Goal: Task Accomplishment & Management: Use online tool/utility

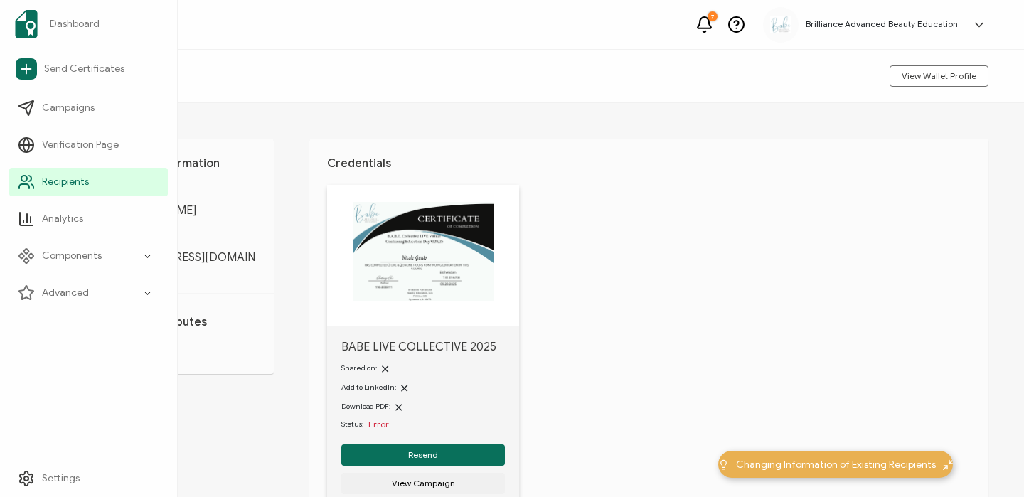
scroll to position [95, 0]
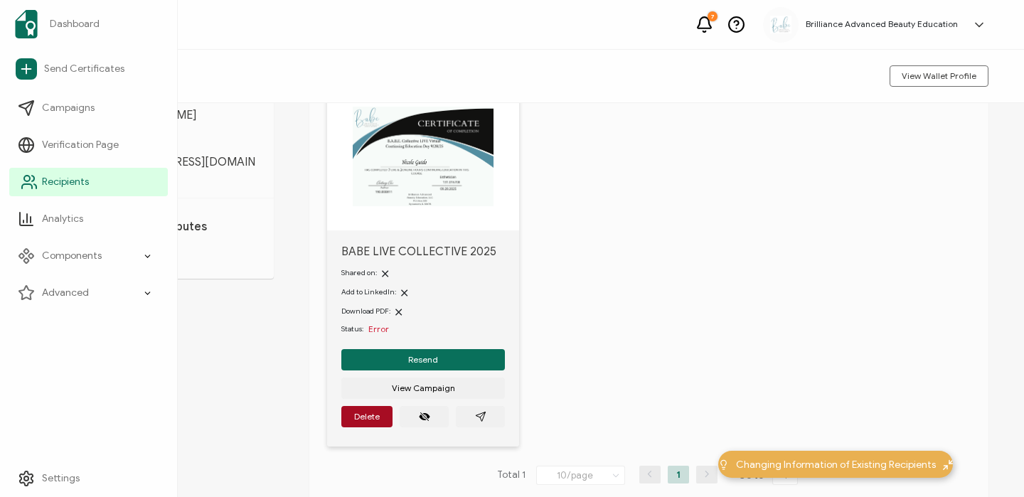
click at [52, 183] on span "Recipients" at bounding box center [65, 182] width 47 height 14
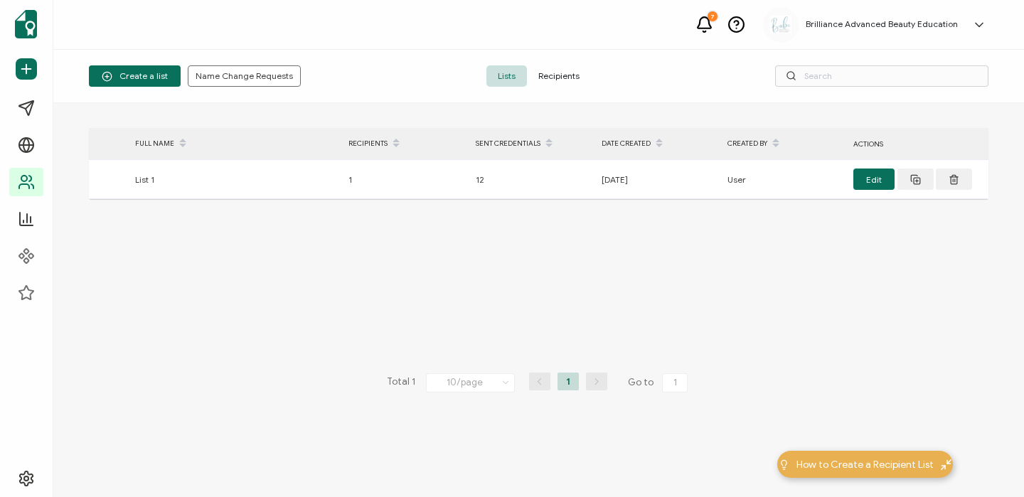
click at [533, 78] on span "Recipients" at bounding box center [559, 75] width 64 height 21
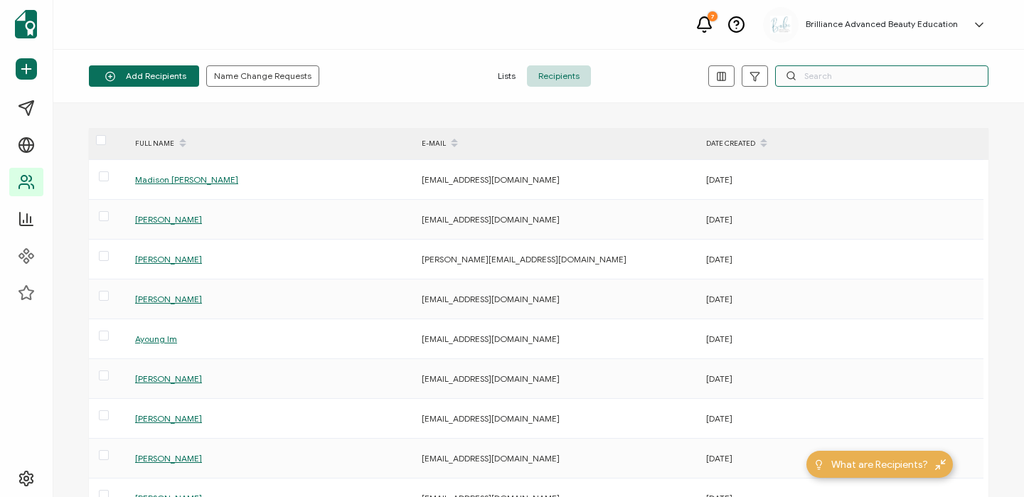
click at [879, 65] on input "text" at bounding box center [881, 75] width 213 height 21
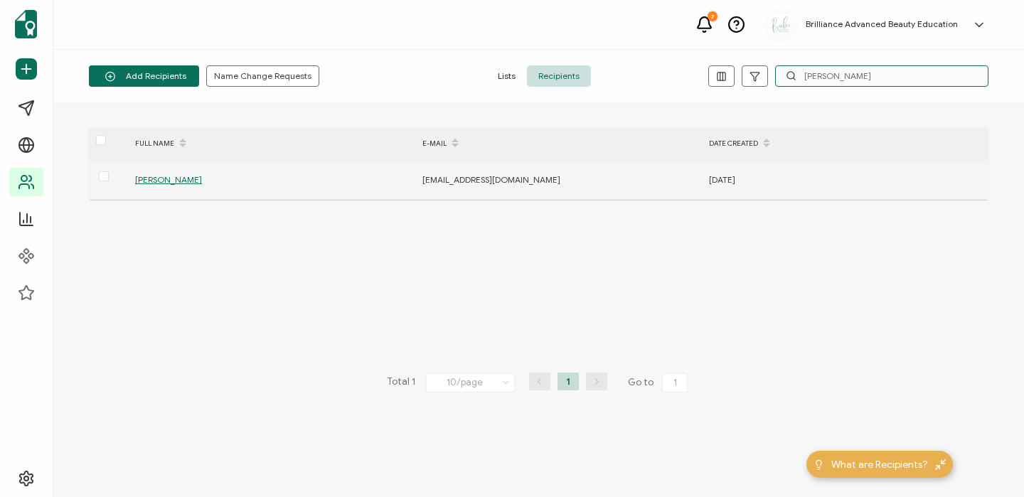
type input "[PERSON_NAME]"
click at [178, 182] on span "[PERSON_NAME]" at bounding box center [168, 179] width 67 height 11
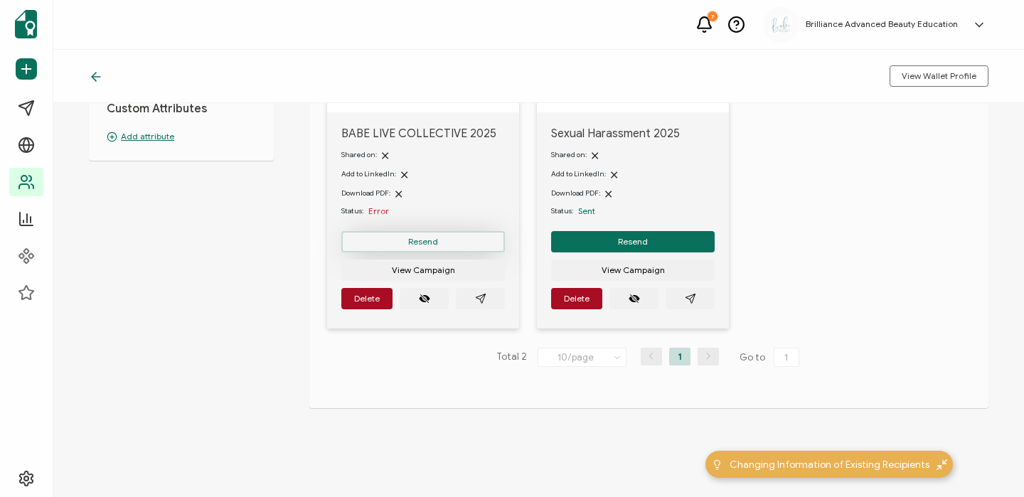
scroll to position [204, 0]
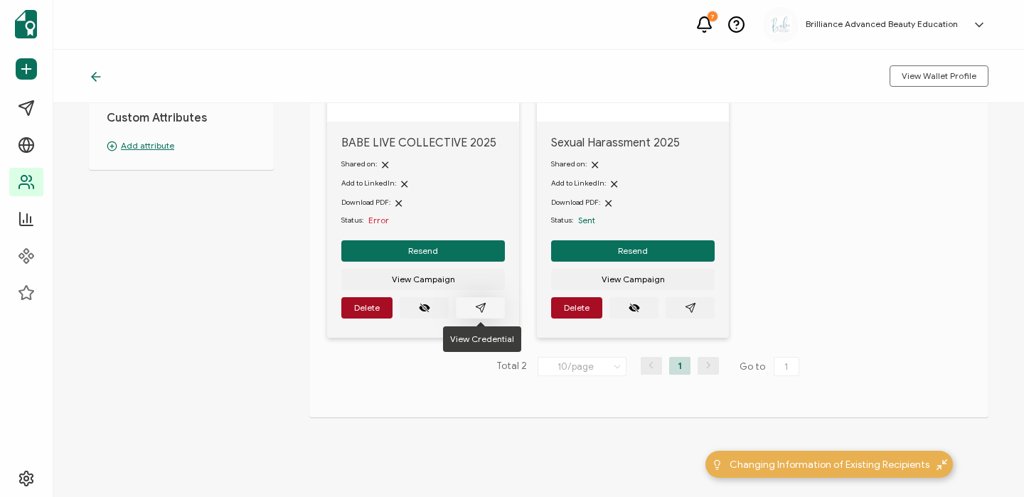
click at [490, 304] on button "button" at bounding box center [480, 307] width 49 height 21
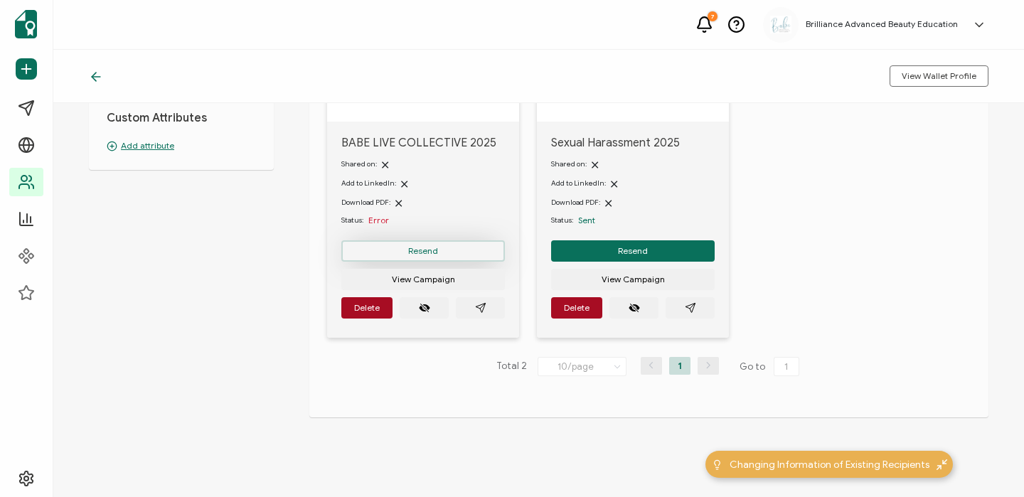
click at [476, 244] on button "Resend" at bounding box center [423, 250] width 164 height 21
click at [437, 250] on span "Resend" at bounding box center [423, 251] width 30 height 9
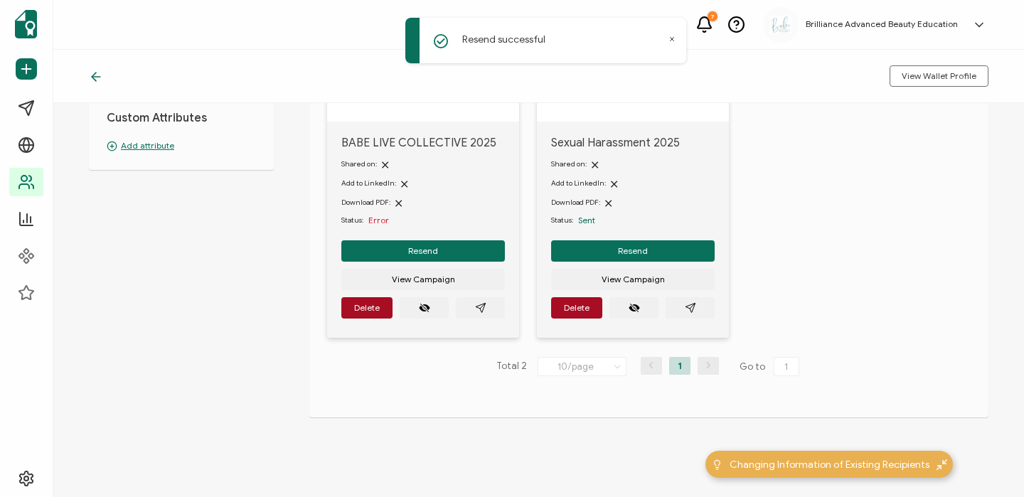
click at [663, 48] on div "Resend successful" at bounding box center [545, 41] width 281 height 46
click at [671, 38] on icon at bounding box center [673, 40] width 4 height 4
click at [723, 22] on div "7 Brilliance Advanced Beauty Education [PERSON_NAME] [EMAIL_ADDRESS][DOMAIN_NAM…" at bounding box center [538, 25] width 971 height 50
click at [712, 22] on icon at bounding box center [704, 25] width 18 height 18
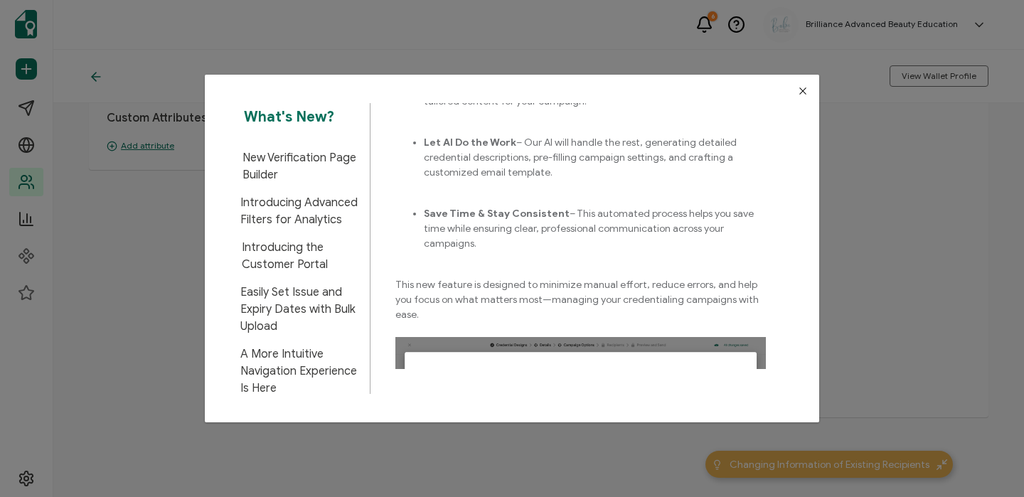
scroll to position [0, 0]
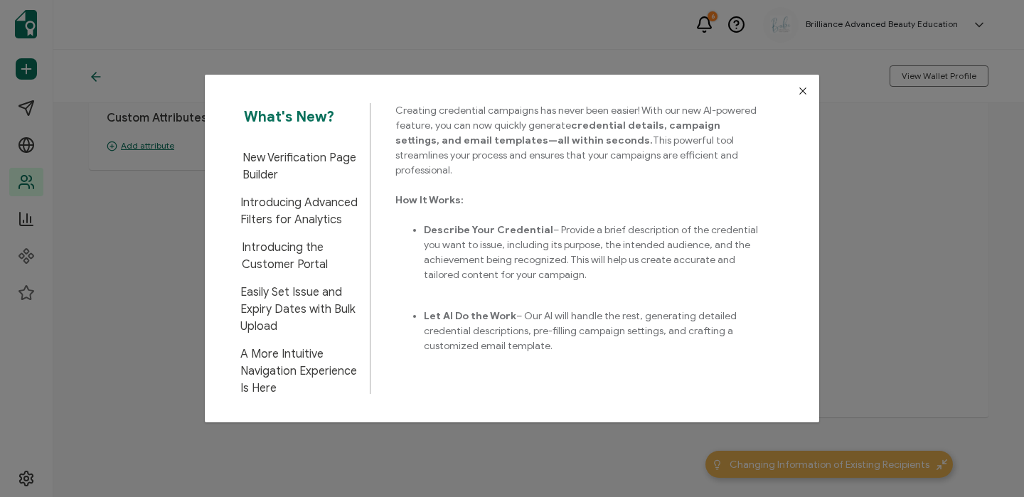
click at [628, 51] on div "What's New? New Verification Page Builder Introducing Advanced Filters for Anal…" at bounding box center [512, 248] width 1024 height 497
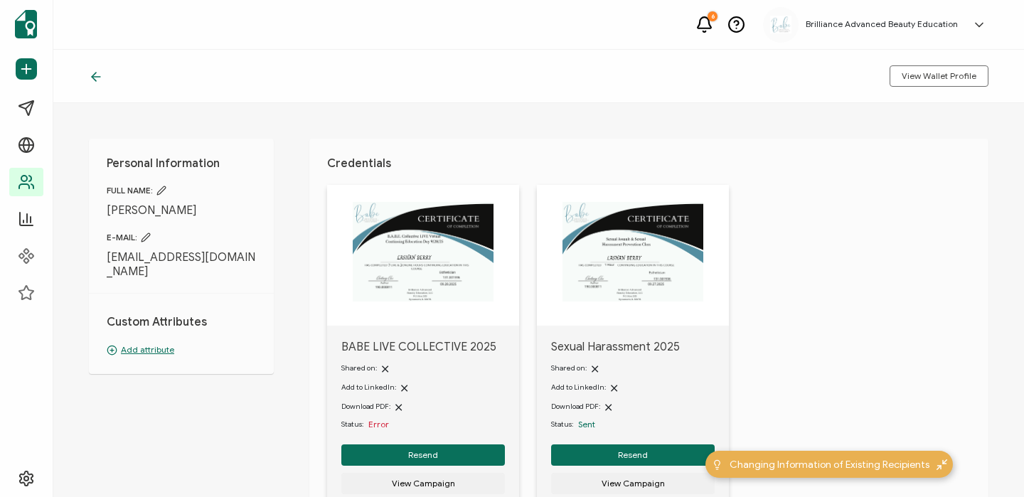
click at [90, 75] on icon at bounding box center [96, 77] width 14 height 14
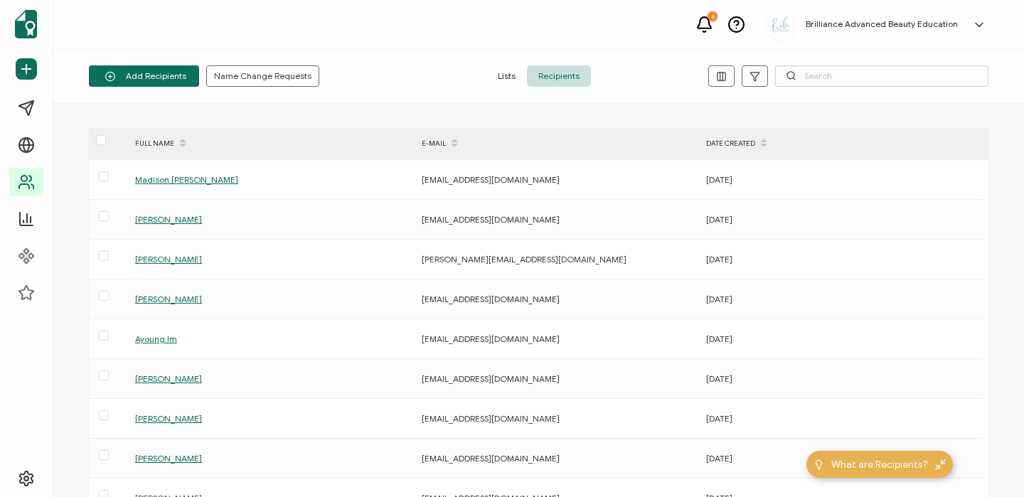
click at [511, 75] on span "Lists" at bounding box center [506, 75] width 41 height 21
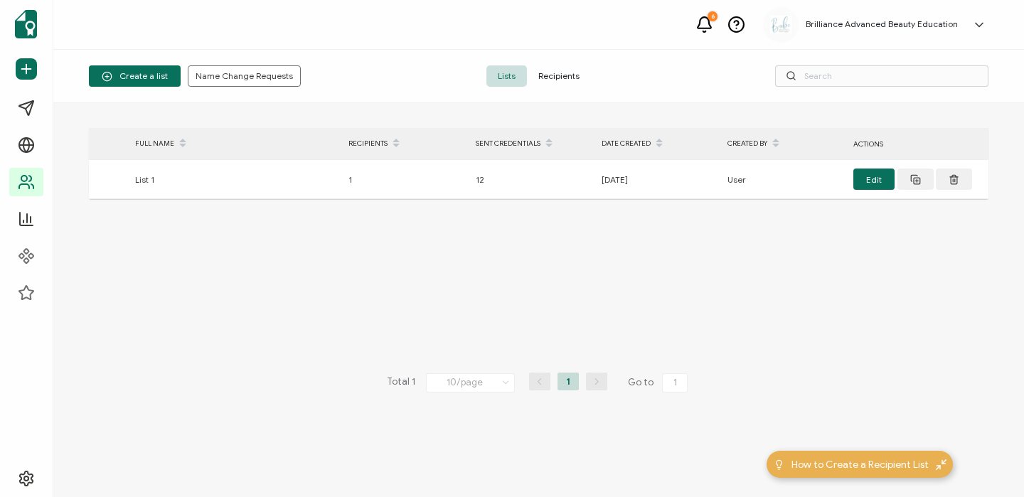
click at [582, 77] on span "Recipients" at bounding box center [559, 75] width 64 height 21
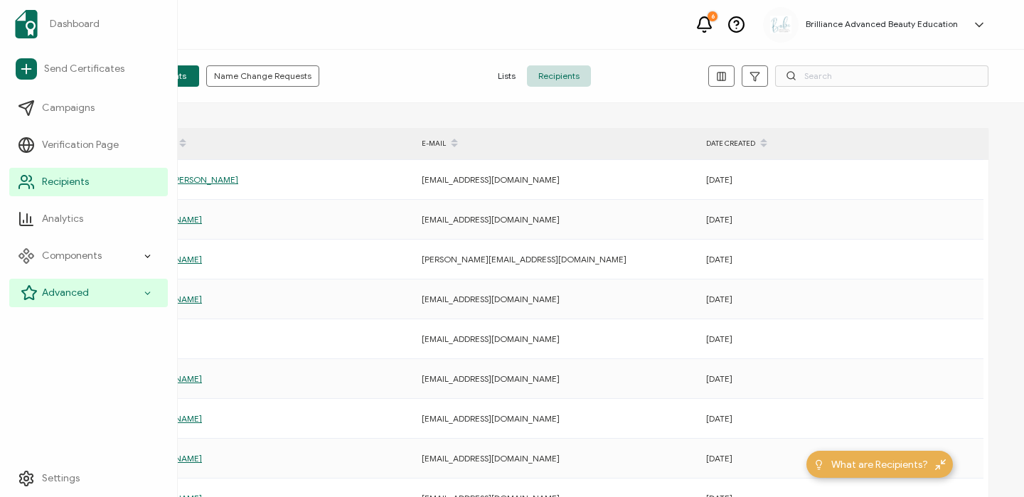
click at [44, 296] on span "Advanced" at bounding box center [65, 293] width 47 height 14
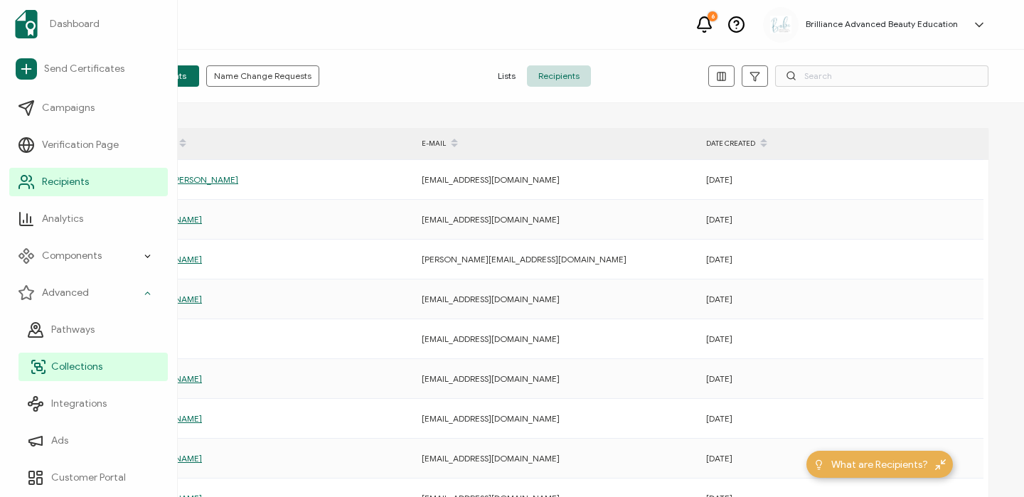
click at [58, 368] on span "Collections" at bounding box center [76, 367] width 51 height 14
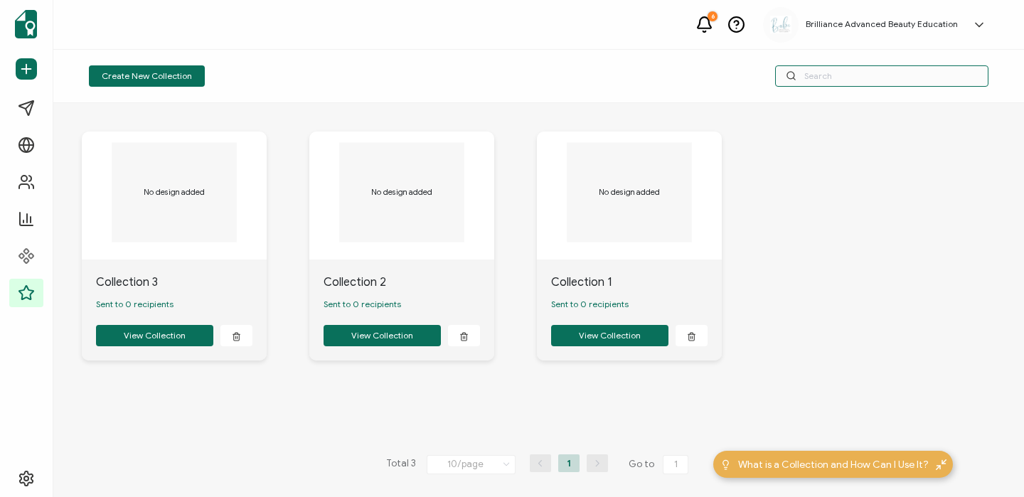
click at [859, 70] on input "text" at bounding box center [881, 75] width 213 height 21
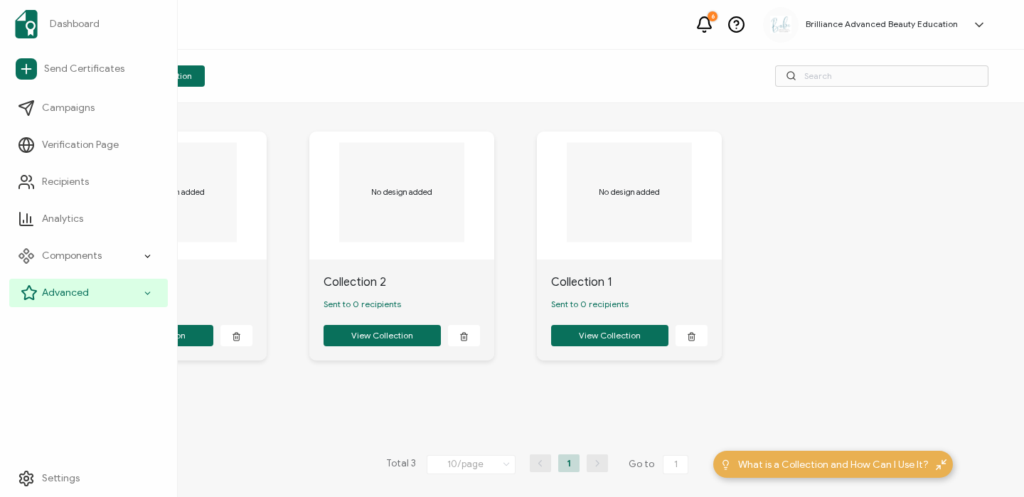
click at [89, 291] on div "Advanced" at bounding box center [88, 293] width 159 height 28
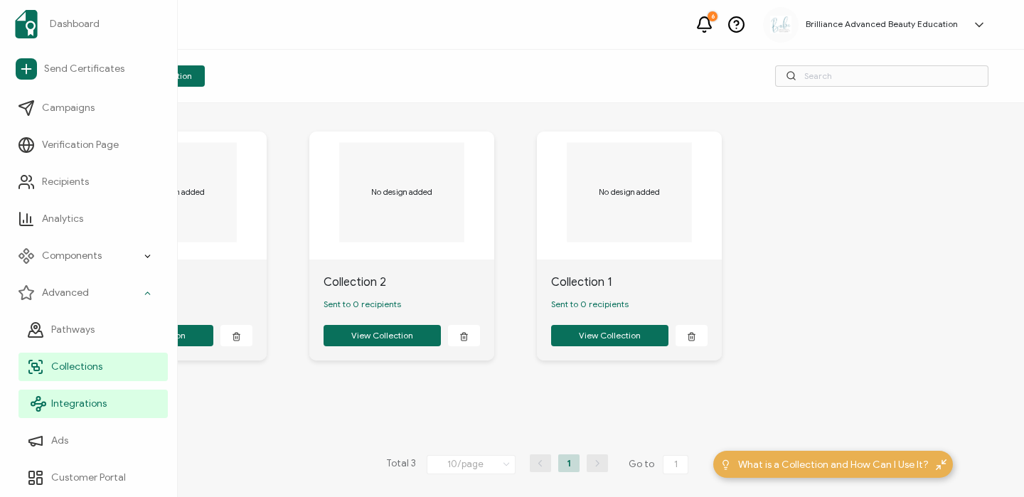
click at [73, 404] on span "Integrations" at bounding box center [78, 404] width 55 height 14
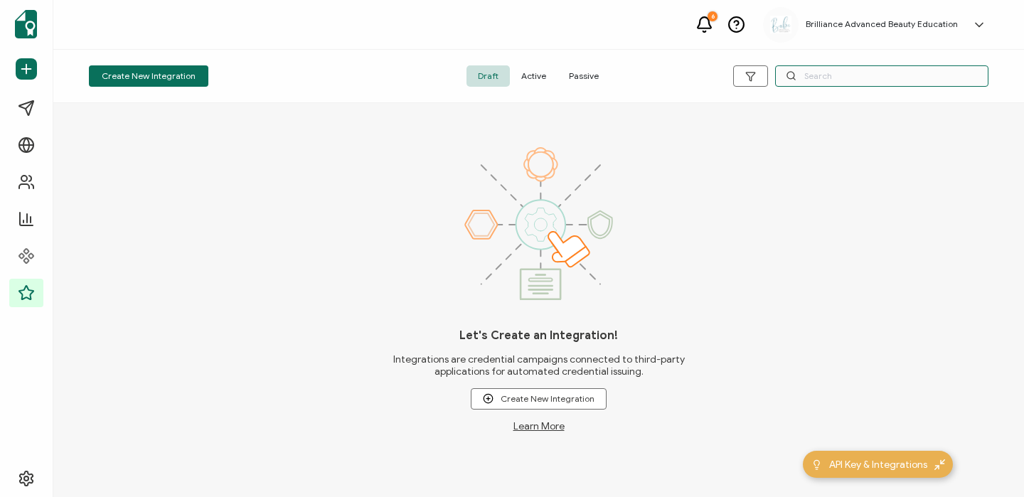
click at [838, 76] on input "text" at bounding box center [881, 75] width 213 height 21
click at [525, 79] on span "Active" at bounding box center [534, 75] width 48 height 21
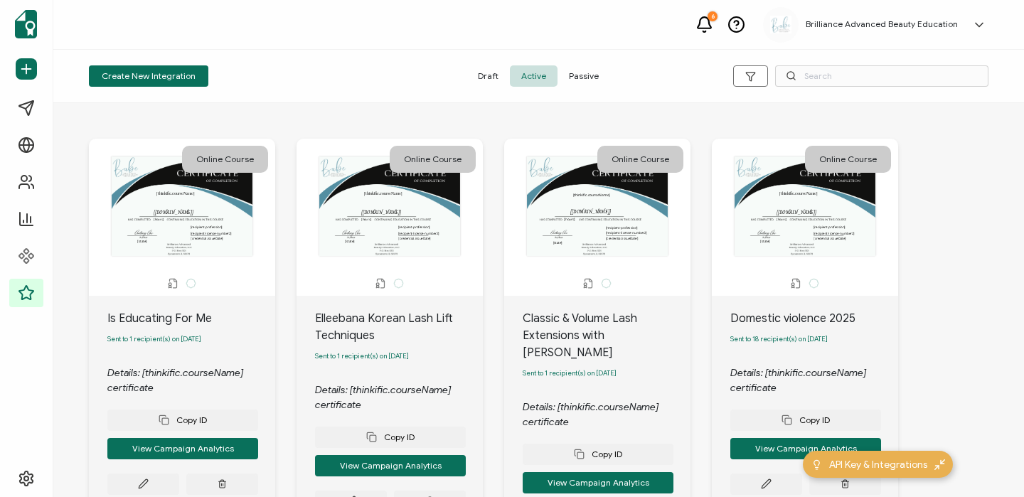
click at [839, 87] on div "Create New Integration Draft Active Passive" at bounding box center [538, 76] width 971 height 53
click at [834, 82] on input "text" at bounding box center [881, 75] width 213 height 21
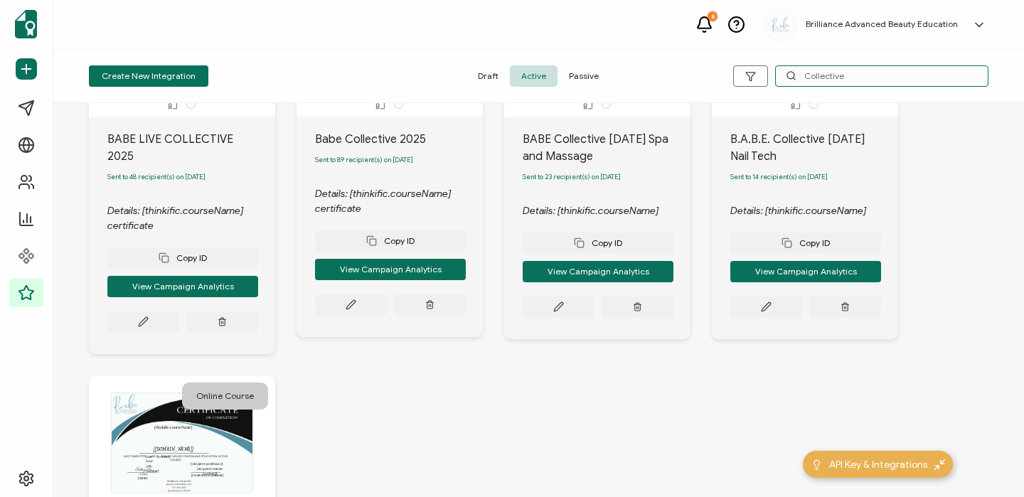
scroll to position [188, 0]
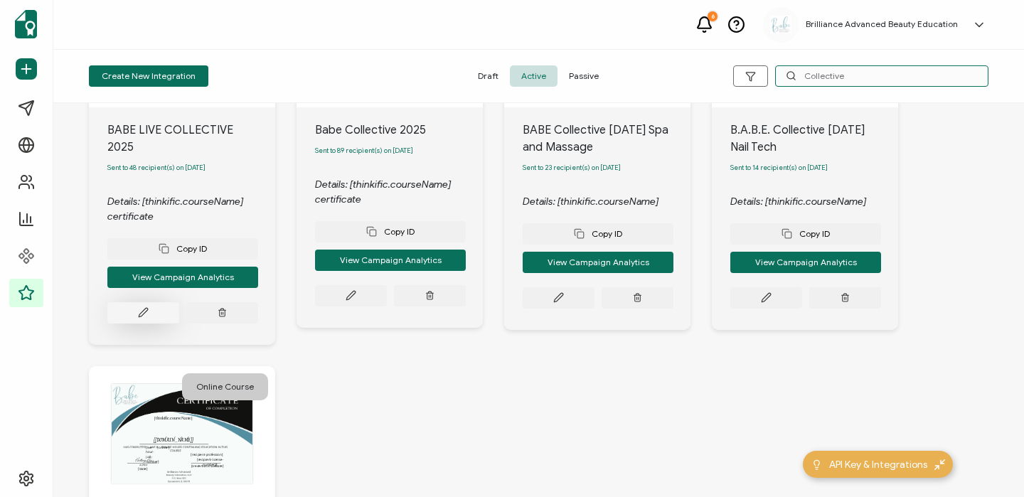
type input "Collective"
click at [154, 306] on button at bounding box center [143, 312] width 72 height 21
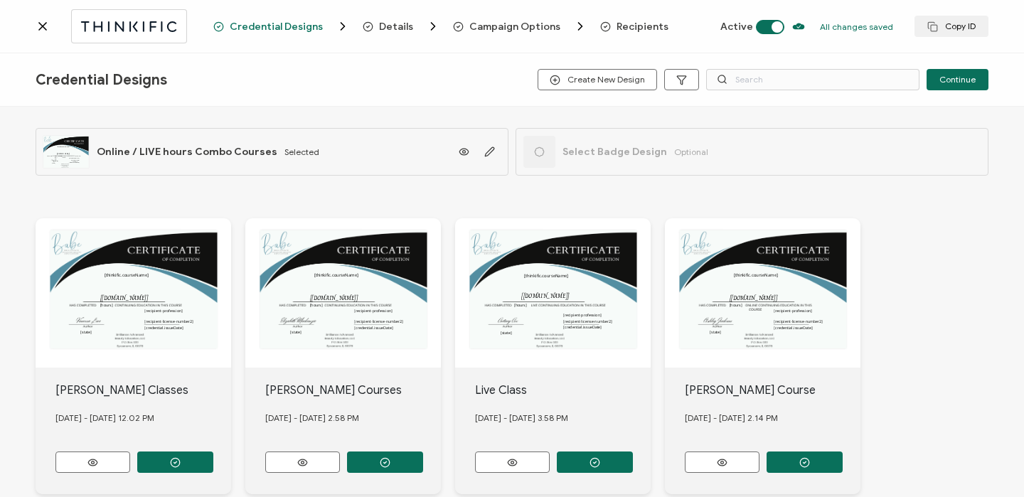
click at [608, 19] on span "Recipients" at bounding box center [634, 26] width 68 height 14
click at [631, 28] on span "Recipients" at bounding box center [642, 26] width 52 height 11
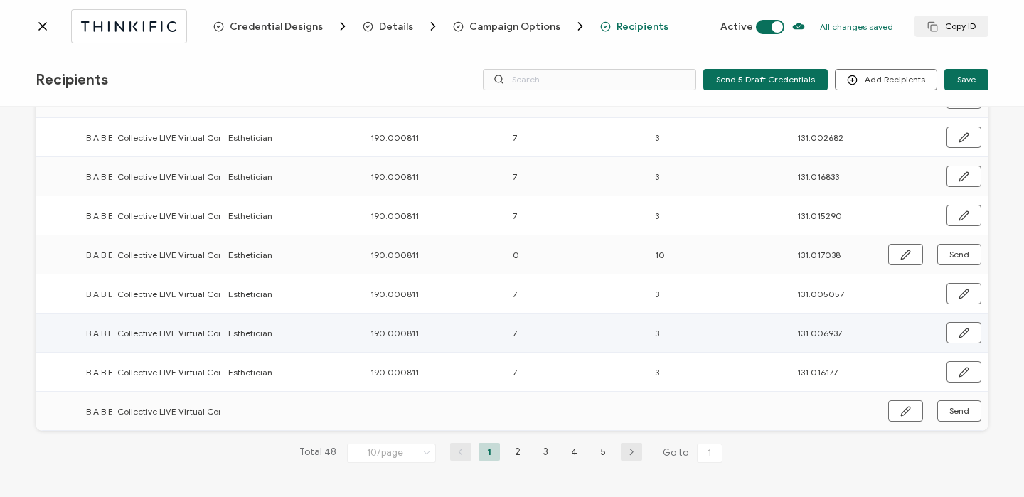
scroll to position [0, 826]
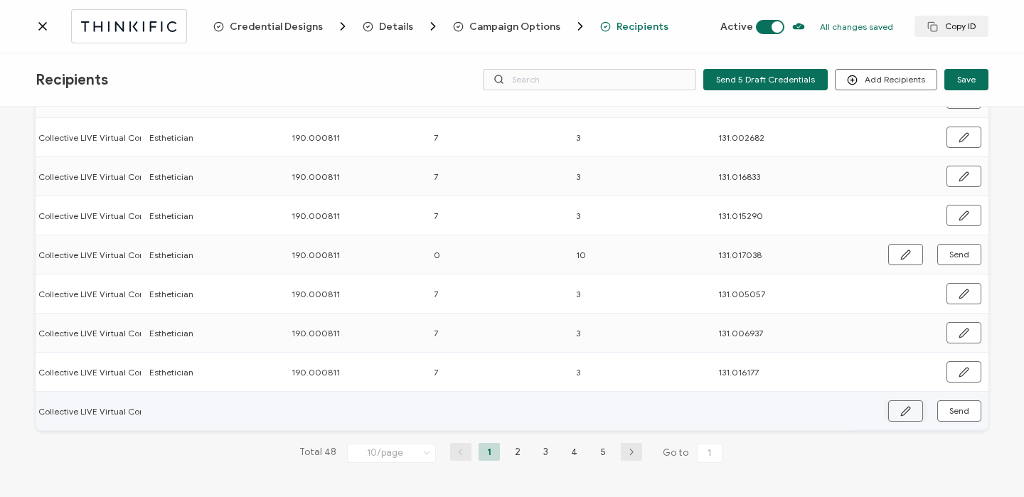
click at [902, 400] on button "button" at bounding box center [905, 410] width 35 height 21
click at [241, 413] on input "text" at bounding box center [211, 410] width 124 height 23
type input "E"
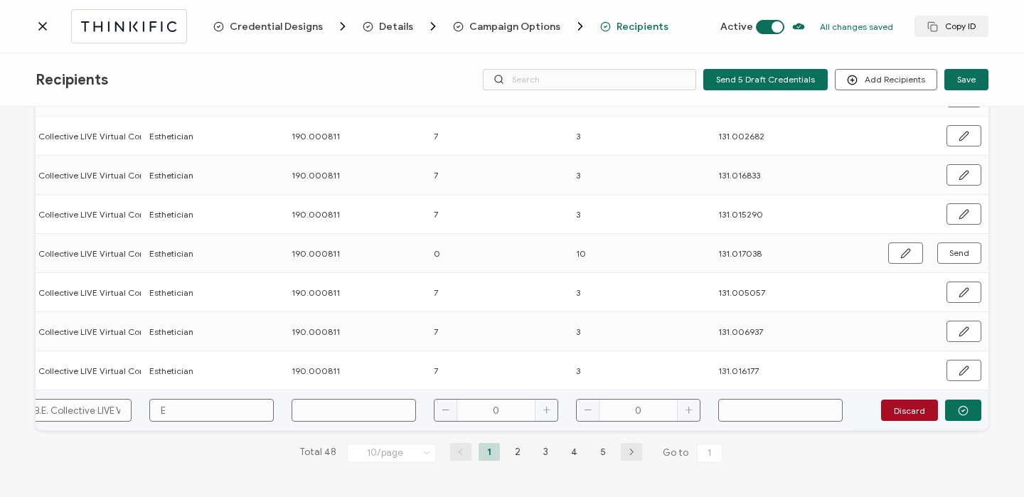
type input "Es"
type input "Est"
type input "Esth"
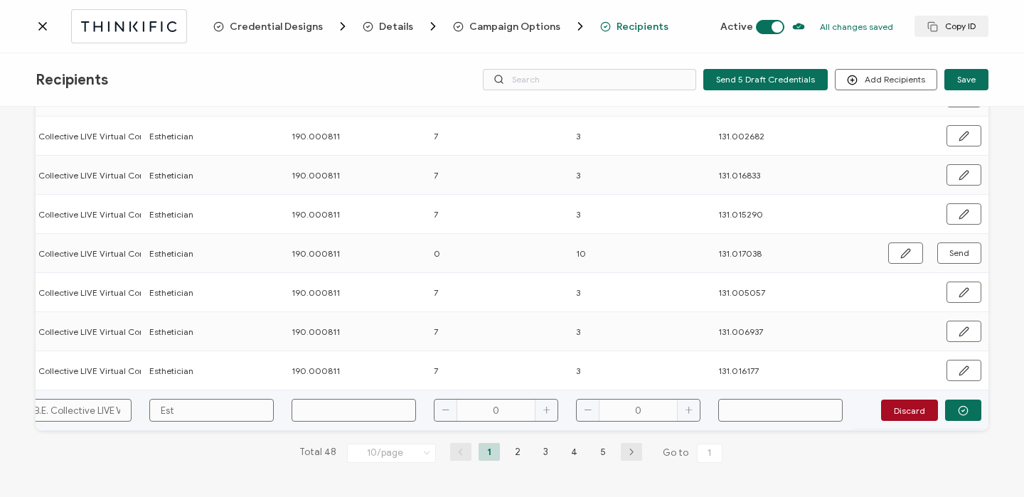
type input "Esth"
type input "Esthe"
type input "Esthet"
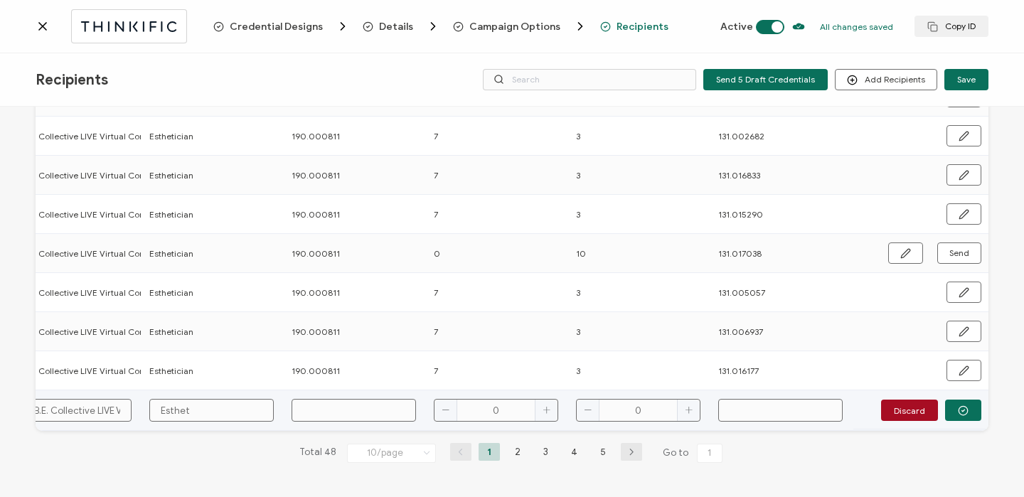
type input "Estheti"
type input "Esthetic"
type input "Esthetici"
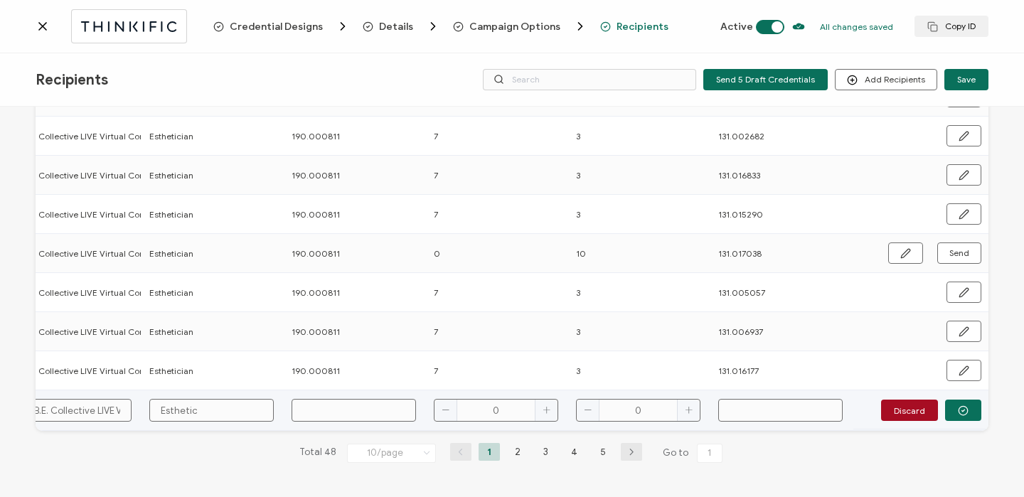
type input "Esthetici"
type input "Estheticia"
type input "Esthetician"
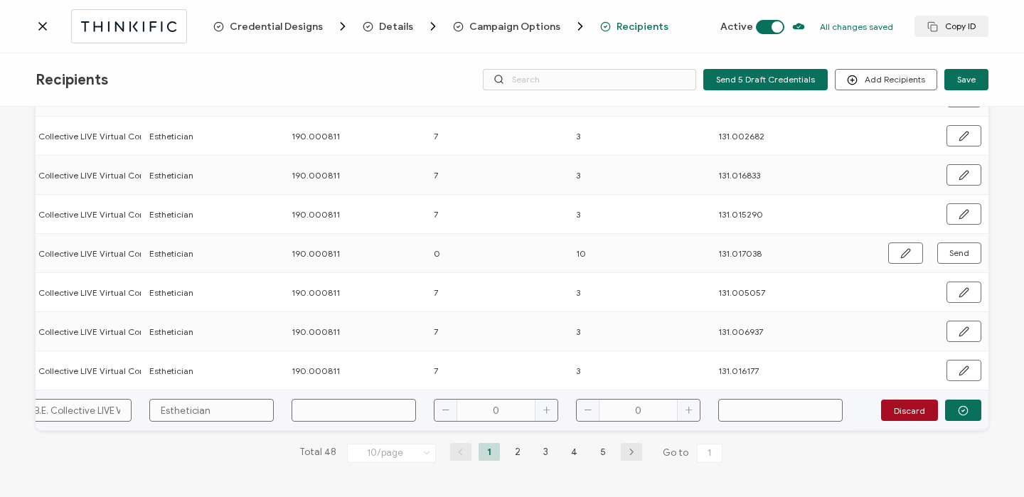
type input "Esthetician"
type input "7"
type input "3"
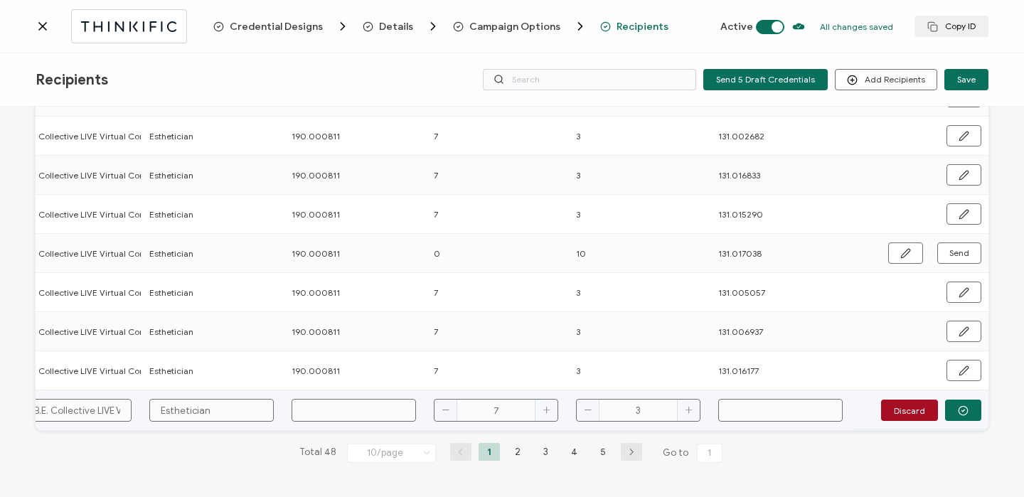
click at [318, 404] on input "text" at bounding box center [354, 410] width 124 height 23
type input "1"
type input "19"
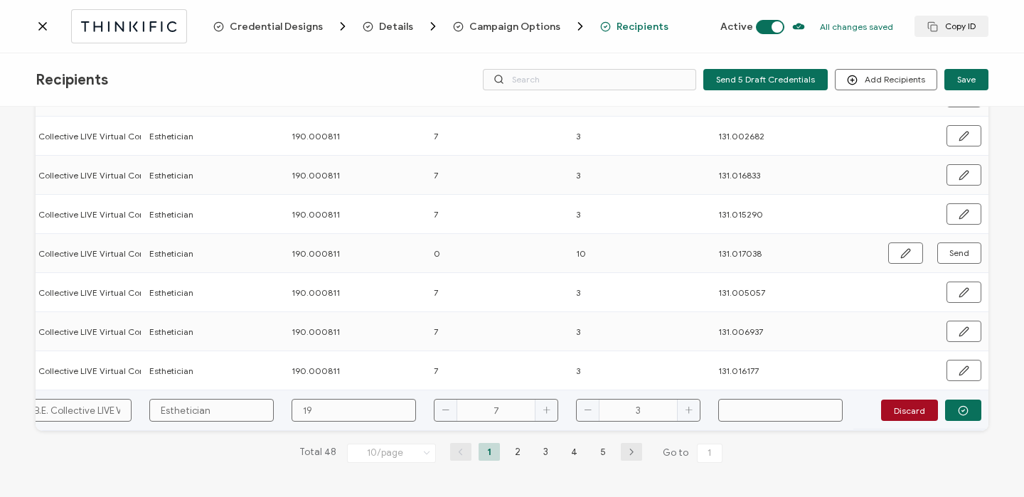
type input "190"
type input "190."
type input "190.0"
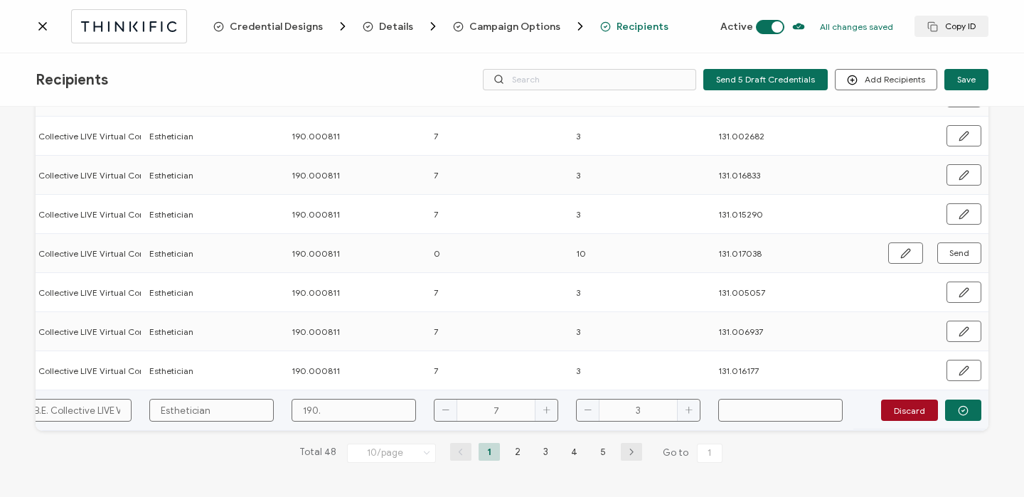
type input "190.0"
type input "190.00"
type input "190.000"
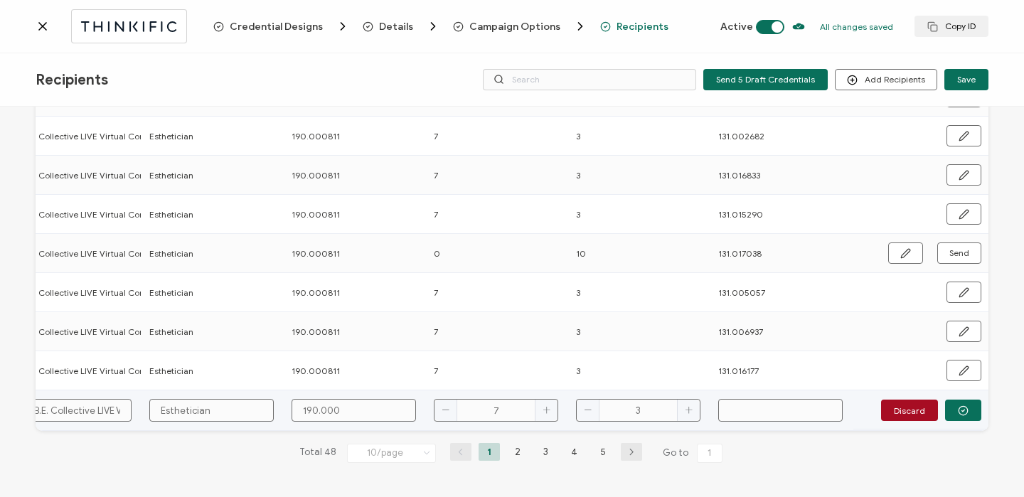
type input "190.0008"
type input "190.00081"
type input "190.000811"
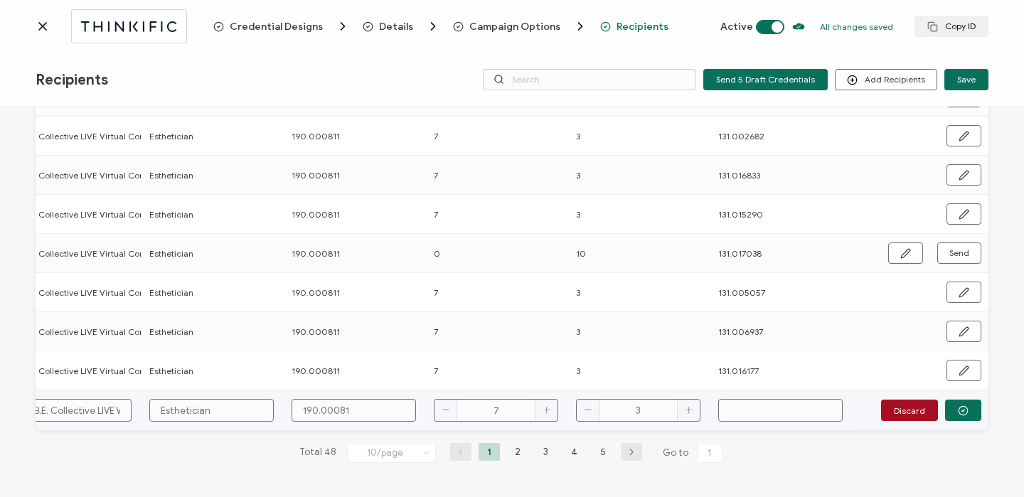
type input "190.000811"
click at [757, 413] on input "text" at bounding box center [780, 410] width 124 height 23
paste input "131.015215"
type input "131.015215"
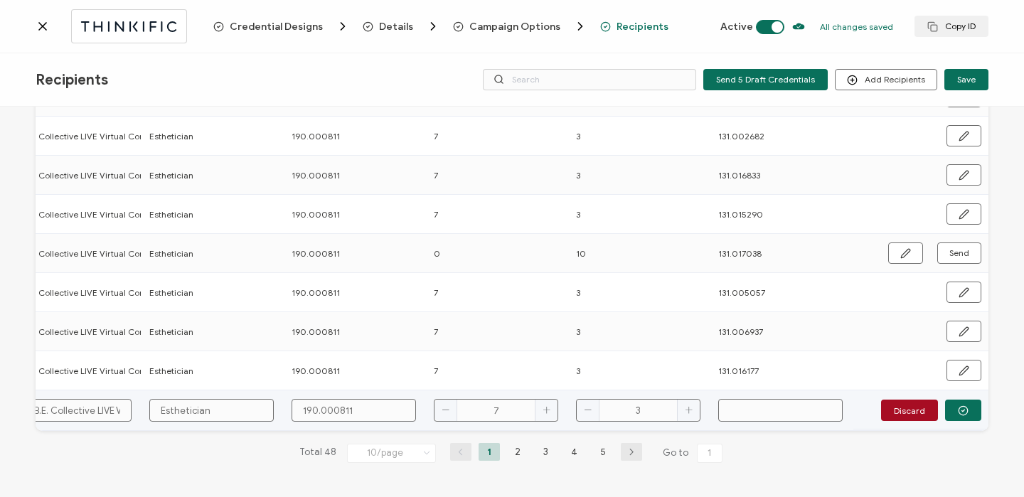
type input "131.015215"
click at [958, 405] on icon "button" at bounding box center [963, 410] width 11 height 11
click at [958, 407] on span "Send" at bounding box center [959, 411] width 20 height 9
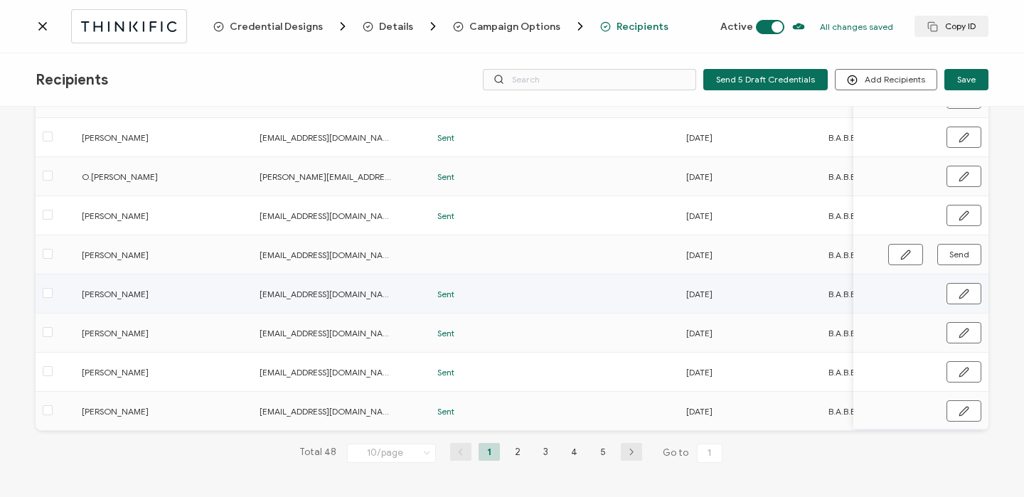
scroll to position [0, 0]
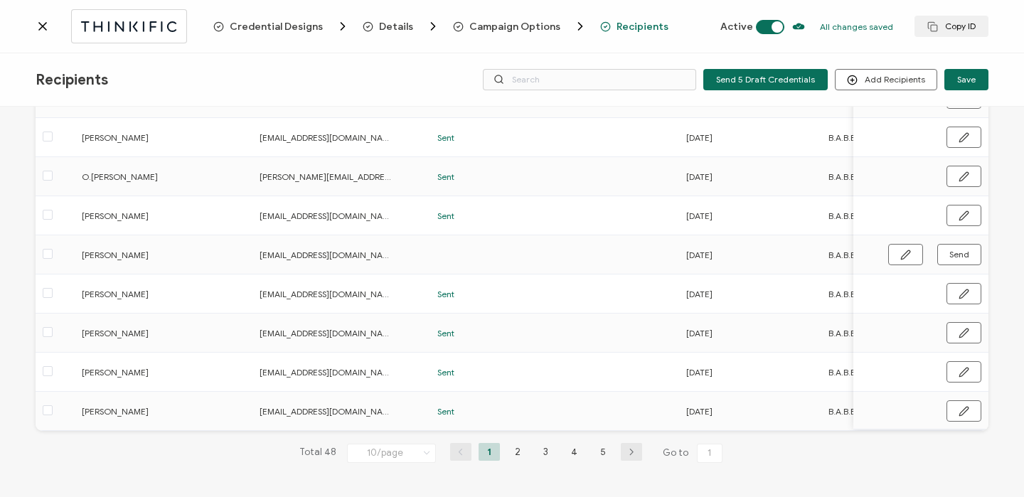
click at [38, 22] on icon at bounding box center [43, 26] width 14 height 14
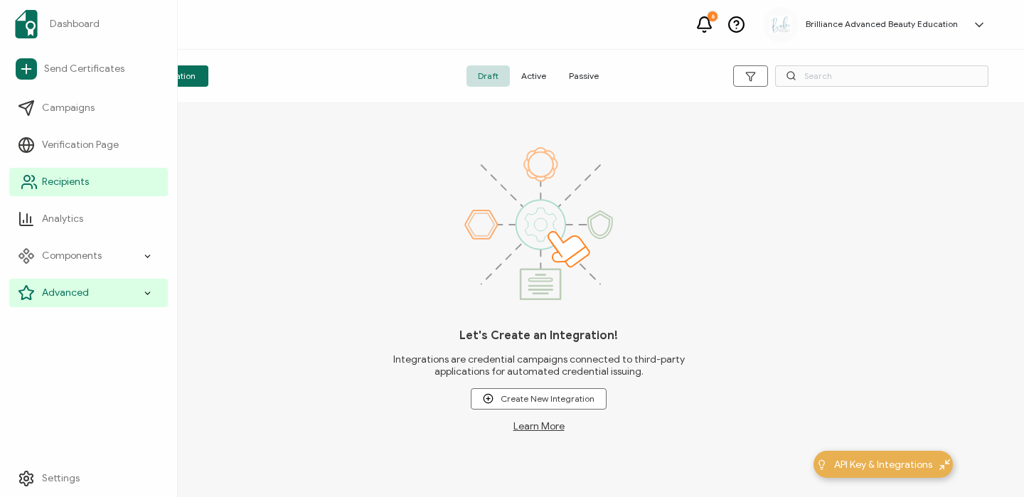
click at [73, 181] on span "Recipients" at bounding box center [65, 182] width 47 height 14
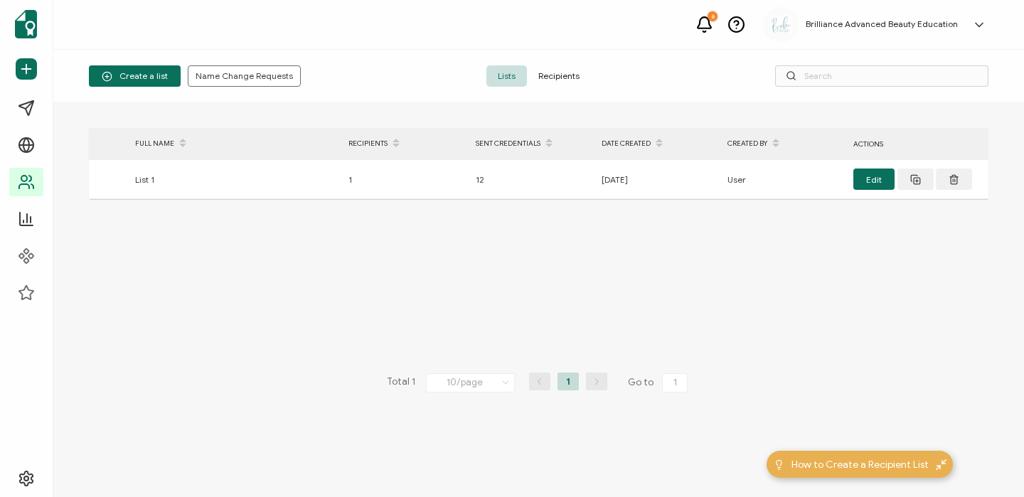
click at [578, 77] on span "Recipients" at bounding box center [559, 75] width 64 height 21
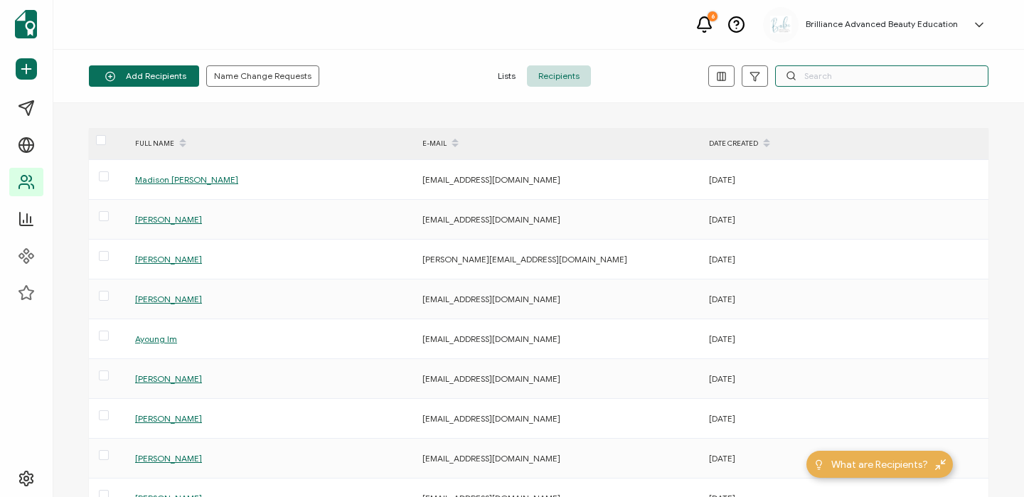
click at [848, 78] on input "text" at bounding box center [881, 75] width 213 height 21
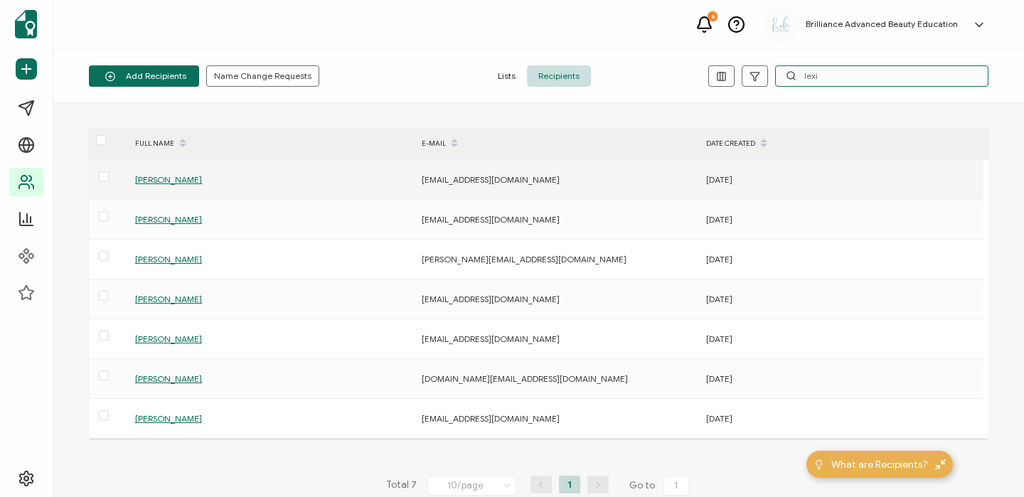
type input "lexi"
click at [194, 177] on span "[PERSON_NAME]" at bounding box center [168, 179] width 67 height 11
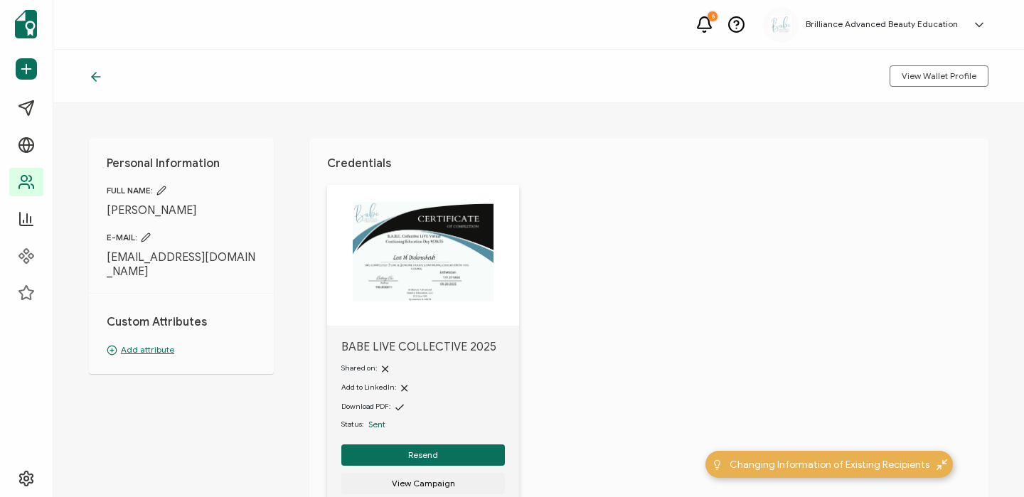
click at [95, 82] on icon at bounding box center [96, 77] width 14 height 14
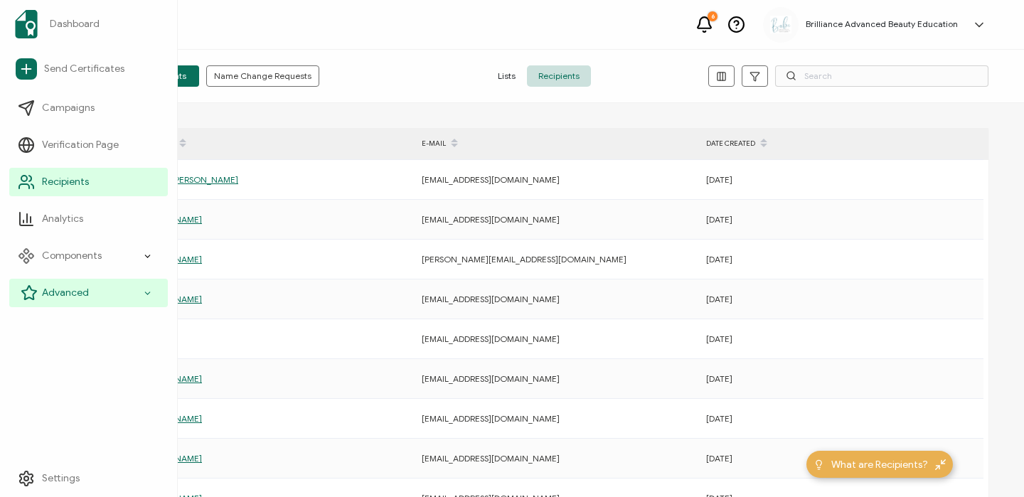
click at [31, 294] on icon at bounding box center [29, 292] width 17 height 17
click at [109, 289] on div "Advanced" at bounding box center [88, 293] width 159 height 28
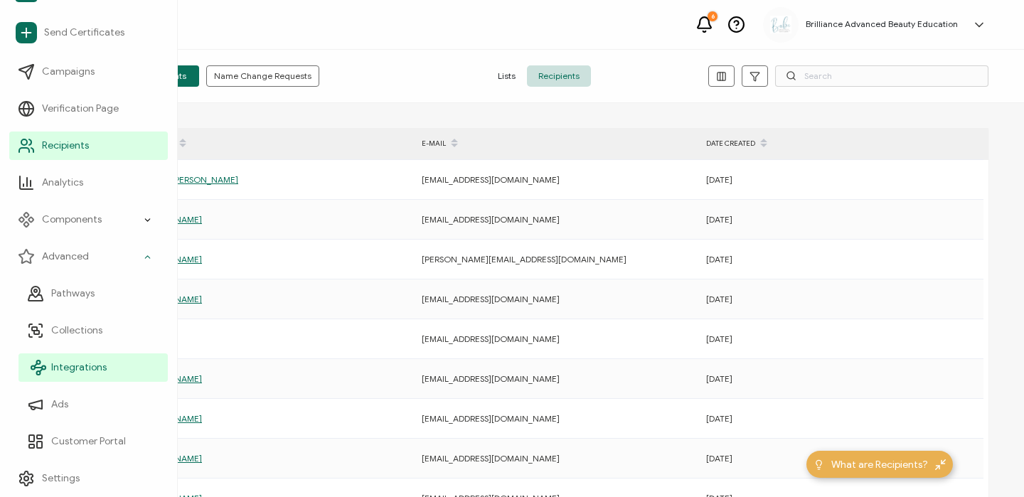
click at [79, 359] on link "Integrations" at bounding box center [92, 367] width 149 height 28
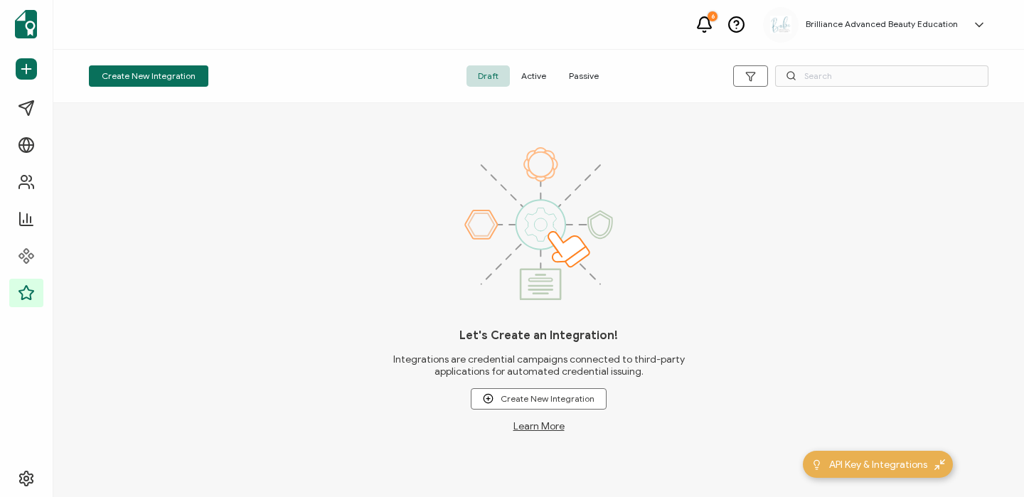
click at [535, 80] on span "Active" at bounding box center [534, 75] width 48 height 21
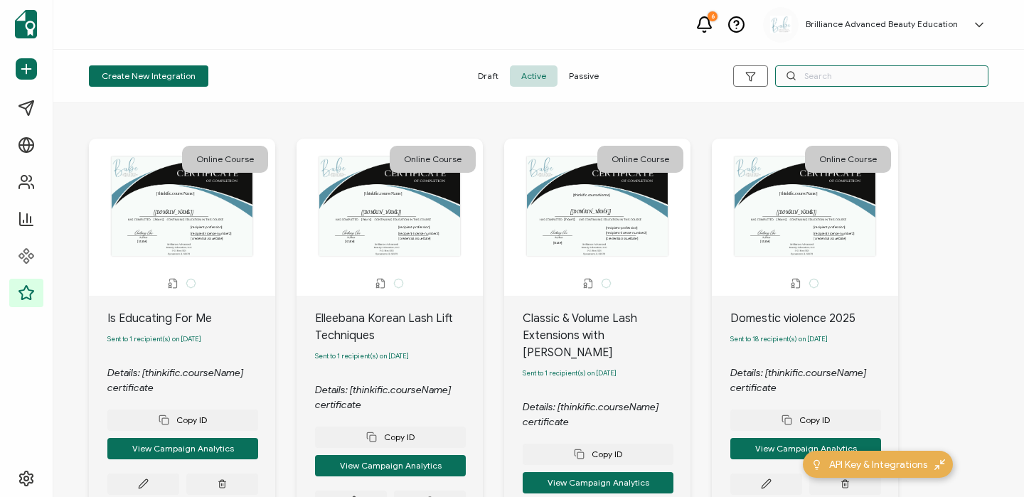
click at [850, 80] on input "text" at bounding box center [881, 75] width 213 height 21
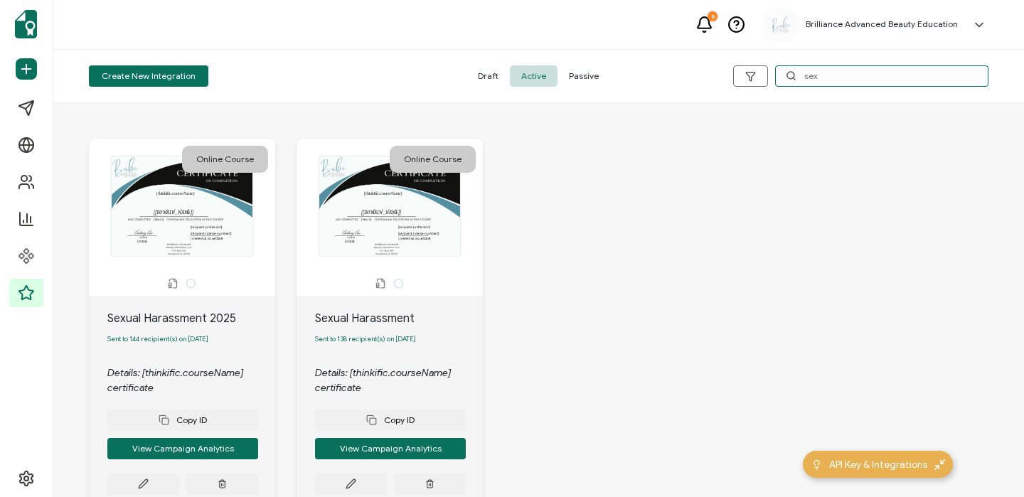
scroll to position [96, 0]
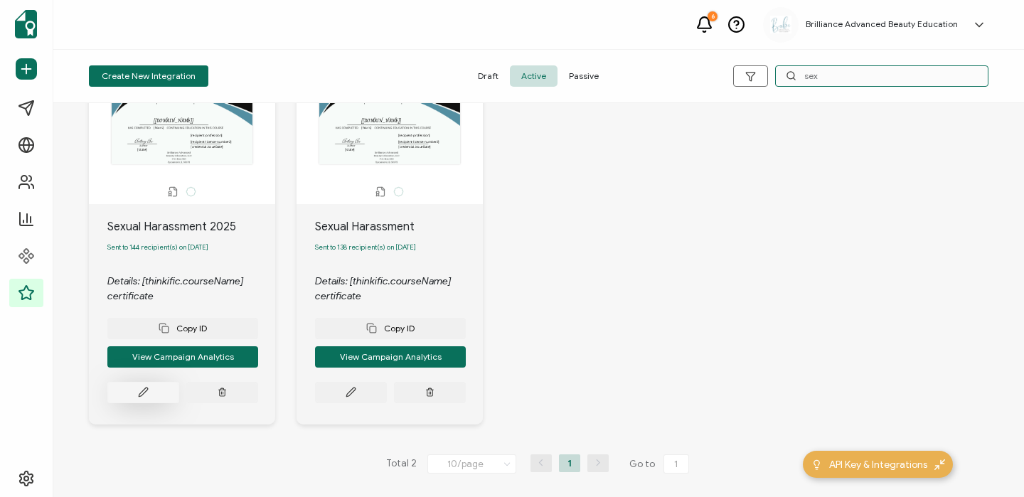
type input "sex"
click at [161, 389] on button at bounding box center [143, 392] width 72 height 21
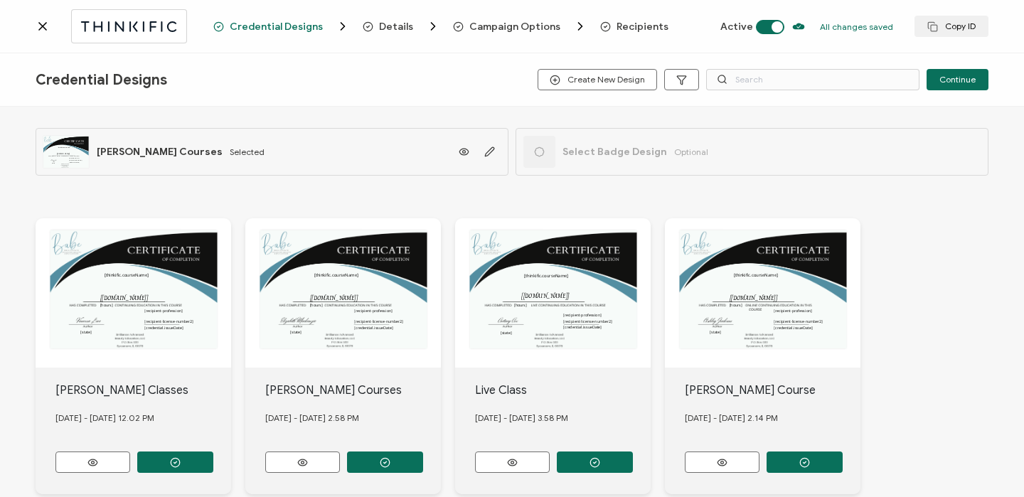
click at [636, 28] on span "Recipients" at bounding box center [642, 26] width 52 height 11
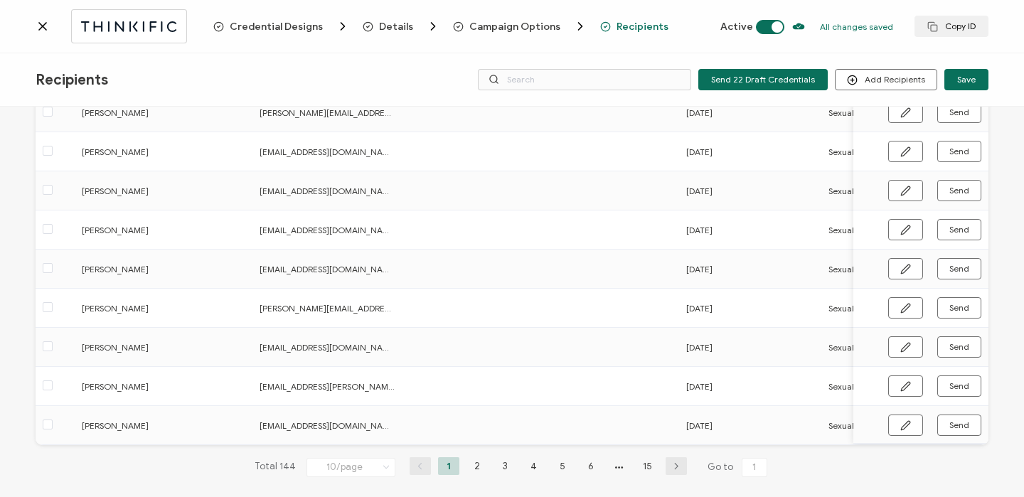
scroll to position [210, 0]
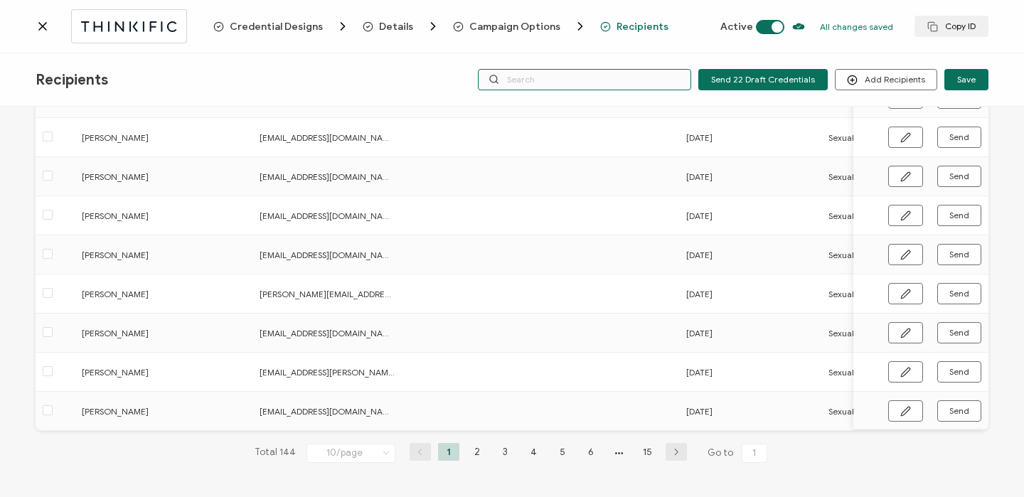
click at [637, 85] on input "text" at bounding box center [584, 79] width 213 height 21
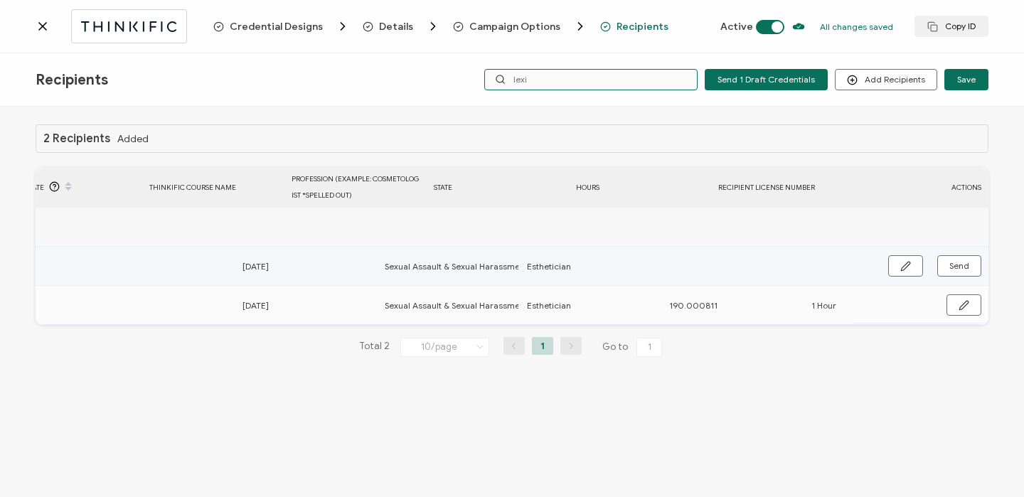
scroll to position [0, 679]
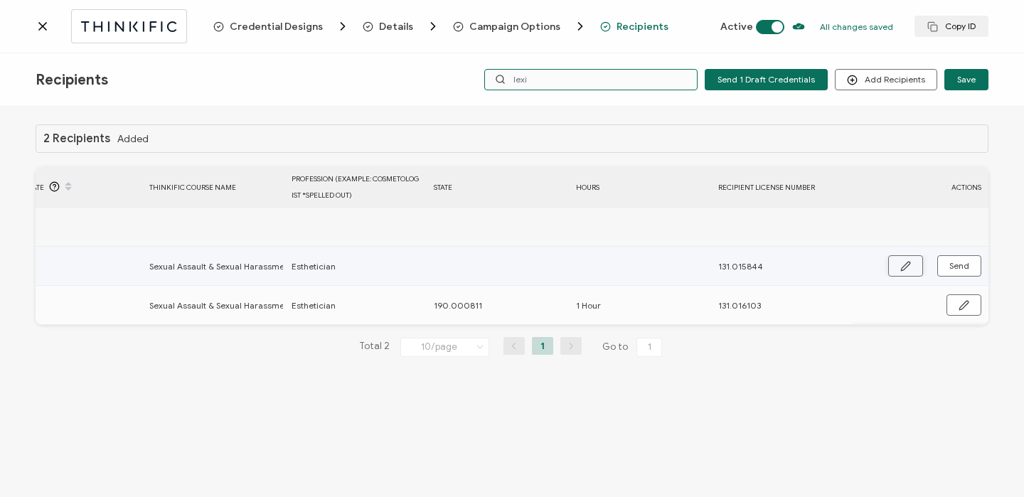
type input "lexi"
click at [896, 261] on button "button" at bounding box center [905, 265] width 35 height 21
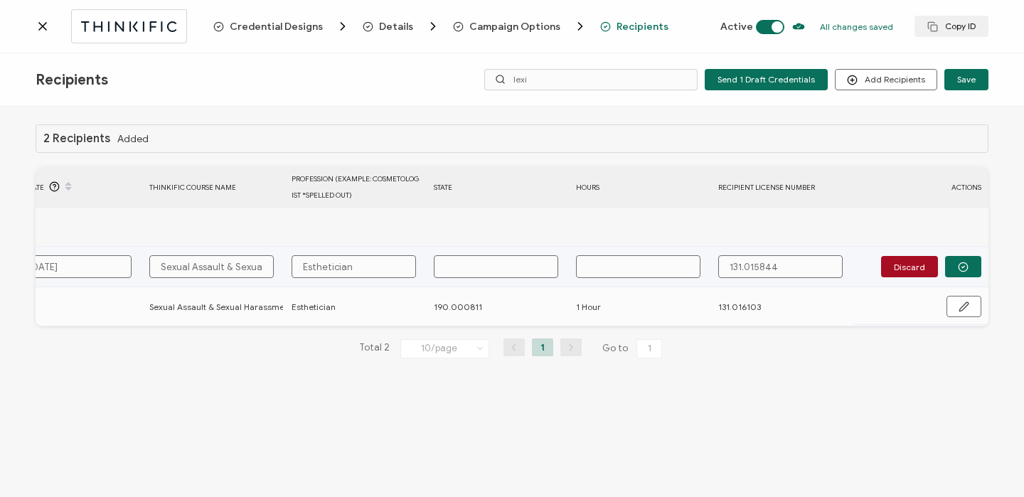
click at [461, 280] on td at bounding box center [498, 267] width 142 height 41
click at [457, 269] on input "text" at bounding box center [496, 266] width 124 height 23
type input "1"
type input "19"
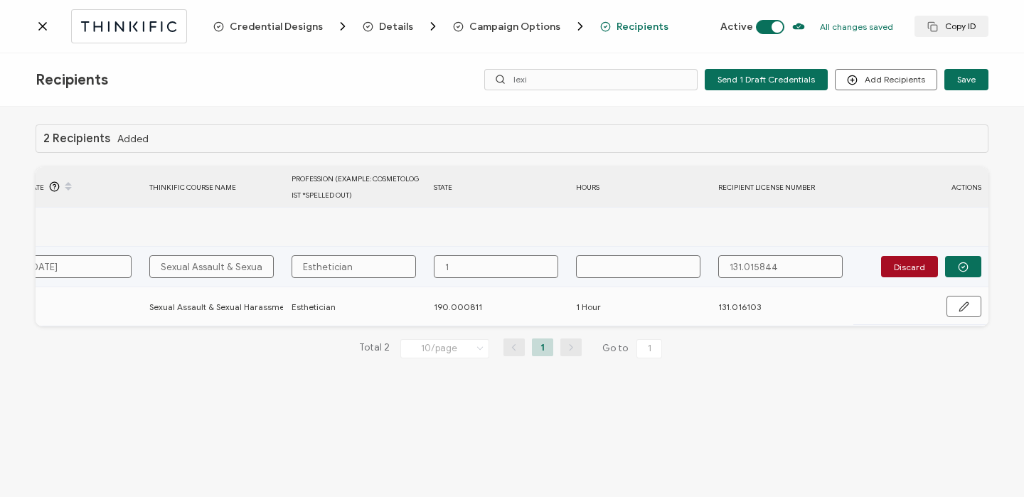
type input "19"
type input "190"
type input "190."
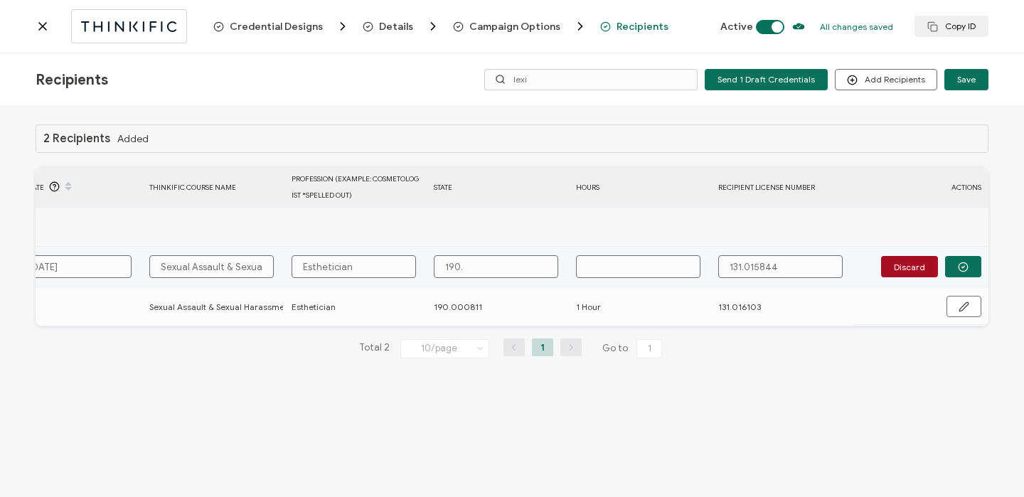
type input "190.0"
type input "190.00"
type input "190.000"
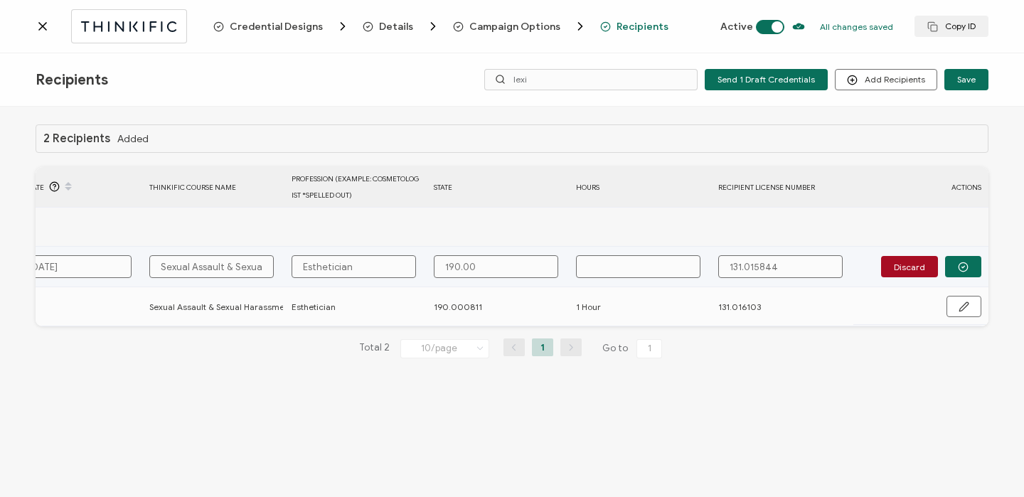
type input "190.000"
type input "190.0008"
type input "190.00081"
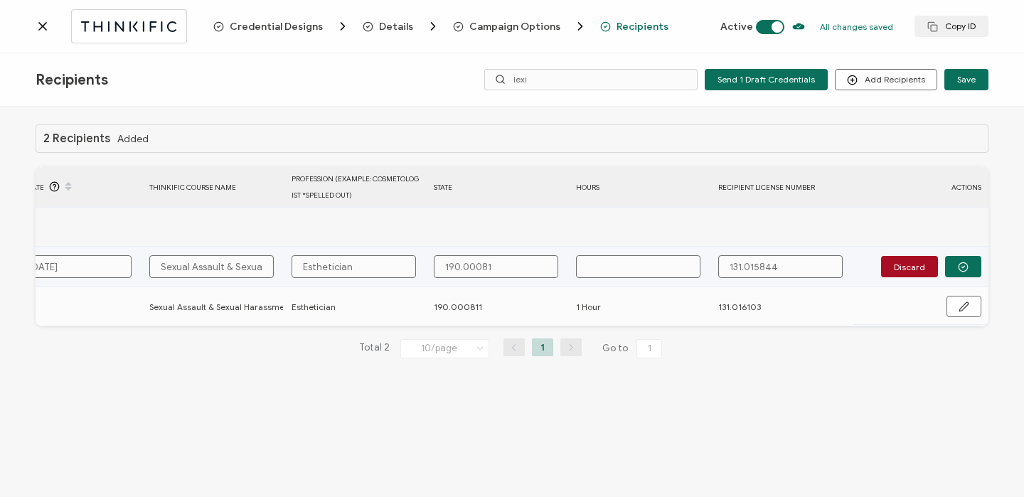
type input "190.000811"
type input "1"
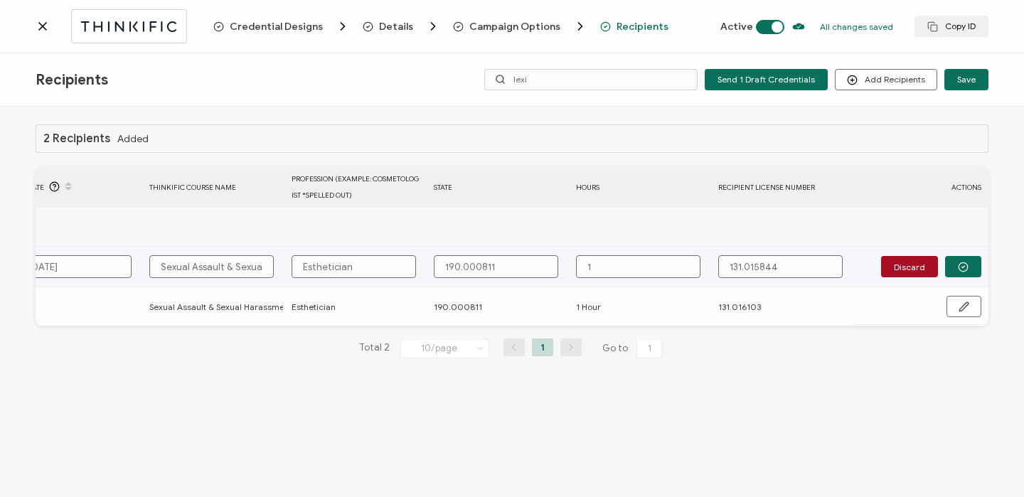
type input "1"
type input "1 H"
type input "1 Ho"
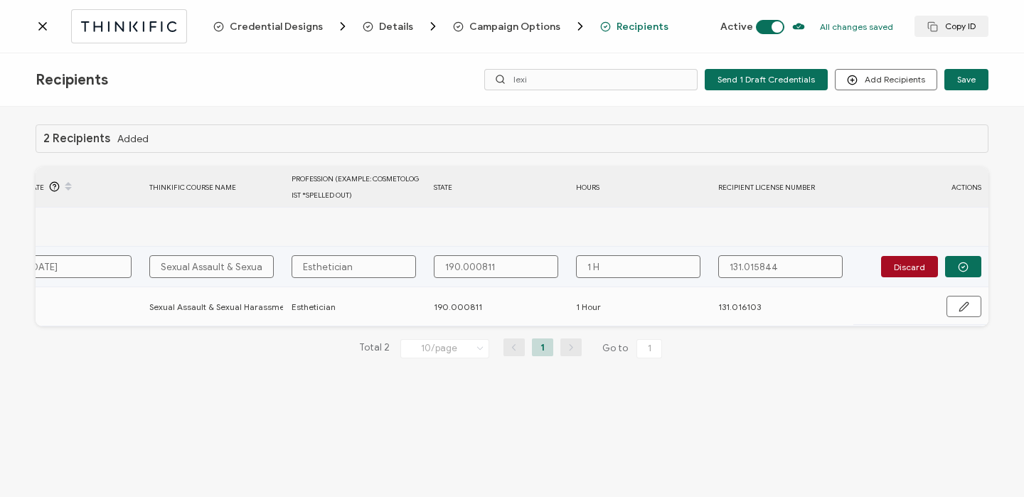
type input "1 Ho"
type input "1 Hou"
type input "1 Hour"
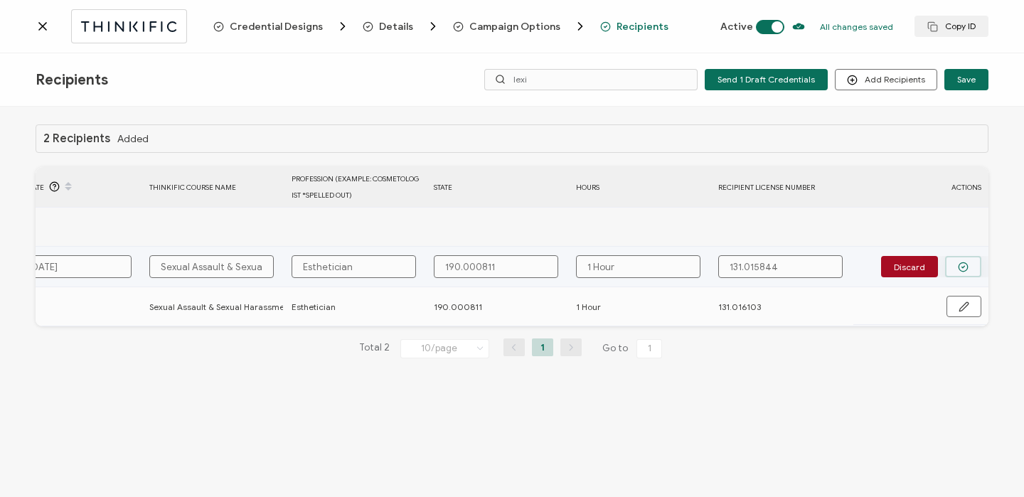
type input "1 Hour"
click at [958, 264] on icon "button" at bounding box center [963, 267] width 11 height 11
click at [957, 264] on span "Send" at bounding box center [959, 266] width 20 height 9
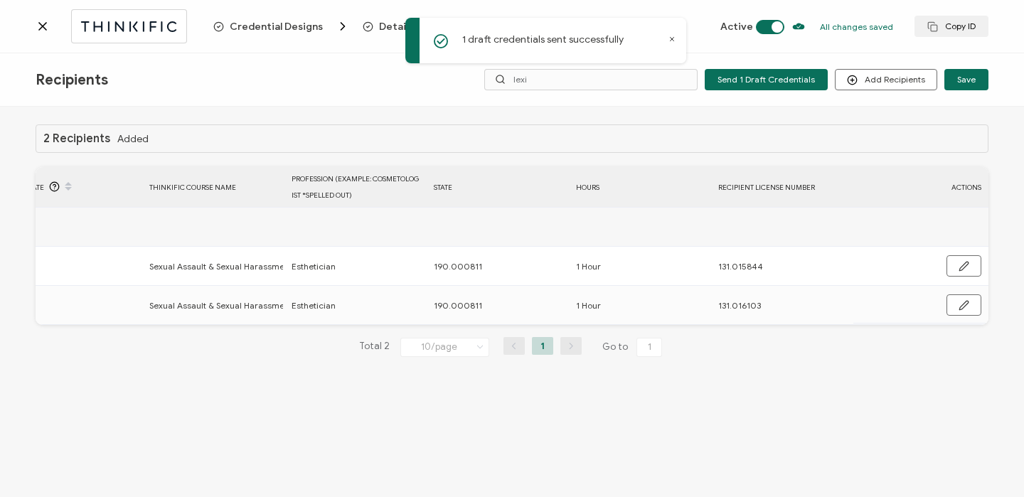
click at [45, 28] on icon at bounding box center [42, 26] width 7 height 7
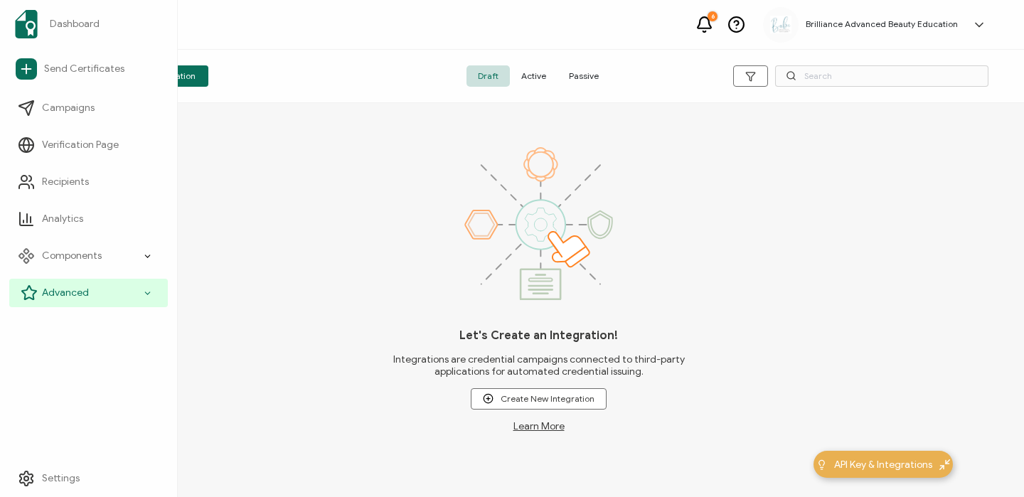
click at [94, 294] on div "Advanced" at bounding box center [88, 293] width 159 height 28
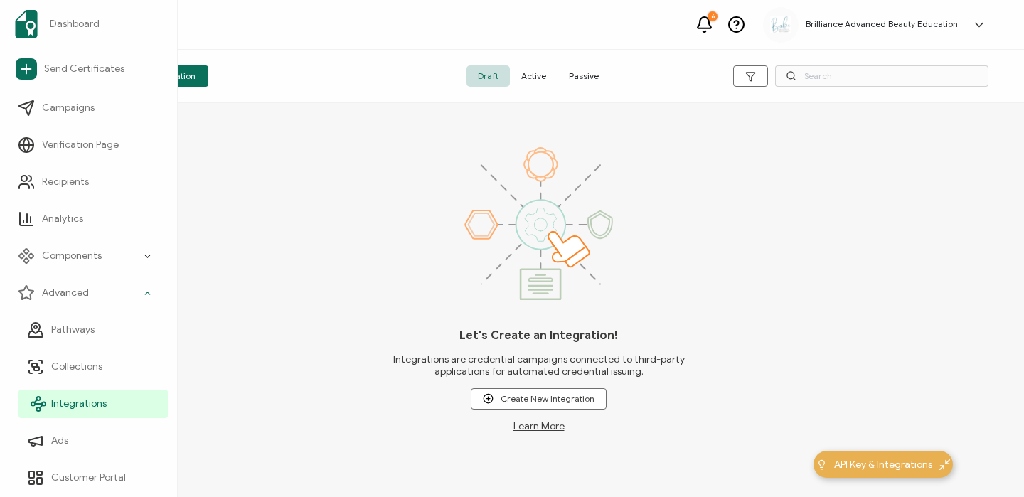
click at [65, 405] on span "Integrations" at bounding box center [78, 404] width 55 height 14
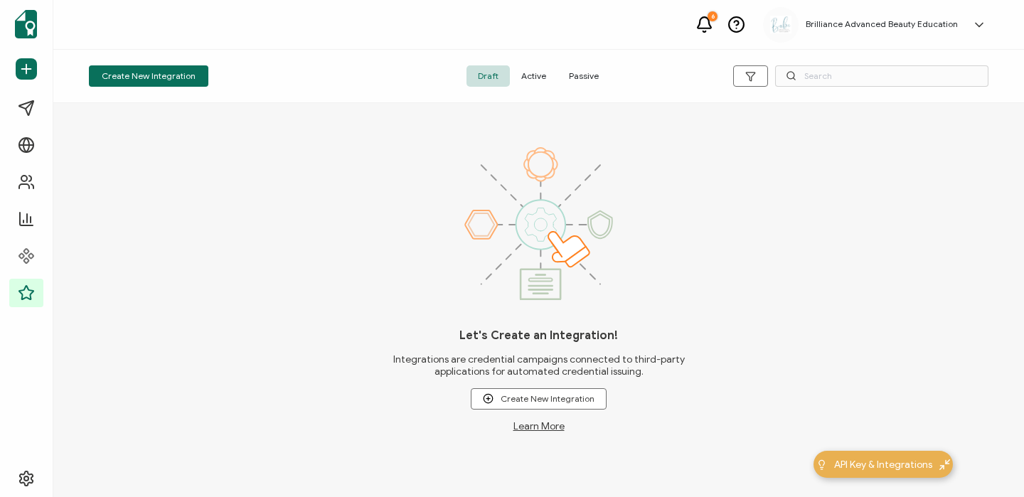
click at [538, 80] on span "Active" at bounding box center [534, 75] width 48 height 21
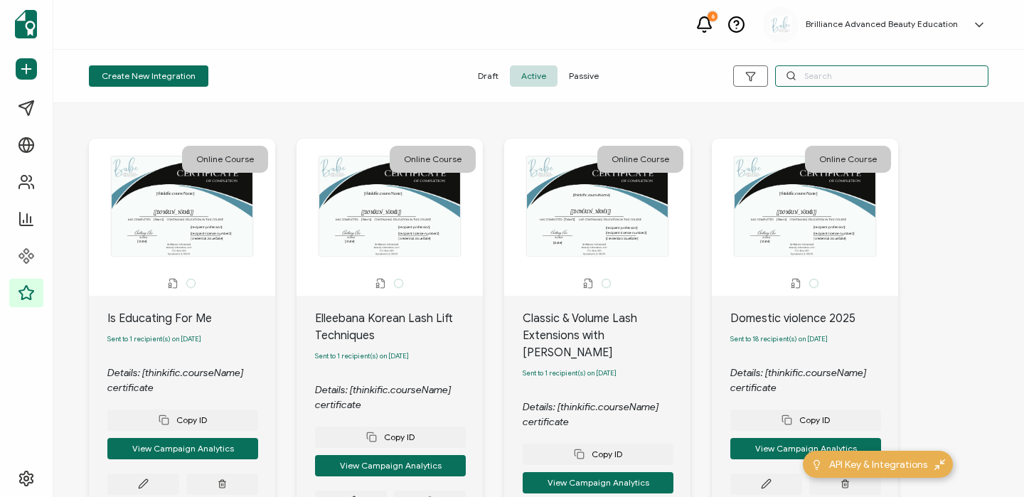
click at [864, 73] on input "text" at bounding box center [881, 75] width 213 height 21
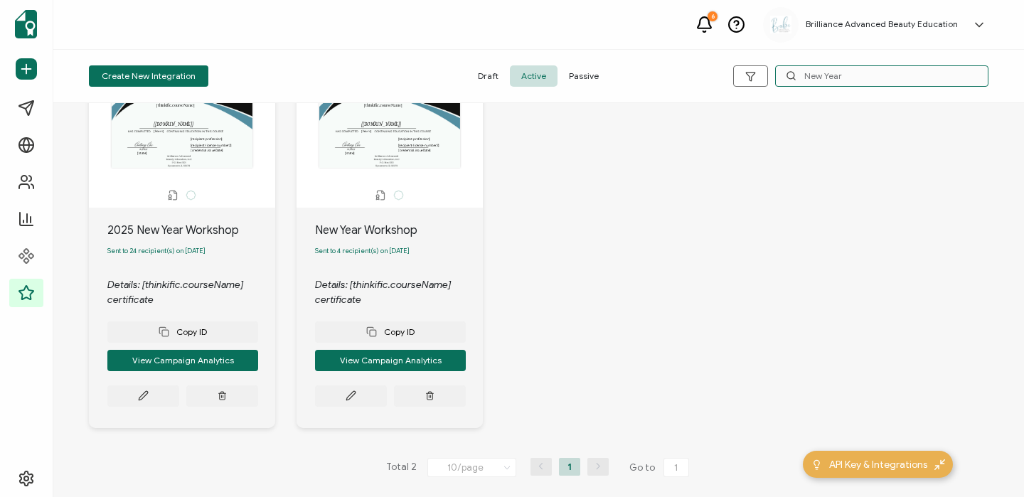
scroll to position [96, 0]
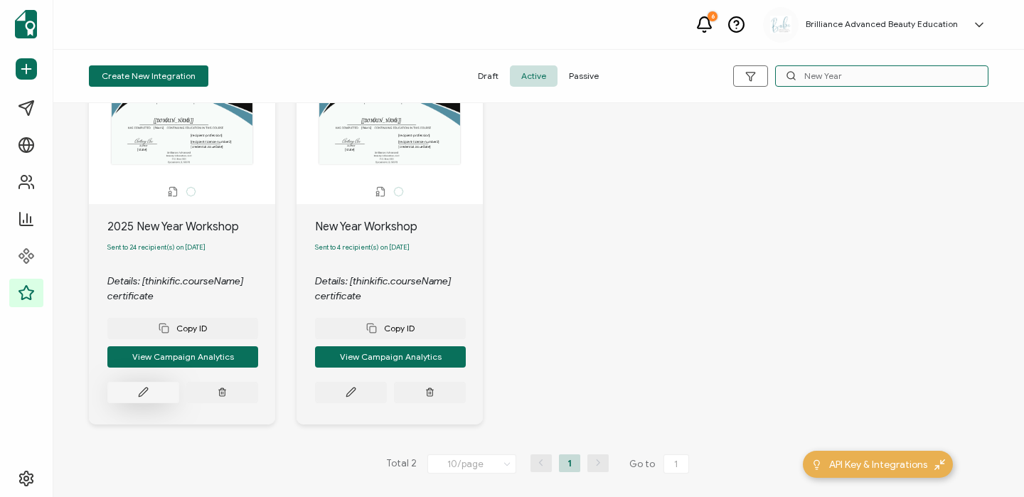
type input "New Year"
click at [154, 396] on button at bounding box center [143, 392] width 72 height 21
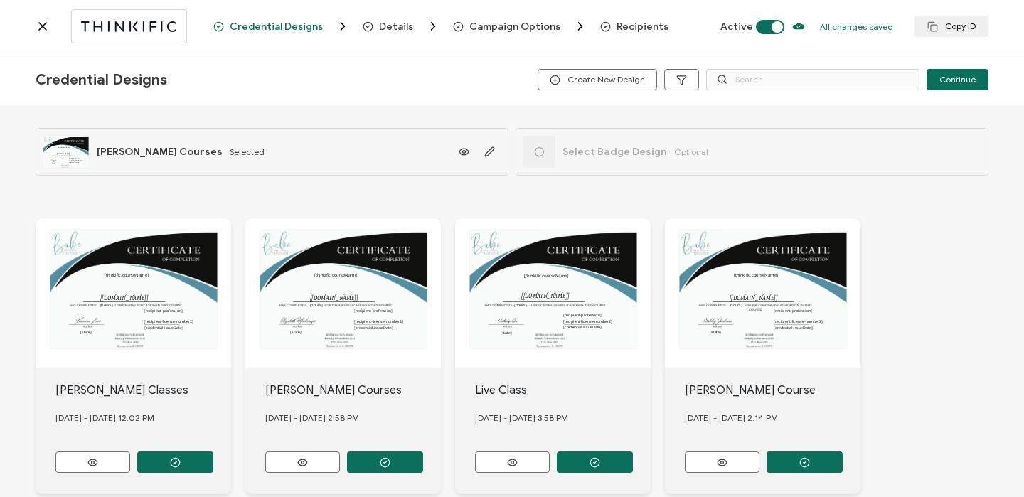
click at [649, 22] on span "Recipients" at bounding box center [642, 26] width 52 height 11
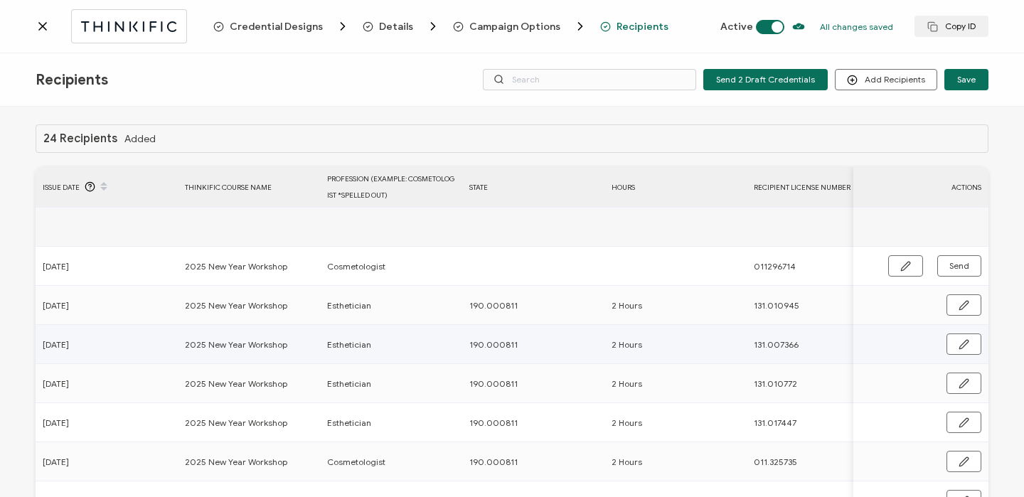
scroll to position [0, 684]
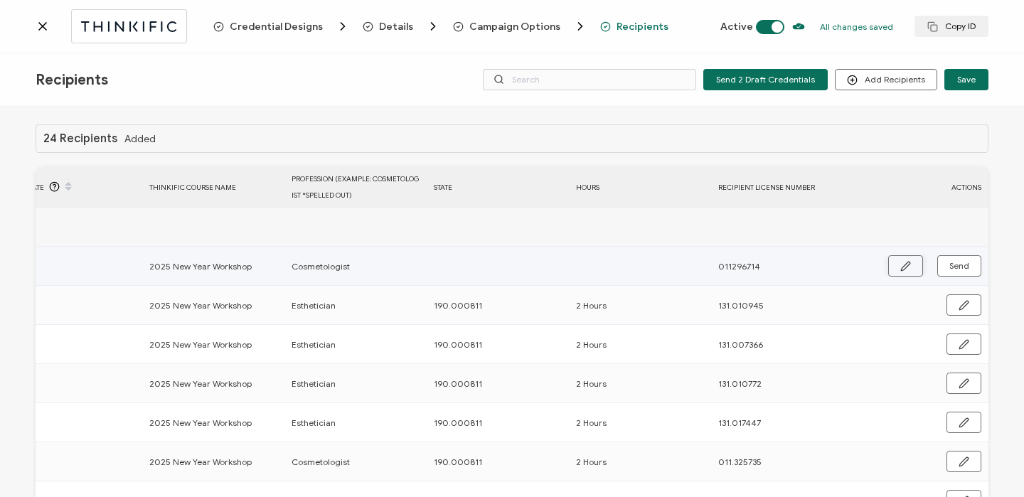
click at [900, 261] on icon "button" at bounding box center [905, 266] width 11 height 11
click at [465, 271] on input "text" at bounding box center [496, 266] width 124 height 23
type input "1"
type input "19"
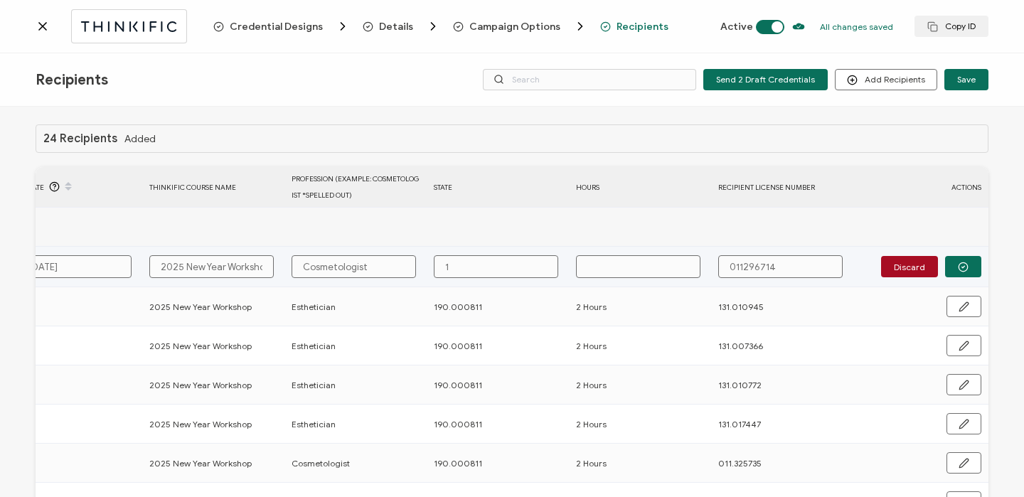
type input "19"
type input "190"
type input "190."
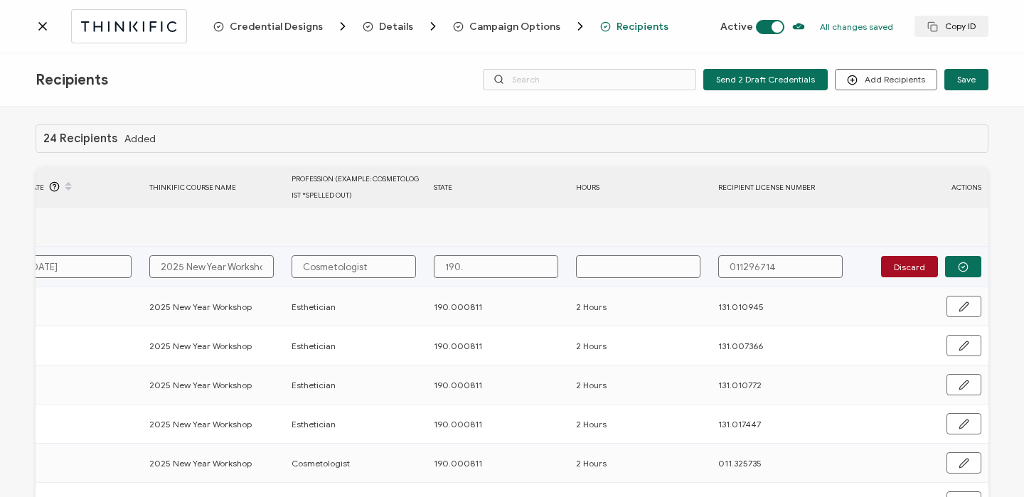
type input "190.0"
type input "190.00"
type input "190.000"
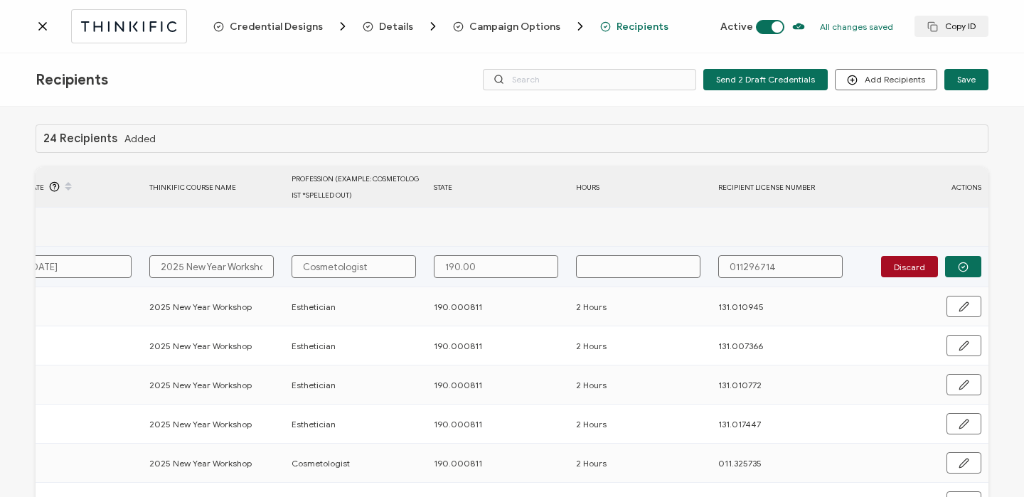
type input "190.000"
type input "190.0008"
type input "190.00081"
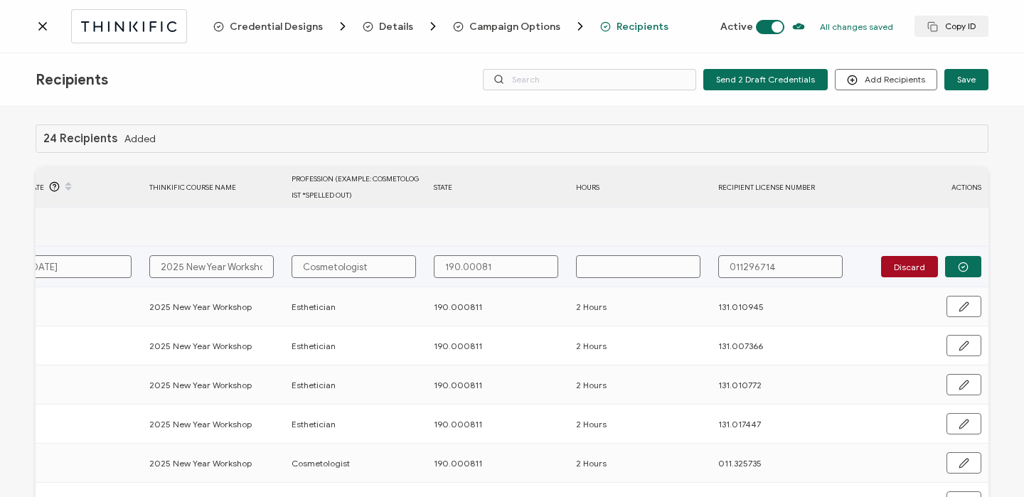
type input "190.000811"
type input "2"
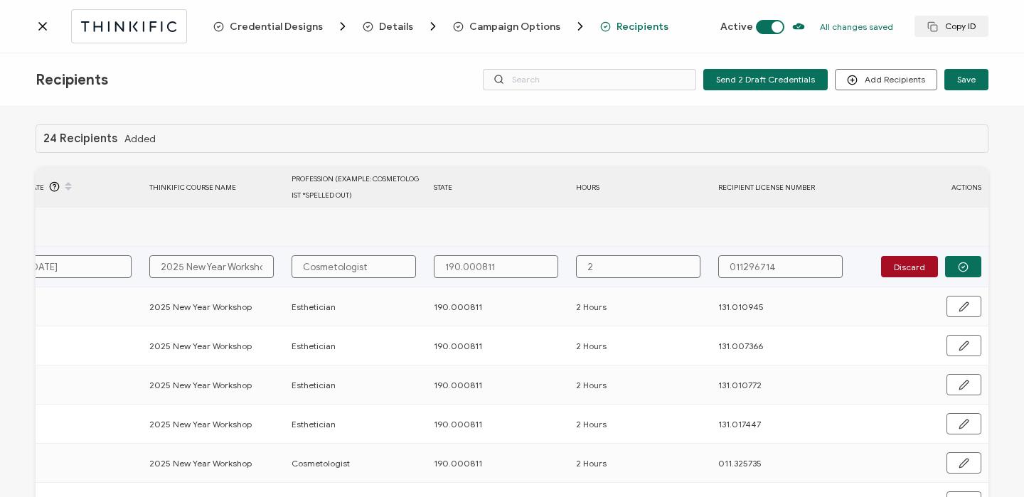
type input "2"
type input "2 H"
type input "2 Ho"
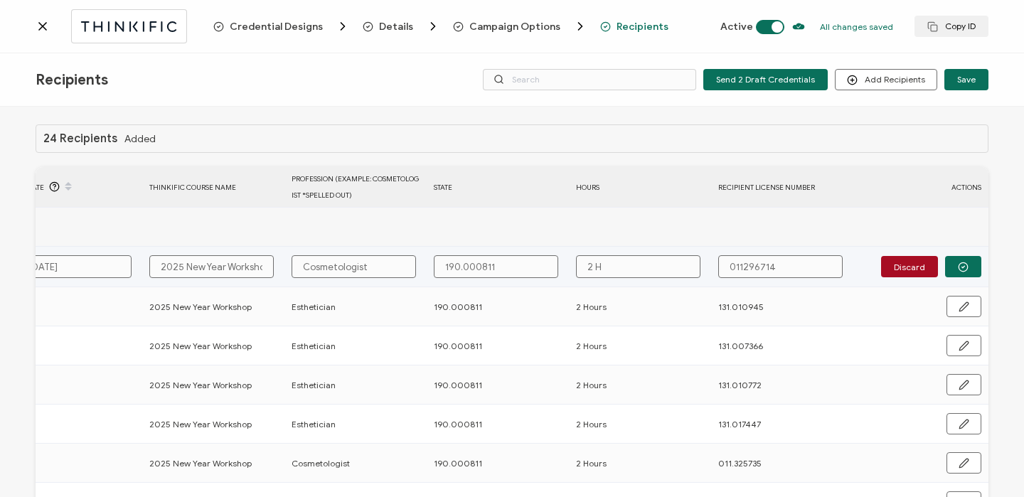
type input "2 Ho"
type input "2 Hou"
type input "2 Hour"
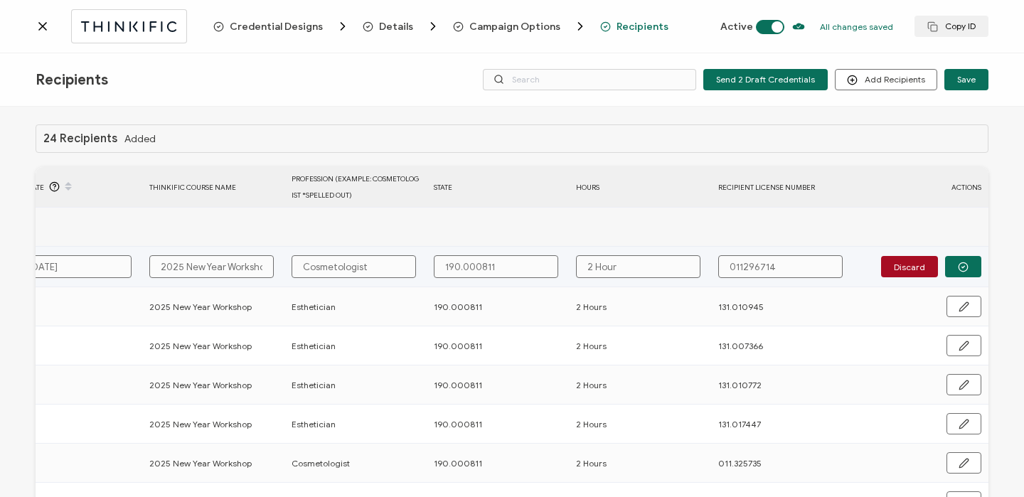
type input "2 Hours"
type input "011.296714"
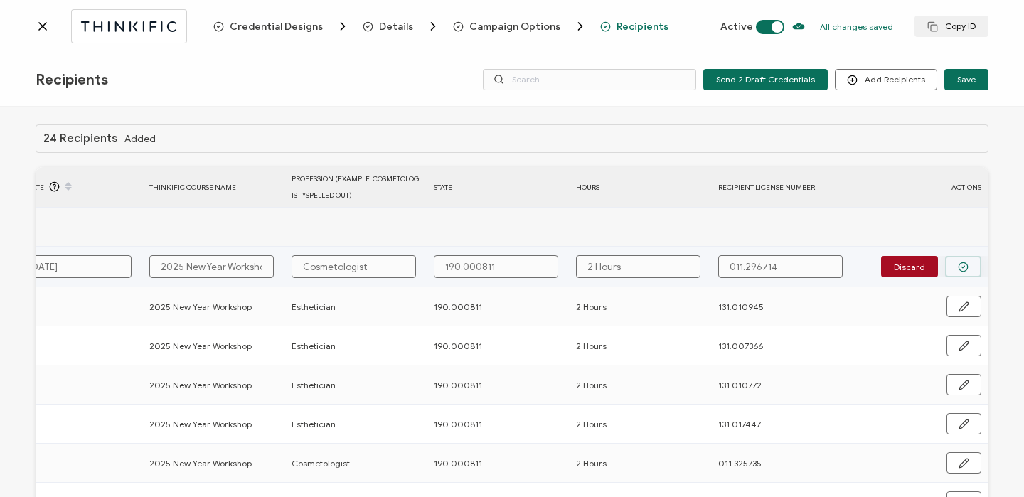
type input "011.296714"
click at [958, 268] on icon "button" at bounding box center [963, 267] width 11 height 11
click at [952, 268] on span "Send" at bounding box center [959, 266] width 20 height 9
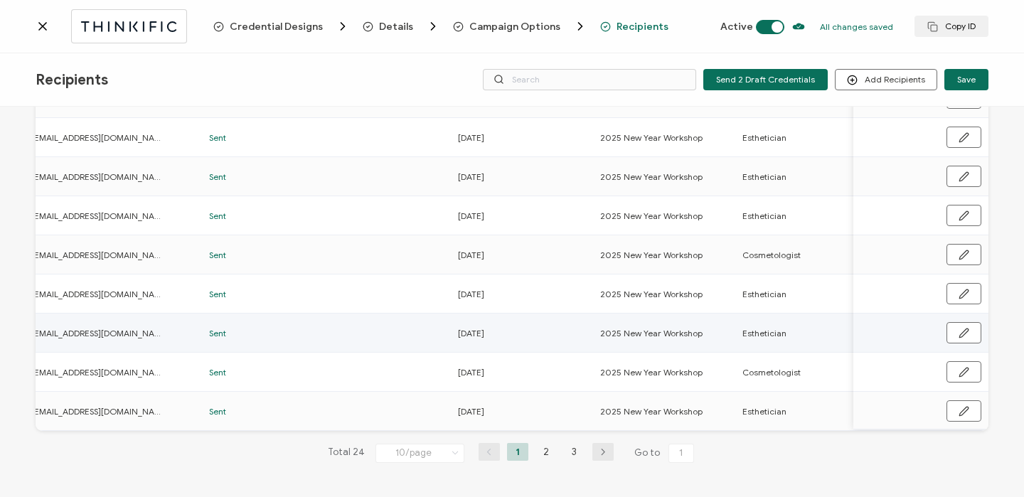
scroll to position [0, 201]
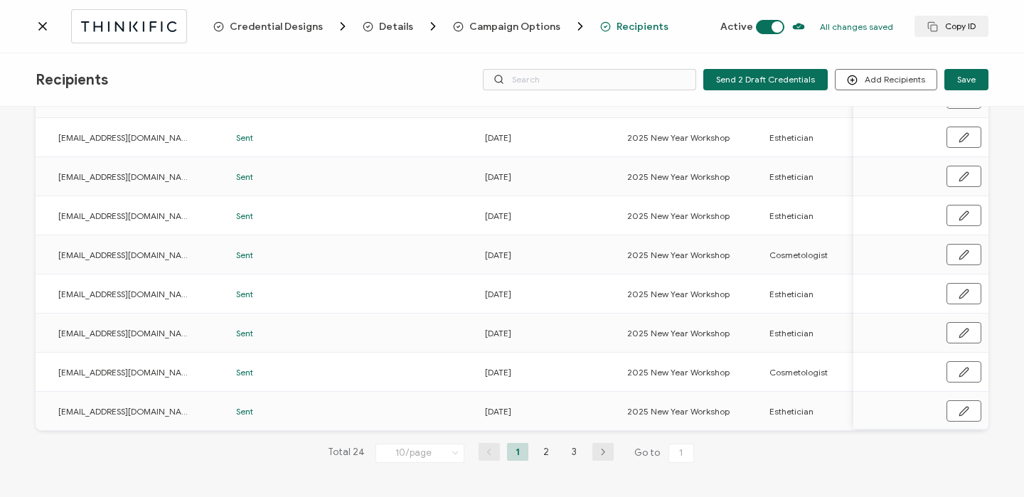
click at [41, 22] on icon at bounding box center [43, 26] width 14 height 14
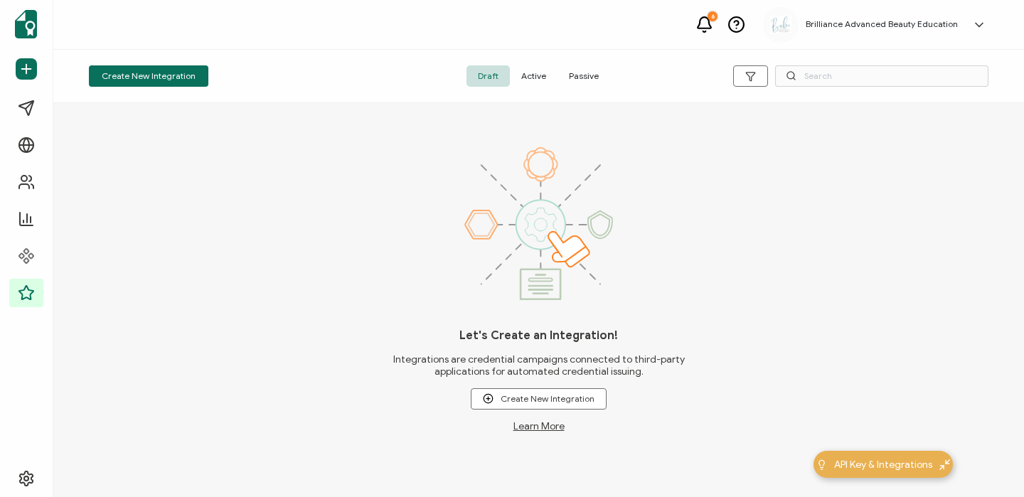
click at [541, 76] on span "Active" at bounding box center [534, 75] width 48 height 21
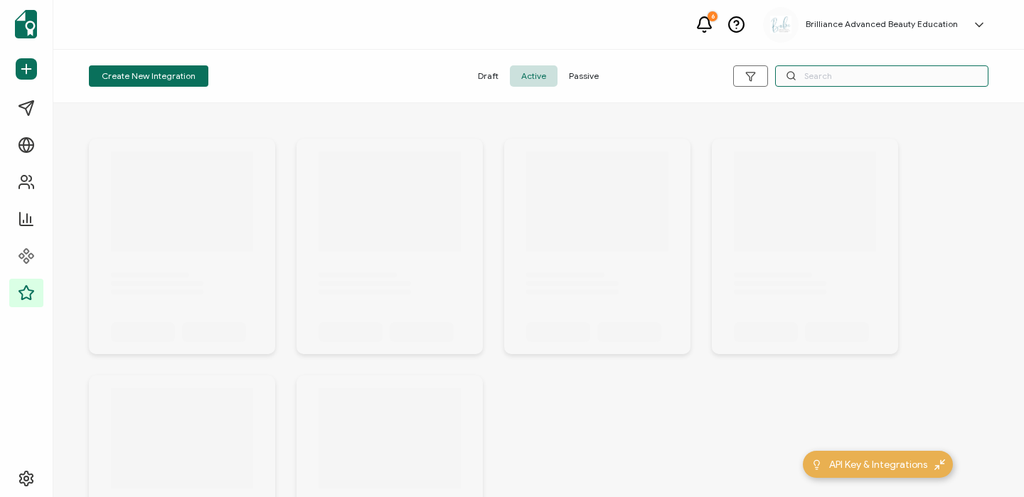
click at [862, 78] on input "text" at bounding box center [881, 75] width 213 height 21
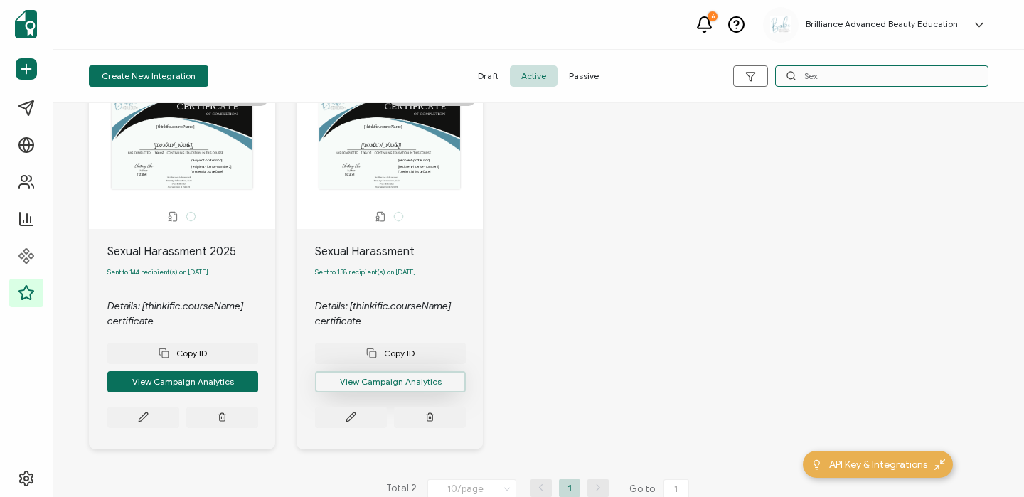
scroll to position [83, 0]
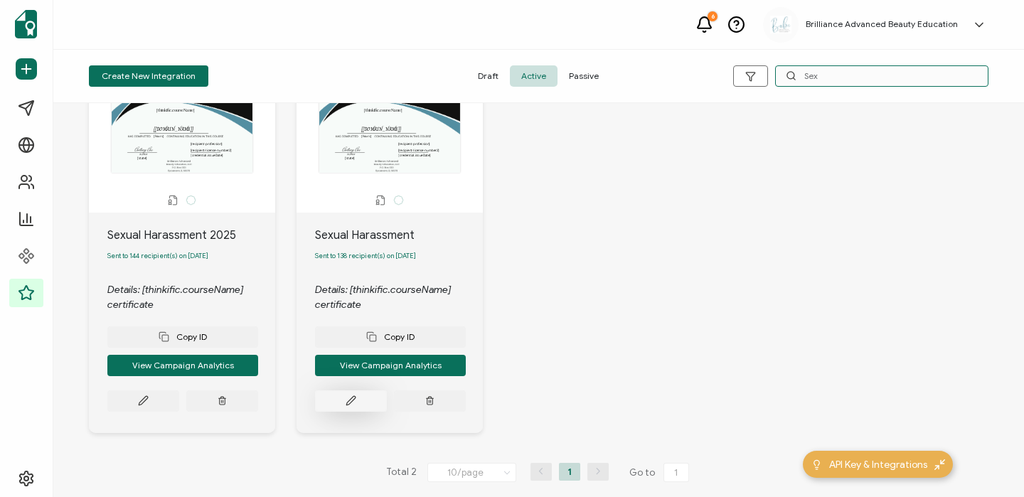
type input "Sex"
click at [362, 407] on button at bounding box center [351, 400] width 72 height 21
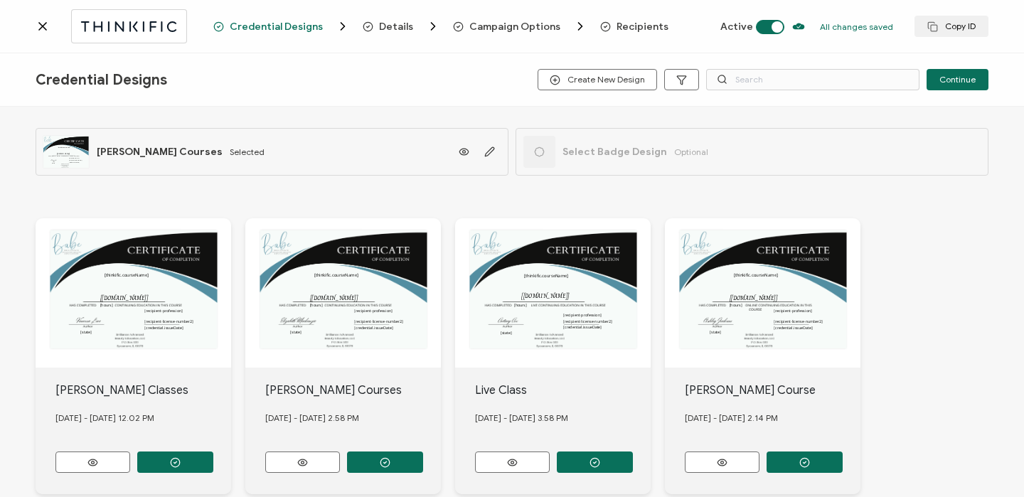
click at [628, 18] on div "Credential Designs Details Campaign Options Recipients Active All changes saved…" at bounding box center [512, 26] width 1024 height 53
click at [628, 19] on span "Recipients" at bounding box center [634, 26] width 68 height 14
click at [623, 25] on span "Recipients" at bounding box center [642, 26] width 52 height 11
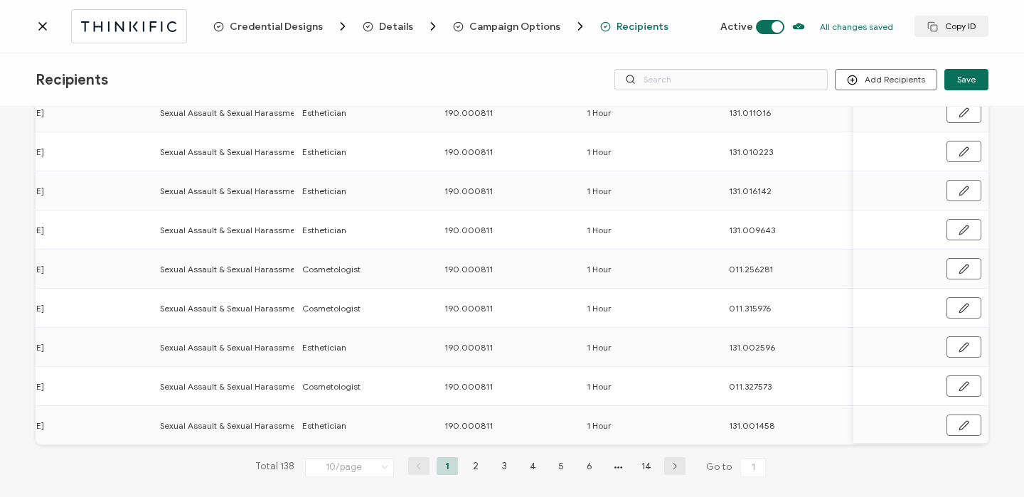
scroll to position [210, 0]
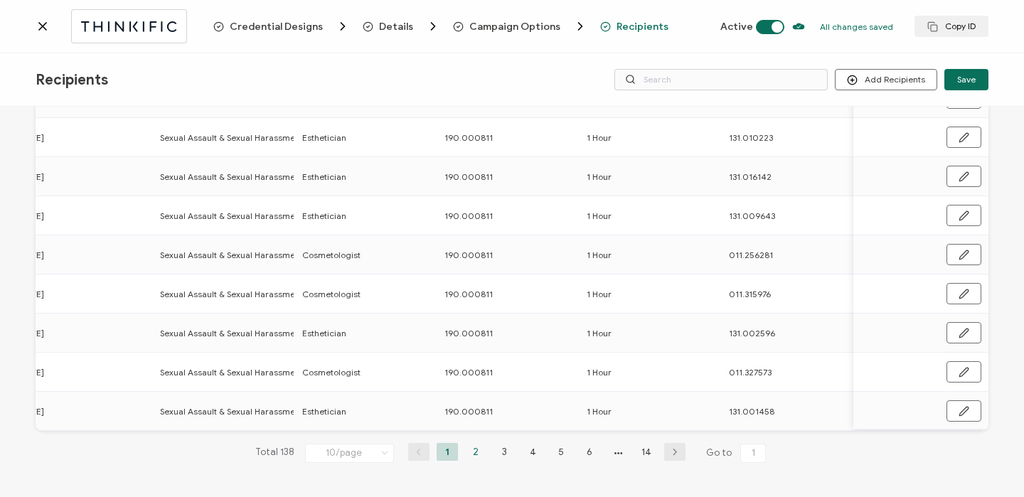
click at [474, 450] on li "2" at bounding box center [475, 452] width 21 height 18
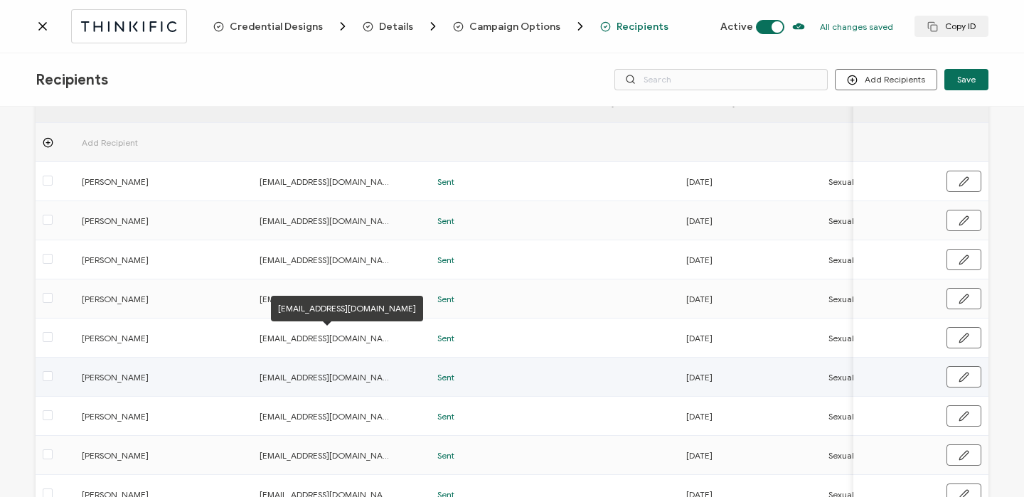
scroll to position [0, 0]
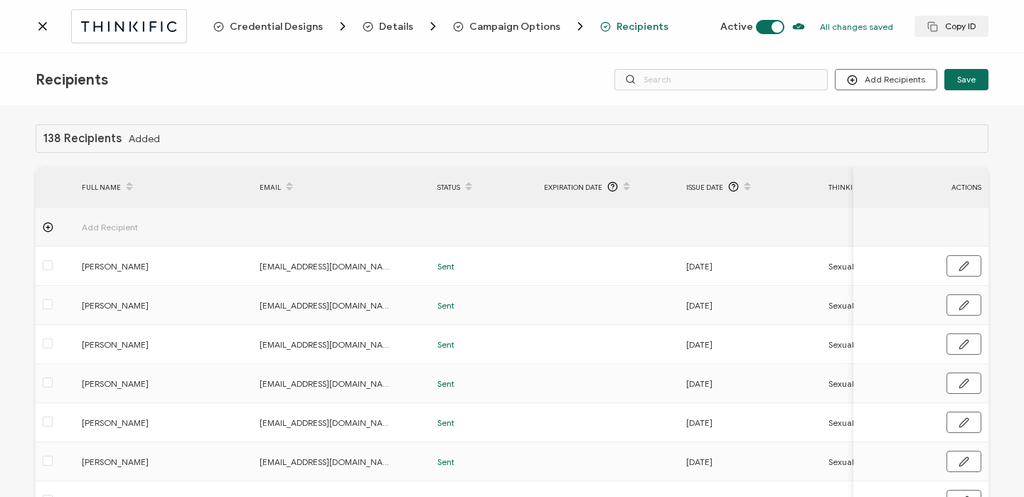
click at [36, 34] on div at bounding box center [125, 25] width 178 height 33
click at [47, 26] on icon at bounding box center [43, 26] width 14 height 14
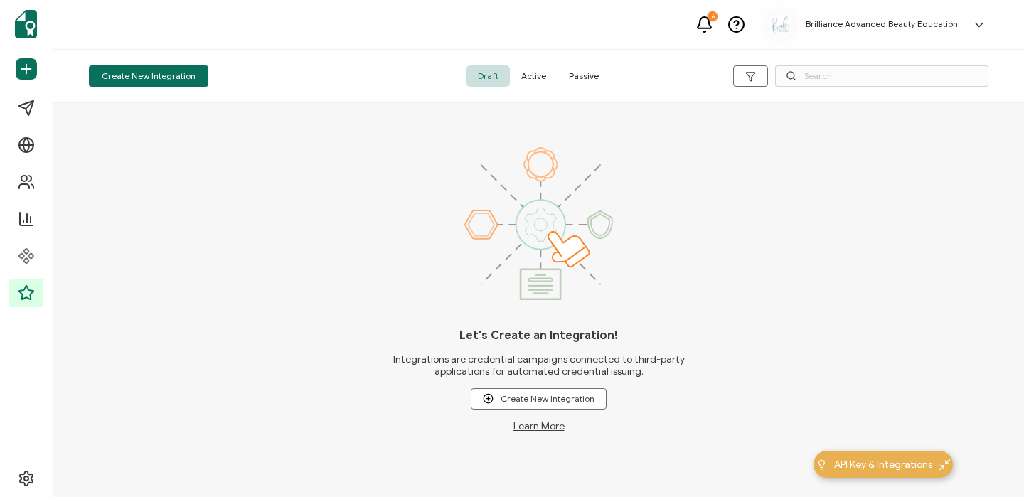
click at [541, 71] on span "Active" at bounding box center [534, 75] width 48 height 21
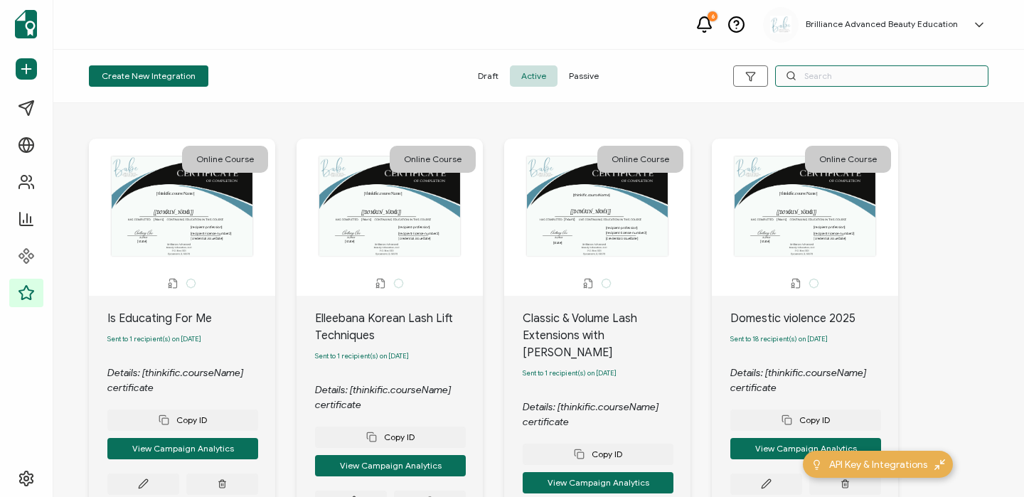
click at [880, 70] on input "text" at bounding box center [881, 75] width 213 height 21
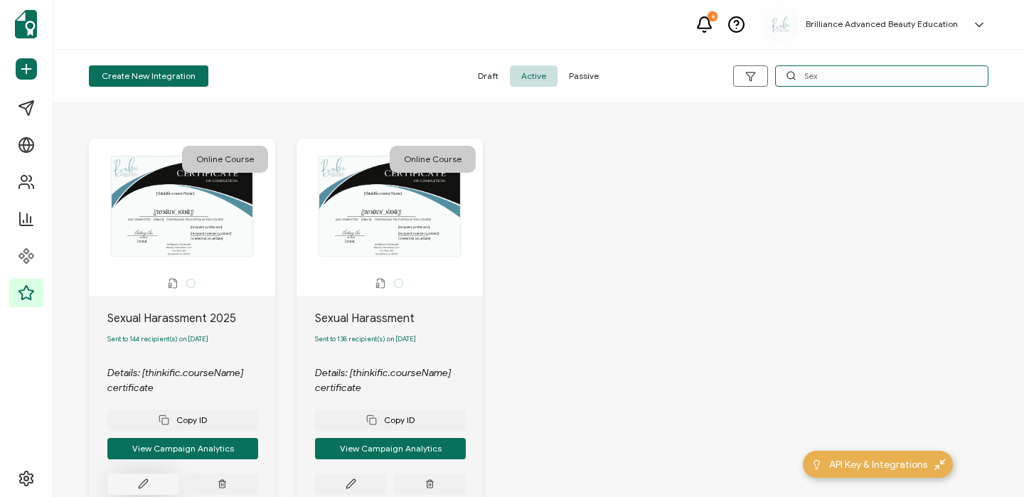
type input "Sex"
click at [159, 486] on button at bounding box center [143, 484] width 72 height 21
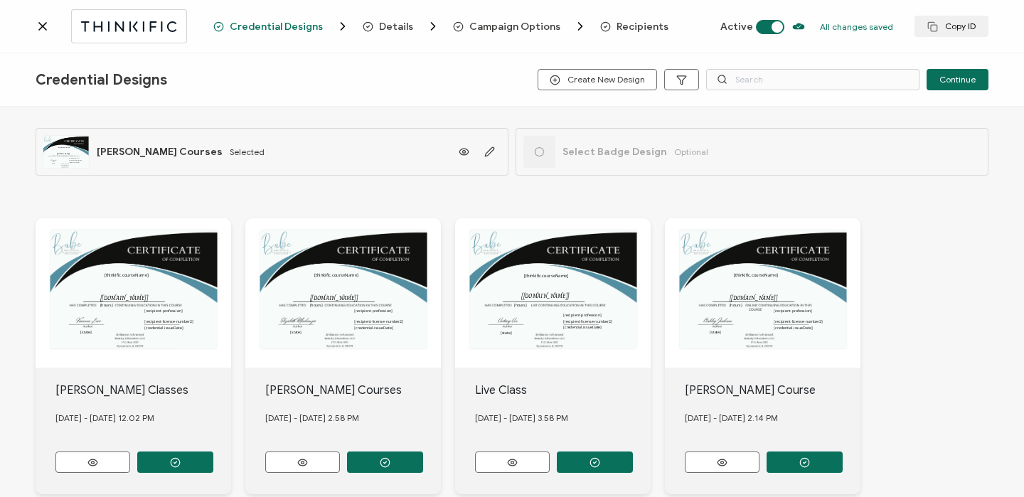
click at [614, 39] on div "Credential Designs Details Campaign Options Recipients Active All changes saved…" at bounding box center [512, 26] width 1024 height 53
click at [616, 32] on span "Recipients" at bounding box center [642, 26] width 52 height 11
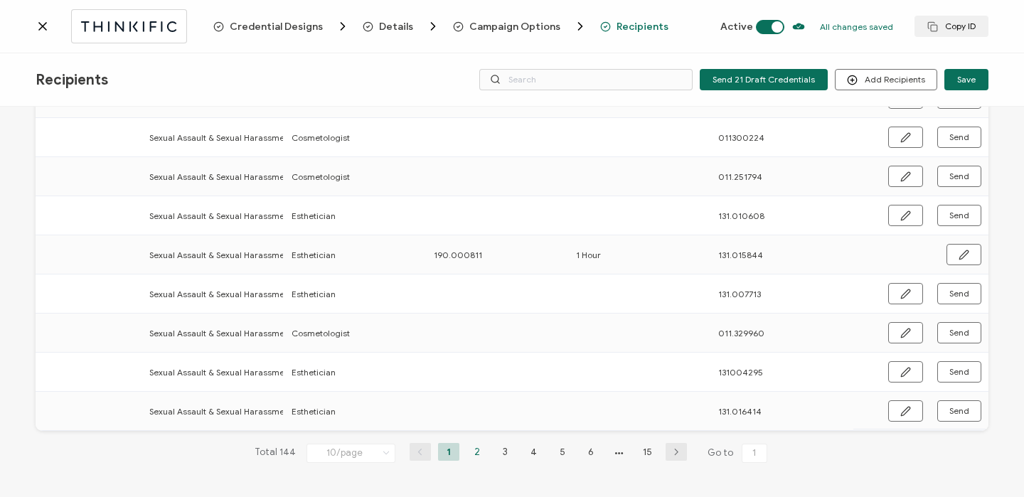
click at [467, 446] on li "2" at bounding box center [476, 452] width 21 height 18
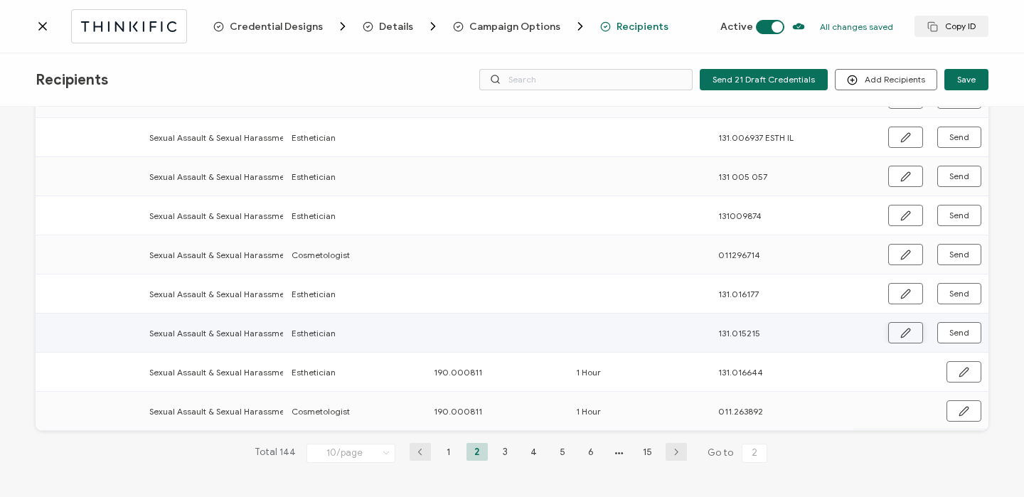
click at [900, 331] on icon "button" at bounding box center [905, 333] width 11 height 11
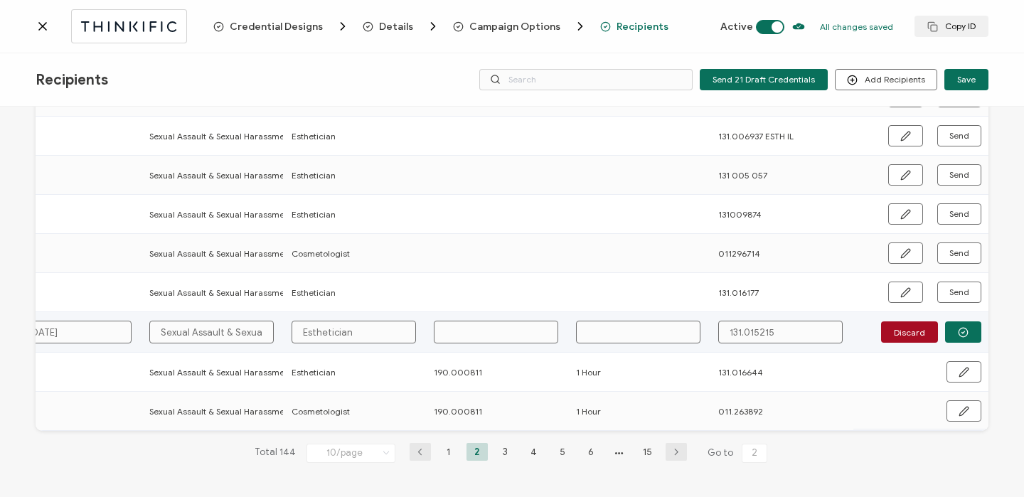
click at [470, 326] on input "text" at bounding box center [496, 332] width 124 height 23
type input "1"
type input "19"
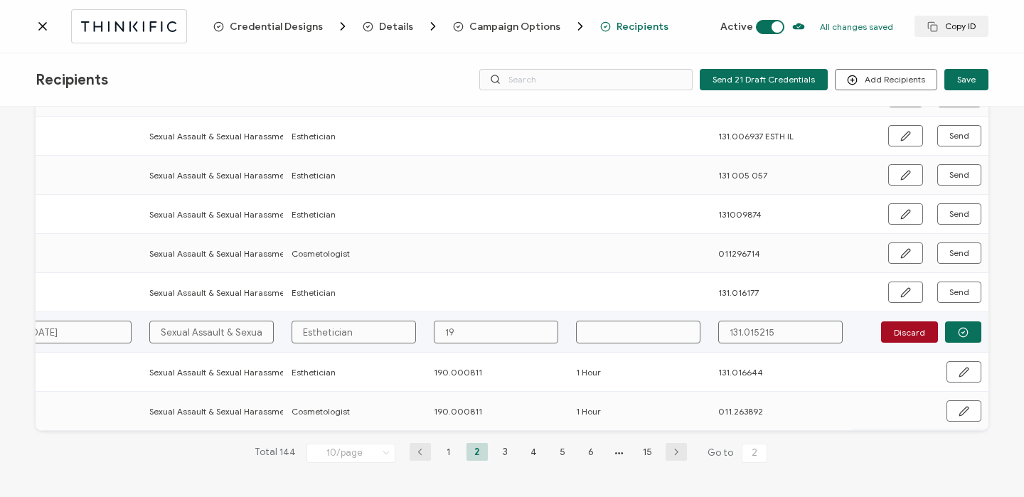
type input "190"
type input "190."
type input "190.0"
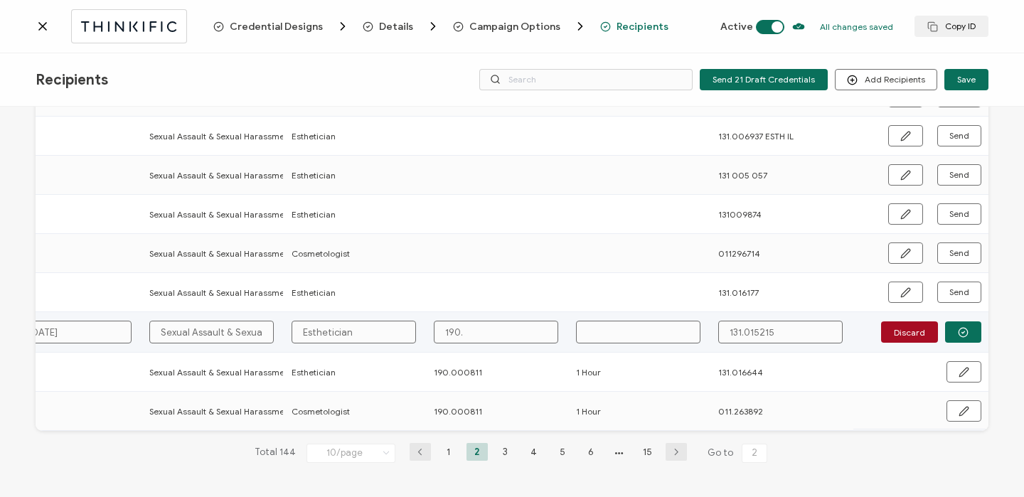
type input "190.0"
type input "190.00"
type input "190.000"
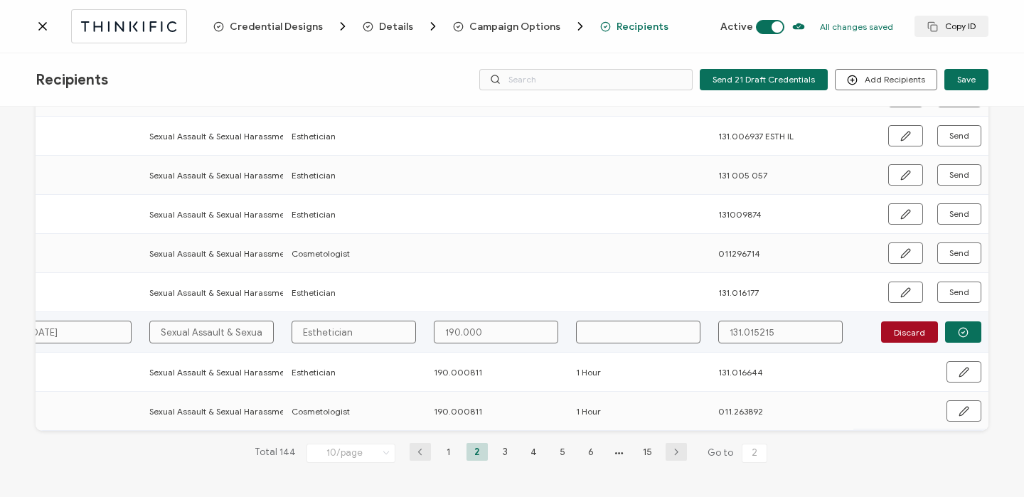
type input "190.0008"
type input "190.00081"
type input "190.000811"
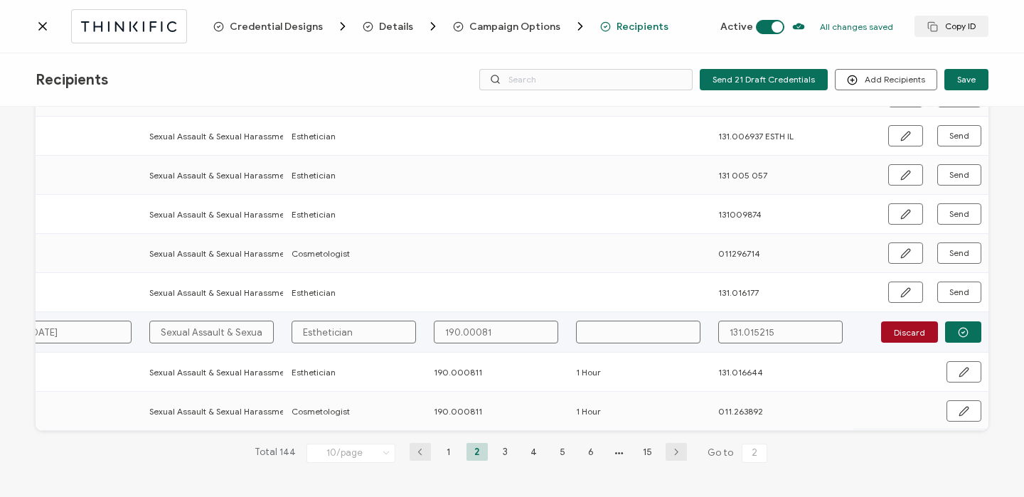
type input "190.000811"
type input "1"
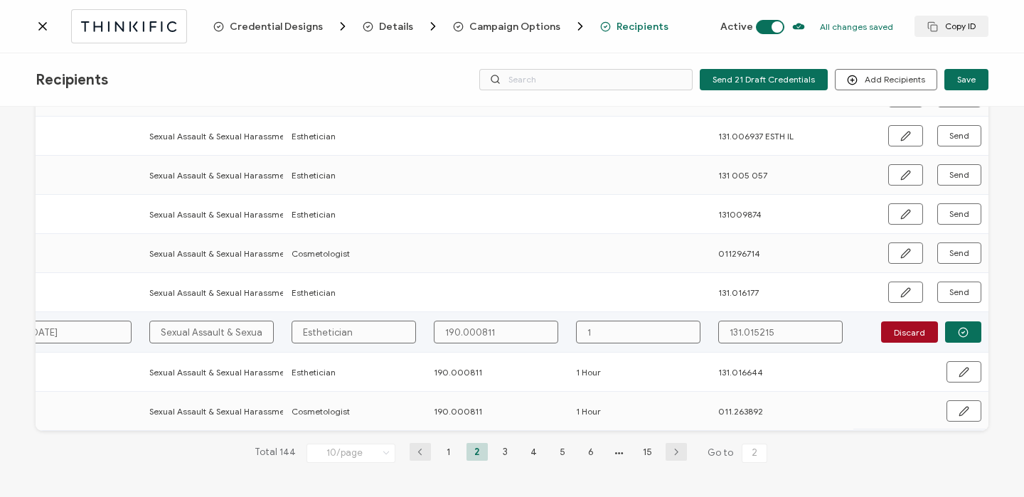
type input "1"
type input "1 H"
type input "1 Ho"
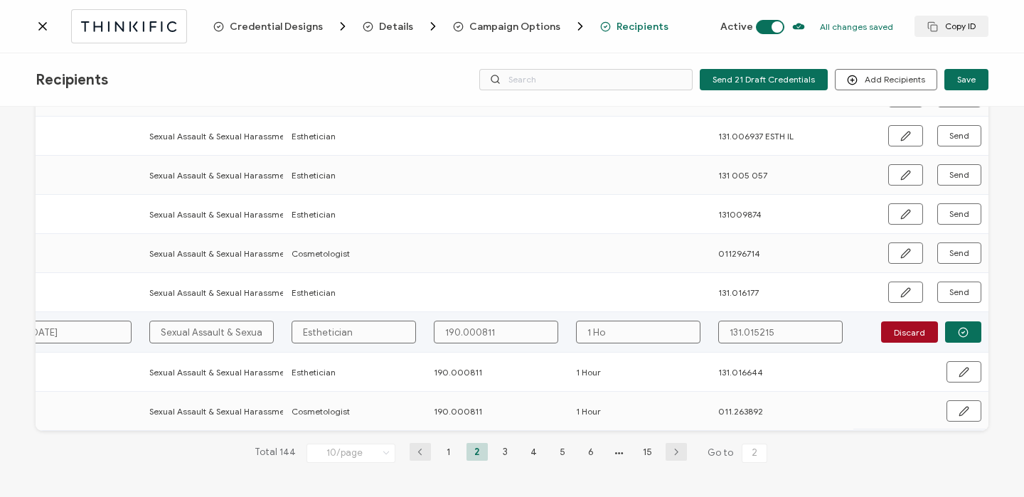
type input "1 Hou"
type input "1 Hour"
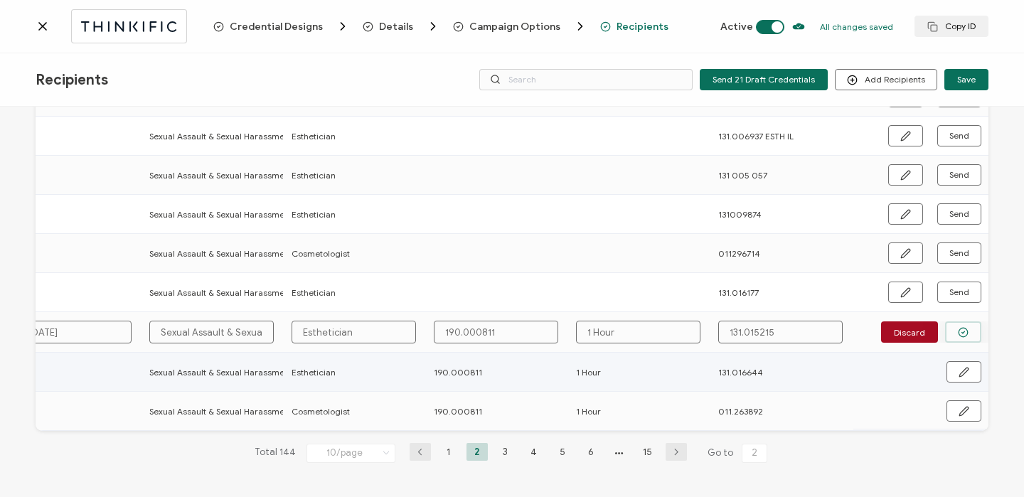
type input "1 Hour"
click at [966, 335] on button "button" at bounding box center [963, 331] width 36 height 21
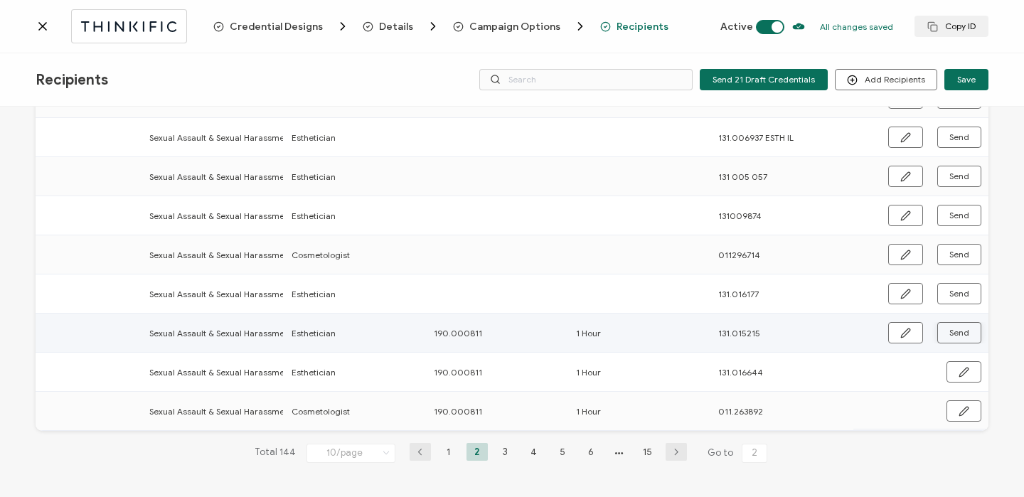
click at [965, 334] on button "Send" at bounding box center [959, 332] width 44 height 21
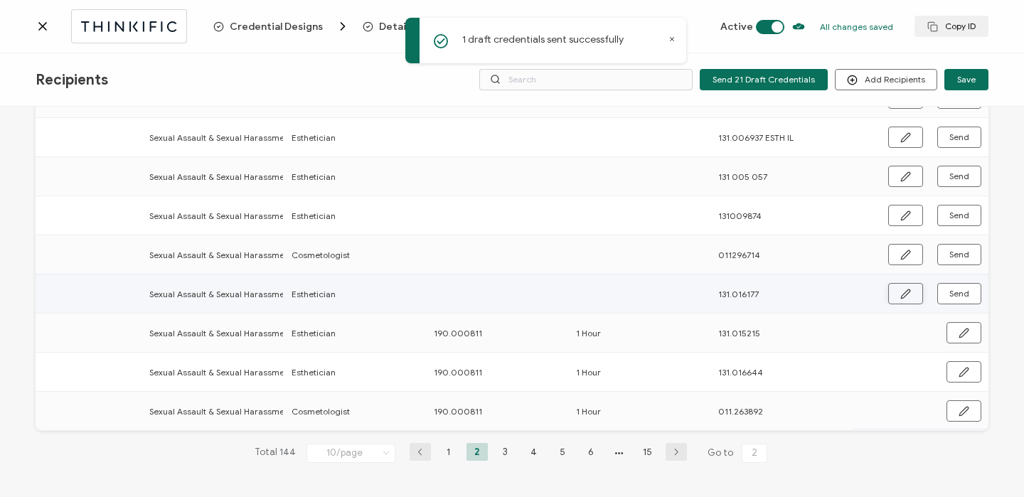
click at [904, 289] on icon "button" at bounding box center [905, 293] width 9 height 9
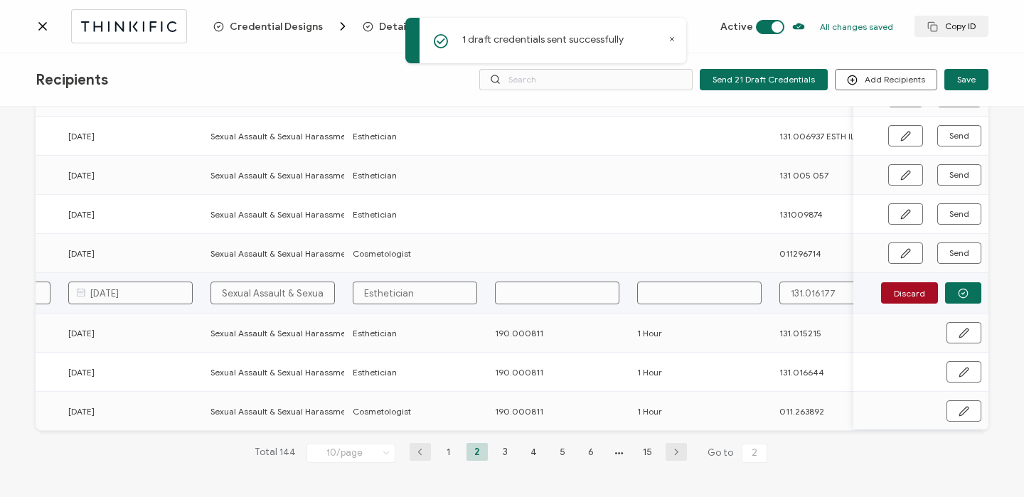
click at [548, 295] on input "text" at bounding box center [557, 293] width 124 height 23
type input "1"
type input "19"
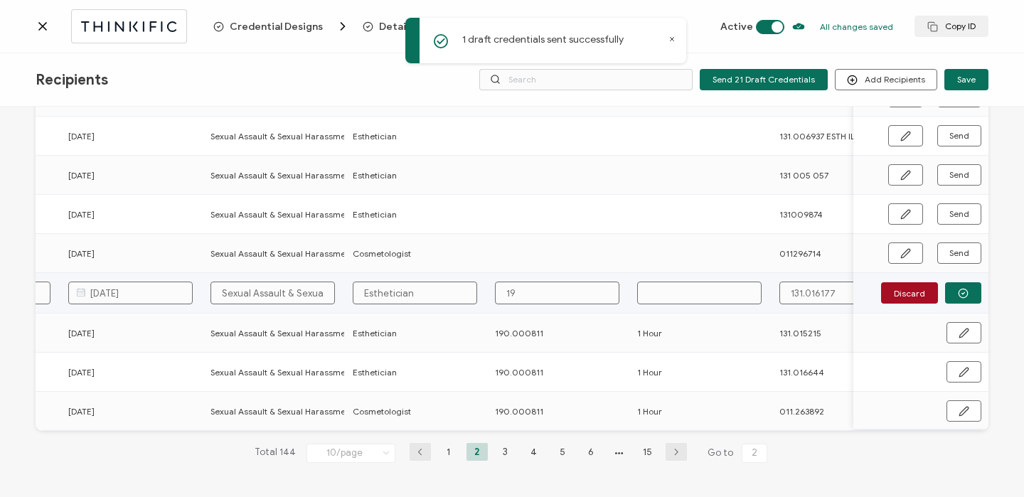
type input "190"
type input "190."
type input "190.0"
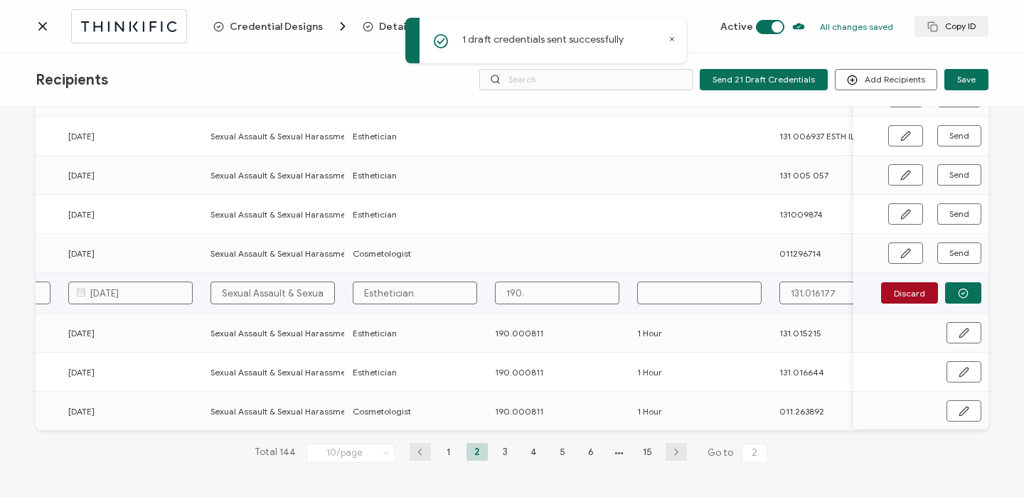
type input "190.0"
type input "190.00"
type input "190.000"
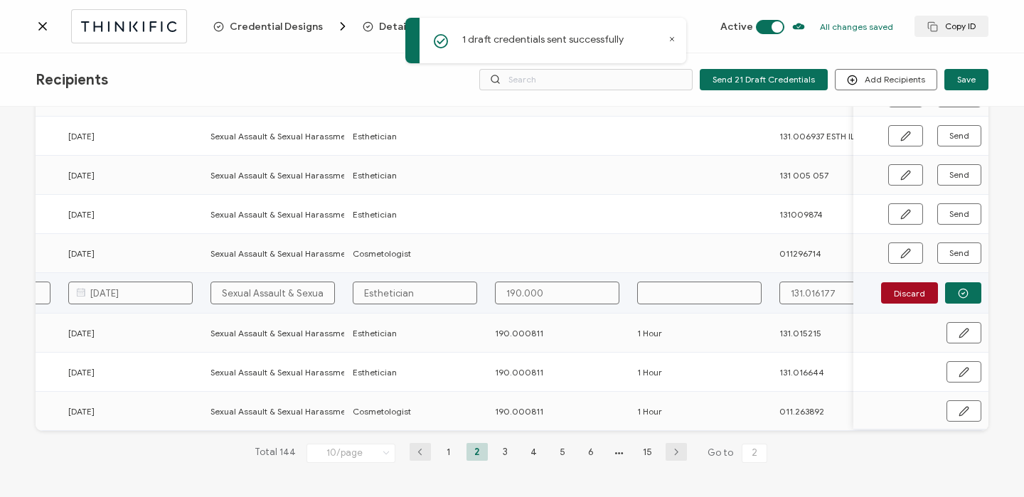
type input "190.0008"
type input "190.00081"
type input "190.000811"
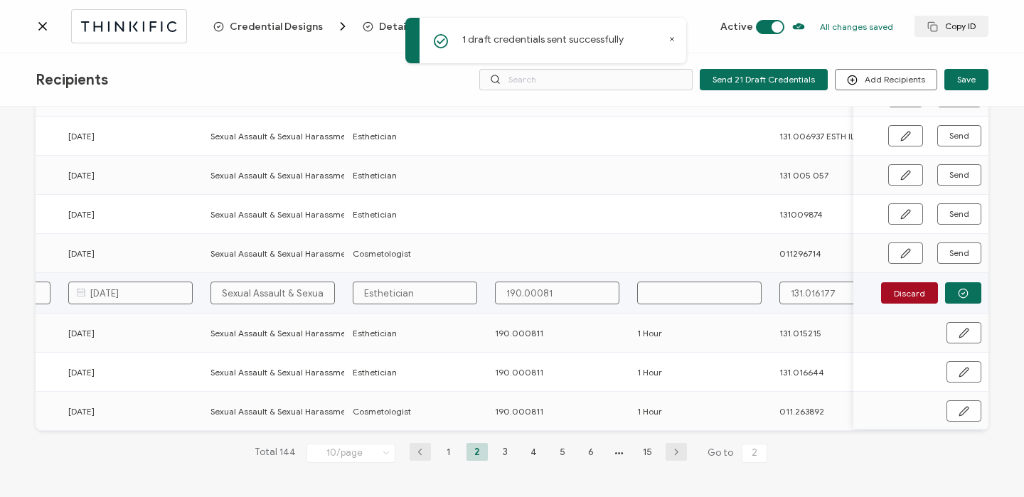
type input "190.000811"
type input "1"
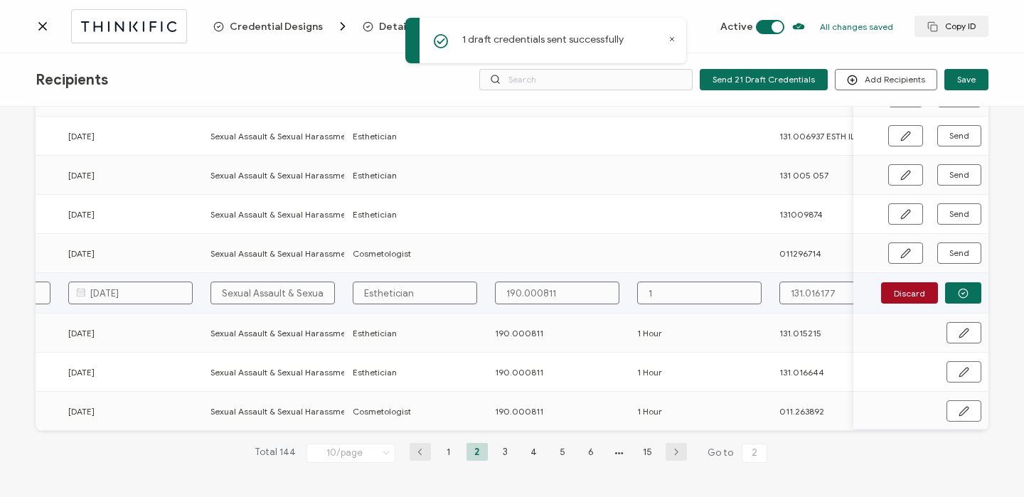
type input "1"
type input "1 H"
type input "1 Ho"
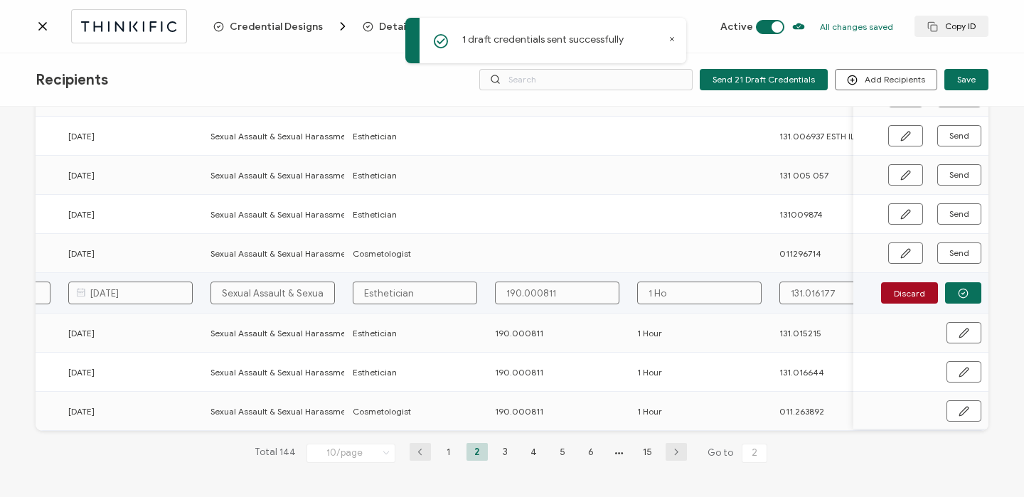
type input "1 Hou"
type input "1 Hour"
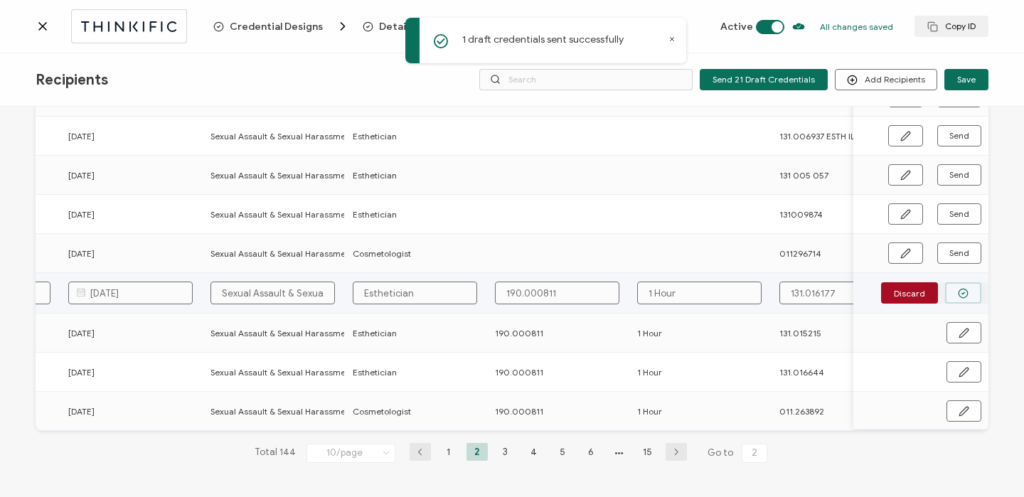
click at [956, 282] on button "button" at bounding box center [963, 292] width 36 height 21
click at [956, 283] on button "Send" at bounding box center [959, 293] width 44 height 21
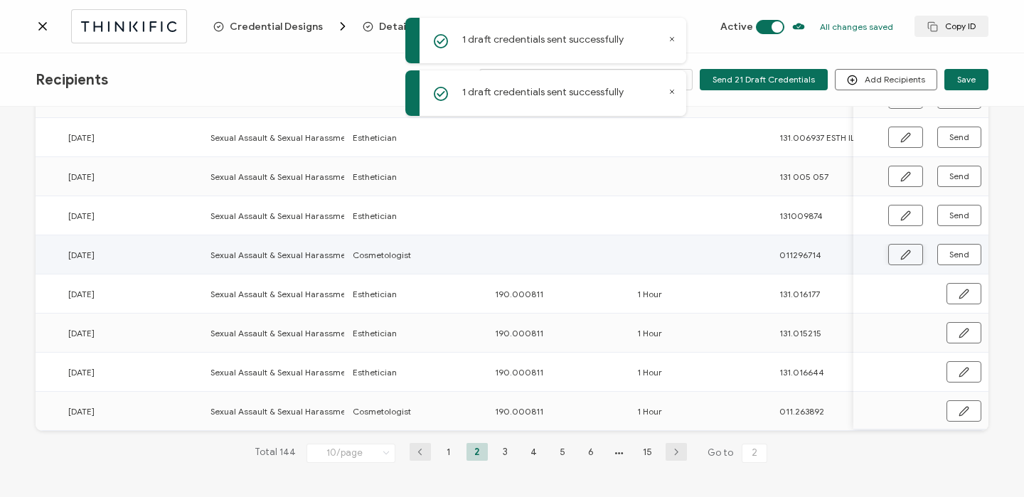
click at [893, 248] on button "button" at bounding box center [905, 254] width 35 height 21
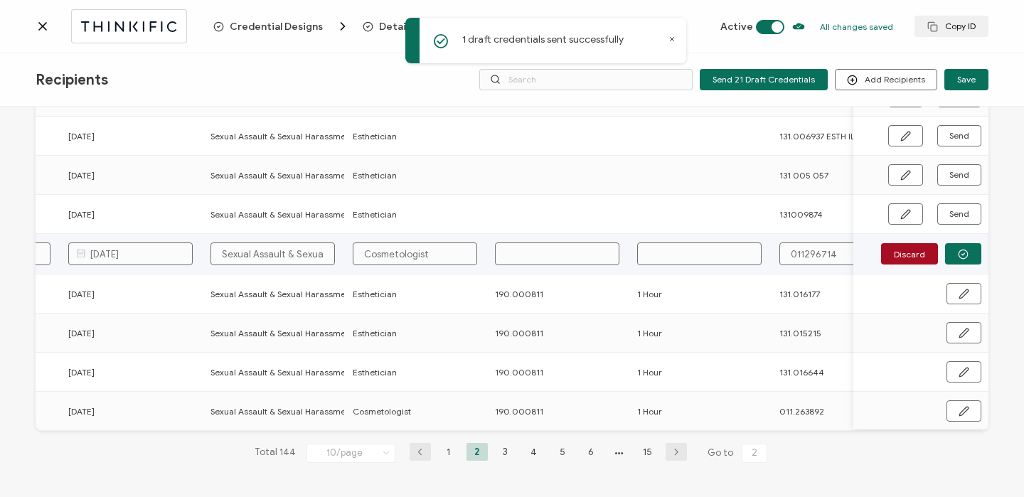
click at [560, 247] on input "text" at bounding box center [557, 253] width 124 height 23
click at [802, 255] on input "011296714" at bounding box center [841, 253] width 124 height 23
click at [969, 252] on button "button" at bounding box center [963, 253] width 36 height 21
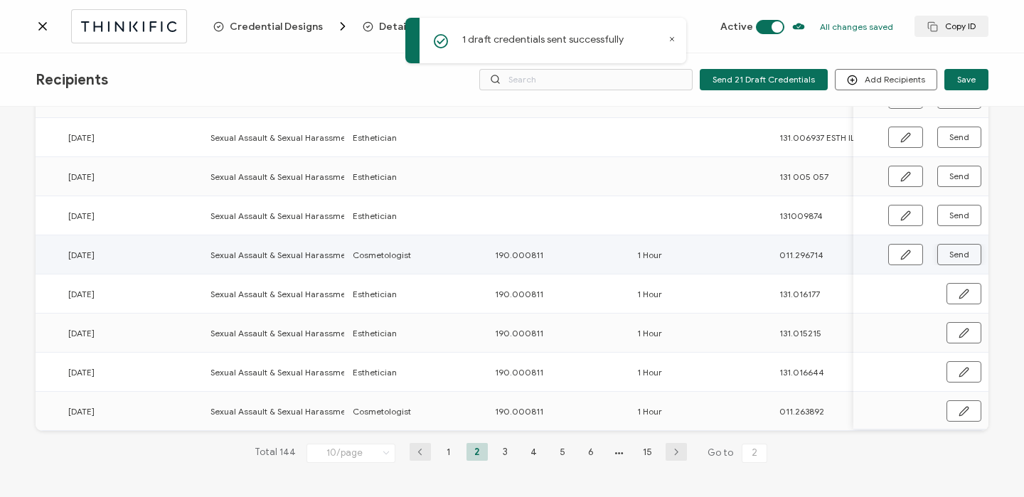
click at [969, 252] on button "Send" at bounding box center [959, 254] width 44 height 21
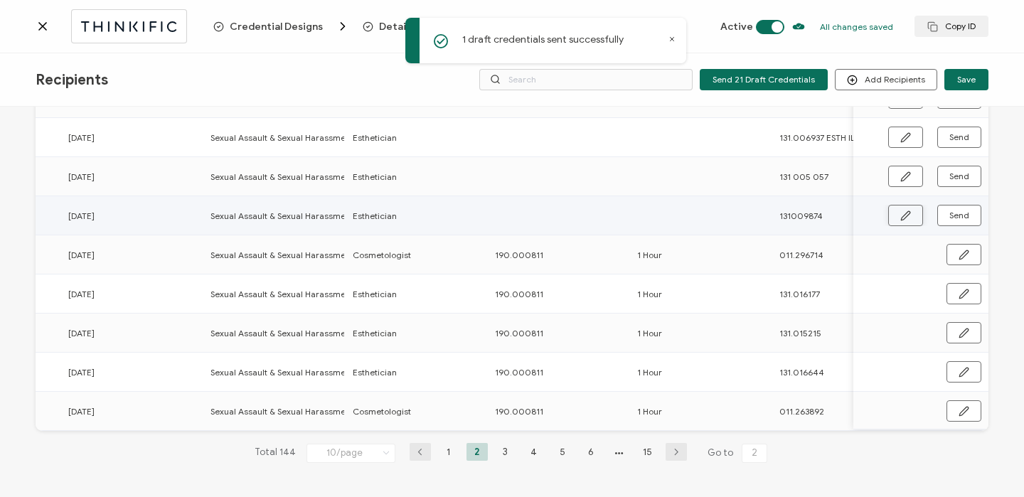
click at [902, 215] on icon "button" at bounding box center [905, 215] width 11 height 11
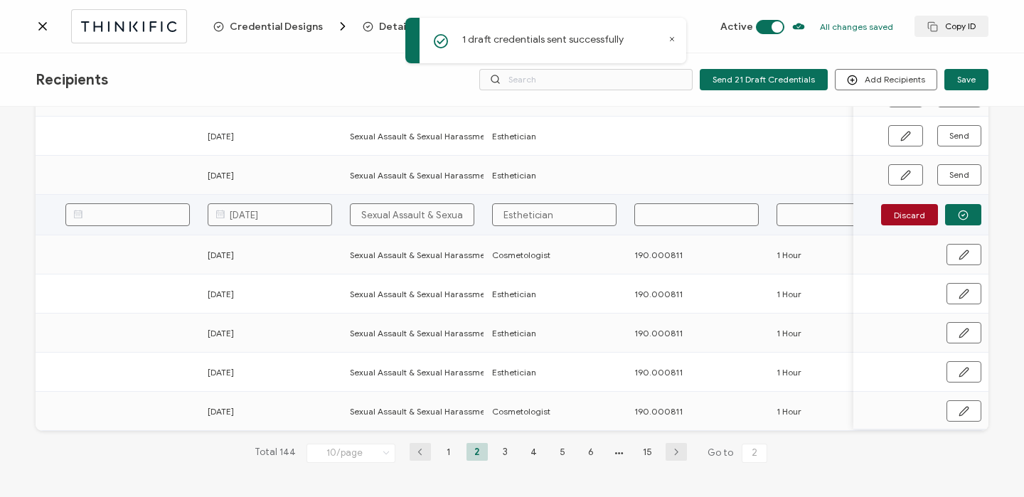
click at [667, 204] on input "text" at bounding box center [696, 214] width 124 height 23
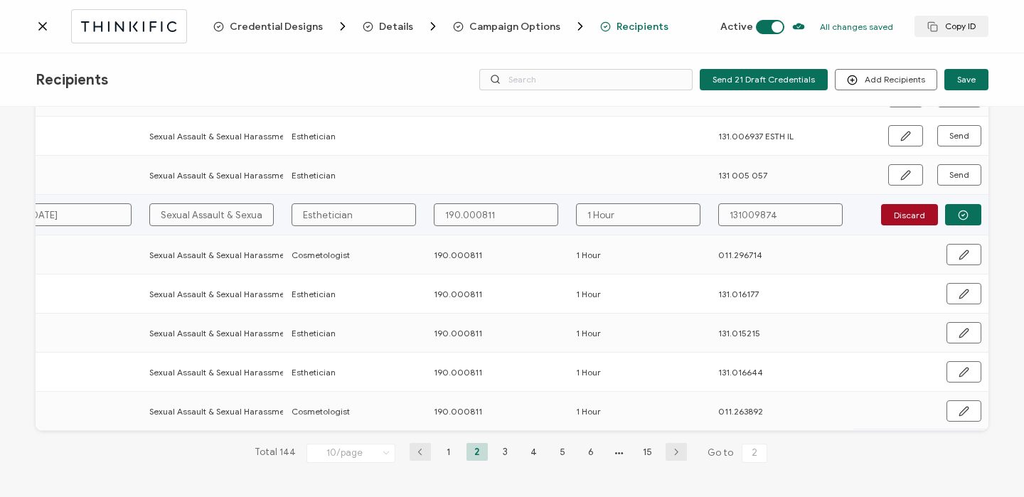
click at [736, 211] on input "131009874" at bounding box center [780, 214] width 124 height 23
click at [965, 215] on button "button" at bounding box center [963, 214] width 36 height 21
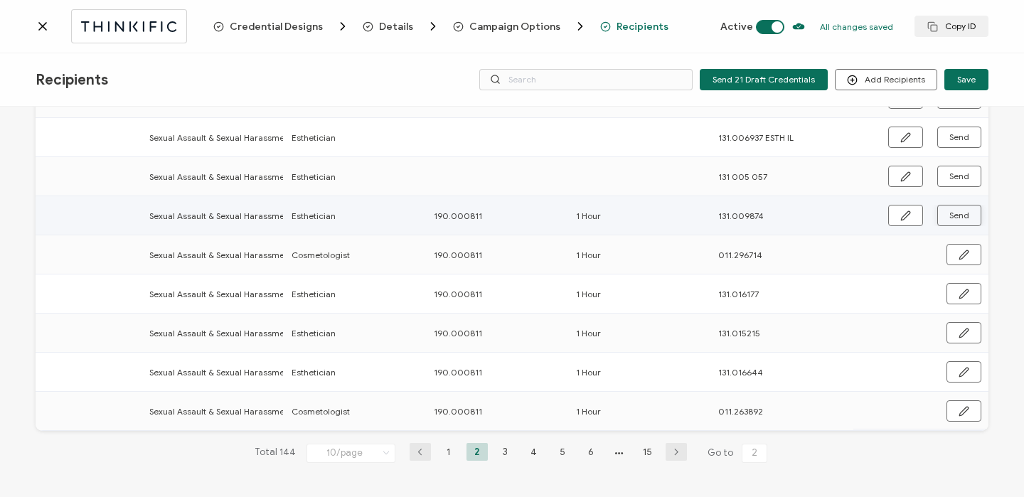
click at [963, 215] on span "Send" at bounding box center [959, 215] width 20 height 9
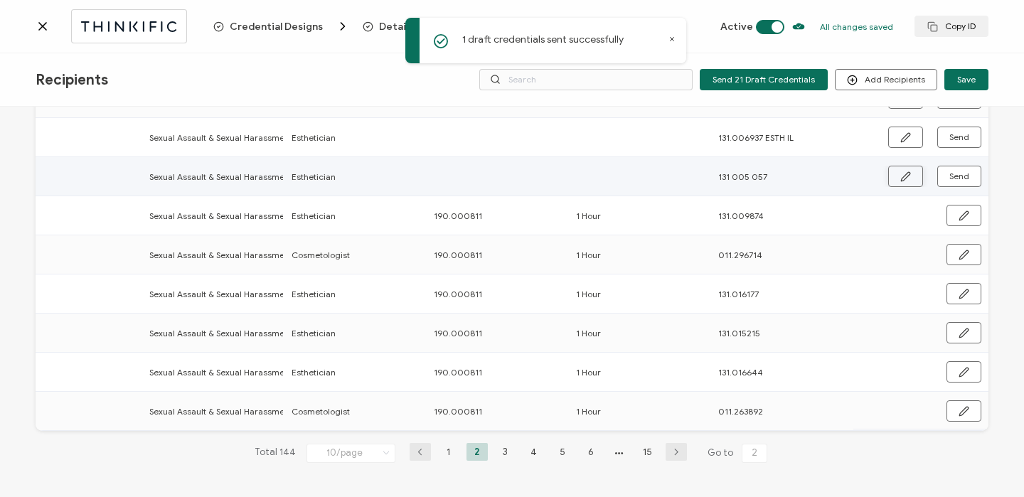
click at [894, 171] on button "button" at bounding box center [905, 176] width 35 height 21
click at [481, 173] on input "text" at bounding box center [496, 175] width 124 height 23
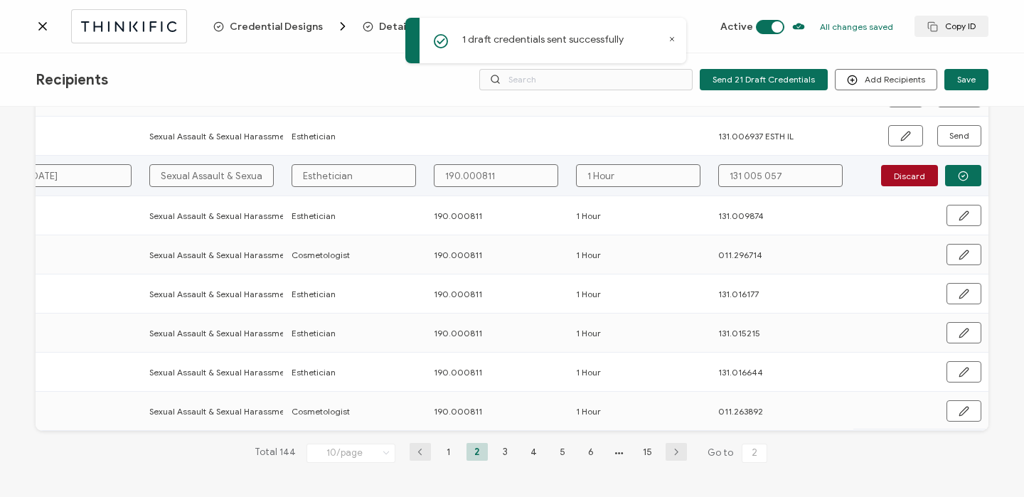
click at [739, 171] on input "131 005 057" at bounding box center [780, 175] width 124 height 23
click at [966, 189] on td "Discard" at bounding box center [920, 176] width 135 height 41
click at [966, 176] on button "button" at bounding box center [963, 175] width 36 height 21
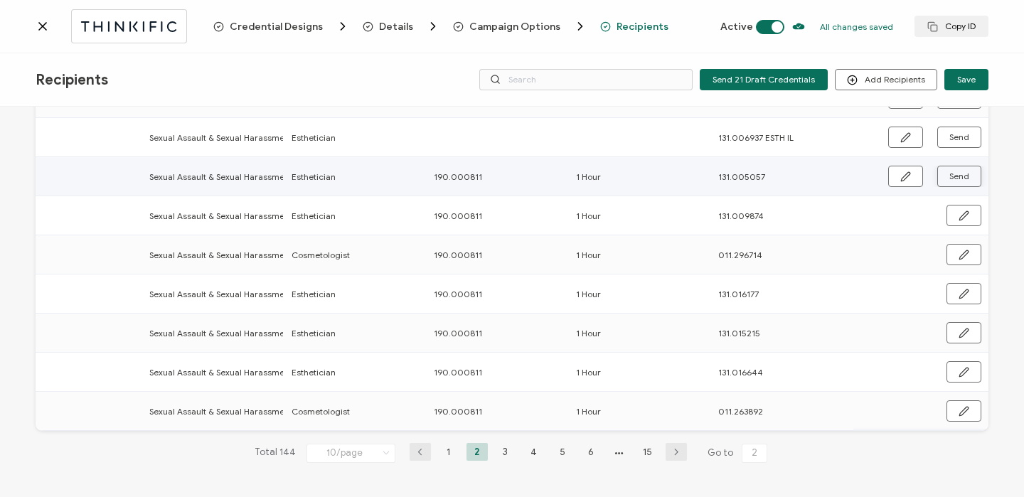
click at [966, 176] on button "Send" at bounding box center [959, 176] width 44 height 21
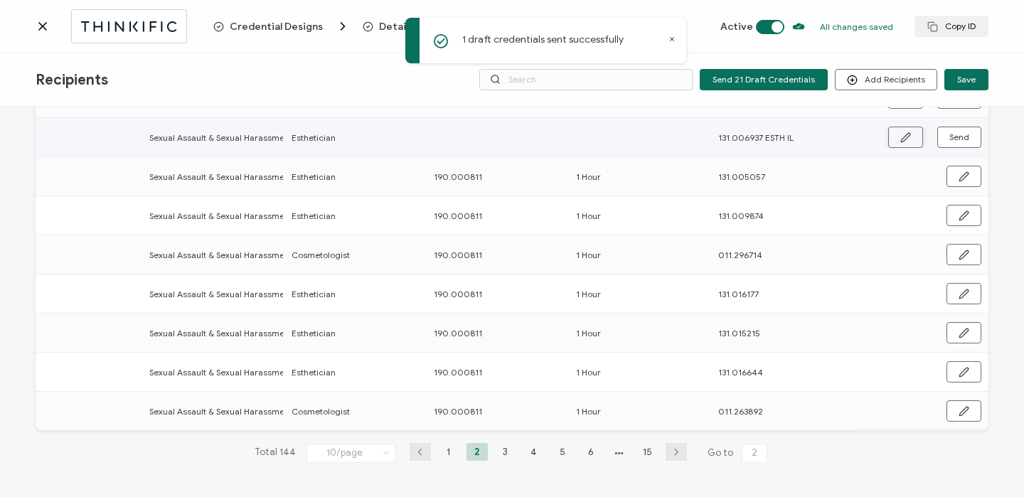
click at [900, 135] on icon "button" at bounding box center [905, 137] width 11 height 11
click at [496, 138] on input "text" at bounding box center [496, 136] width 124 height 23
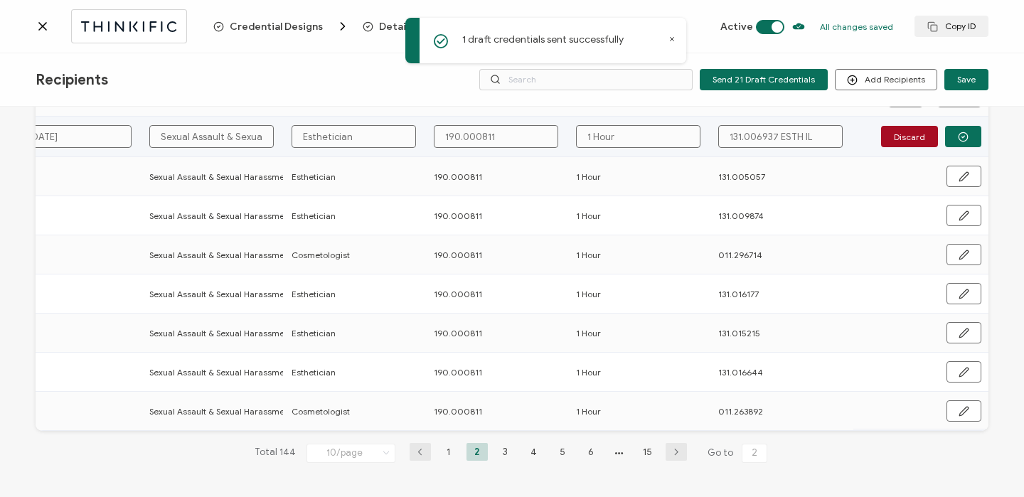
click at [774, 136] on input "131.006937 ESTH IL" at bounding box center [780, 136] width 124 height 23
drag, startPoint x: 774, startPoint y: 136, endPoint x: 813, endPoint y: 136, distance: 39.1
click at [813, 136] on input "131.006937 ESTH IL" at bounding box center [780, 136] width 124 height 23
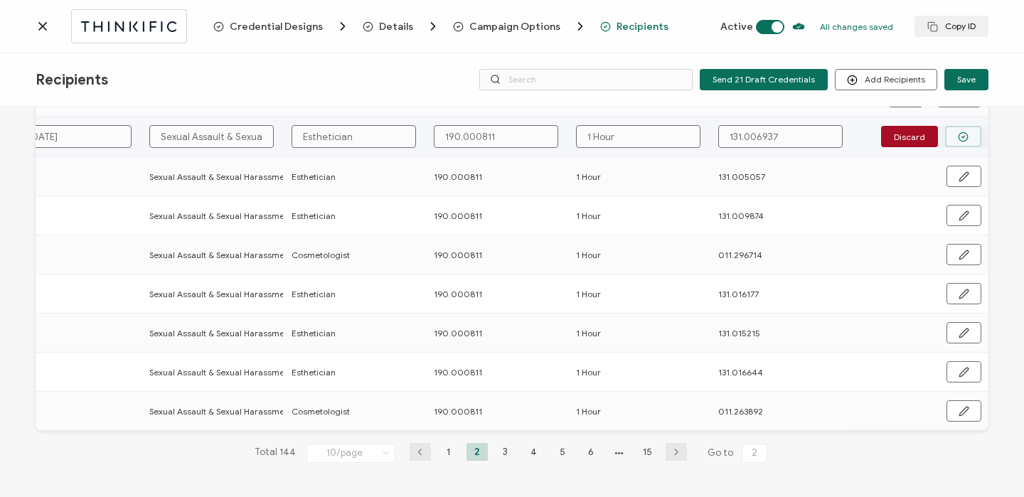
click at [966, 142] on button "button" at bounding box center [963, 136] width 36 height 21
click at [959, 137] on span "Send" at bounding box center [959, 137] width 20 height 9
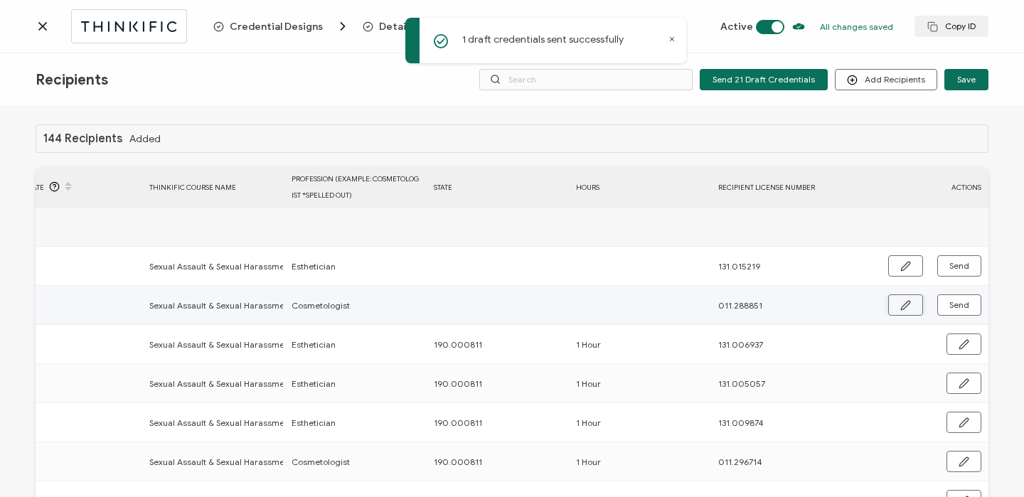
click at [889, 306] on button "button" at bounding box center [905, 304] width 35 height 21
click at [464, 313] on input "text" at bounding box center [496, 305] width 124 height 23
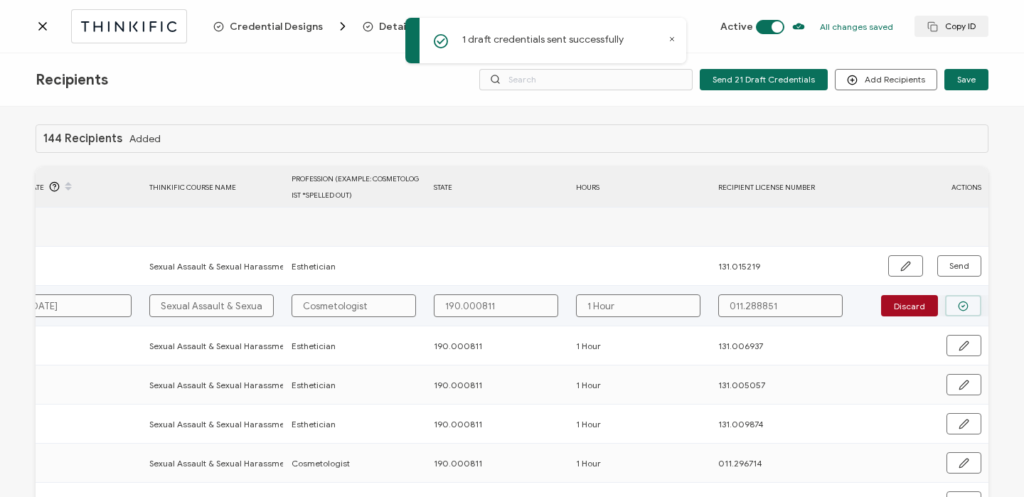
click at [967, 300] on button "button" at bounding box center [963, 305] width 36 height 21
click at [960, 309] on span "Send" at bounding box center [959, 305] width 20 height 9
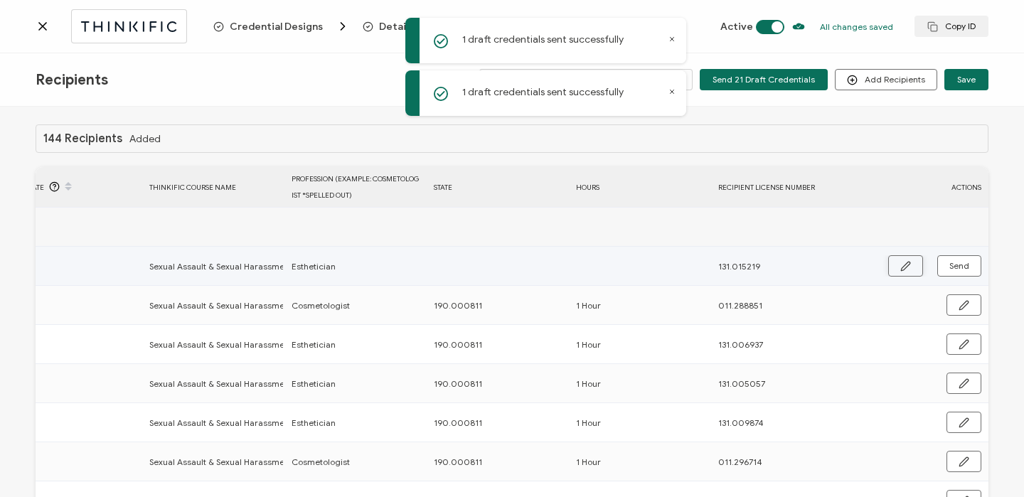
click at [902, 267] on icon "button" at bounding box center [905, 266] width 9 height 9
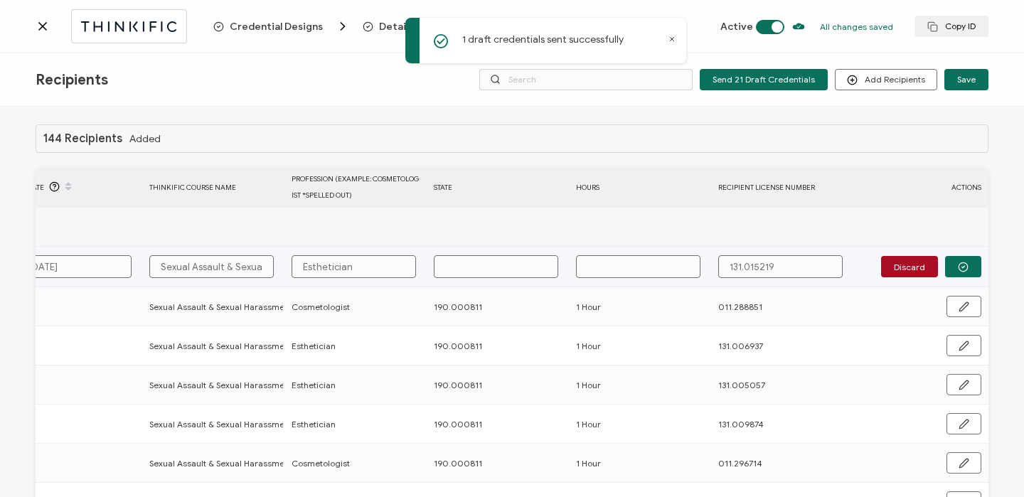
click at [518, 276] on input "text" at bounding box center [496, 266] width 124 height 23
click at [965, 260] on button "button" at bounding box center [963, 266] width 36 height 21
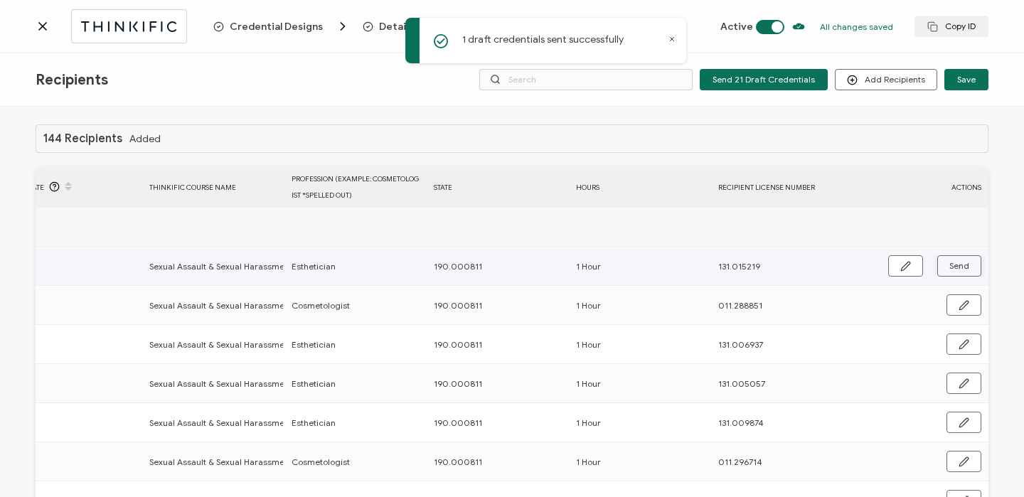
click at [958, 267] on span "Send" at bounding box center [959, 266] width 20 height 9
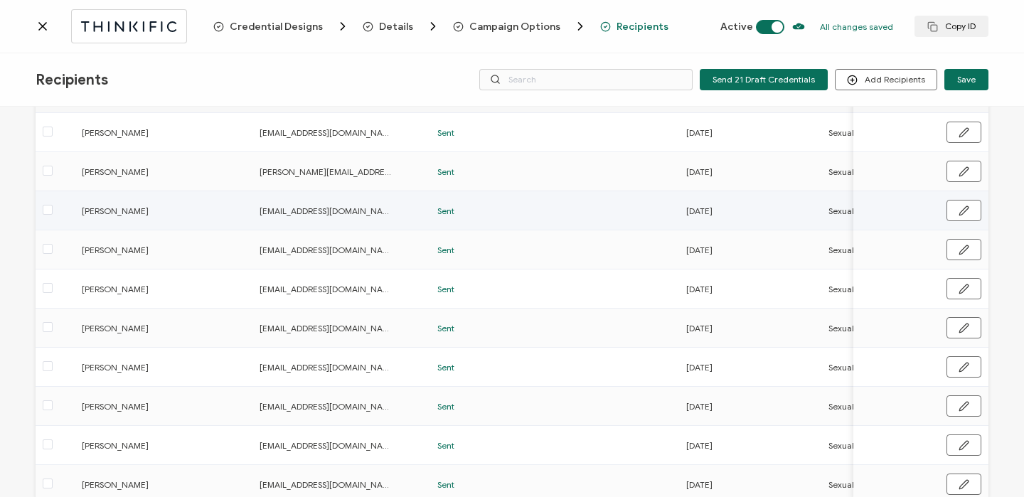
scroll to position [210, 0]
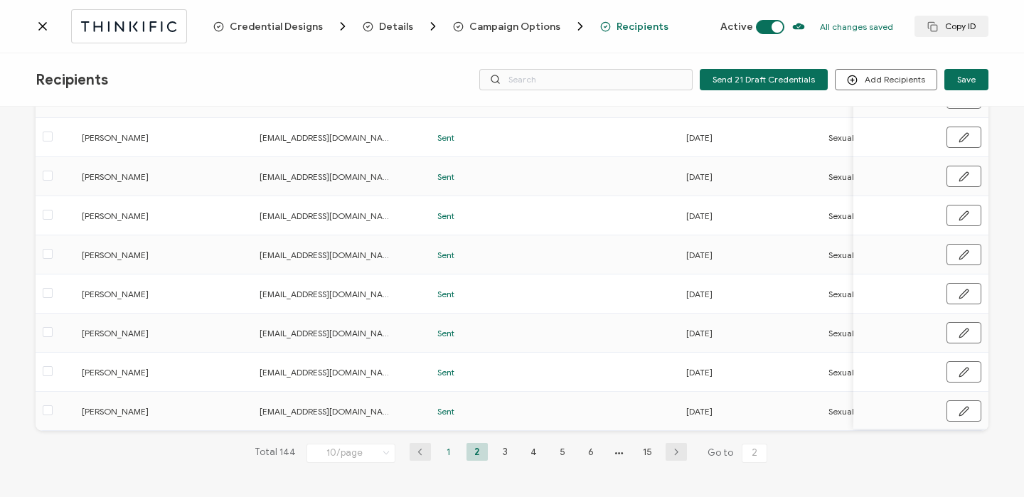
click at [443, 454] on li "1" at bounding box center [448, 452] width 21 height 18
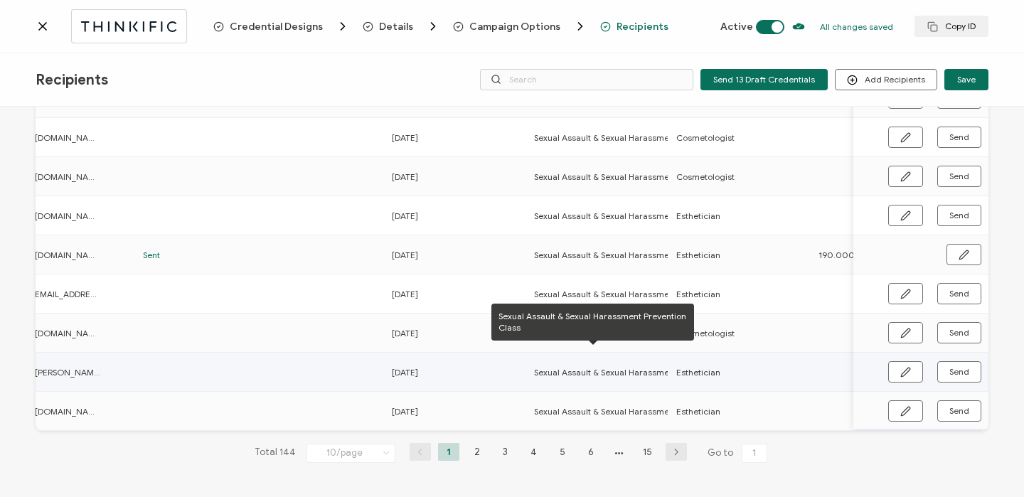
scroll to position [0, 321]
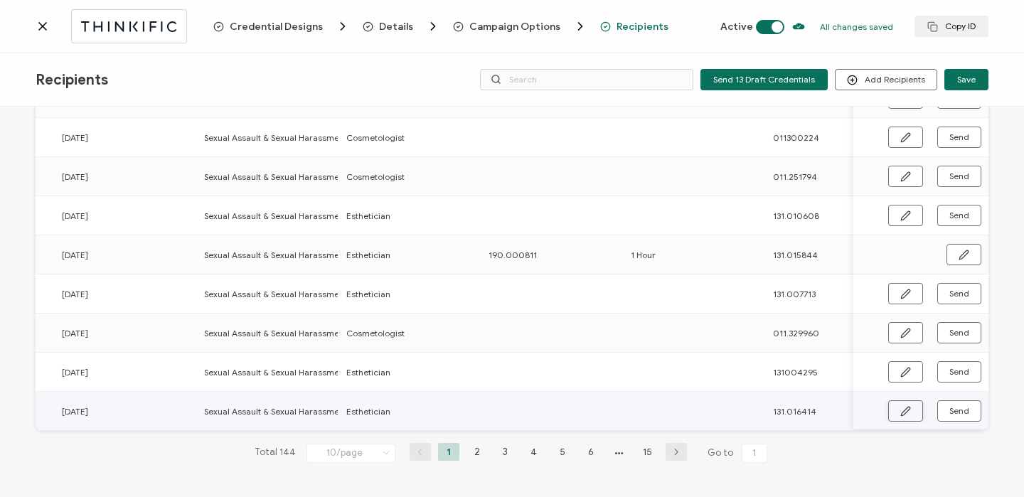
click at [892, 404] on button "button" at bounding box center [905, 410] width 35 height 21
click at [537, 407] on input "text" at bounding box center [550, 410] width 124 height 23
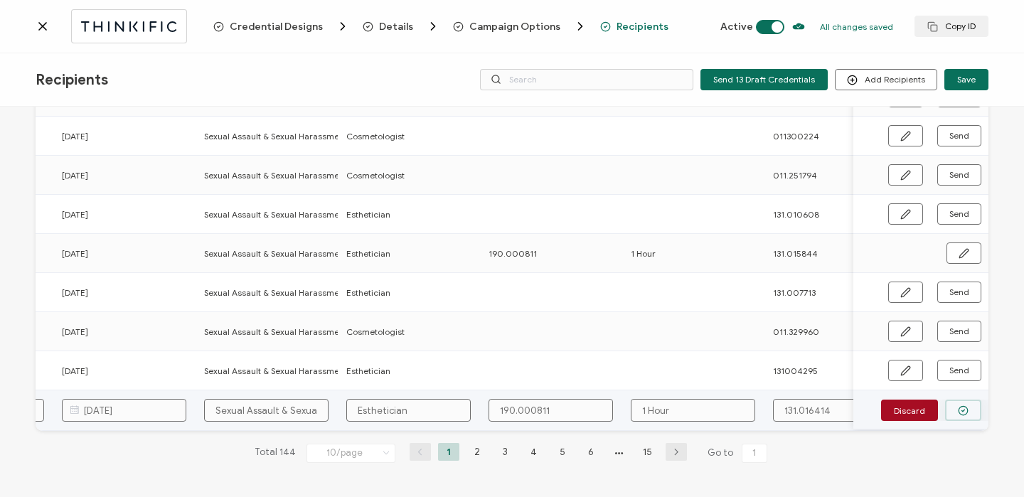
click at [946, 415] on button "button" at bounding box center [963, 410] width 36 height 21
click at [949, 410] on span "Send" at bounding box center [959, 411] width 20 height 9
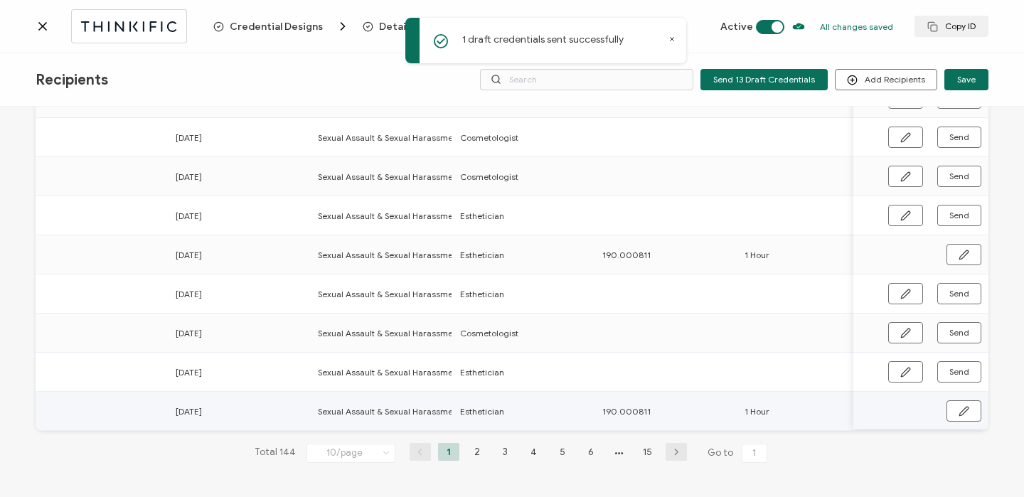
scroll to position [0, 0]
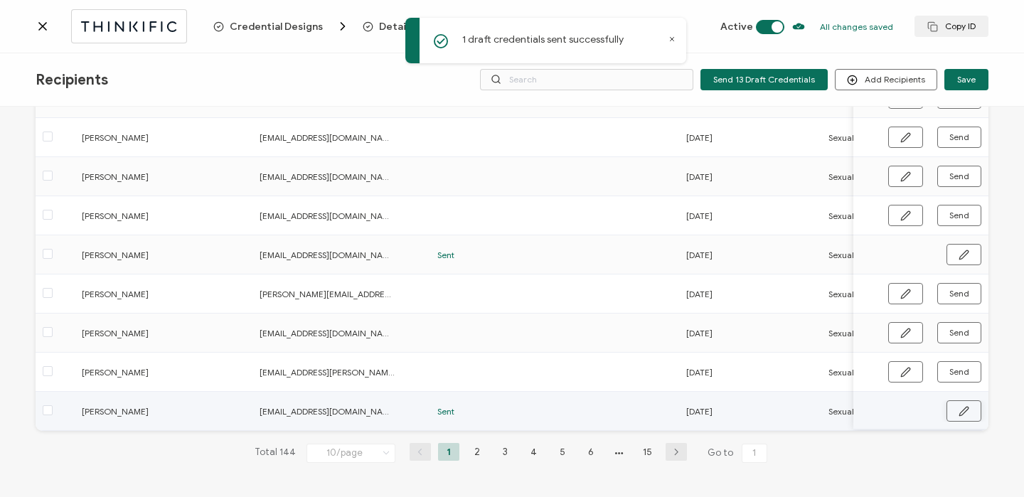
click at [961, 412] on icon "button" at bounding box center [963, 411] width 11 height 11
click at [122, 406] on input "[PERSON_NAME]" at bounding box center [144, 410] width 124 height 23
click at [969, 413] on button "button" at bounding box center [963, 410] width 36 height 21
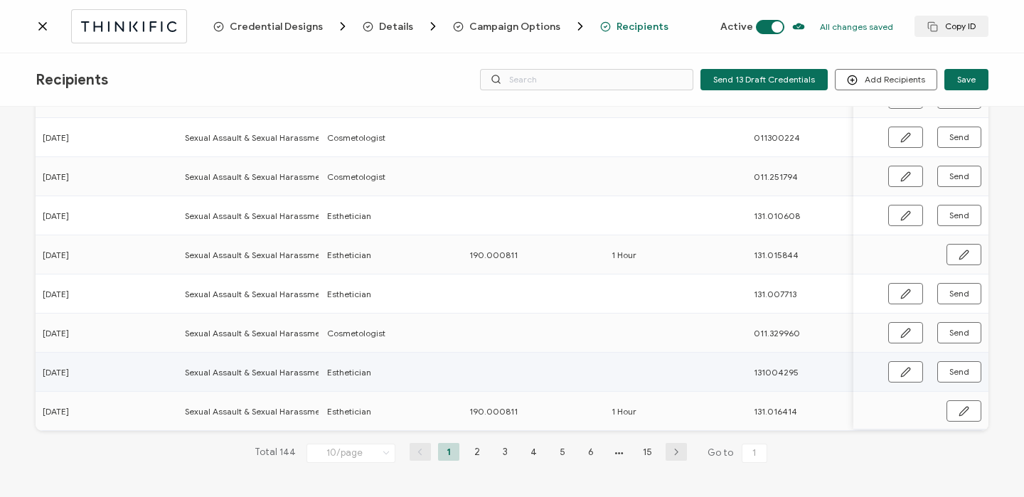
scroll to position [0, 646]
click at [890, 366] on button "button" at bounding box center [905, 371] width 35 height 21
click at [545, 365] on input "text" at bounding box center [529, 371] width 124 height 23
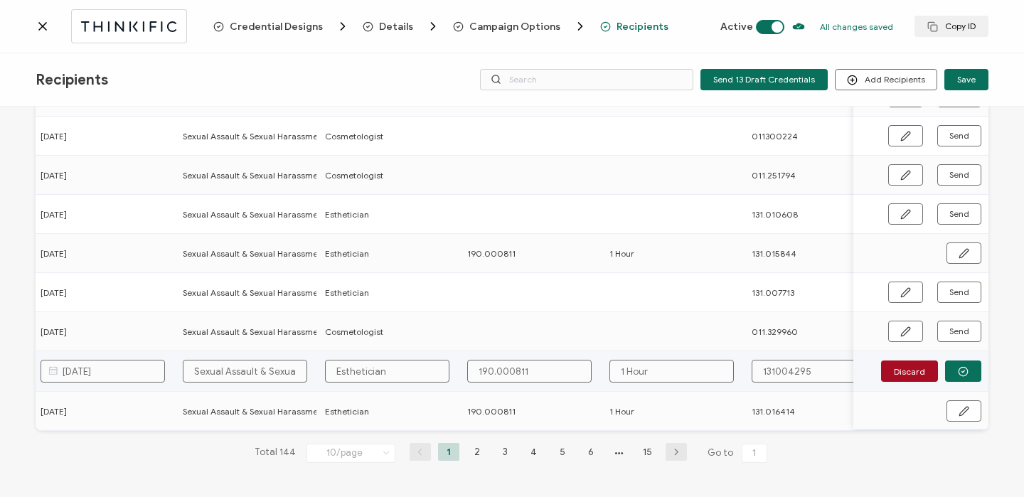
click at [774, 370] on input "131004295" at bounding box center [814, 371] width 124 height 23
click at [965, 369] on button "button" at bounding box center [963, 370] width 36 height 21
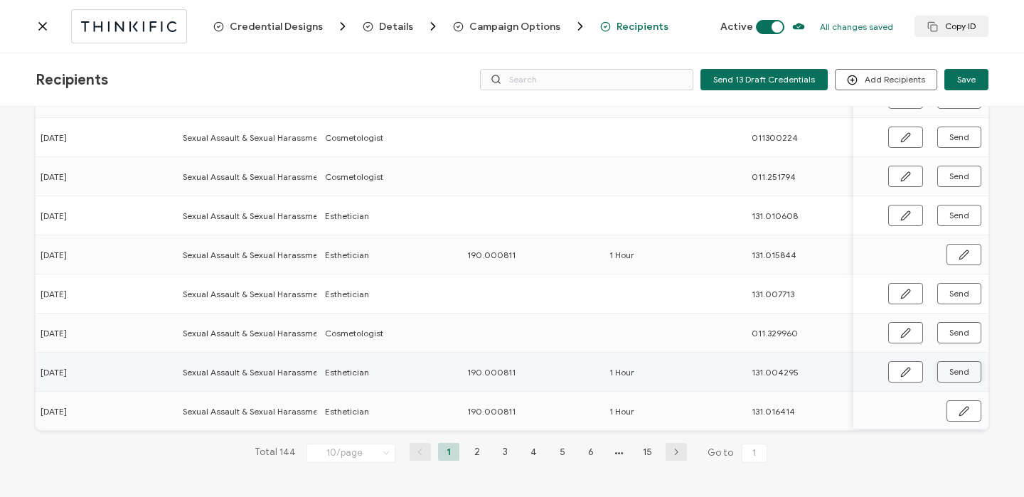
click at [962, 368] on span "Send" at bounding box center [959, 372] width 20 height 9
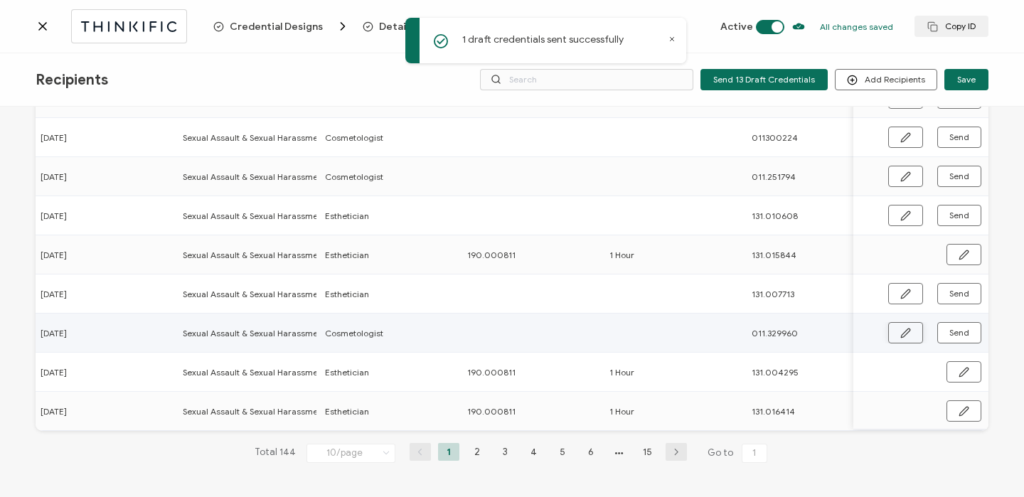
click at [905, 328] on icon "button" at bounding box center [905, 333] width 11 height 11
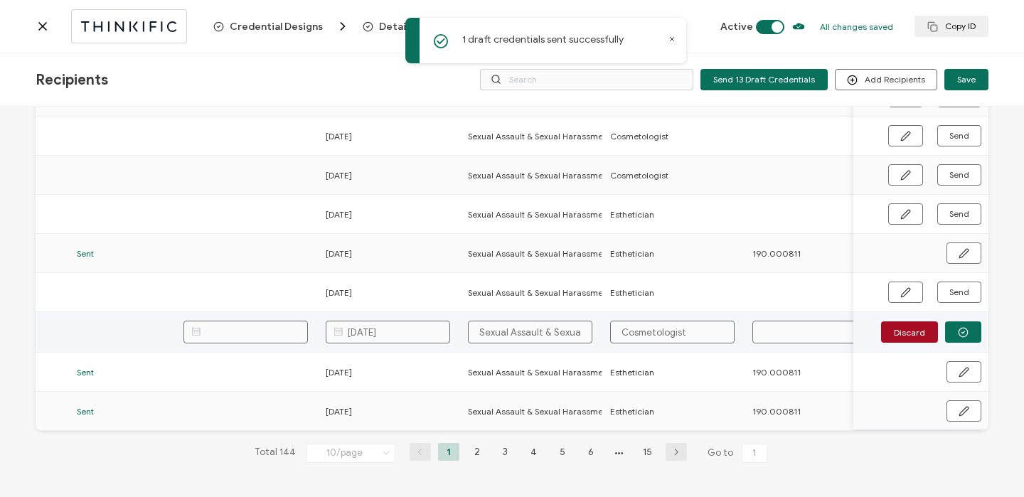
scroll to position [0, 577]
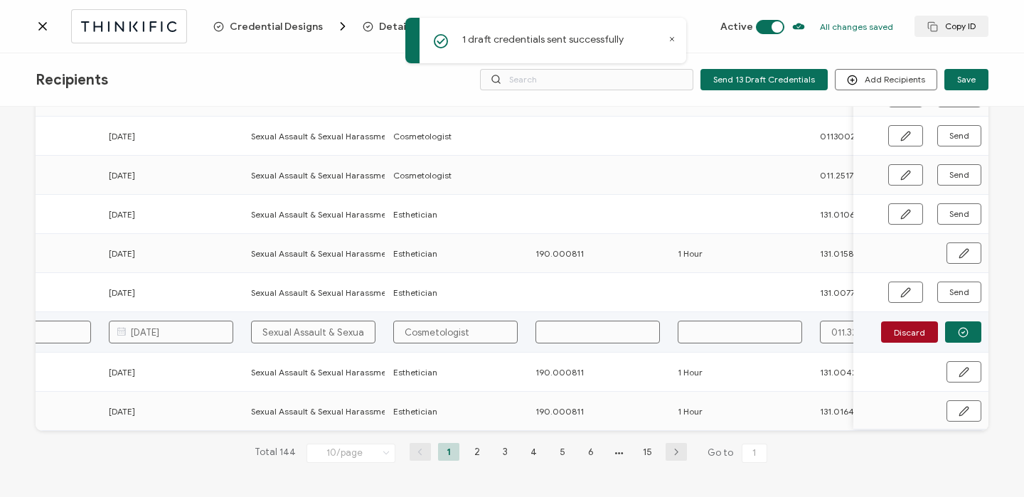
click at [609, 327] on input "text" at bounding box center [597, 332] width 124 height 23
click at [968, 333] on button "button" at bounding box center [963, 331] width 36 height 21
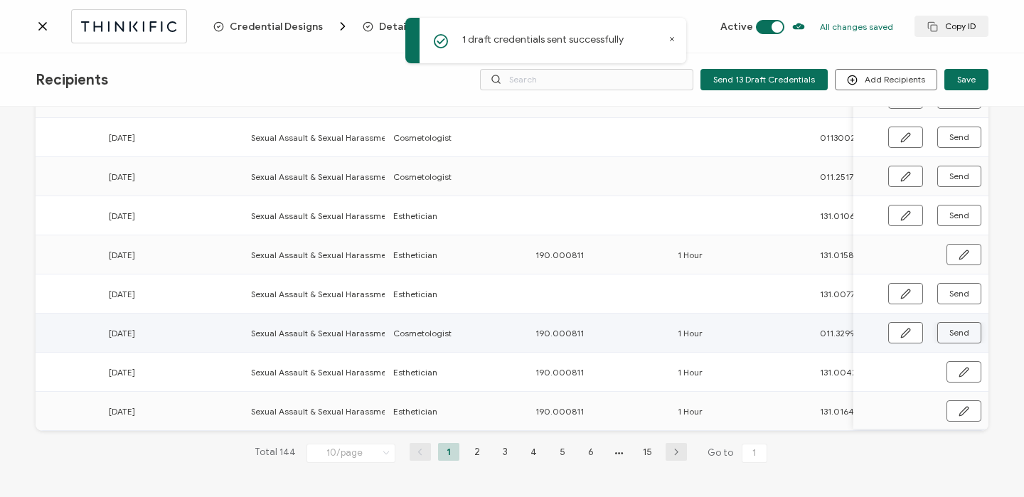
click at [968, 333] on button "Send" at bounding box center [959, 332] width 44 height 21
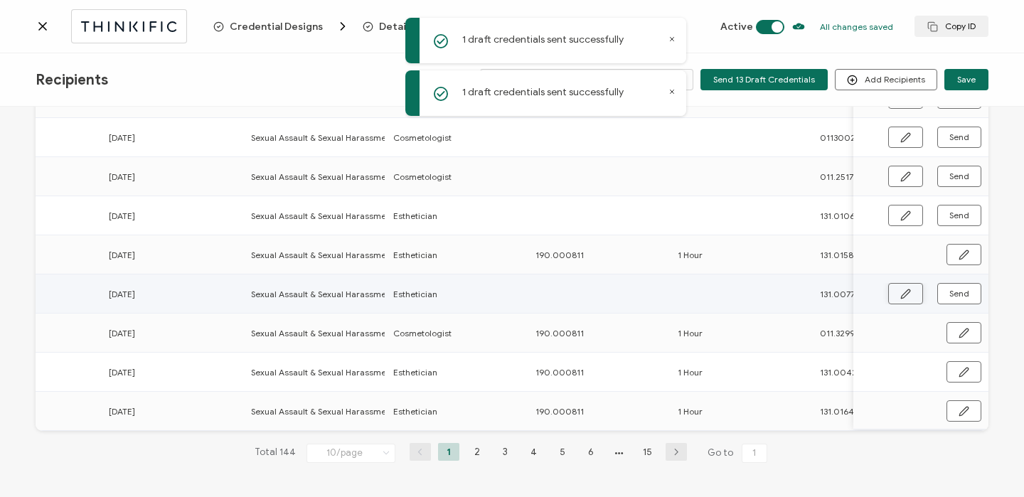
click at [900, 289] on icon "button" at bounding box center [905, 294] width 11 height 11
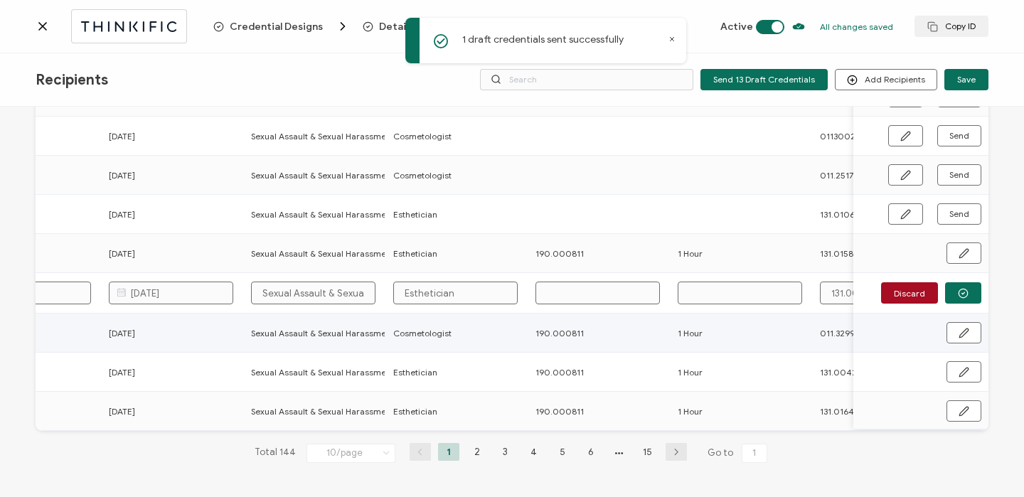
scroll to position [0, 490]
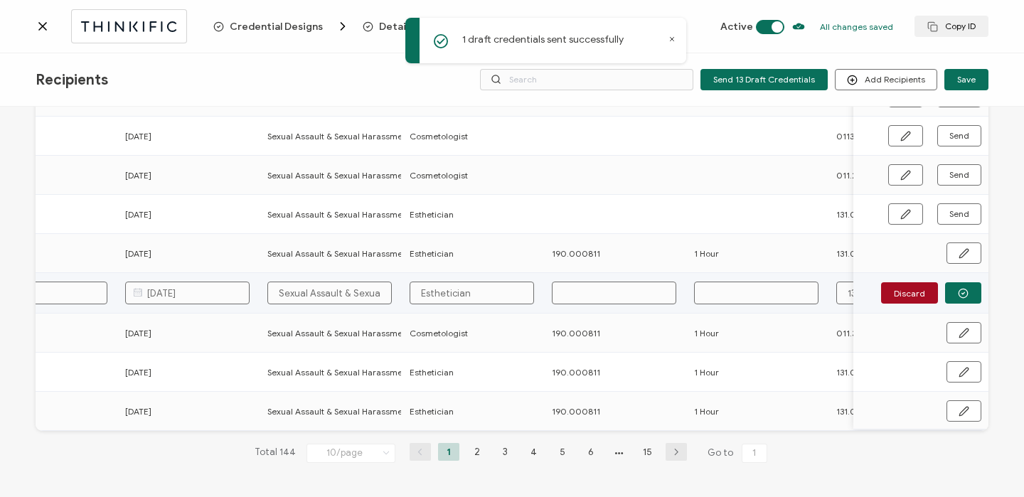
click at [635, 296] on input "text" at bounding box center [614, 293] width 124 height 23
click at [964, 290] on button "button" at bounding box center [963, 292] width 36 height 21
click at [963, 290] on span "Send" at bounding box center [959, 293] width 20 height 9
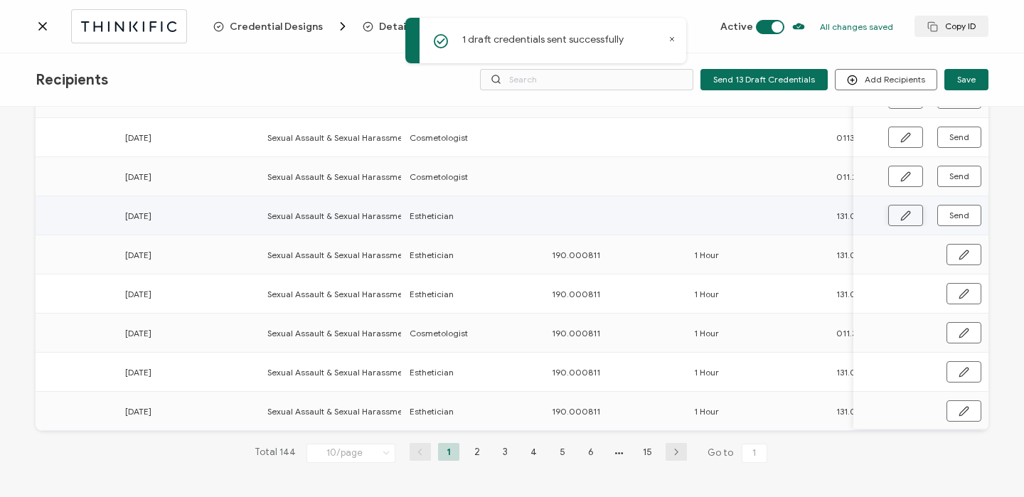
click at [900, 210] on icon "button" at bounding box center [905, 215] width 11 height 11
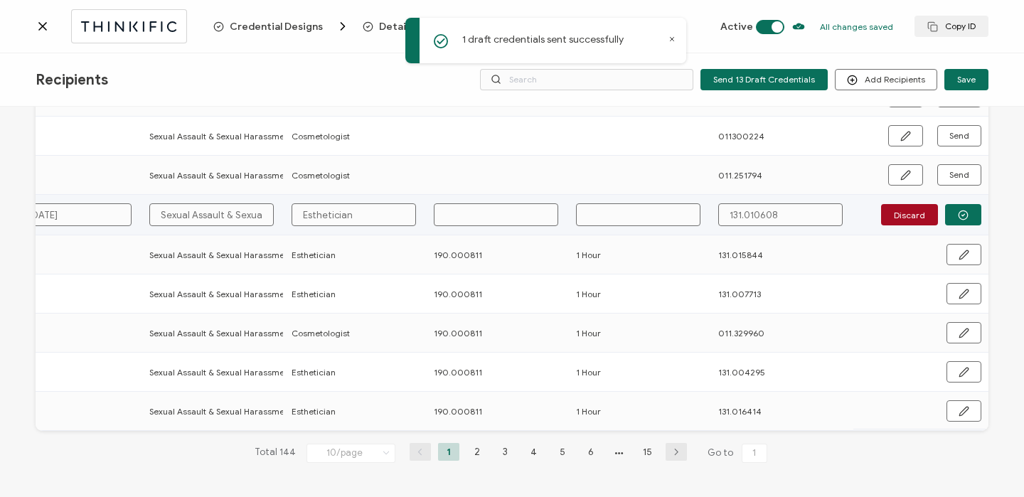
click at [513, 216] on input "text" at bounding box center [496, 214] width 124 height 23
click at [958, 210] on icon "button" at bounding box center [963, 215] width 11 height 11
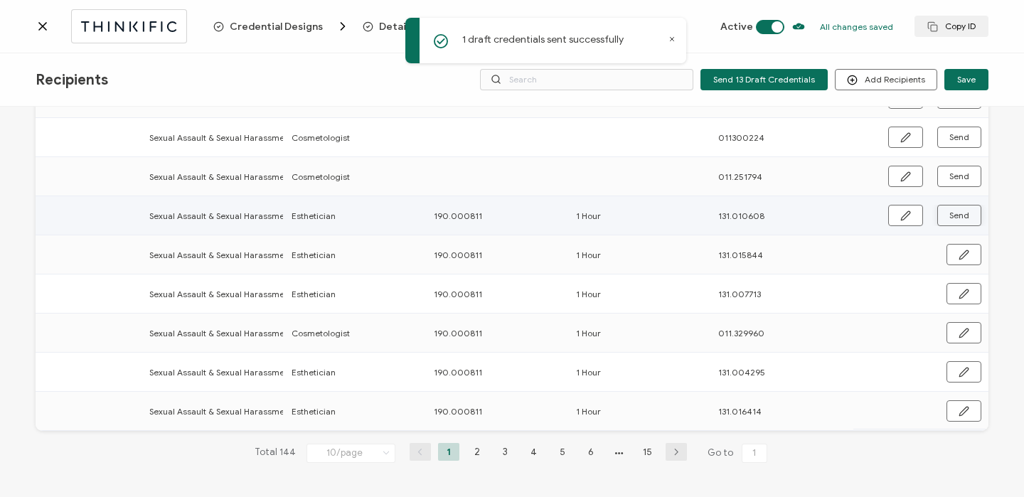
click at [956, 211] on span "Send" at bounding box center [959, 215] width 20 height 9
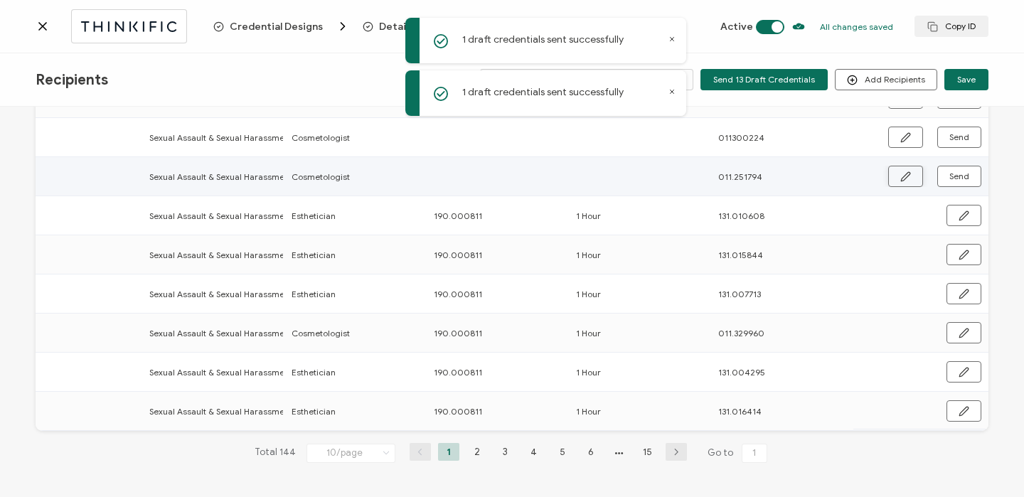
click at [902, 173] on icon "button" at bounding box center [905, 176] width 9 height 9
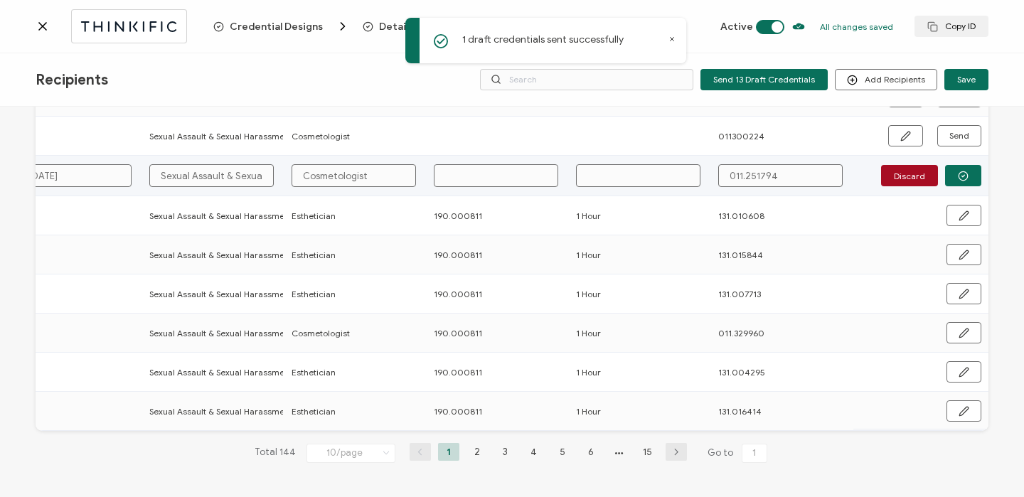
click at [462, 167] on input "text" at bounding box center [496, 175] width 124 height 23
click at [945, 173] on button "button" at bounding box center [963, 175] width 36 height 21
click at [949, 173] on span "Send" at bounding box center [959, 176] width 20 height 9
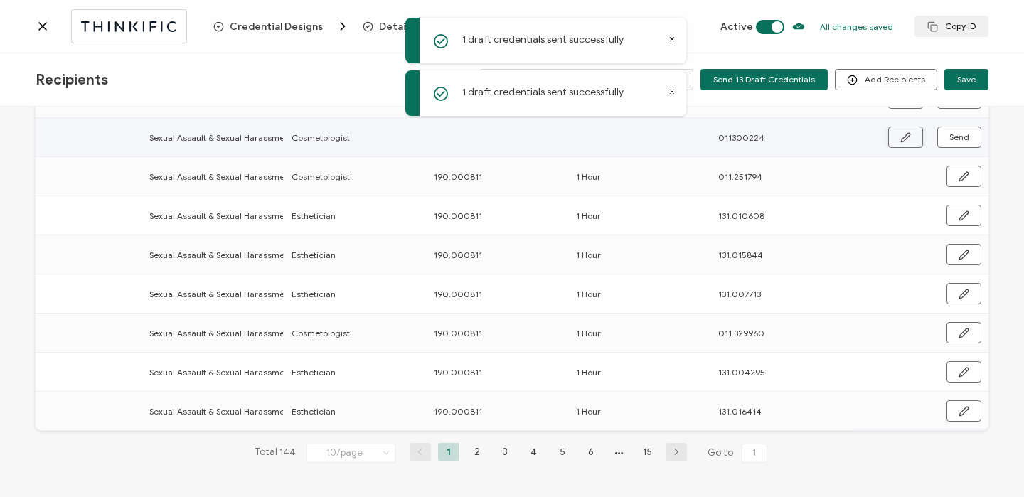
click at [901, 127] on button "button" at bounding box center [905, 137] width 35 height 21
click at [523, 131] on input "text" at bounding box center [496, 136] width 124 height 23
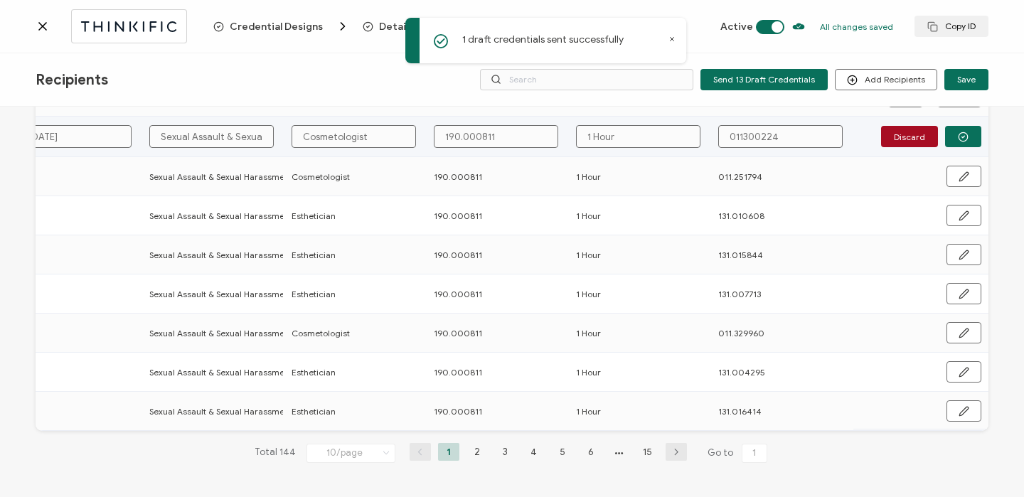
click at [737, 132] on input "011300224" at bounding box center [780, 136] width 124 height 23
click at [958, 135] on icon "button" at bounding box center [963, 137] width 11 height 11
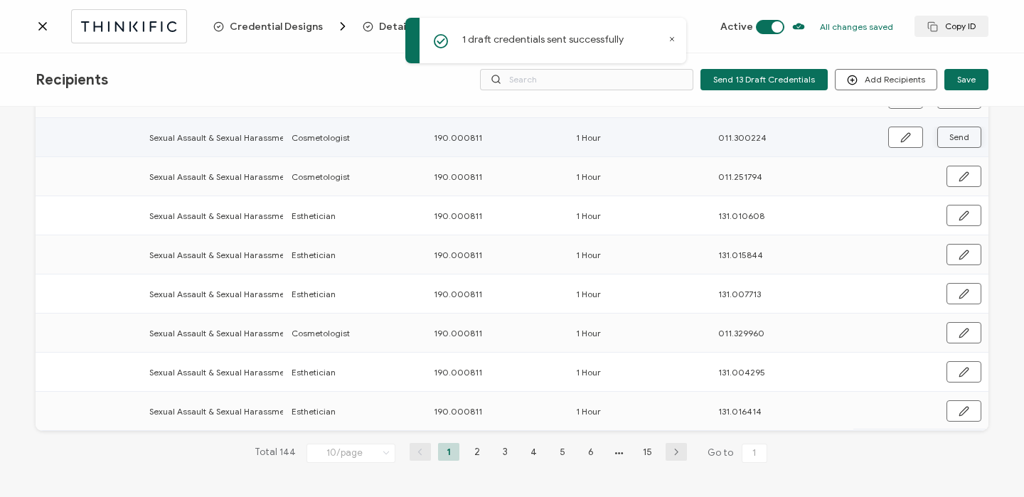
click at [958, 135] on span "Send" at bounding box center [959, 137] width 20 height 9
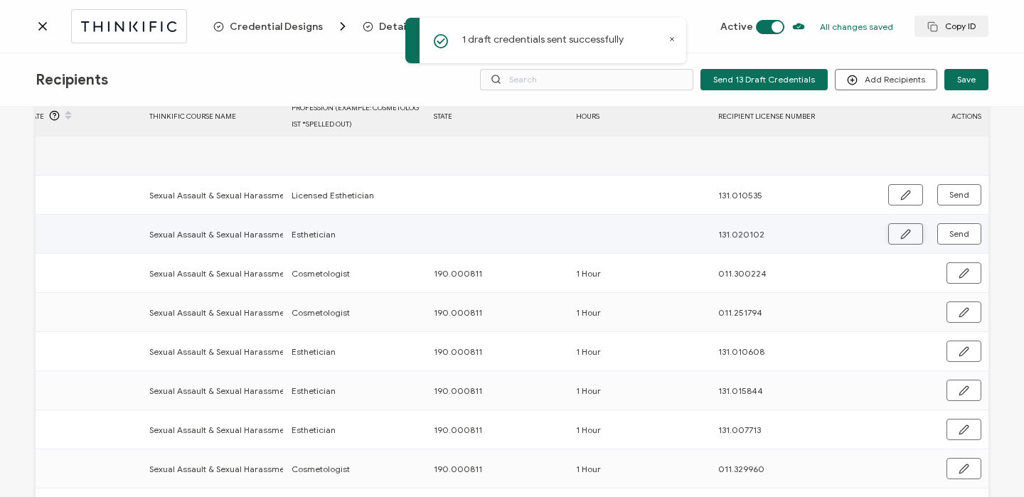
click at [895, 228] on button "button" at bounding box center [905, 233] width 35 height 21
click at [488, 230] on input "text" at bounding box center [496, 234] width 124 height 23
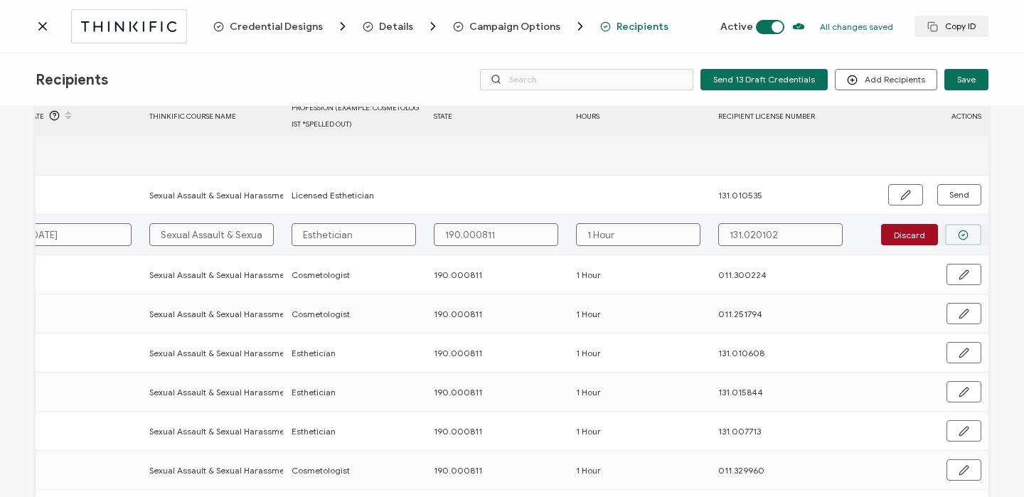
click at [963, 233] on icon "button" at bounding box center [963, 235] width 11 height 11
click at [960, 234] on span "Send" at bounding box center [959, 234] width 20 height 9
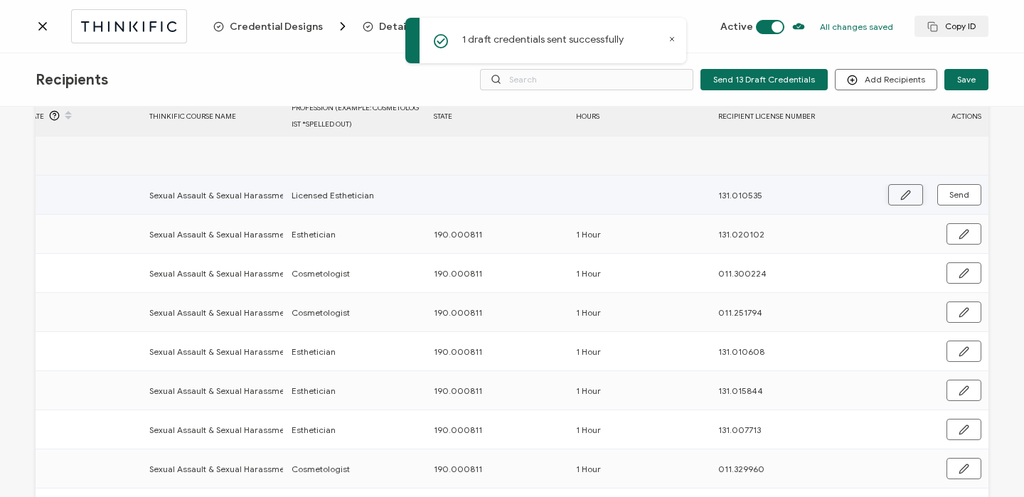
click at [894, 191] on button "button" at bounding box center [905, 194] width 35 height 21
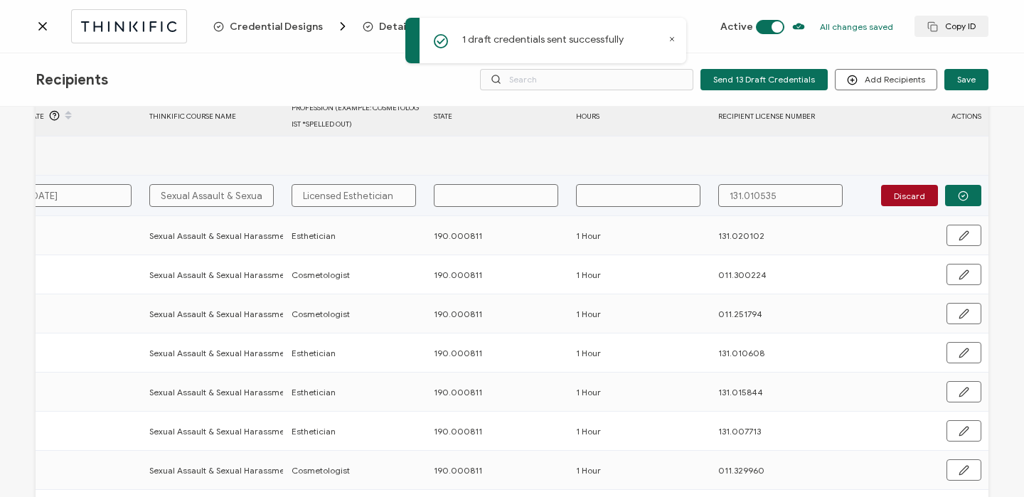
click at [508, 199] on input "text" at bounding box center [496, 195] width 124 height 23
click at [964, 203] on button "button" at bounding box center [963, 195] width 36 height 21
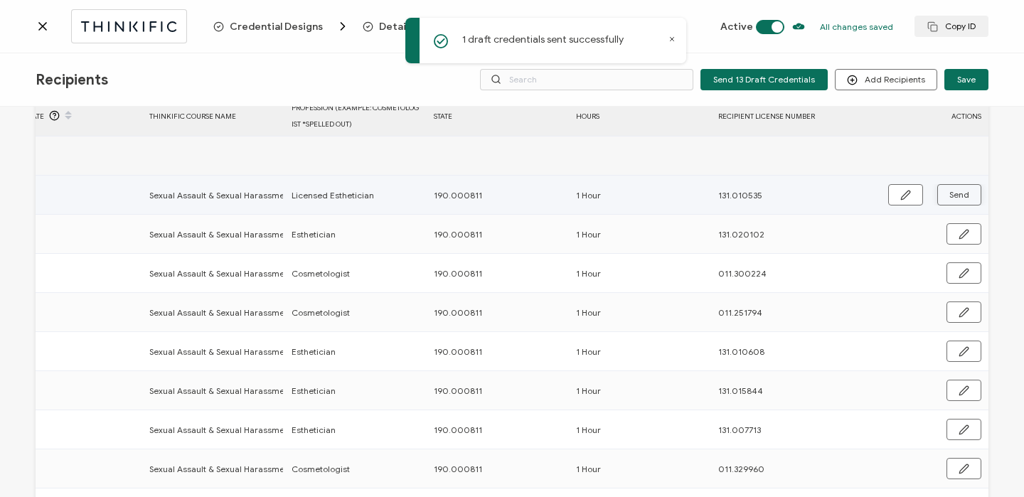
click at [962, 198] on span "Send" at bounding box center [959, 195] width 20 height 9
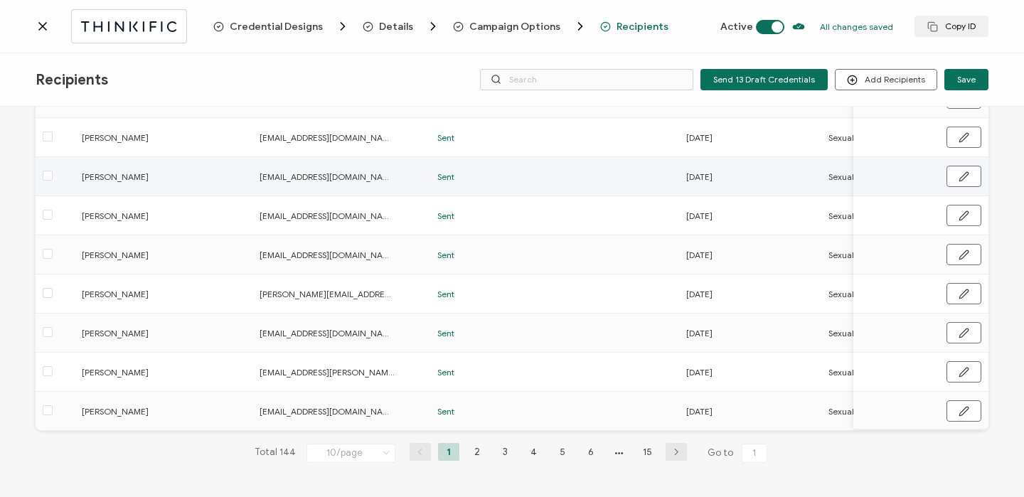
scroll to position [210, 0]
click at [48, 24] on icon at bounding box center [43, 26] width 14 height 14
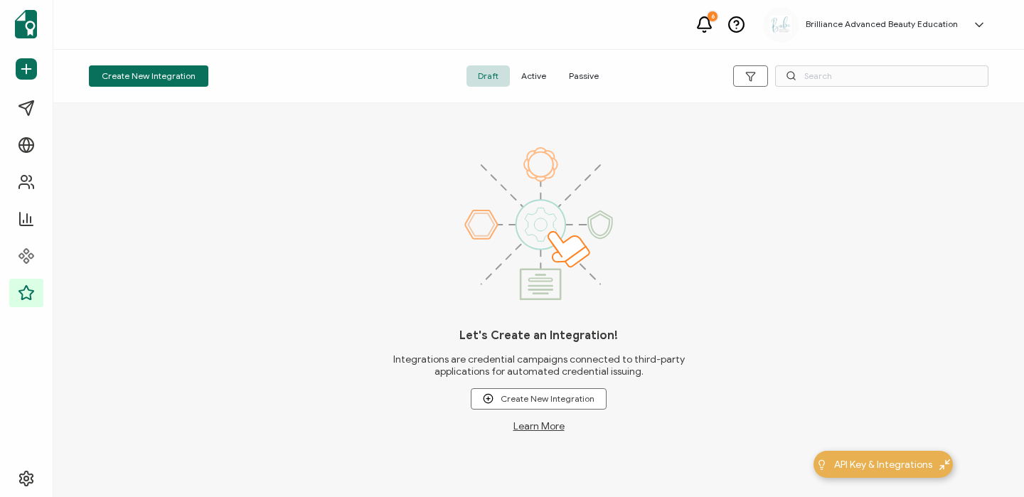
click at [540, 77] on span "Active" at bounding box center [534, 75] width 48 height 21
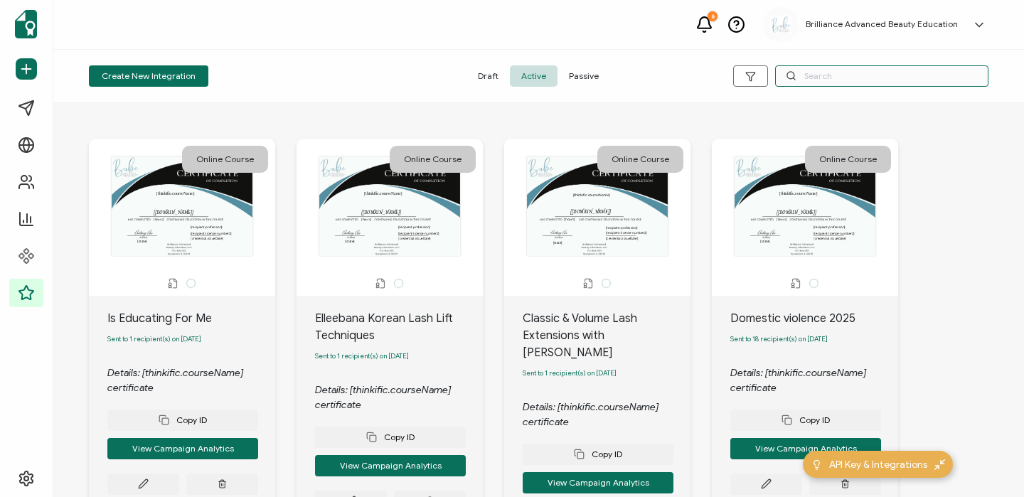
click at [841, 67] on input "text" at bounding box center [881, 75] width 213 height 21
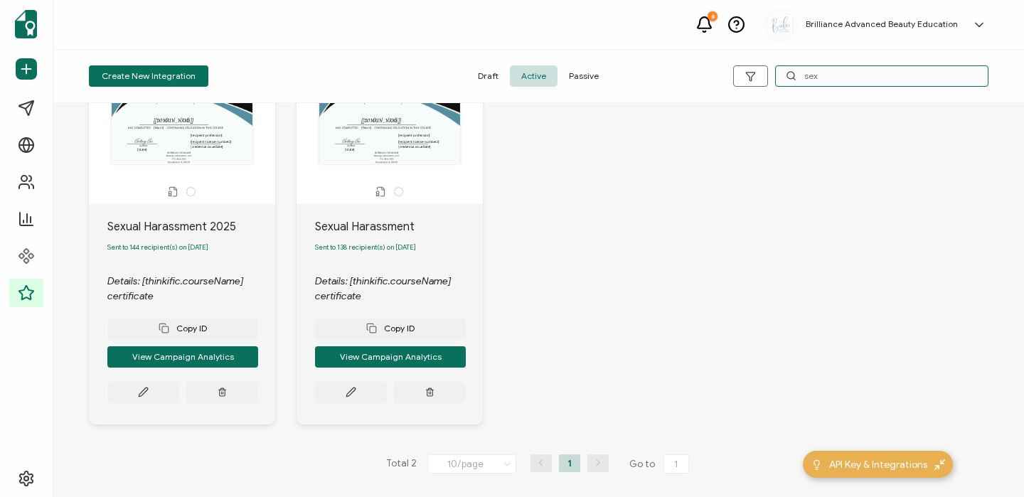
scroll to position [95, 0]
click at [339, 392] on button at bounding box center [351, 392] width 72 height 21
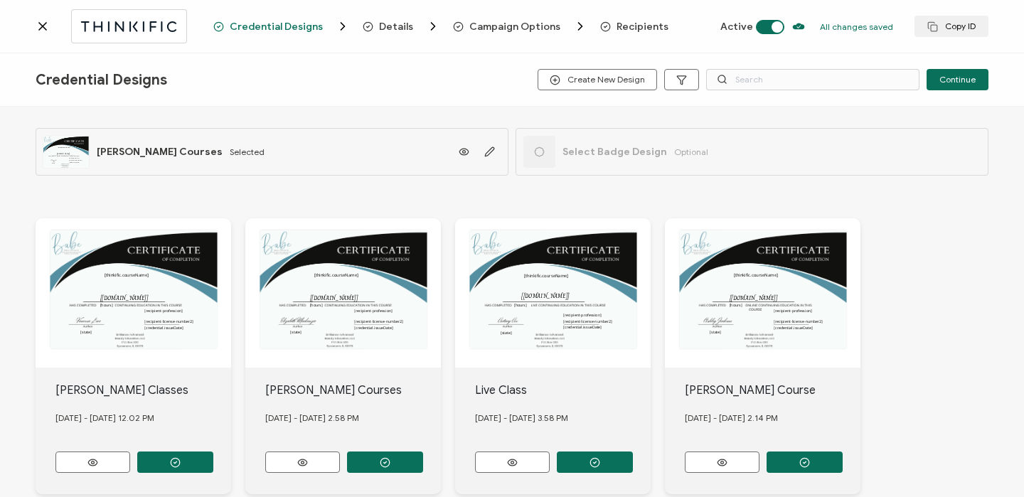
click at [628, 18] on div "Credential Designs Details Campaign Options Recipients Active All changes saved…" at bounding box center [512, 26] width 1024 height 53
click at [628, 19] on span "Recipients" at bounding box center [634, 26] width 68 height 14
click at [616, 29] on span "Recipients" at bounding box center [642, 26] width 52 height 11
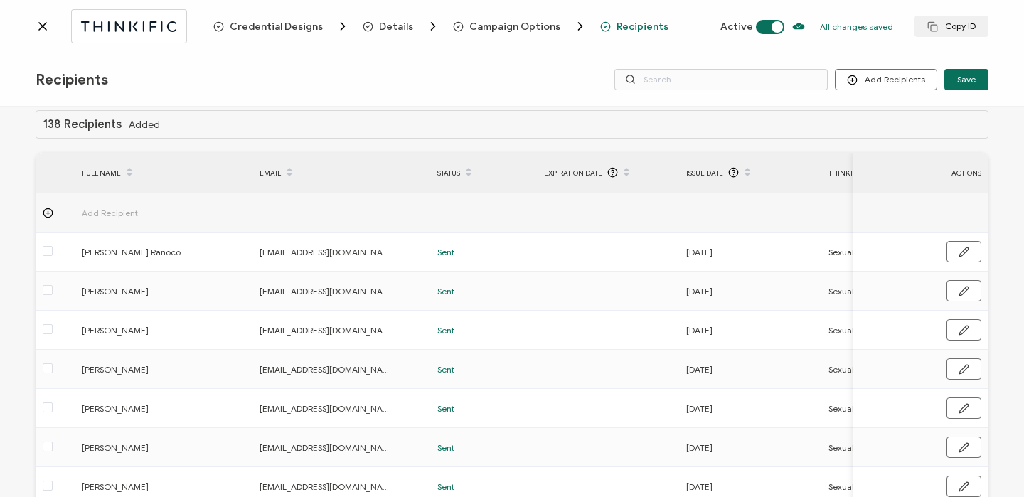
click at [37, 35] on div at bounding box center [125, 25] width 178 height 33
click at [40, 30] on icon at bounding box center [43, 26] width 14 height 14
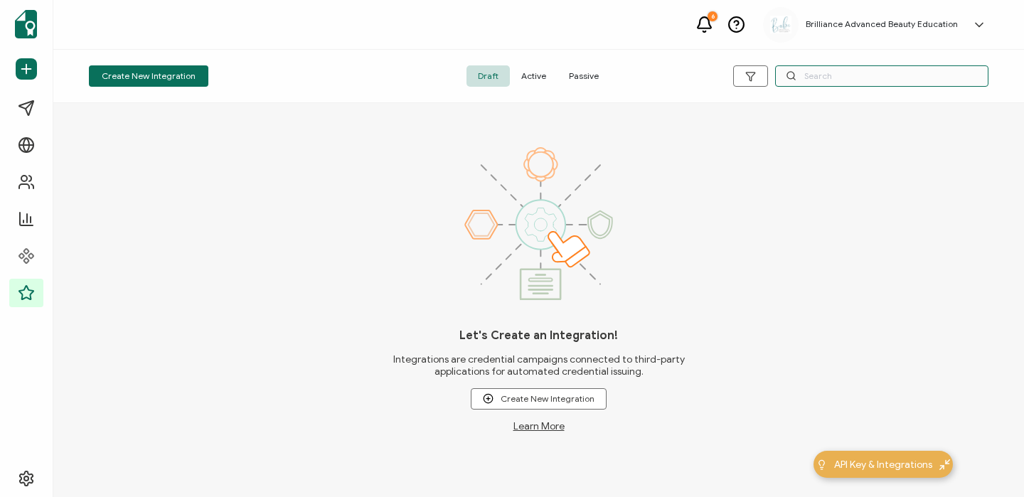
click at [831, 73] on input "text" at bounding box center [881, 75] width 213 height 21
click at [547, 85] on span "Active" at bounding box center [534, 75] width 48 height 21
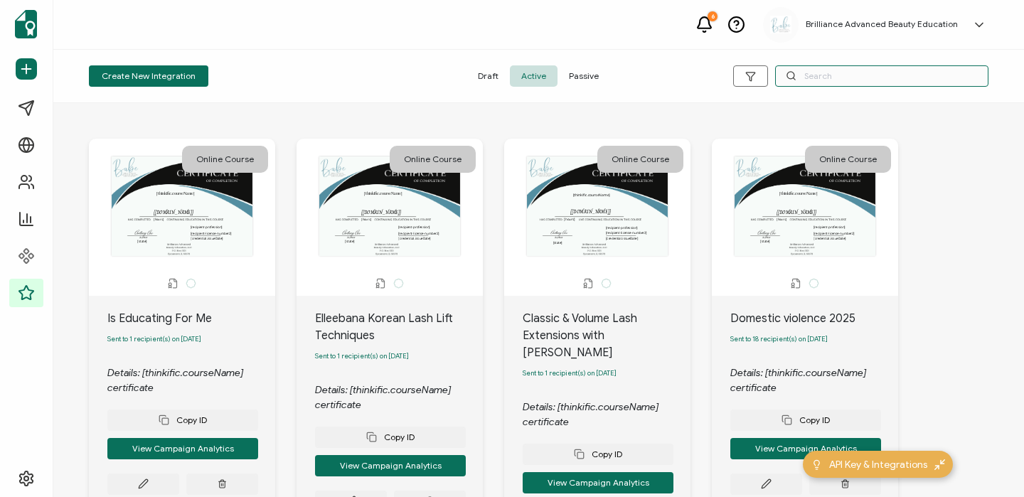
click at [828, 70] on input "text" at bounding box center [881, 75] width 213 height 21
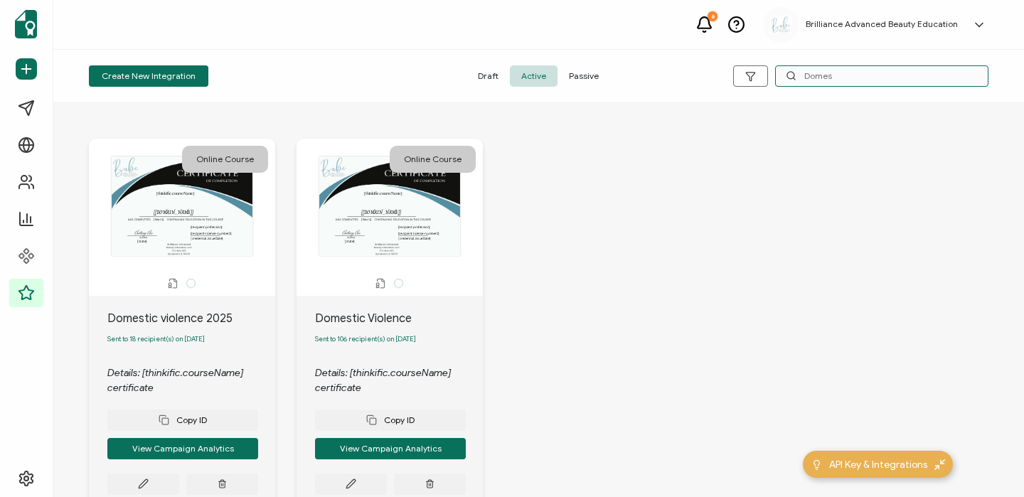
scroll to position [96, 0]
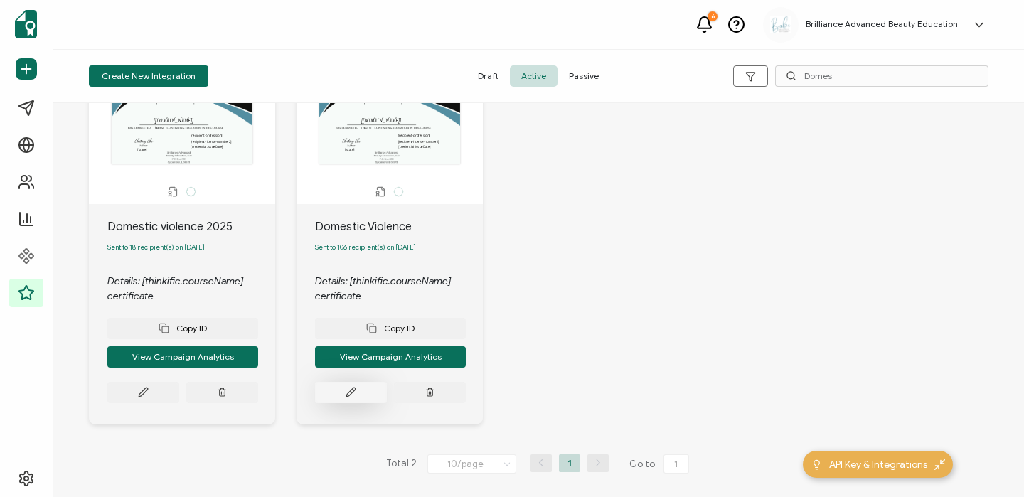
click at [342, 392] on button at bounding box center [351, 392] width 72 height 21
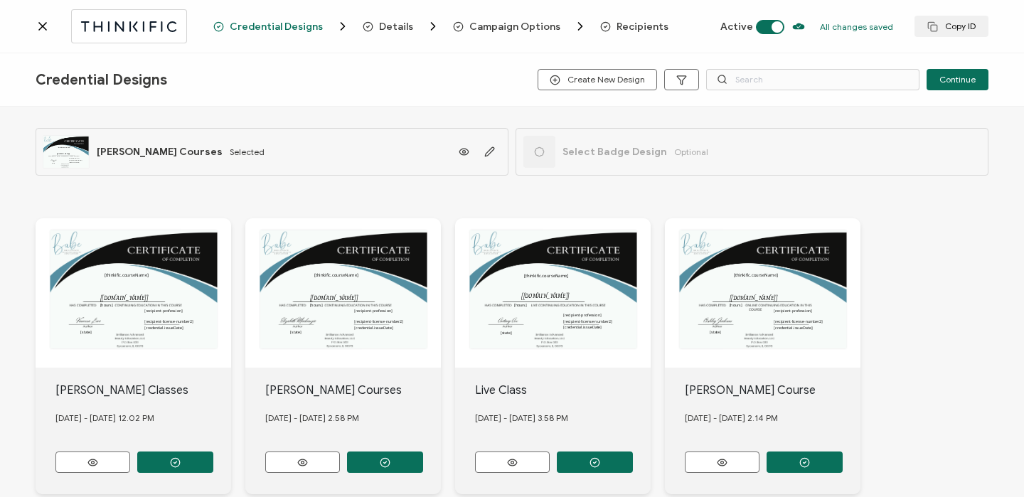
click at [646, 27] on span "Recipients" at bounding box center [642, 26] width 52 height 11
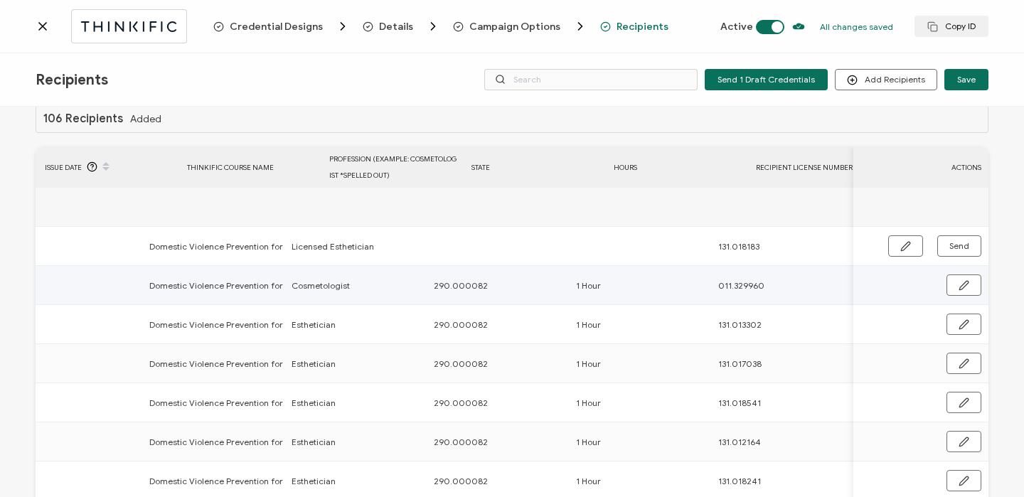
scroll to position [0, 684]
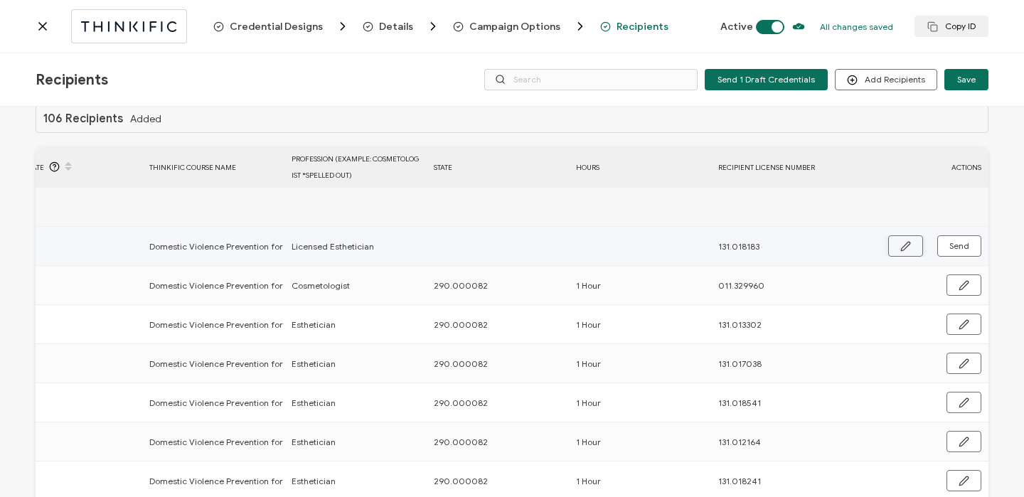
click at [906, 241] on icon "button" at bounding box center [905, 246] width 11 height 11
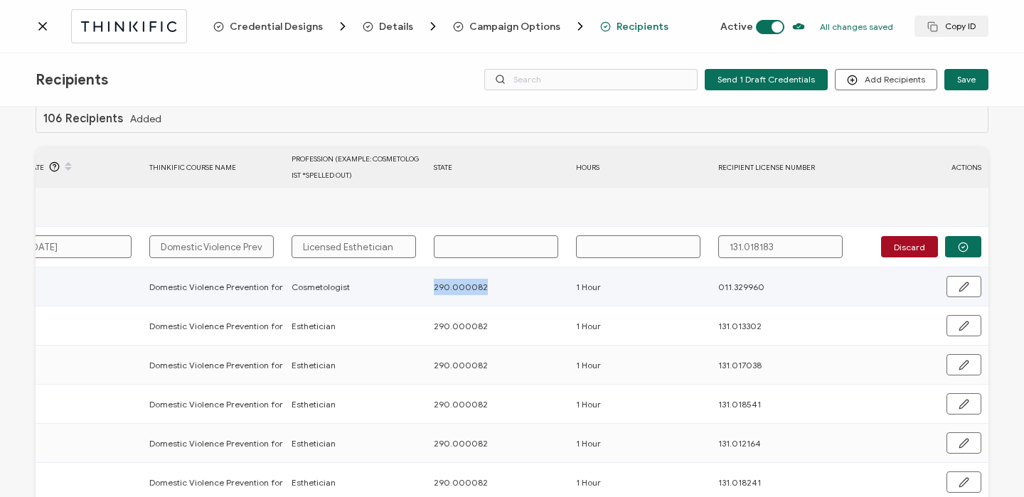
drag, startPoint x: 414, startPoint y: 285, endPoint x: 514, endPoint y: 287, distance: 100.3
click at [514, 287] on tr "[PERSON_NAME] [EMAIL_ADDRESS][DOMAIN_NAME] Sent [DATE] Domestic Violence Preven…" at bounding box center [173, 286] width 1632 height 39
copy tr "290.000082"
click at [471, 252] on input "text" at bounding box center [496, 246] width 124 height 23
paste input "290.000082"
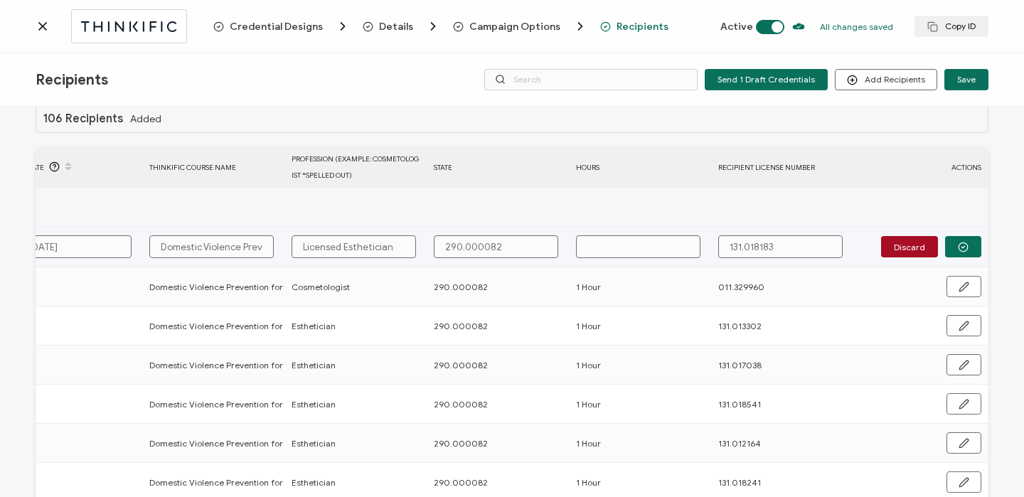
drag, startPoint x: 338, startPoint y: 246, endPoint x: 291, endPoint y: 246, distance: 46.9
click at [292, 246] on input "Licensed Esthetician" at bounding box center [354, 246] width 124 height 23
click at [623, 258] on td at bounding box center [640, 247] width 142 height 41
click at [623, 247] on input "text" at bounding box center [638, 246] width 124 height 23
click at [971, 247] on button "button" at bounding box center [963, 246] width 36 height 21
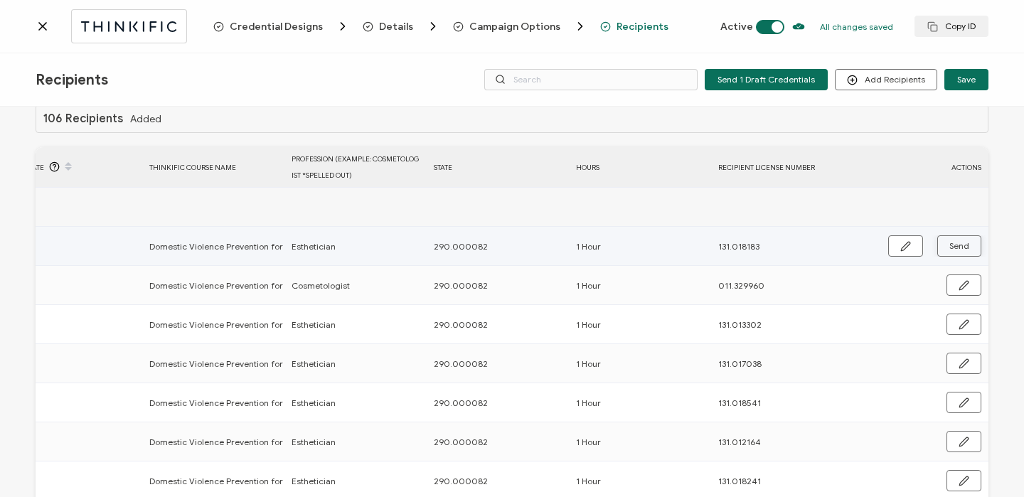
click at [970, 247] on button "Send" at bounding box center [959, 245] width 44 height 21
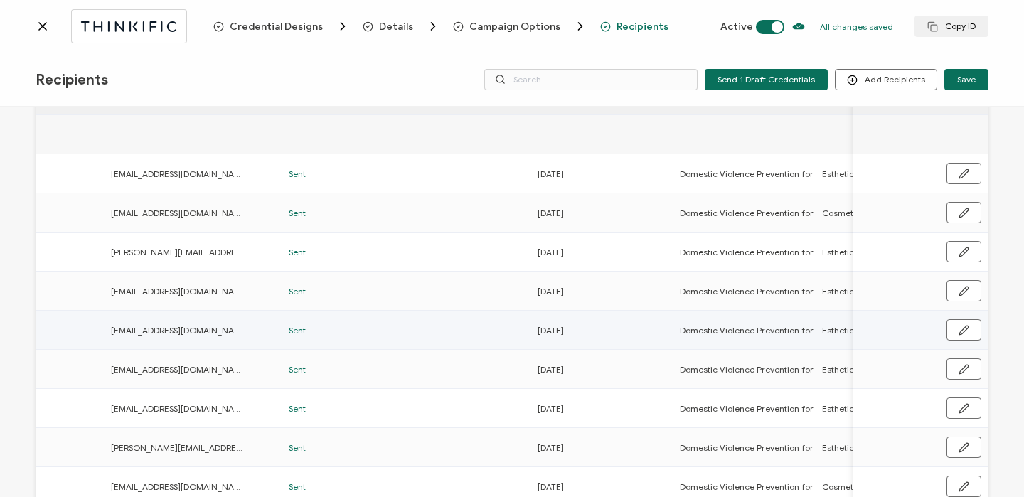
scroll to position [0, 0]
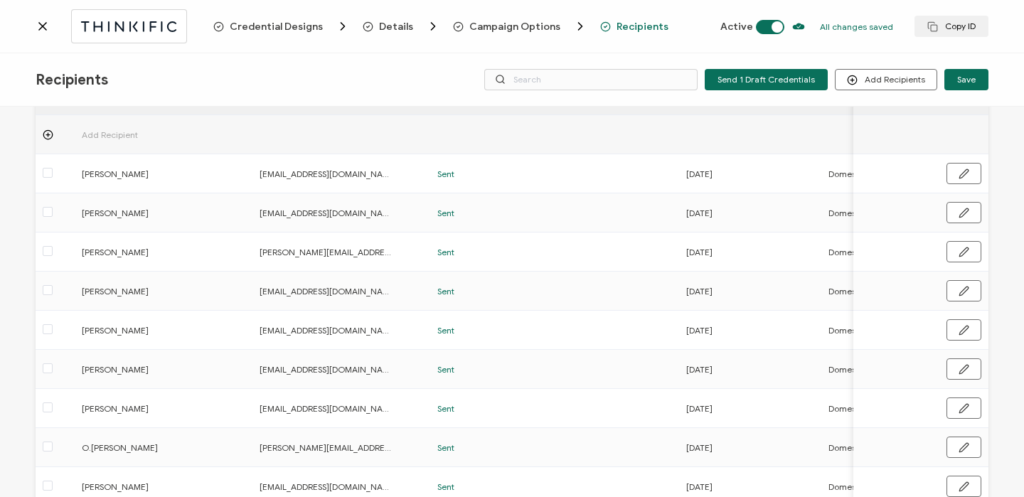
click at [43, 28] on icon at bounding box center [43, 26] width 14 height 14
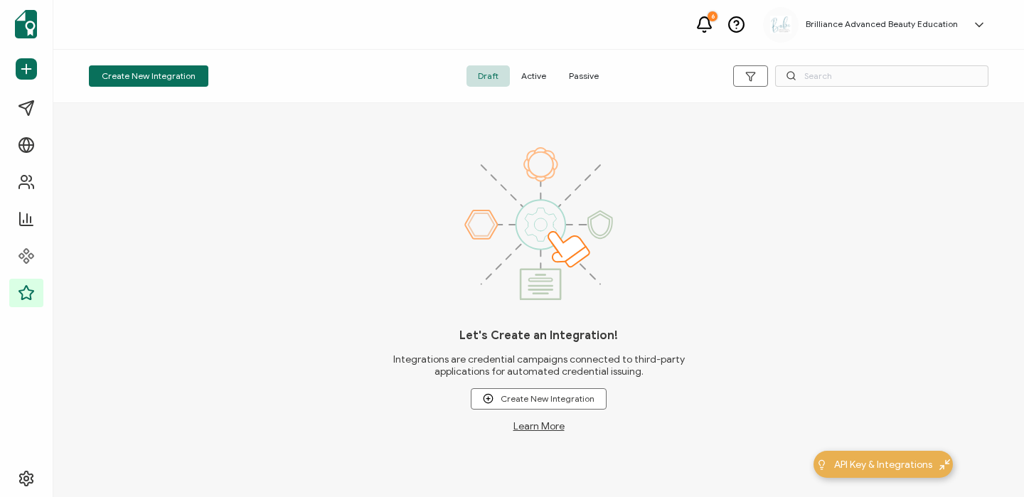
click at [536, 80] on span "Active" at bounding box center [534, 75] width 48 height 21
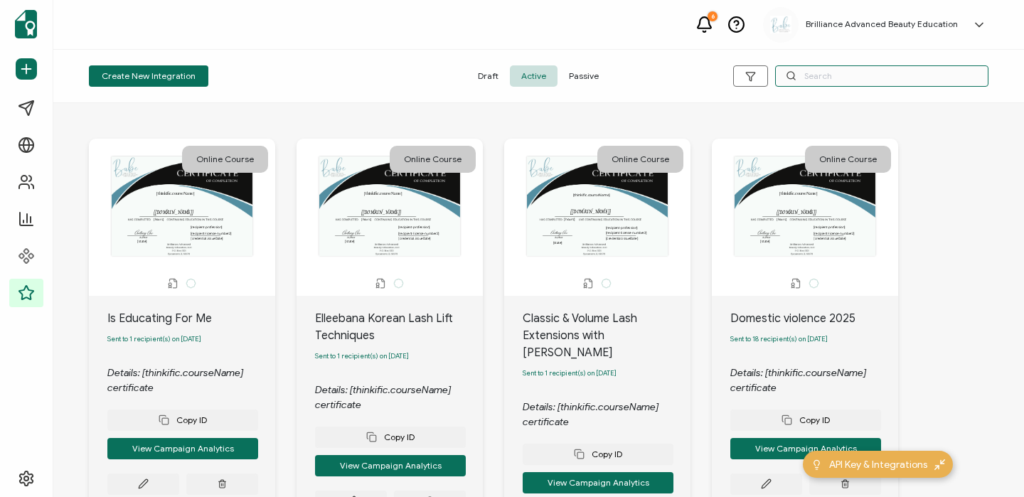
click at [813, 80] on input "text" at bounding box center [881, 75] width 213 height 21
click at [825, 79] on input "acne" at bounding box center [881, 75] width 213 height 21
click at [852, 75] on input "acne" at bounding box center [881, 75] width 213 height 21
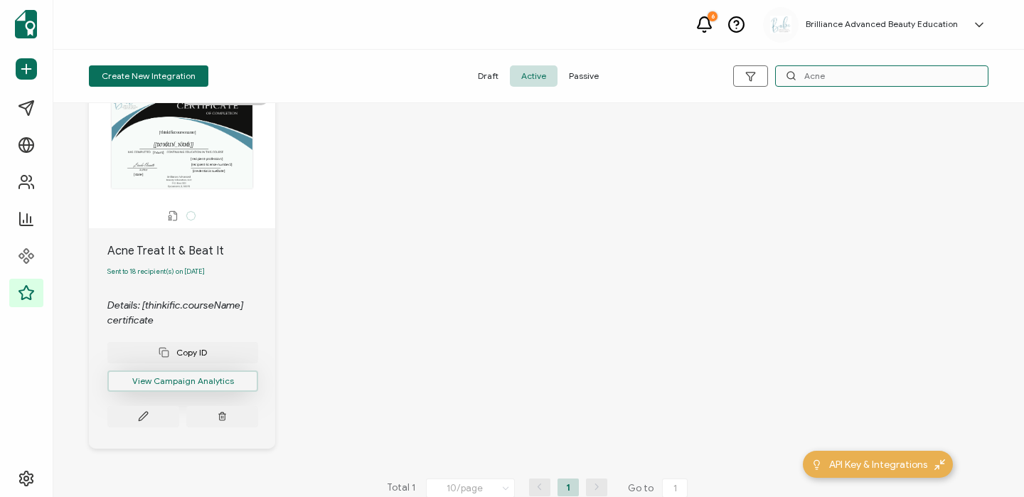
scroll to position [70, 0]
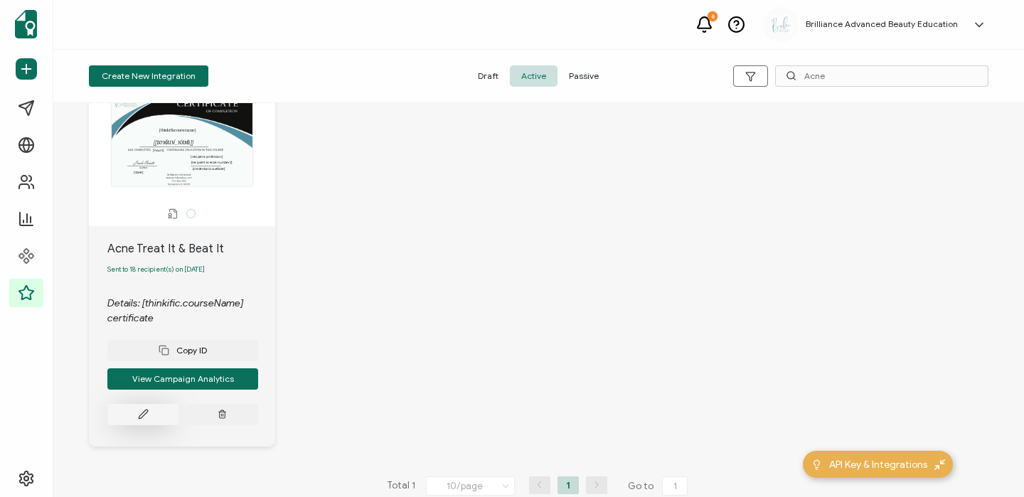
click at [145, 414] on icon at bounding box center [143, 414] width 11 height 11
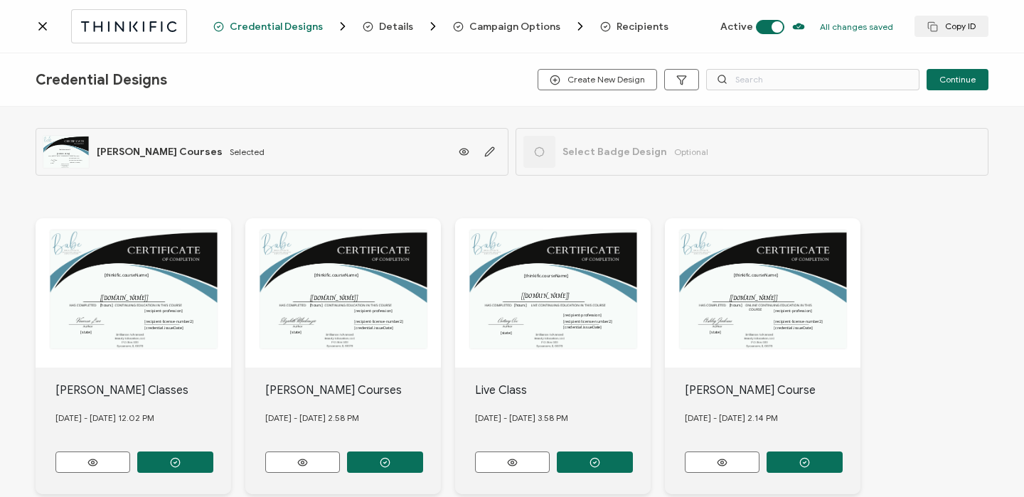
click at [649, 18] on div "Credential Designs Details Campaign Options Recipients Active All changes saved…" at bounding box center [512, 26] width 1024 height 53
click at [639, 23] on span "Recipients" at bounding box center [642, 26] width 52 height 11
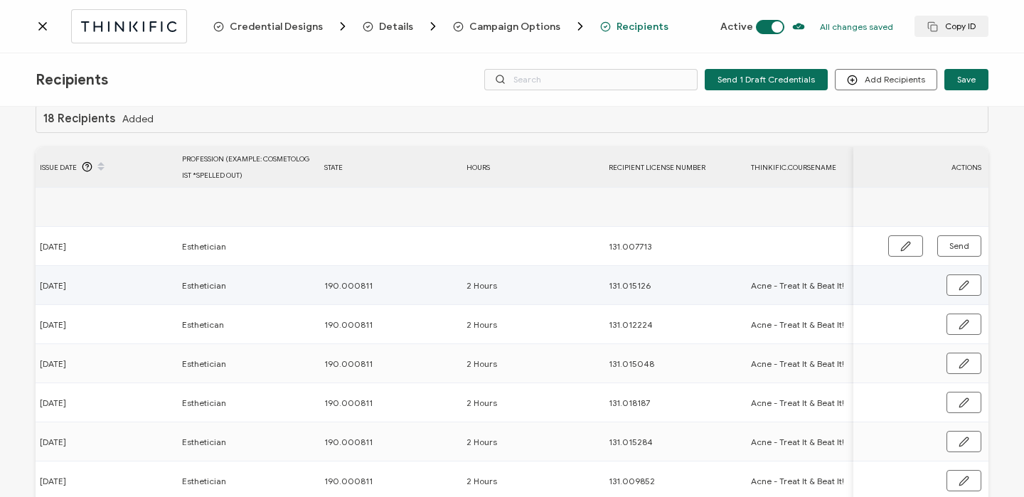
scroll to position [0, 826]
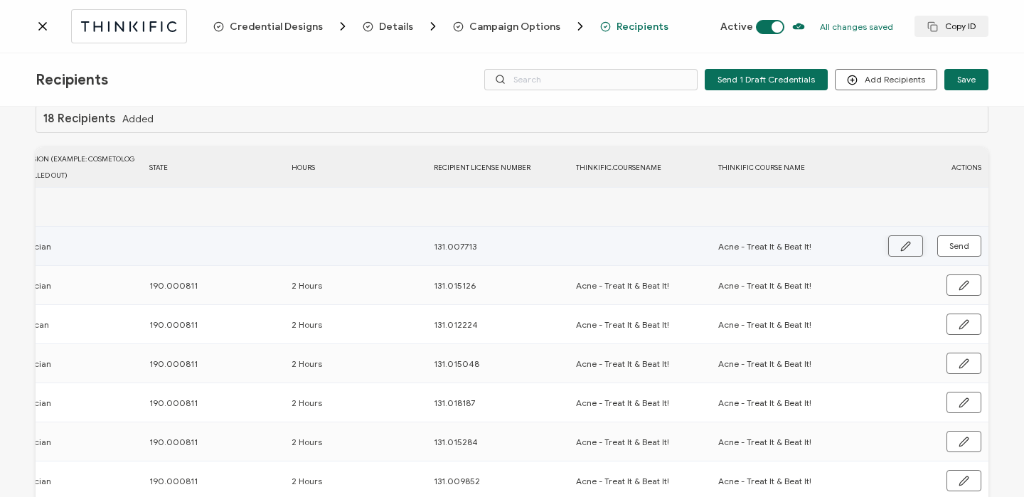
click at [892, 243] on button "button" at bounding box center [905, 245] width 35 height 21
click at [189, 241] on input "text" at bounding box center [211, 246] width 124 height 23
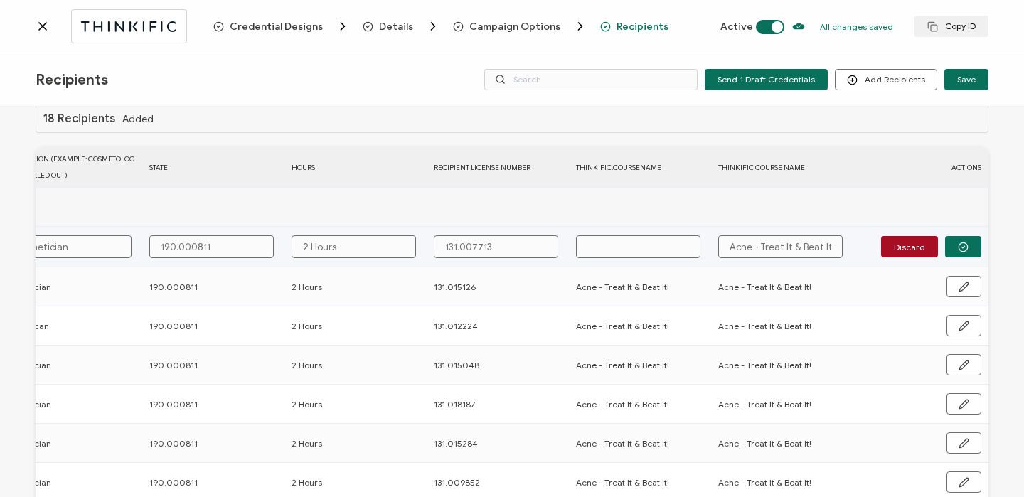
drag, startPoint x: 722, startPoint y: 255, endPoint x: 790, endPoint y: 252, distance: 67.6
click at [790, 252] on input "Acne - Treat It & Beat It!" at bounding box center [780, 246] width 124 height 23
drag, startPoint x: 829, startPoint y: 244, endPoint x: 698, endPoint y: 247, distance: 131.6
click at [698, 247] on tr "[PERSON_NAME] [PERSON_NAME][EMAIL_ADDRESS][PERSON_NAME][DOMAIN_NAME] [DATE] Est…" at bounding box center [101, 247] width 1774 height 41
click at [640, 250] on input "text" at bounding box center [638, 246] width 124 height 23
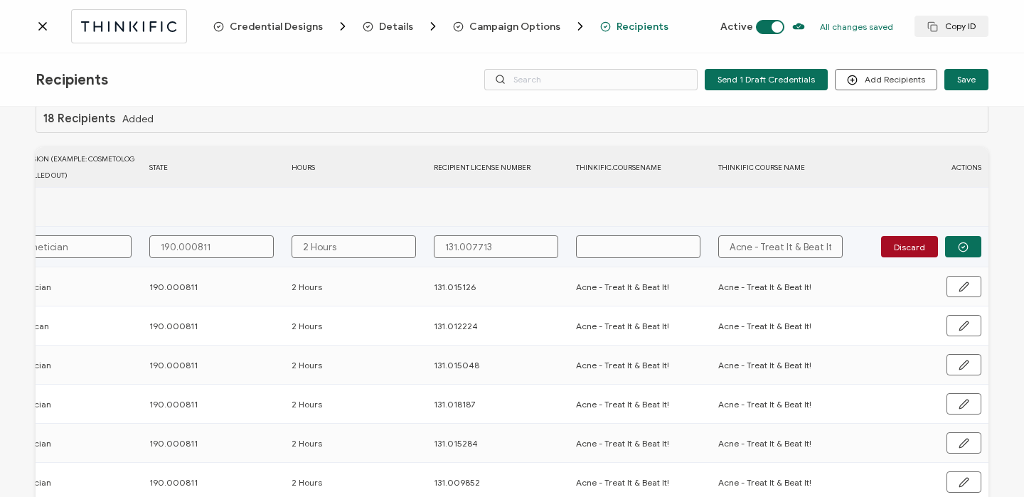
paste input "Acne - Treat It & Beat It!"
click at [963, 249] on icon "button" at bounding box center [963, 247] width 11 height 11
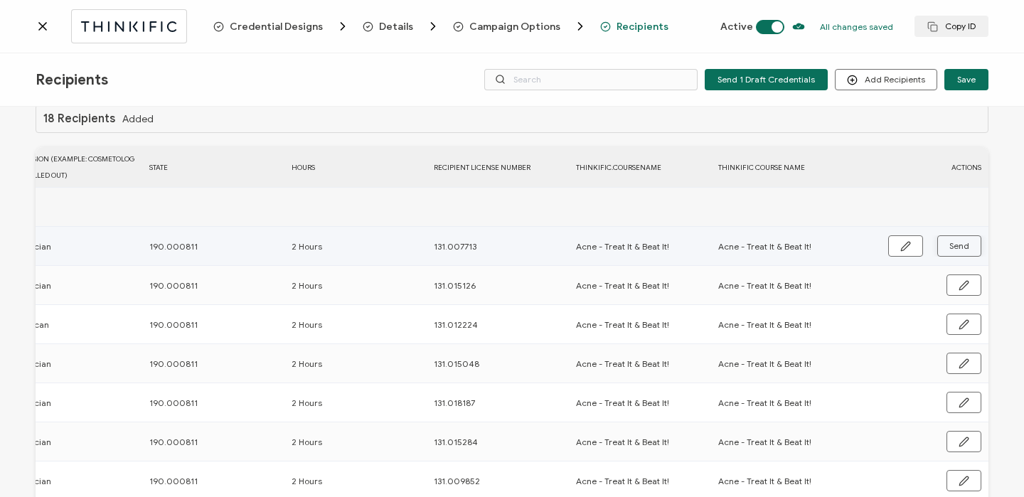
click at [962, 249] on span "Send" at bounding box center [959, 246] width 20 height 9
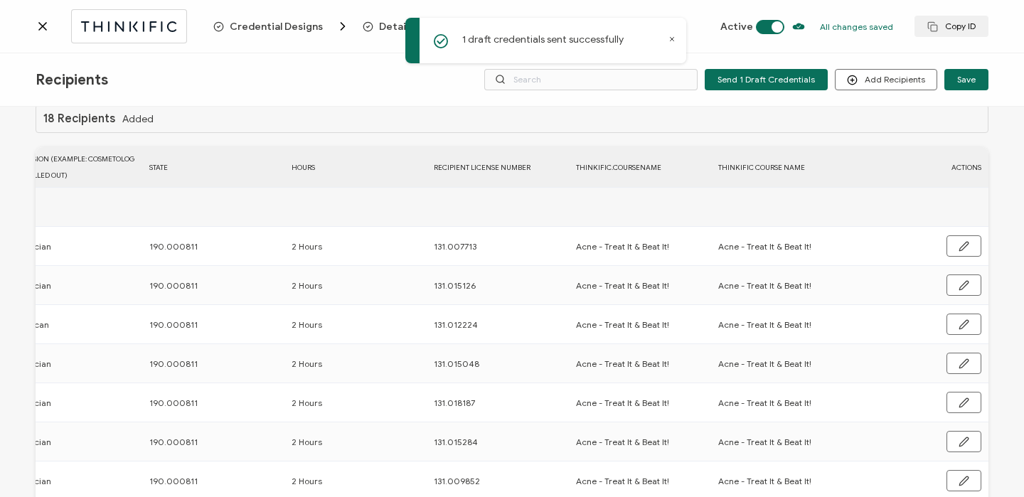
click at [40, 30] on icon at bounding box center [43, 26] width 14 height 14
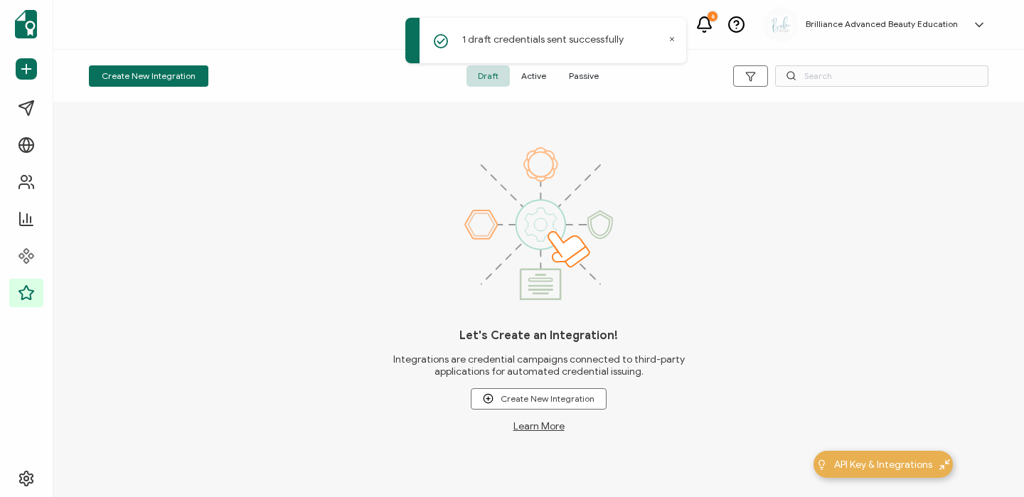
click at [530, 85] on span "Active" at bounding box center [534, 75] width 48 height 21
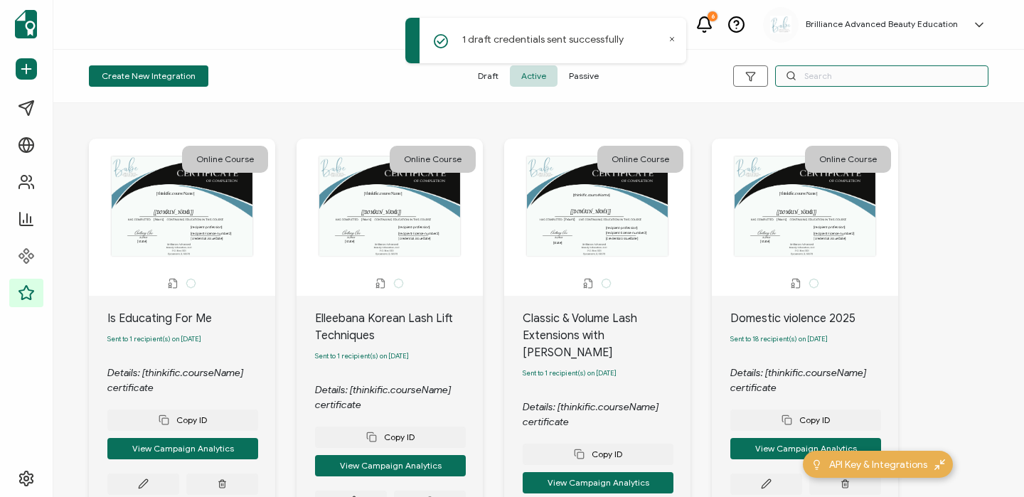
click at [877, 73] on input "text" at bounding box center [881, 75] width 213 height 21
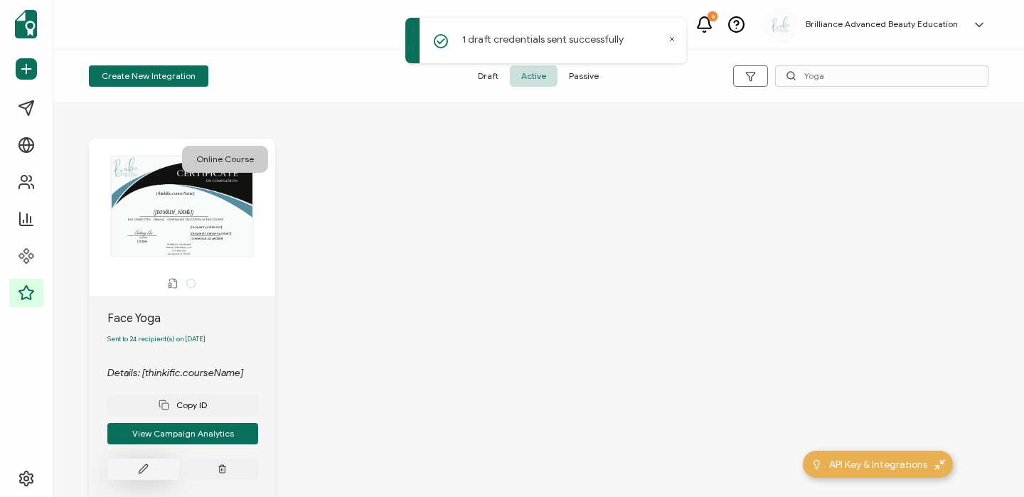
click at [152, 475] on button at bounding box center [143, 469] width 72 height 21
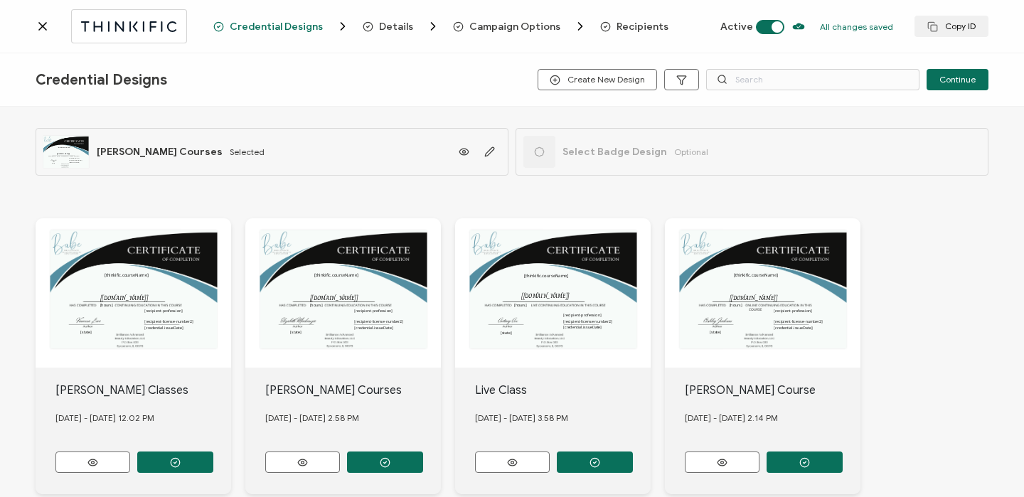
click at [629, 26] on span "Recipients" at bounding box center [642, 26] width 52 height 11
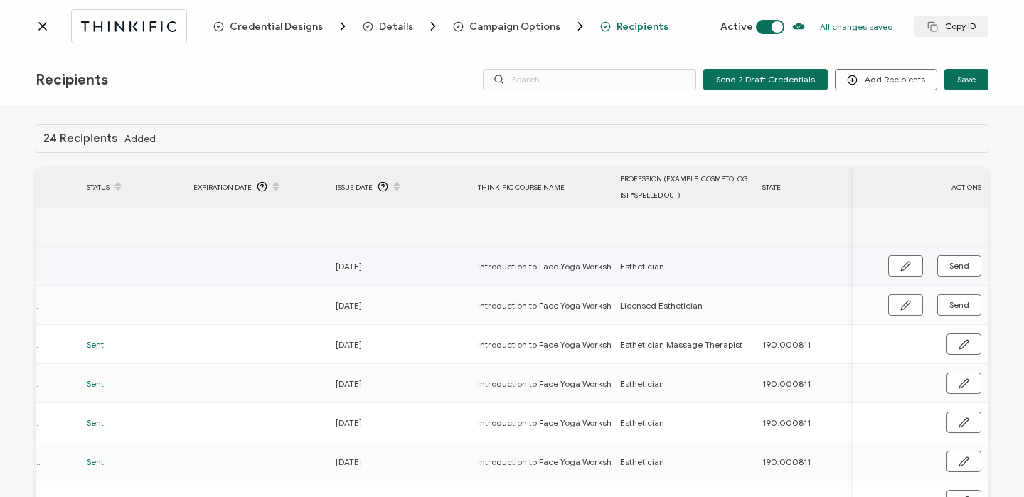
scroll to position [0, 684]
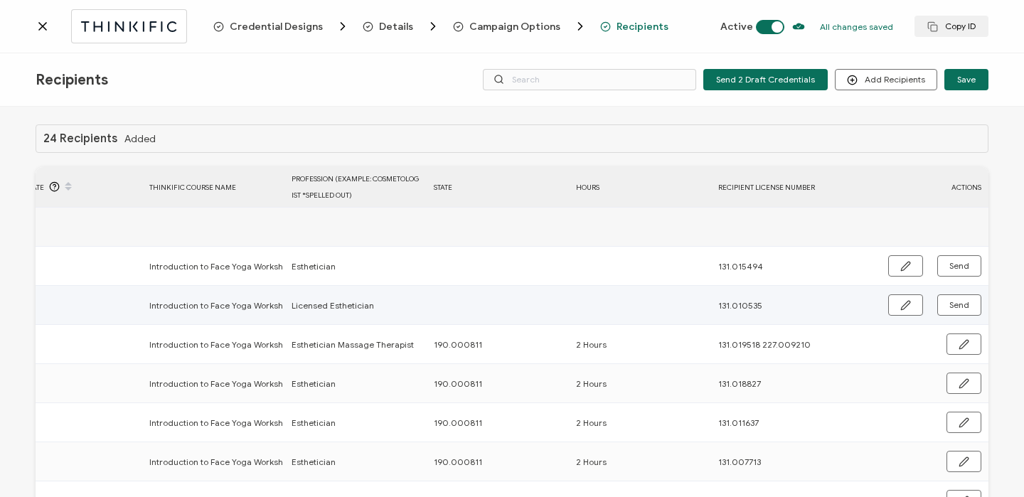
click at [894, 293] on td "Send" at bounding box center [920, 305] width 135 height 39
click at [900, 300] on icon "button" at bounding box center [905, 305] width 11 height 11
click at [524, 305] on input "text" at bounding box center [496, 305] width 124 height 23
click at [958, 306] on icon "button" at bounding box center [963, 306] width 11 height 11
click at [956, 306] on span "Send" at bounding box center [959, 305] width 20 height 9
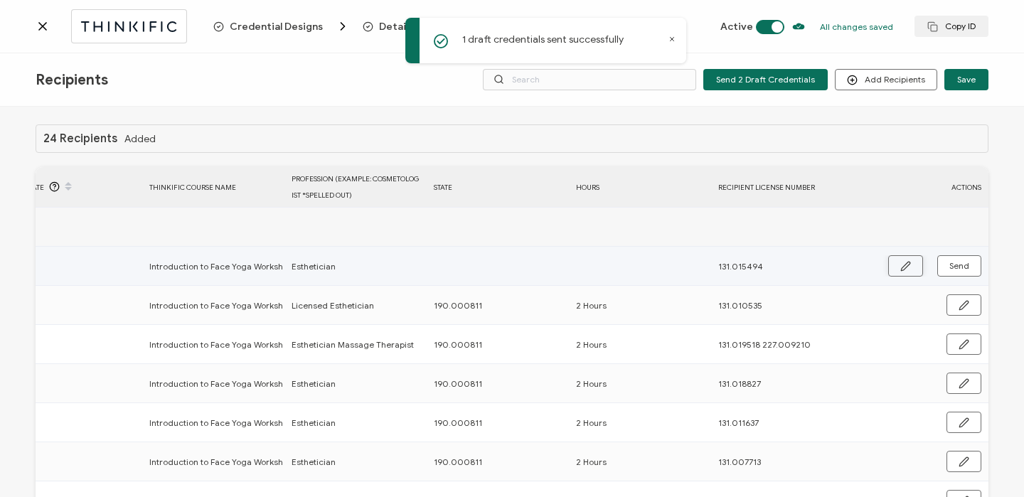
click at [906, 262] on icon "button" at bounding box center [905, 266] width 11 height 11
click at [510, 274] on input "text" at bounding box center [496, 266] width 124 height 23
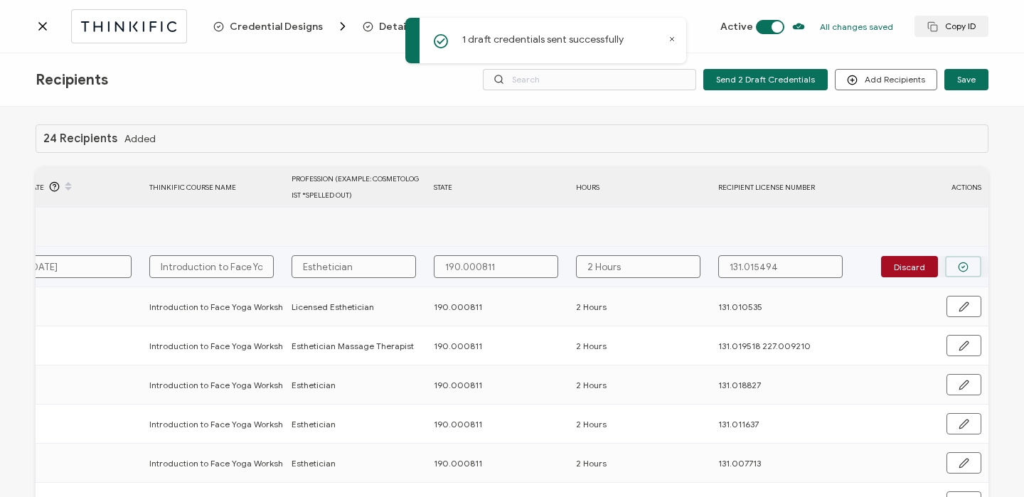
click at [961, 258] on button "button" at bounding box center [963, 266] width 36 height 21
click at [958, 267] on span "Send" at bounding box center [959, 266] width 20 height 9
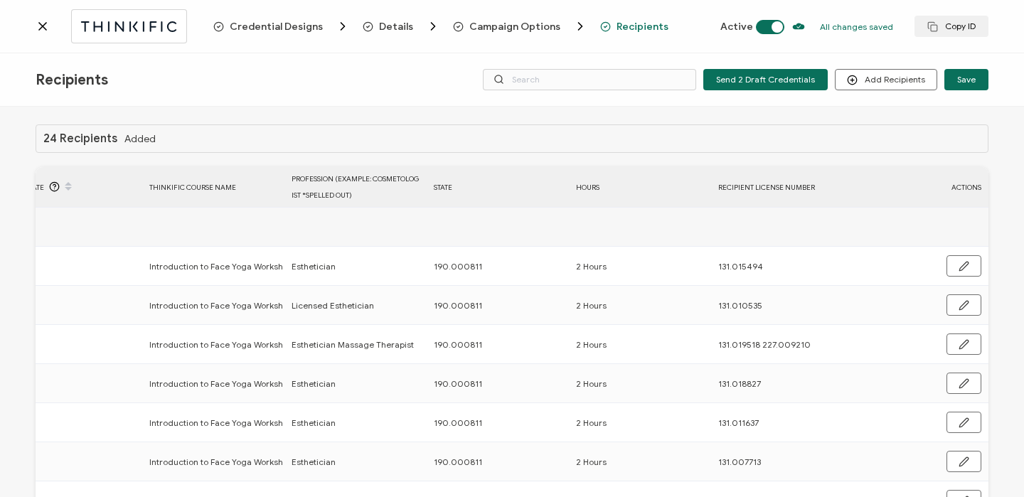
click at [38, 21] on icon at bounding box center [43, 26] width 14 height 14
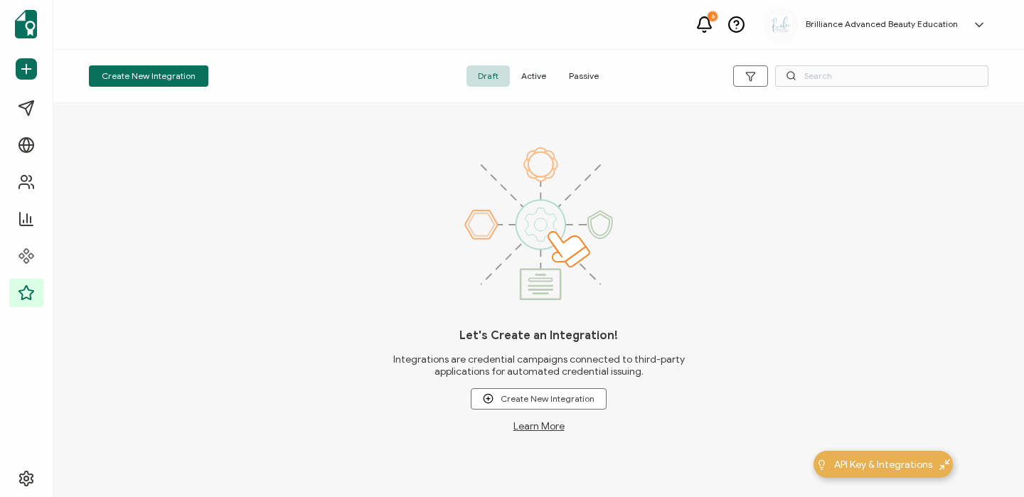
click at [535, 80] on span "Active" at bounding box center [534, 75] width 48 height 21
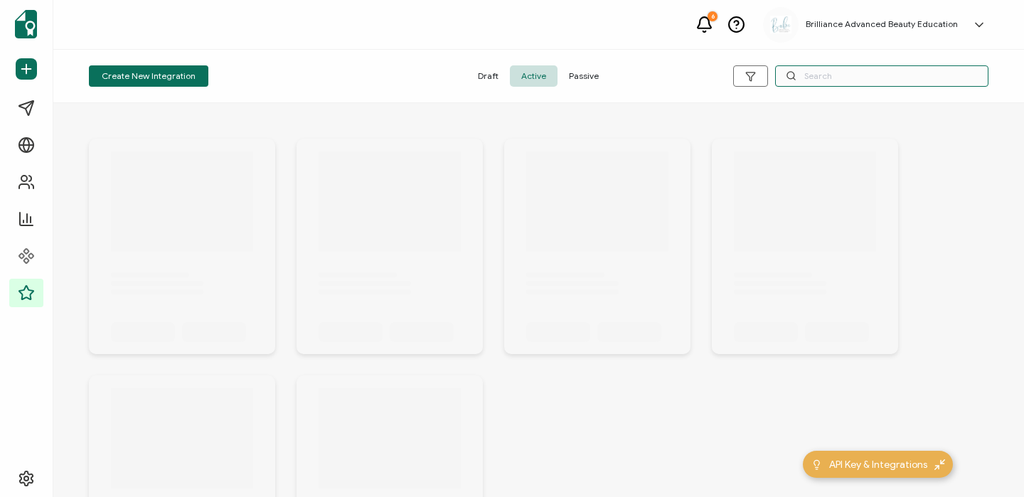
click at [834, 71] on input "text" at bounding box center [881, 75] width 213 height 21
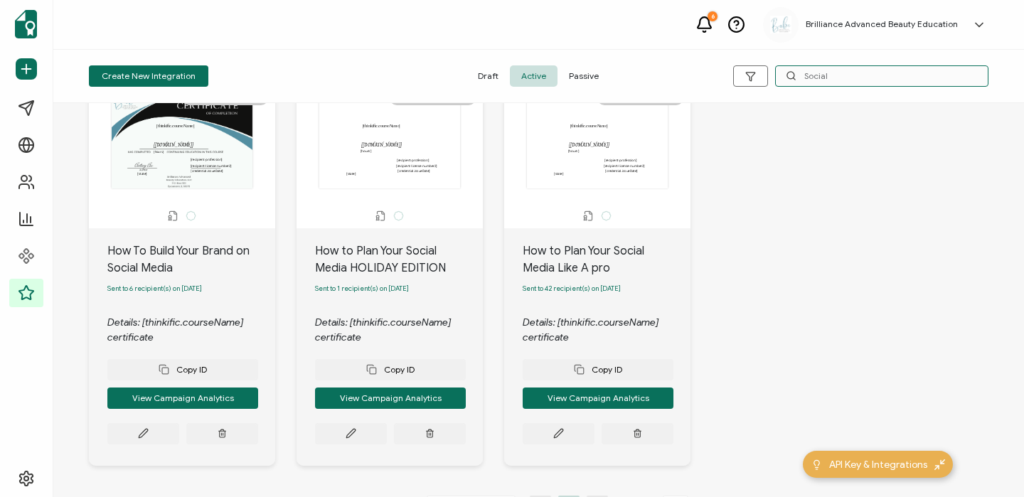
scroll to position [73, 0]
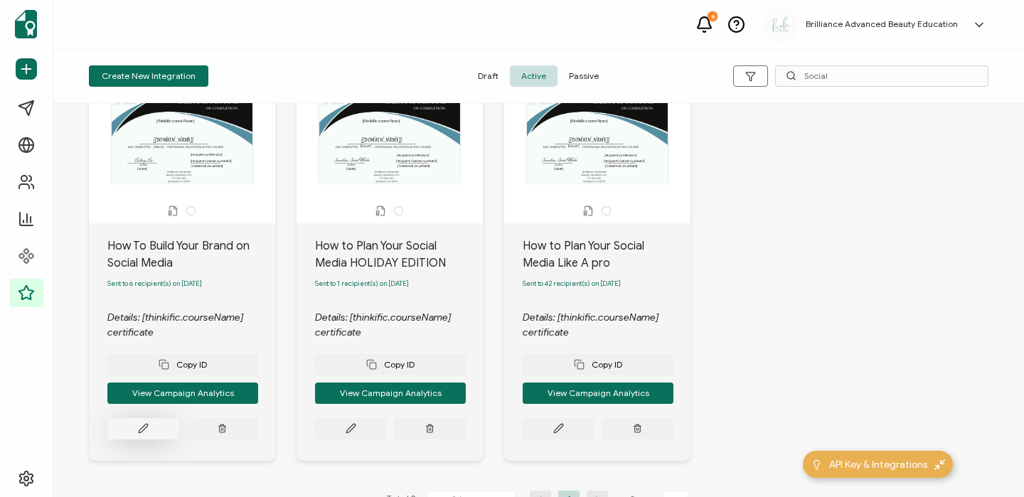
click at [155, 434] on button at bounding box center [143, 428] width 72 height 21
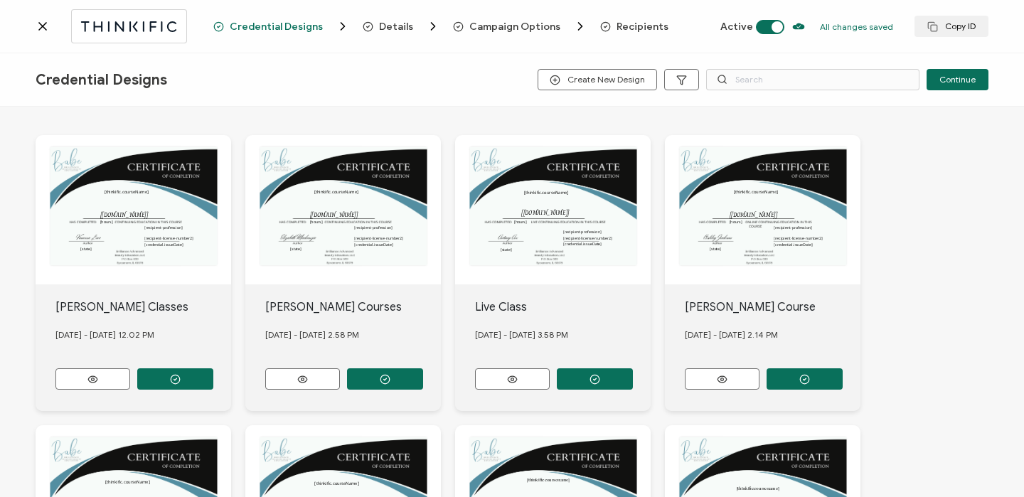
click at [631, 29] on span "Recipients" at bounding box center [642, 26] width 52 height 11
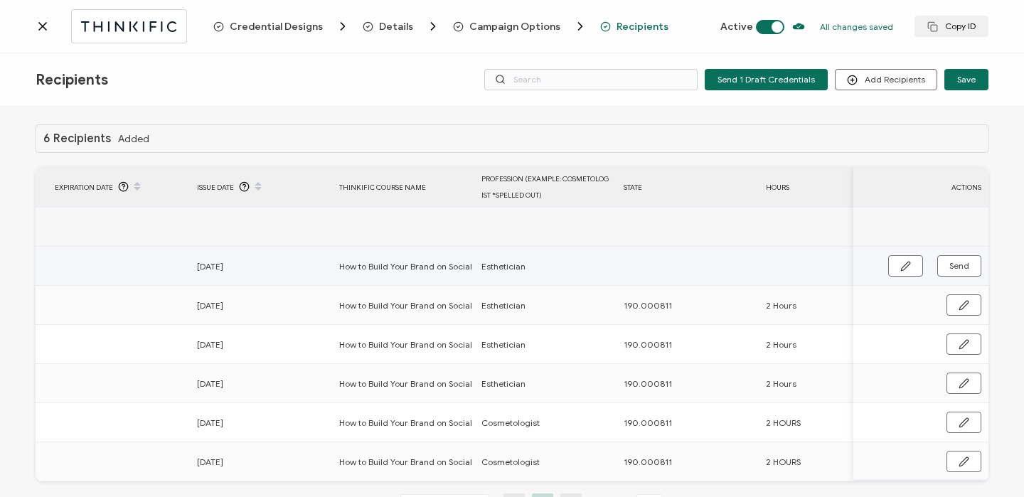
scroll to position [0, 636]
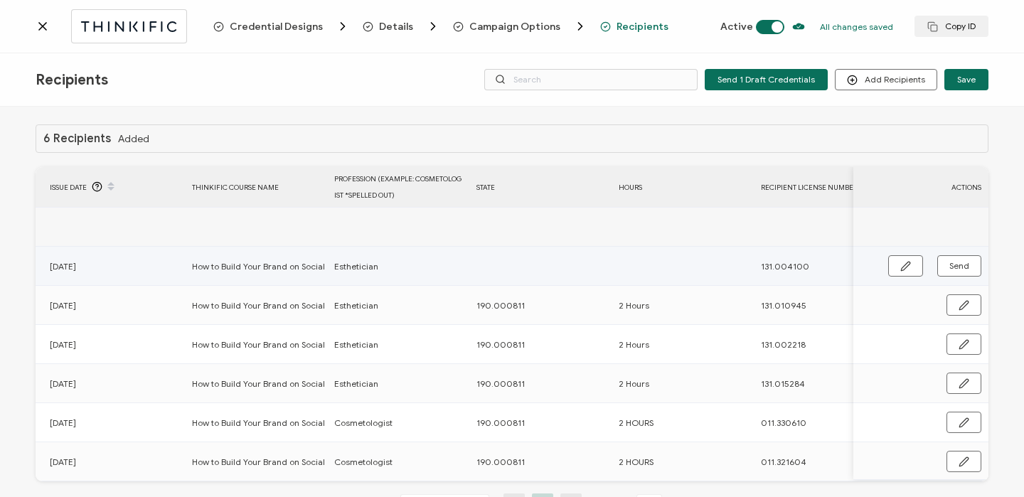
click at [882, 265] on div "Send" at bounding box center [920, 265] width 135 height 21
click at [900, 263] on icon "button" at bounding box center [905, 266] width 11 height 11
click at [561, 262] on input "text" at bounding box center [538, 266] width 124 height 23
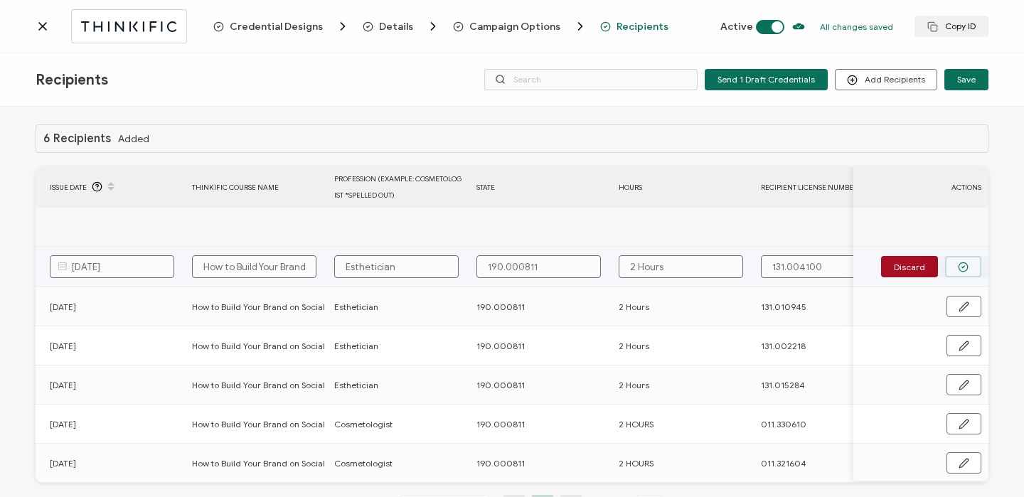
click at [968, 264] on button "button" at bounding box center [963, 266] width 36 height 21
click at [968, 265] on button "Send" at bounding box center [959, 265] width 44 height 21
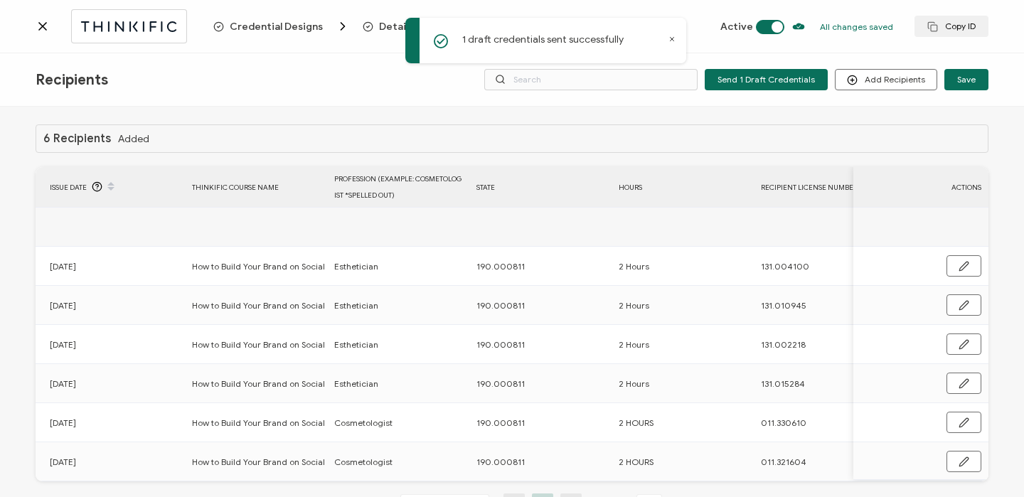
click at [46, 26] on icon at bounding box center [43, 26] width 14 height 14
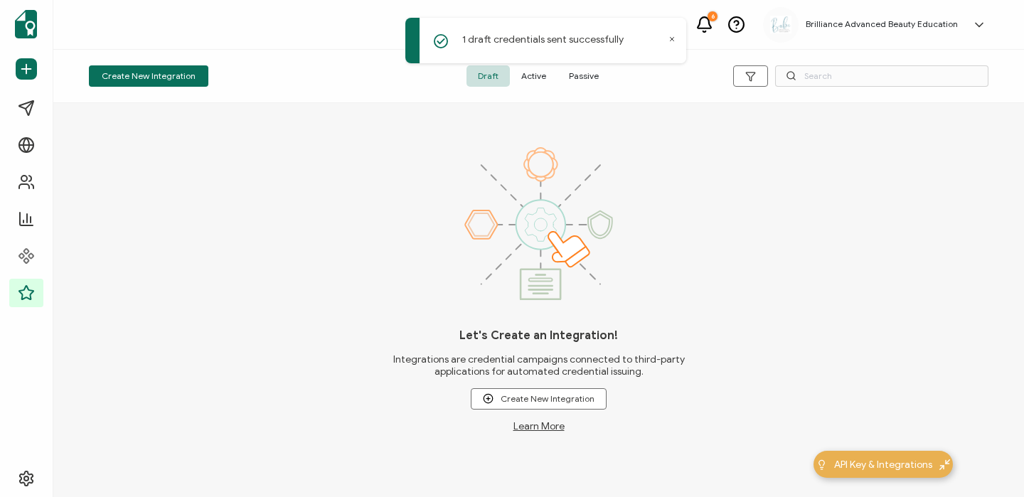
click at [540, 74] on span "Active" at bounding box center [534, 75] width 48 height 21
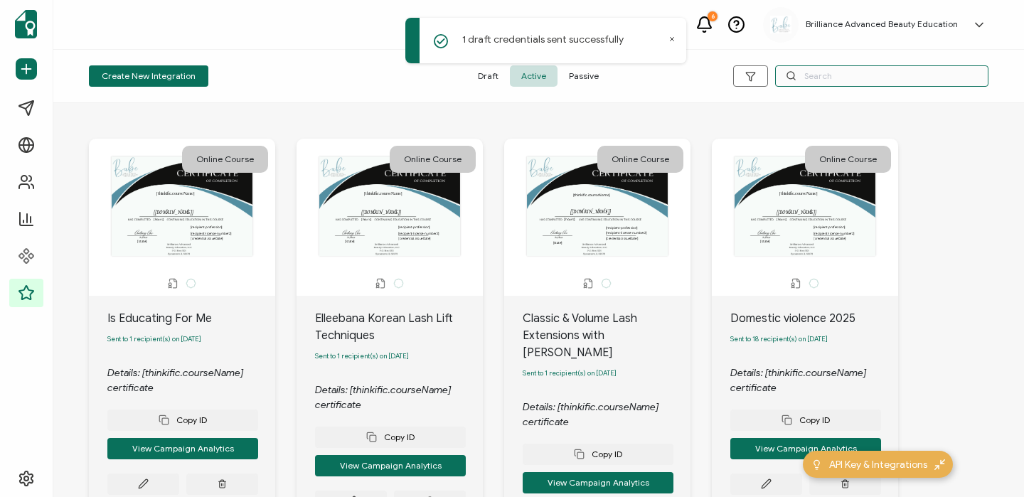
click at [822, 80] on input "text" at bounding box center [881, 75] width 213 height 21
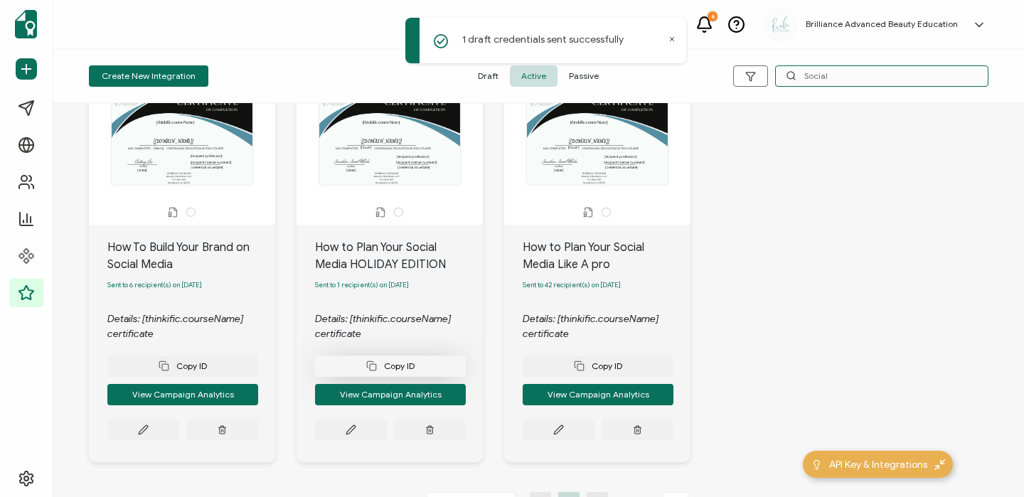
scroll to position [73, 0]
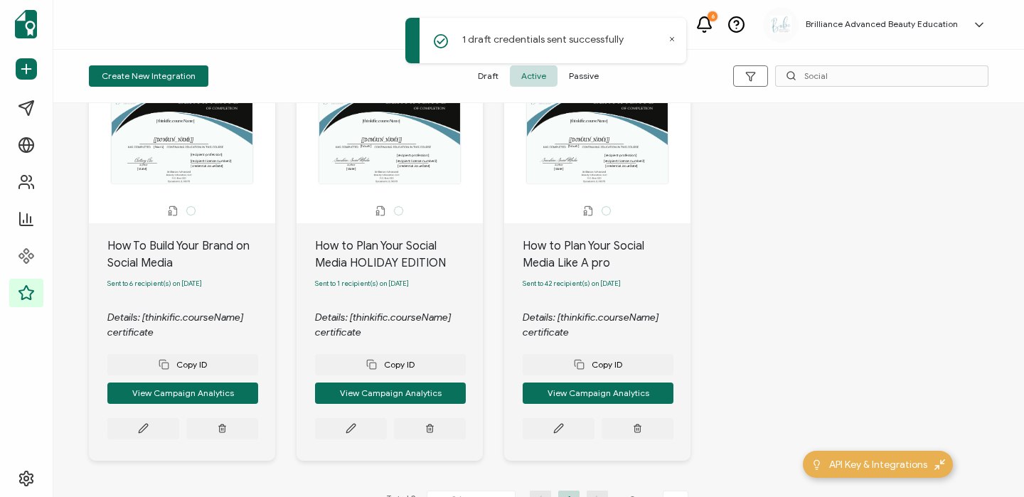
click at [545, 445] on div "How to Plan Your Social Media Like A pro Sent to 42 recipient(s) on [DATE] Deta…" at bounding box center [597, 341] width 186 height 237
click at [549, 438] on button at bounding box center [559, 428] width 72 height 21
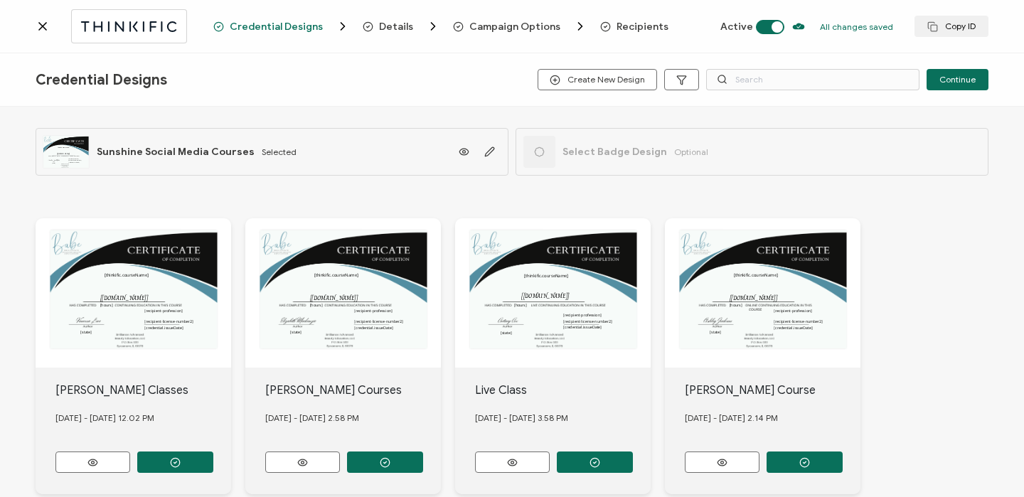
click at [670, 42] on icon at bounding box center [671, 39] width 7 height 7
click at [634, 28] on span "Recipients" at bounding box center [642, 26] width 52 height 11
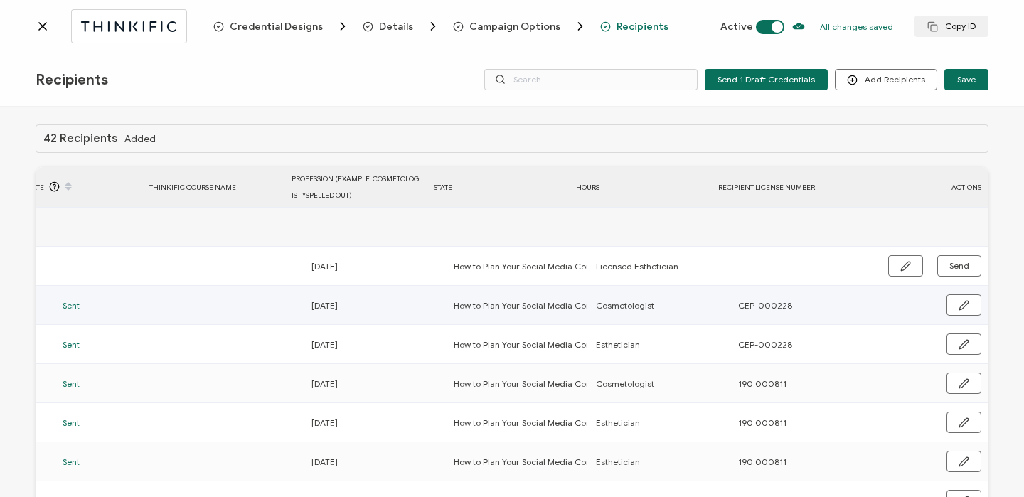
scroll to position [0, 684]
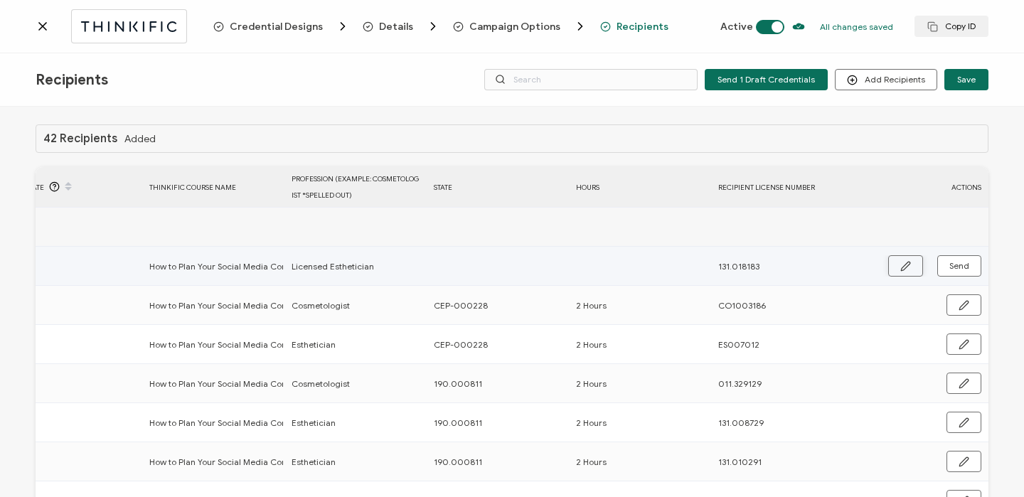
click at [891, 262] on button "button" at bounding box center [905, 265] width 35 height 21
click at [507, 255] on input "text" at bounding box center [496, 266] width 124 height 23
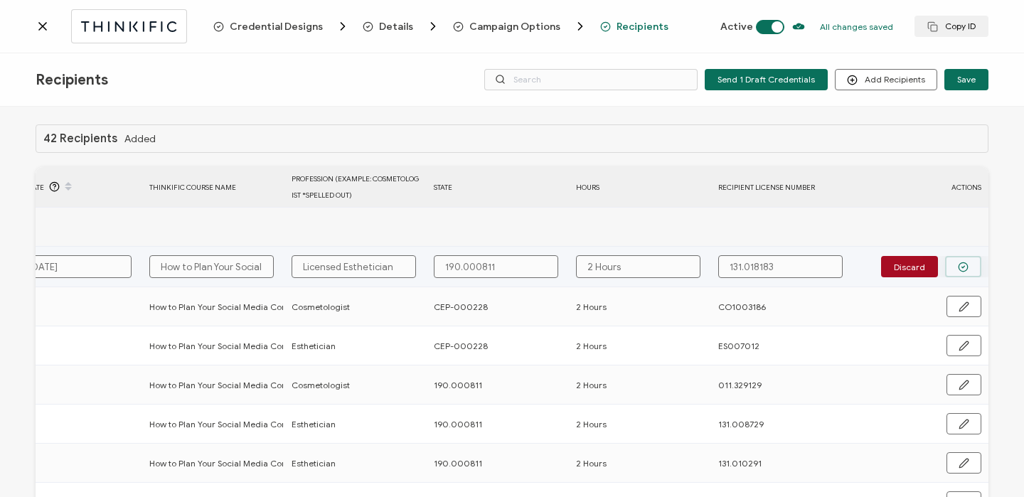
click at [965, 269] on button "button" at bounding box center [963, 266] width 36 height 21
click at [965, 269] on button "Send" at bounding box center [959, 265] width 44 height 21
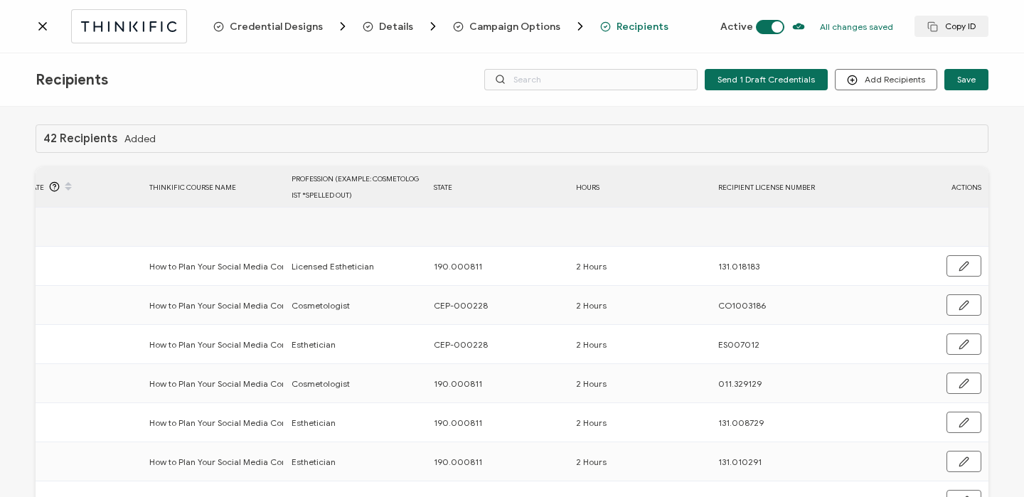
click at [39, 26] on icon at bounding box center [43, 26] width 14 height 14
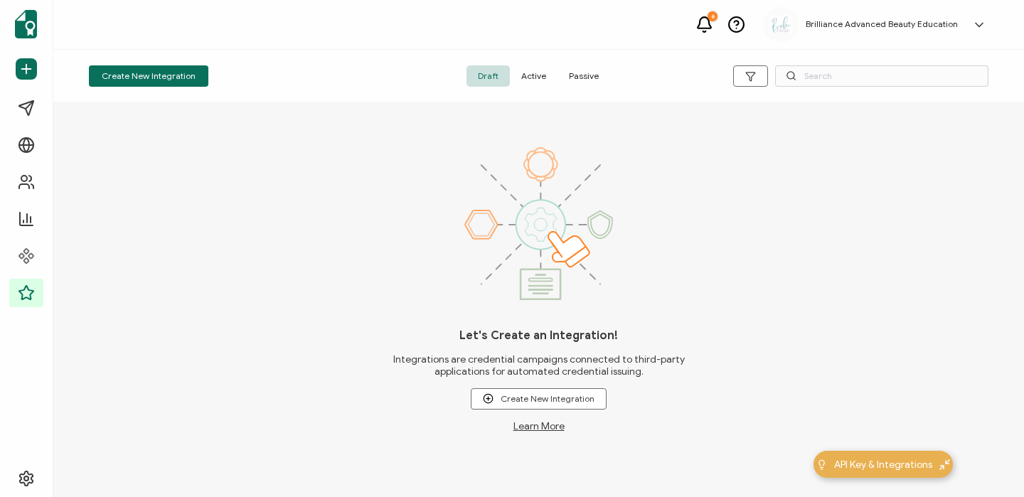
click at [528, 78] on span "Active" at bounding box center [534, 75] width 48 height 21
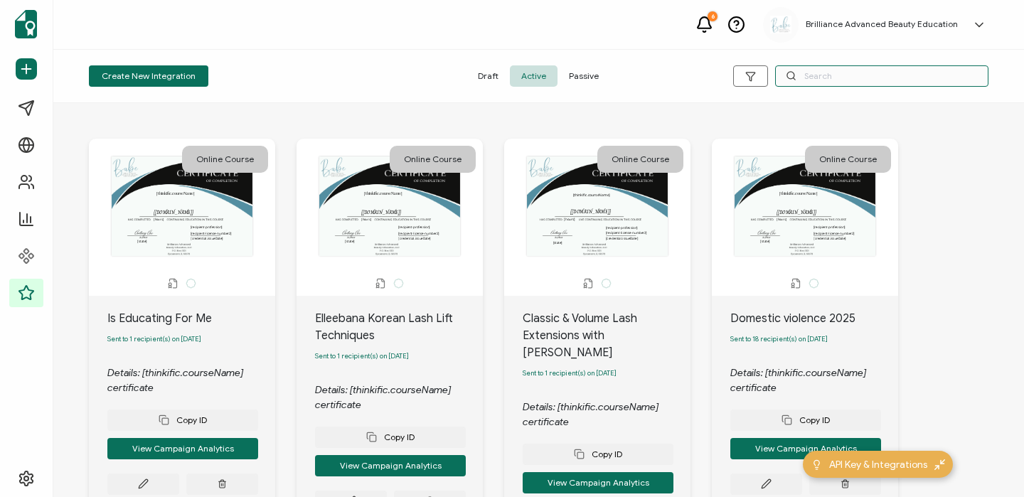
click at [823, 80] on input "text" at bounding box center [881, 75] width 213 height 21
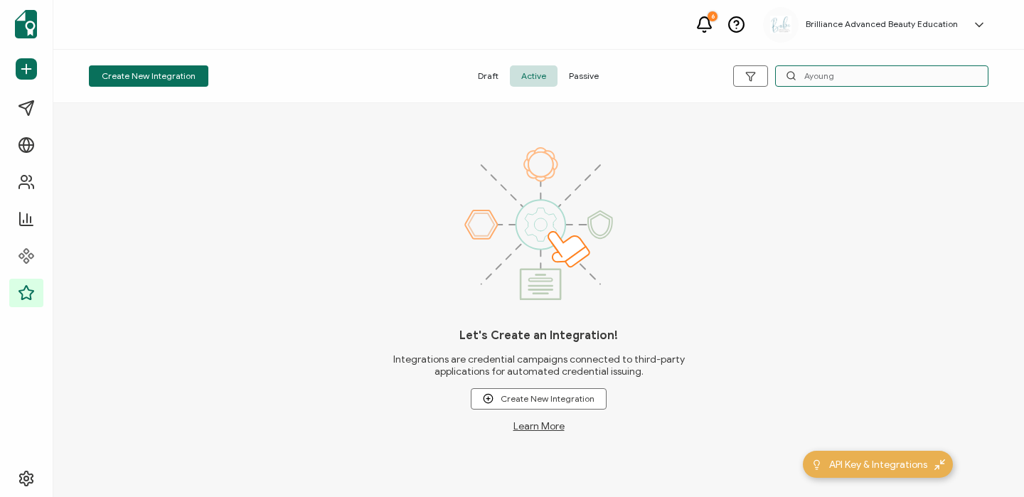
drag, startPoint x: 842, startPoint y: 80, endPoint x: 774, endPoint y: 75, distance: 68.4
click at [774, 75] on div "Ayoung" at bounding box center [838, 75] width 300 height 21
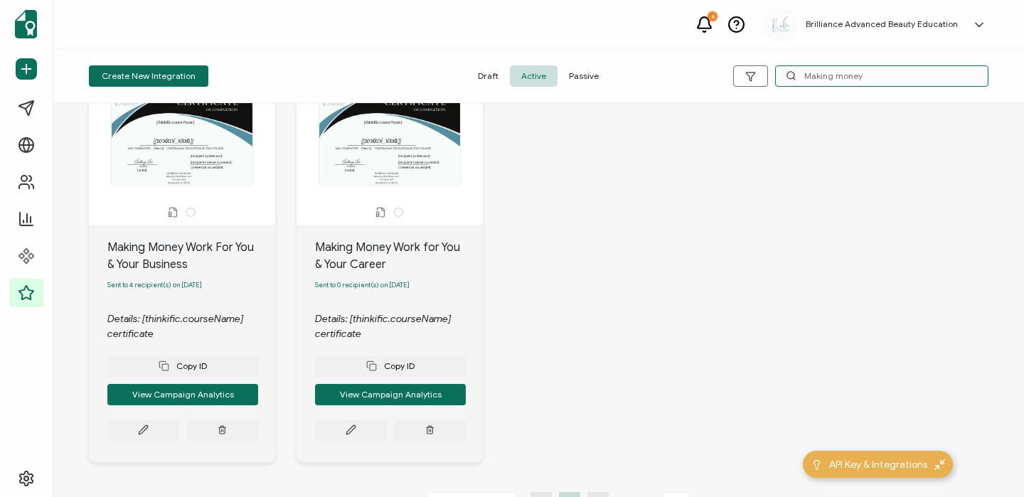
scroll to position [72, 0]
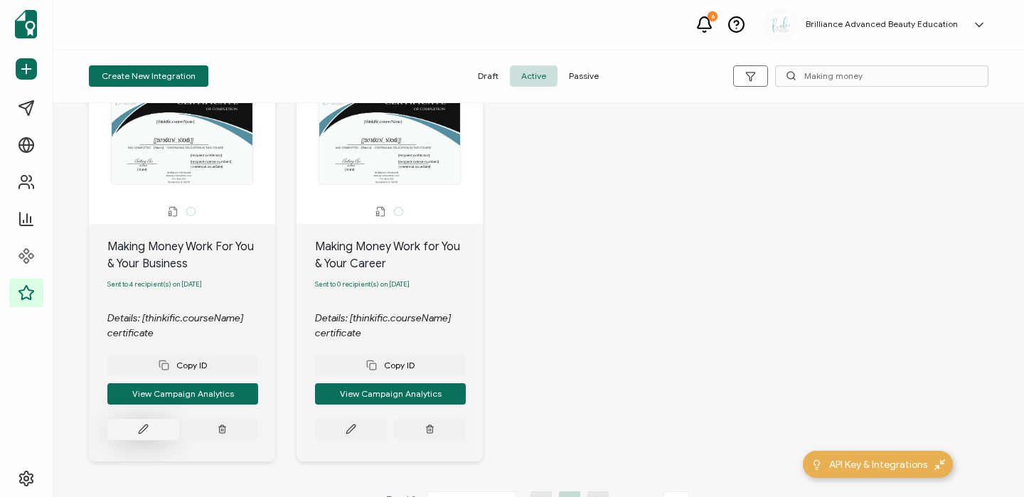
click at [134, 439] on button at bounding box center [143, 429] width 72 height 21
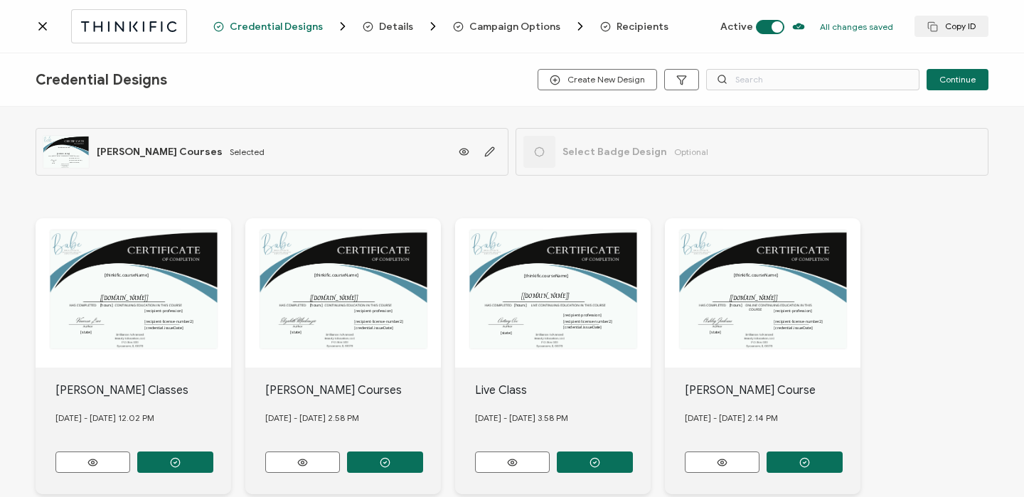
click at [623, 28] on span "Recipients" at bounding box center [642, 26] width 52 height 11
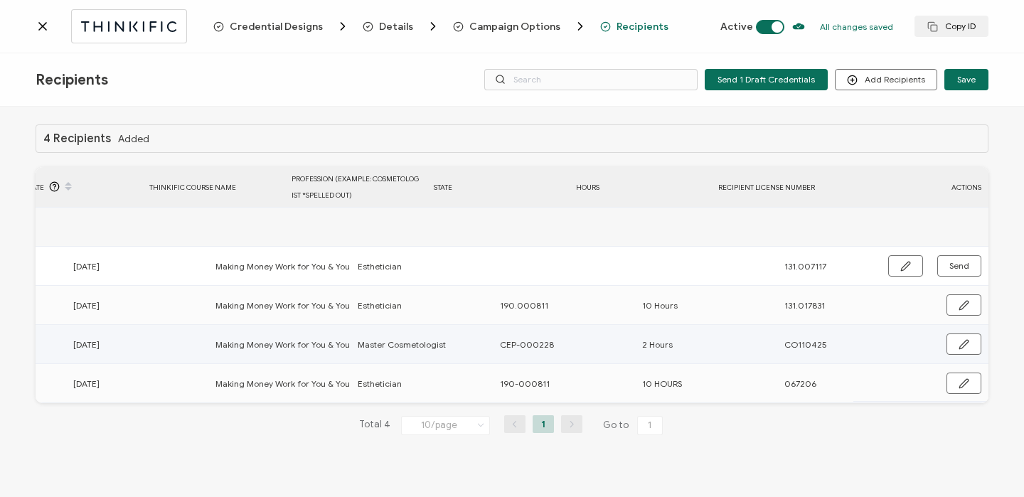
scroll to position [0, 679]
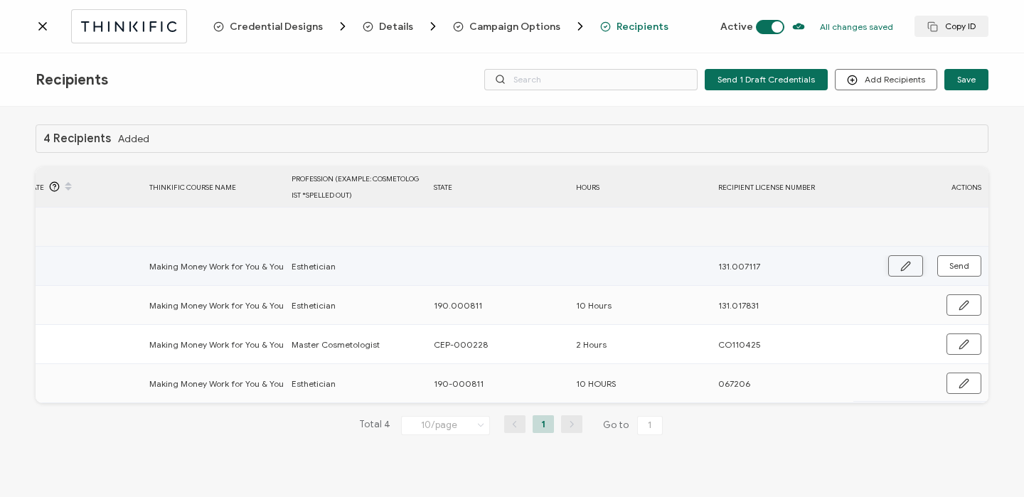
click at [903, 262] on icon "button" at bounding box center [905, 266] width 11 height 11
click at [475, 260] on input "text" at bounding box center [496, 266] width 124 height 23
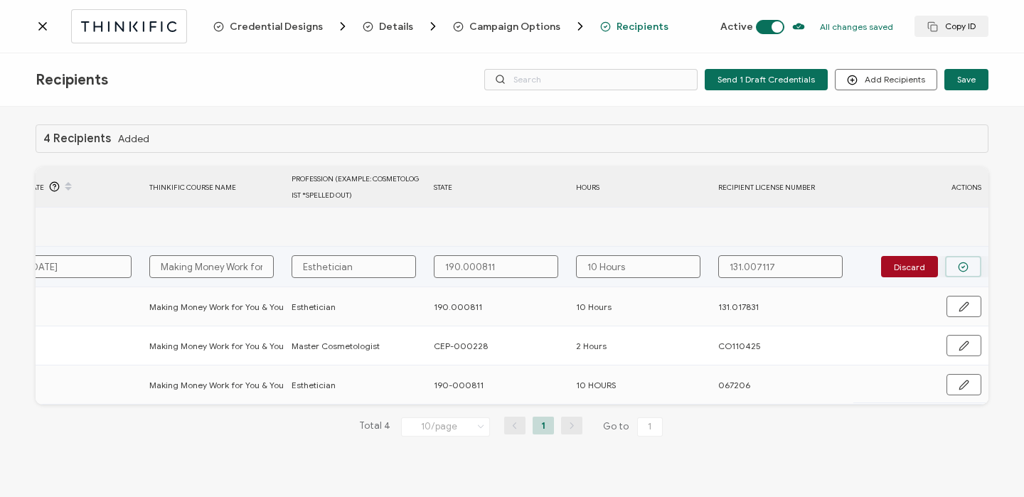
click at [954, 271] on button "button" at bounding box center [963, 266] width 36 height 21
click at [954, 270] on span "Send" at bounding box center [959, 266] width 20 height 9
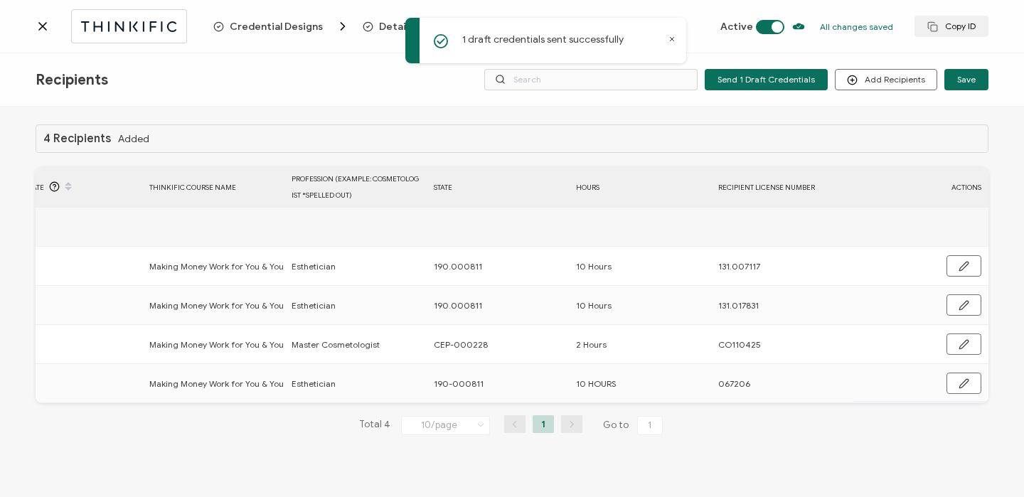
click at [43, 23] on icon at bounding box center [43, 26] width 14 height 14
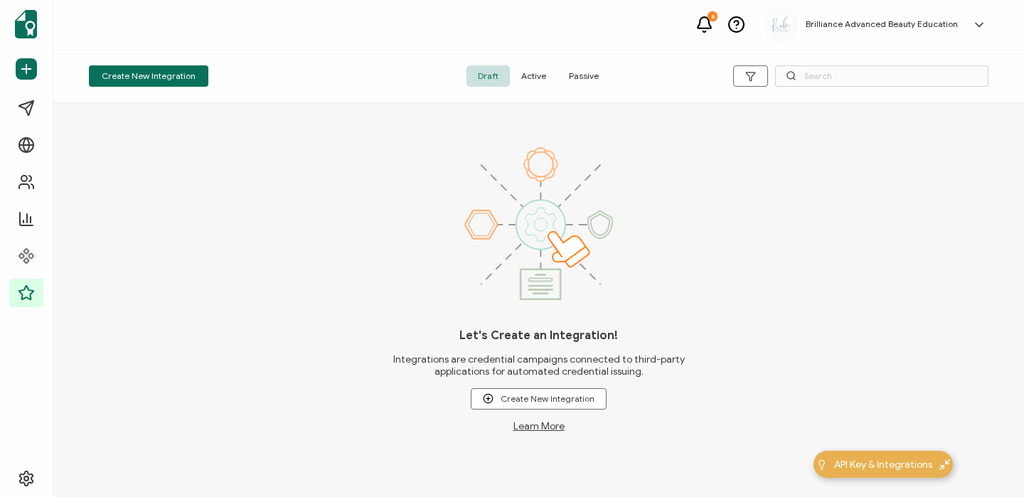
click at [536, 72] on span "Active" at bounding box center [534, 75] width 48 height 21
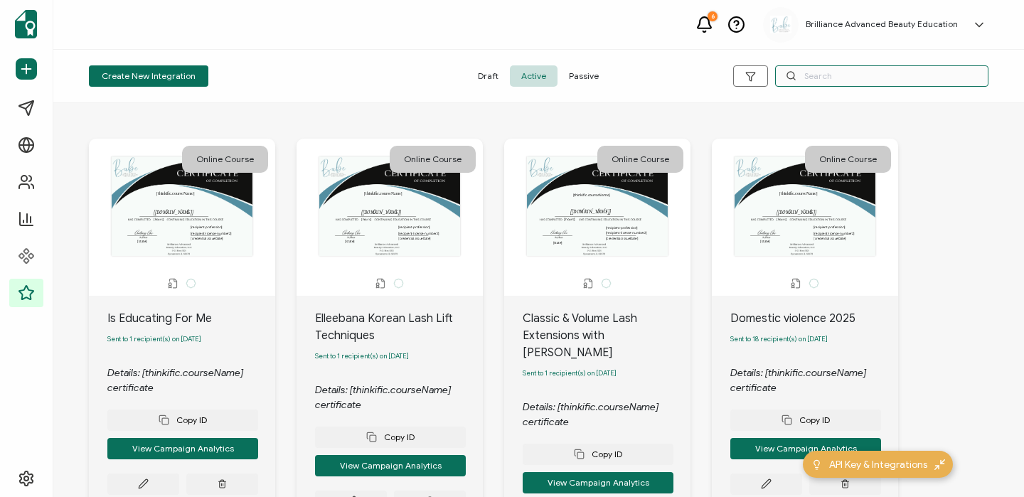
click at [821, 79] on input "text" at bounding box center [881, 75] width 213 height 21
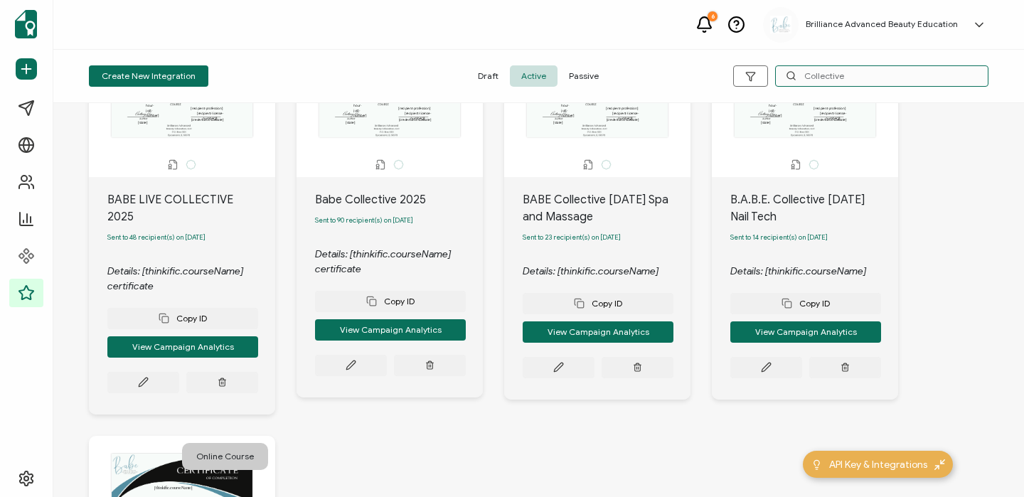
scroll to position [123, 0]
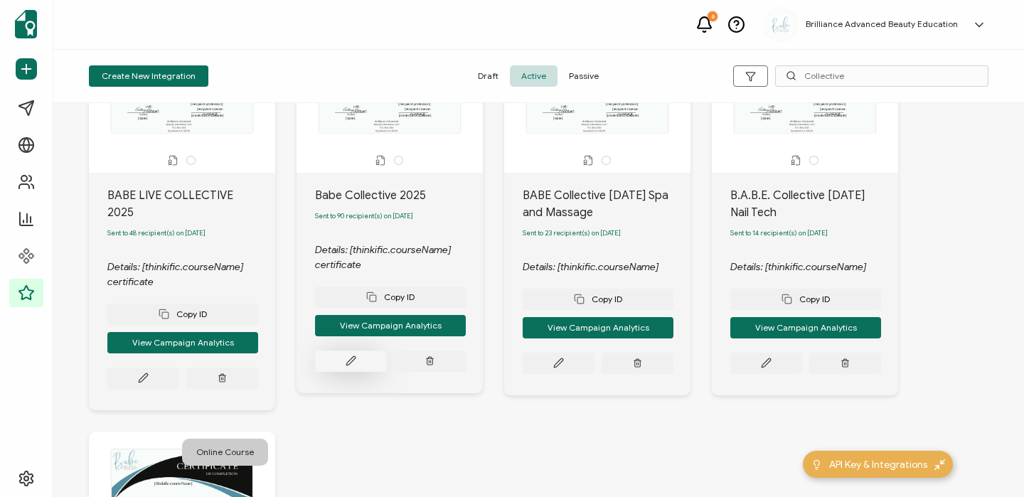
click at [361, 358] on button at bounding box center [351, 361] width 72 height 21
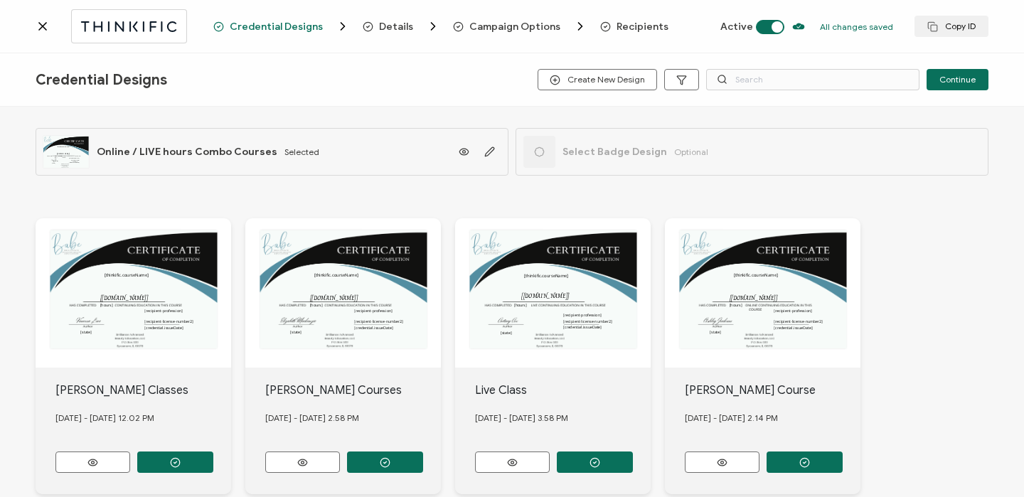
click at [629, 28] on span "Recipients" at bounding box center [642, 26] width 52 height 11
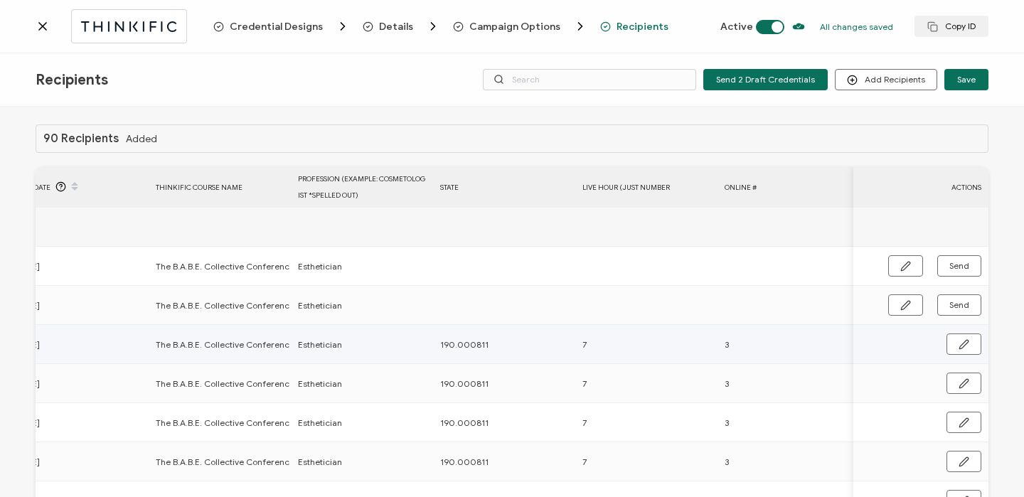
scroll to position [0, 826]
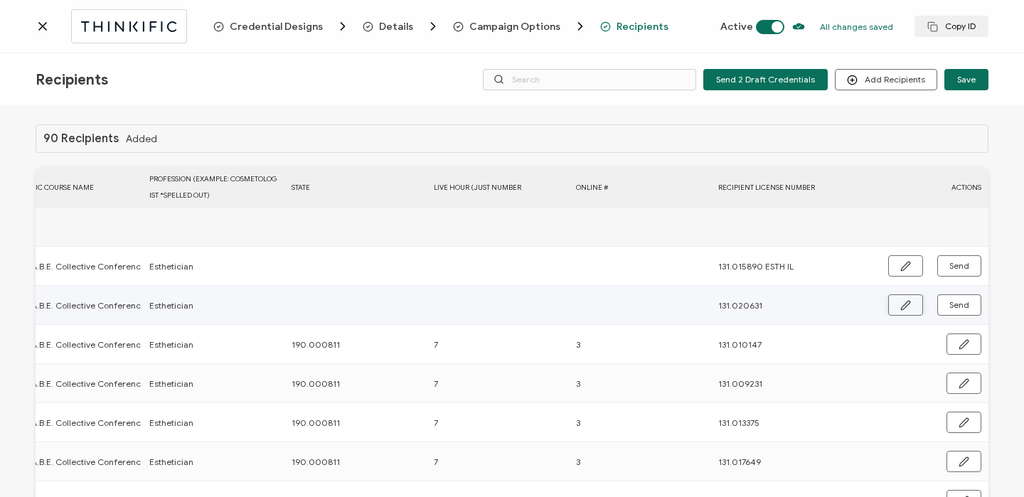
click at [905, 304] on icon "button" at bounding box center [905, 305] width 11 height 11
click at [331, 309] on input "text" at bounding box center [354, 305] width 124 height 23
click at [962, 311] on button "button" at bounding box center [963, 305] width 36 height 21
click at [962, 311] on button "Send" at bounding box center [959, 304] width 44 height 21
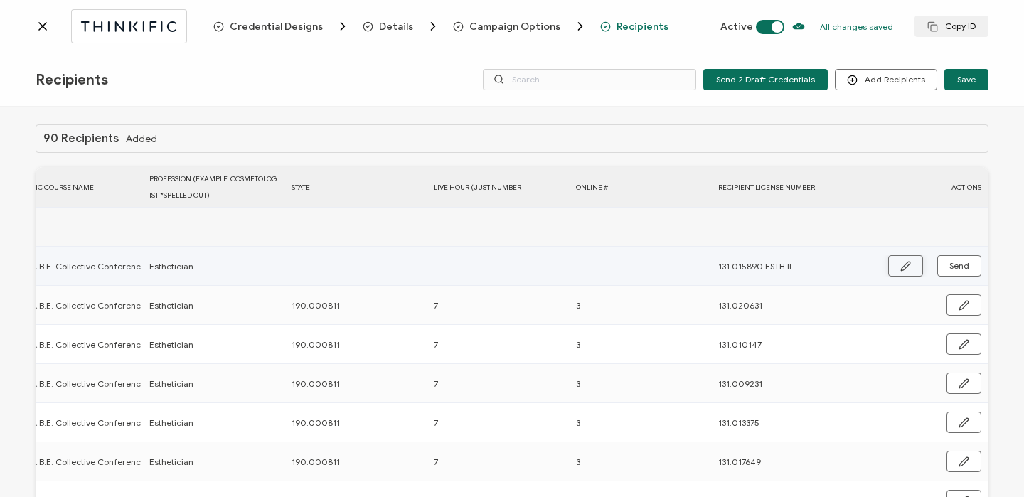
click at [894, 265] on button "button" at bounding box center [905, 265] width 35 height 21
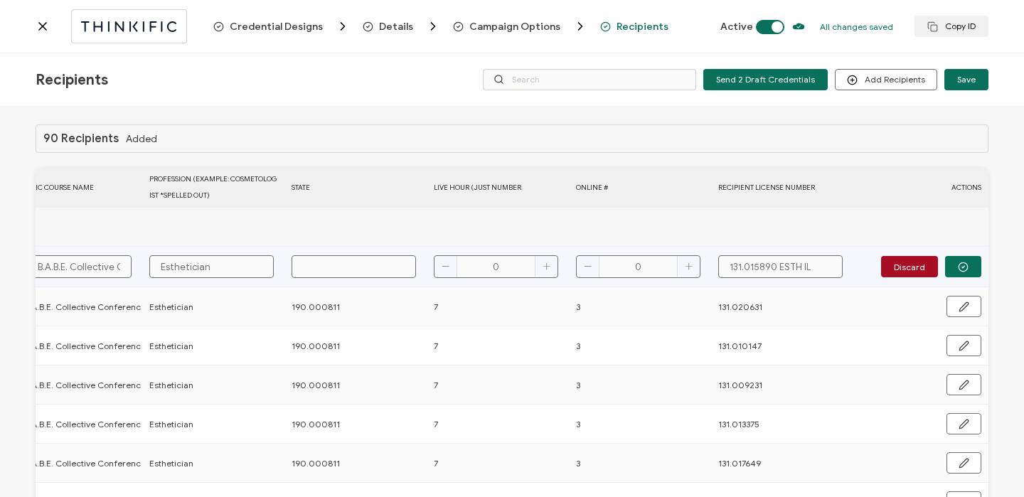
click at [365, 273] on input "text" at bounding box center [354, 266] width 124 height 23
click at [958, 266] on icon "button" at bounding box center [963, 267] width 11 height 11
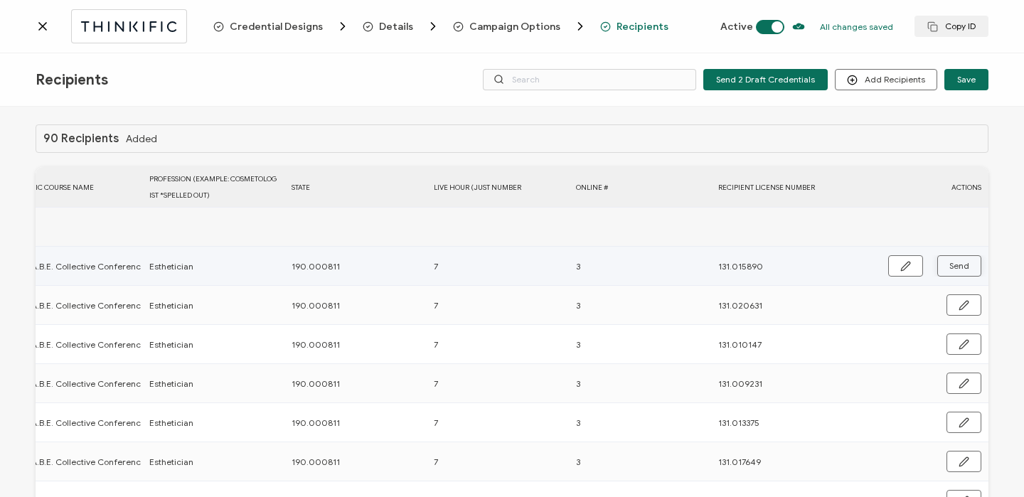
click at [955, 266] on span "Send" at bounding box center [959, 266] width 20 height 9
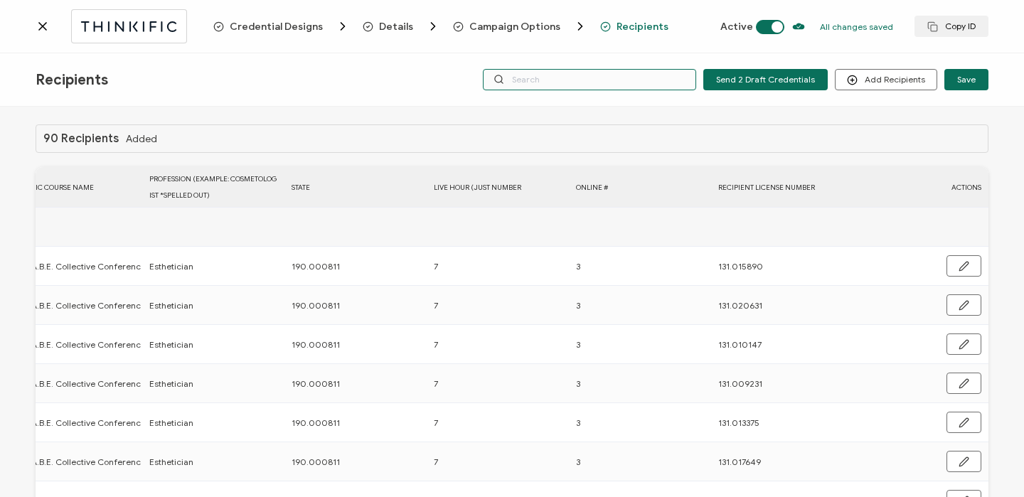
click at [588, 71] on input "text" at bounding box center [589, 79] width 213 height 21
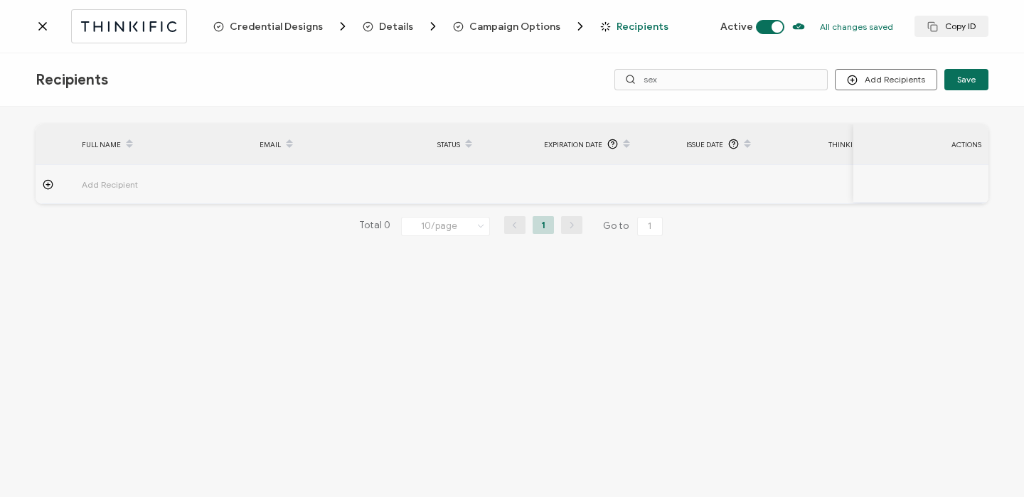
click at [42, 30] on icon at bounding box center [43, 26] width 14 height 14
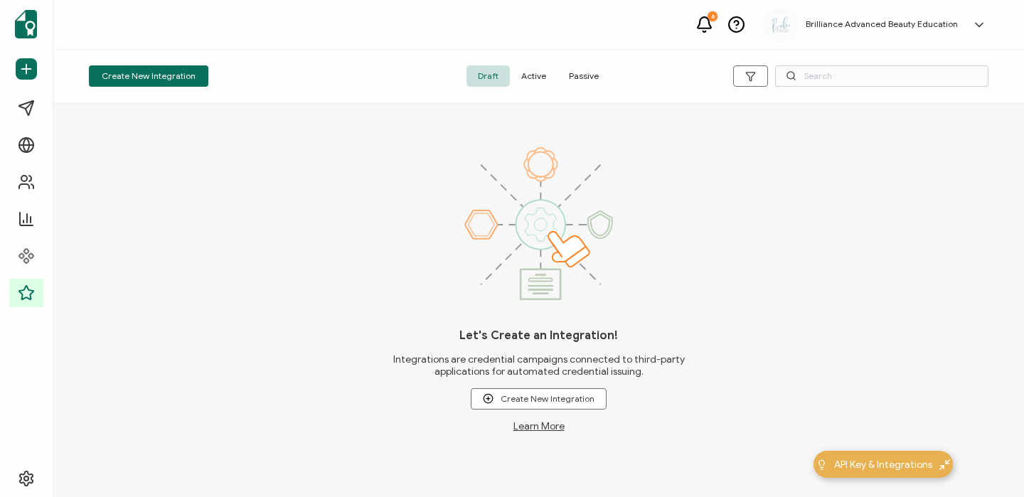
click at [538, 64] on div "Create New Integration Draft Active Passive" at bounding box center [538, 76] width 971 height 53
click at [538, 70] on span "Active" at bounding box center [534, 75] width 48 height 21
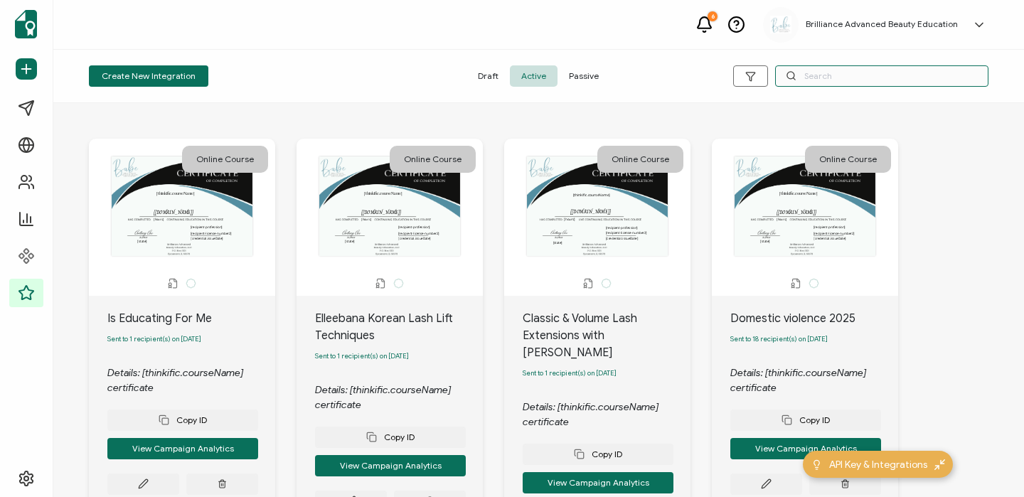
click at [806, 74] on input "text" at bounding box center [881, 75] width 213 height 21
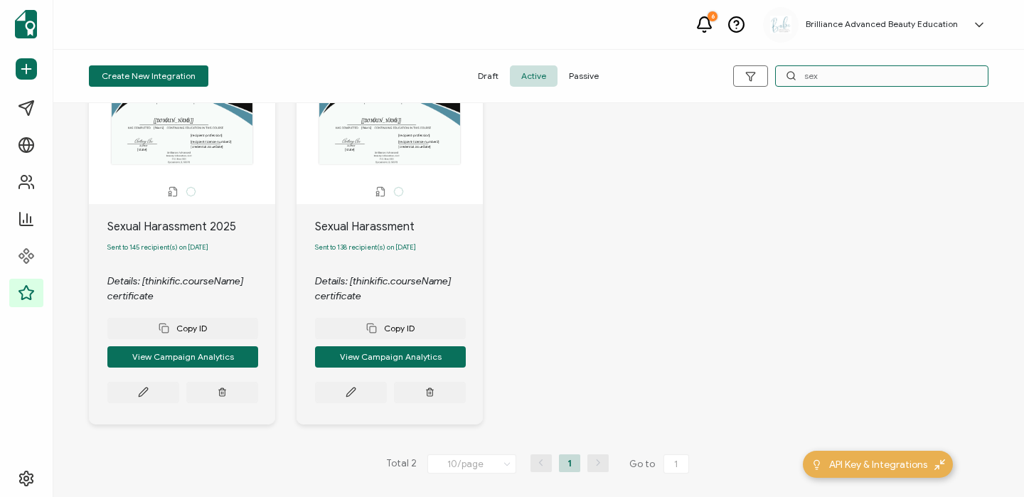
scroll to position [94, 0]
click at [152, 385] on button at bounding box center [143, 392] width 72 height 21
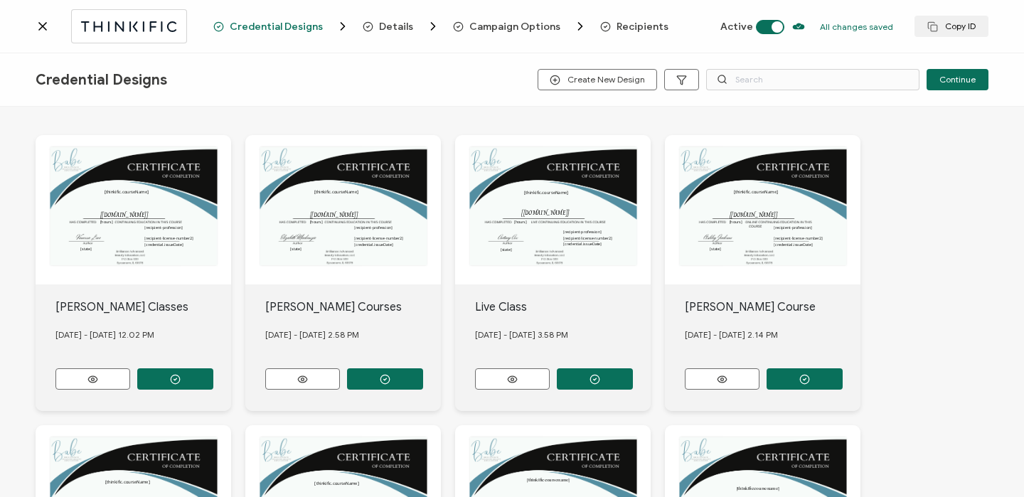
click at [631, 21] on span "Recipients" at bounding box center [642, 26] width 52 height 11
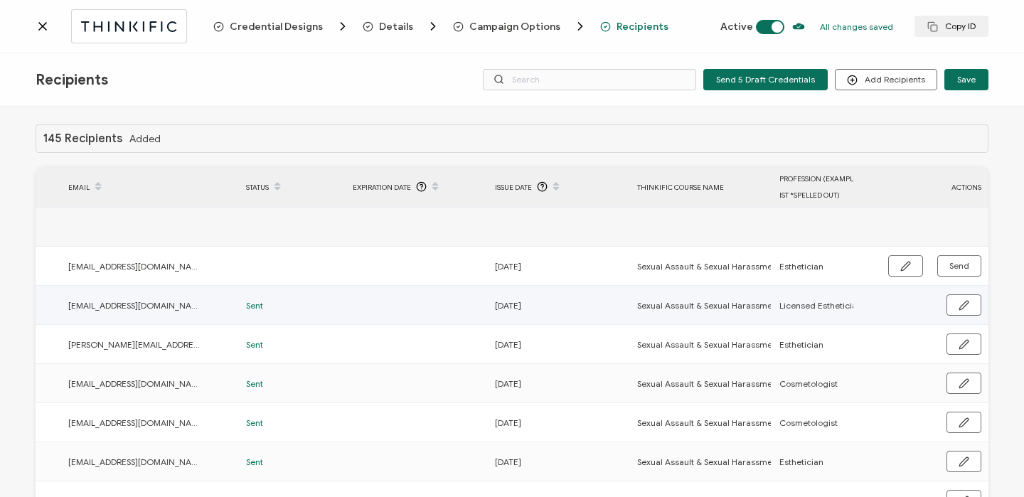
scroll to position [0, 684]
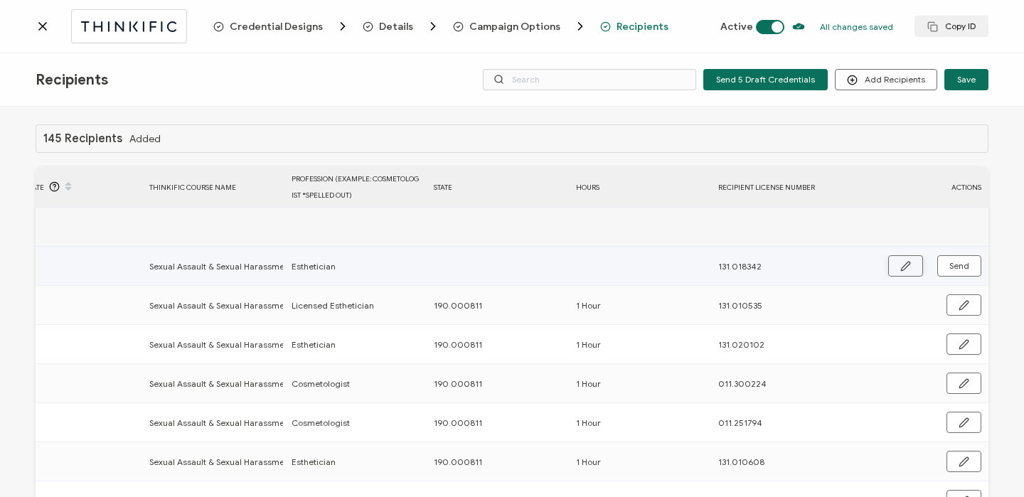
click at [902, 262] on icon "button" at bounding box center [905, 266] width 11 height 11
click at [466, 272] on input "text" at bounding box center [496, 266] width 124 height 23
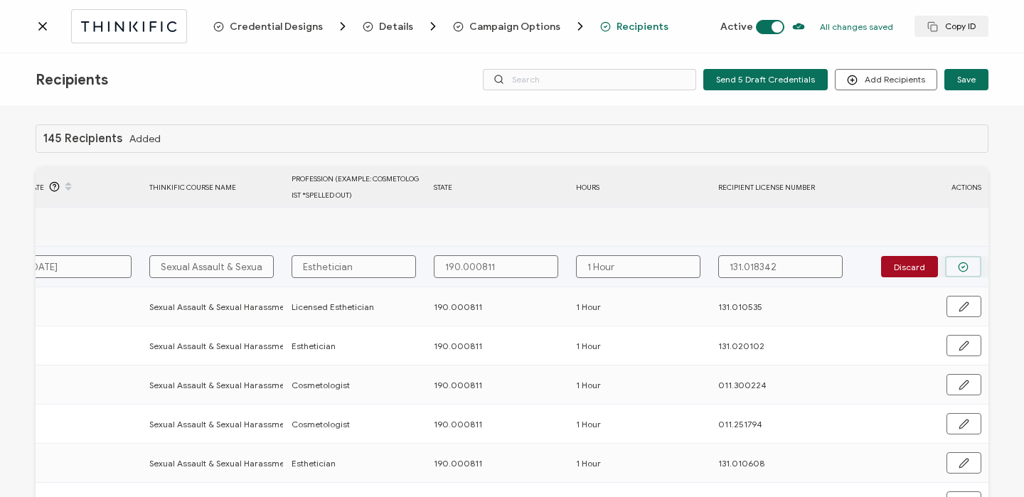
click at [956, 274] on button "button" at bounding box center [963, 266] width 36 height 21
click at [951, 265] on span "Send" at bounding box center [959, 266] width 20 height 9
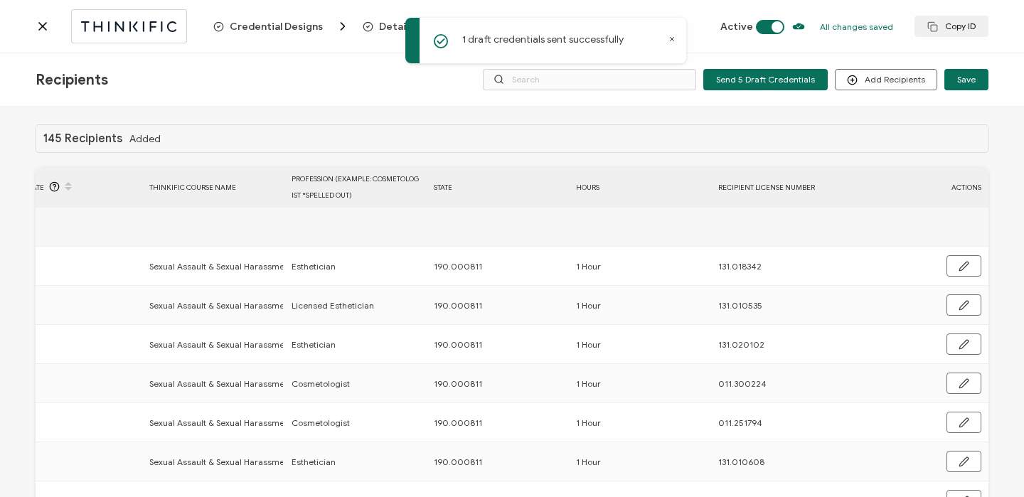
click at [40, 26] on icon at bounding box center [43, 26] width 14 height 14
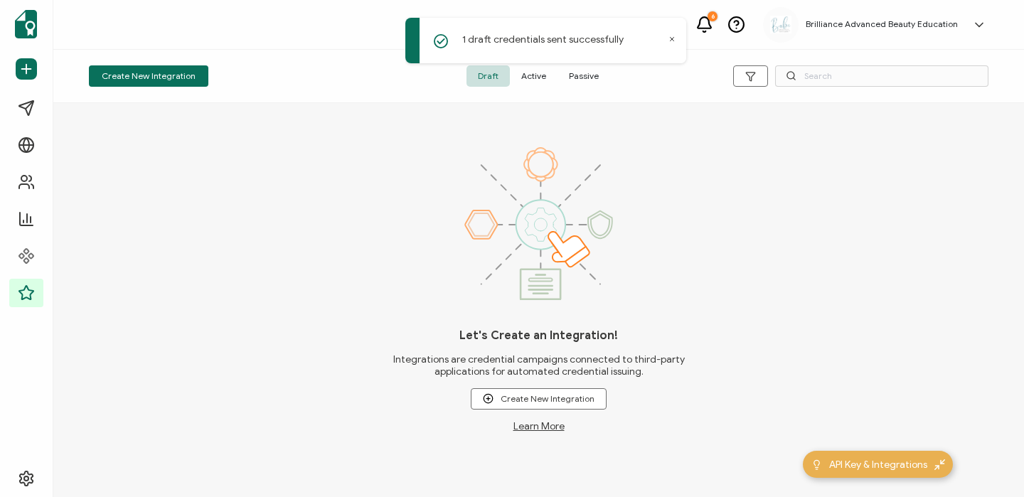
click at [540, 82] on span "Active" at bounding box center [534, 75] width 48 height 21
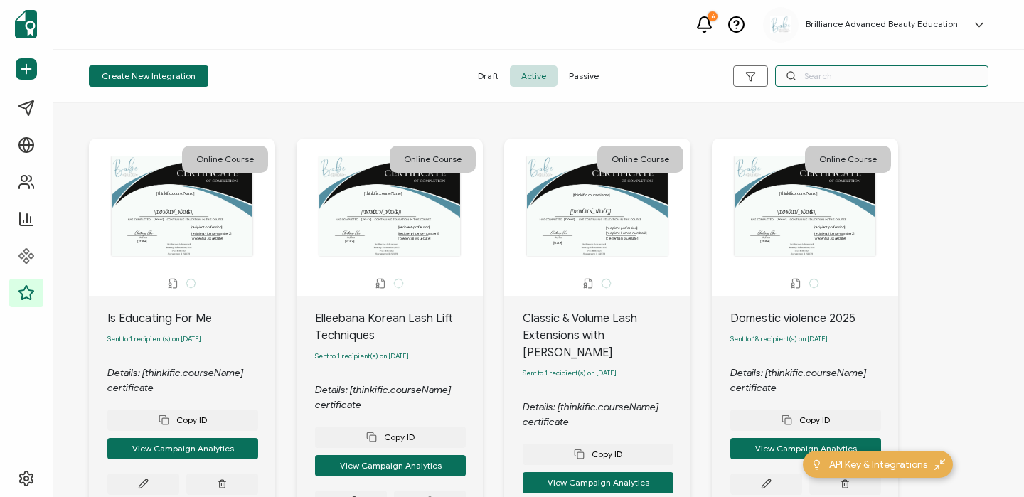
click at [816, 73] on input "text" at bounding box center [881, 75] width 213 height 21
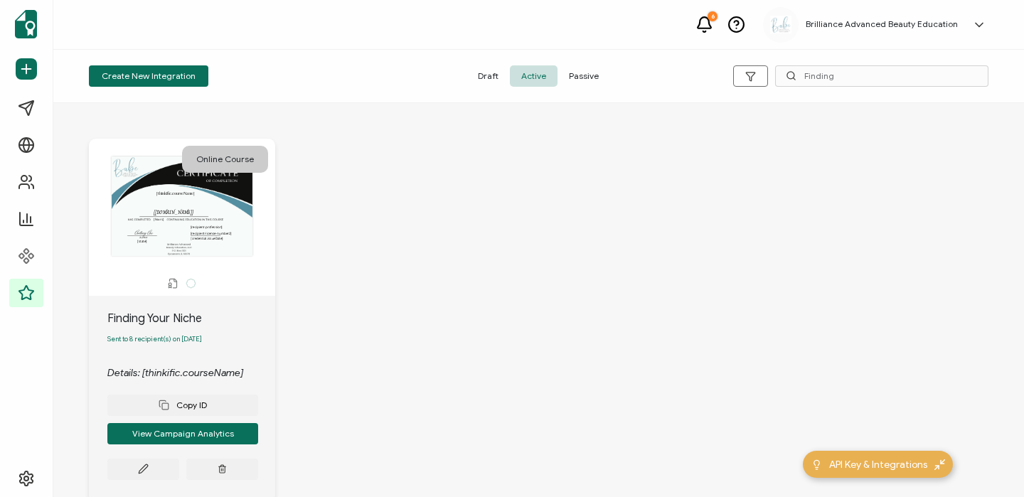
click at [587, 75] on span "Passive" at bounding box center [583, 75] width 53 height 21
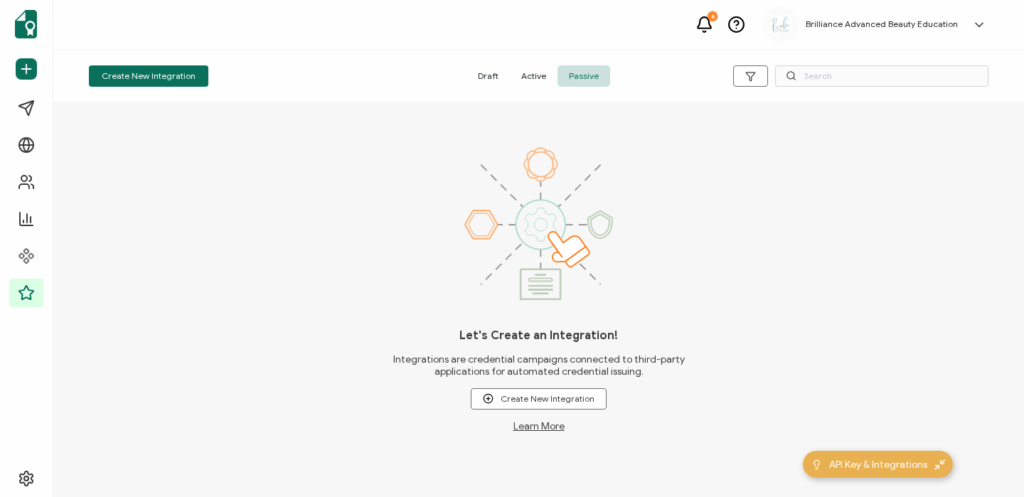
click at [535, 75] on span "Active" at bounding box center [534, 75] width 48 height 21
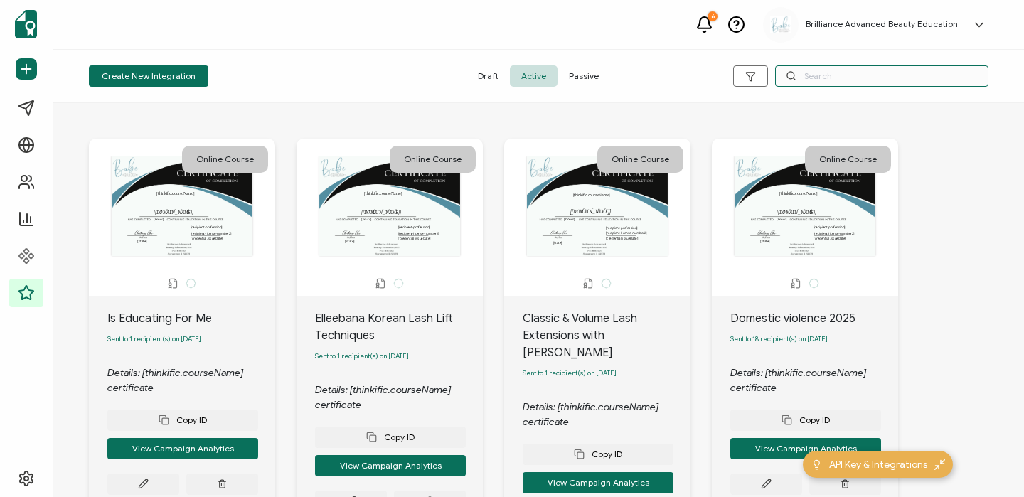
click at [830, 74] on input "text" at bounding box center [881, 75] width 213 height 21
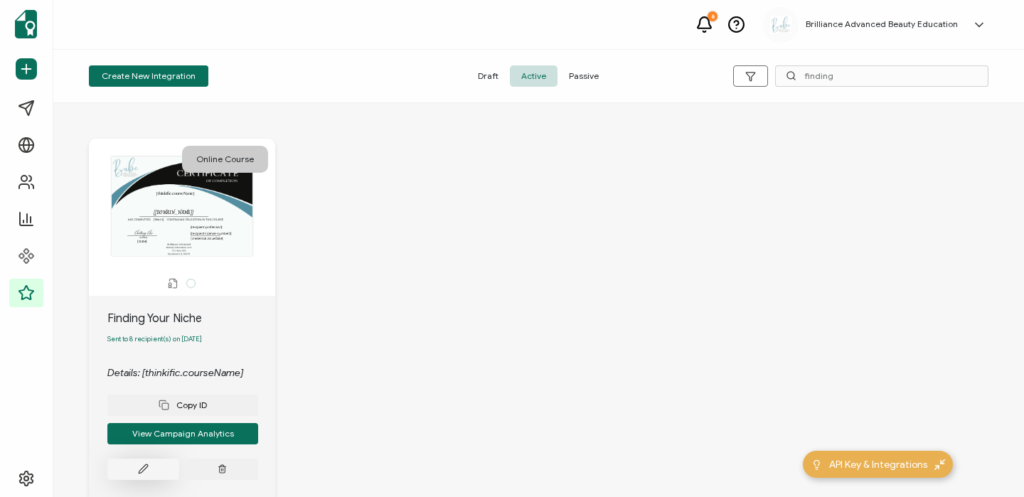
click at [144, 474] on icon at bounding box center [143, 469] width 11 height 11
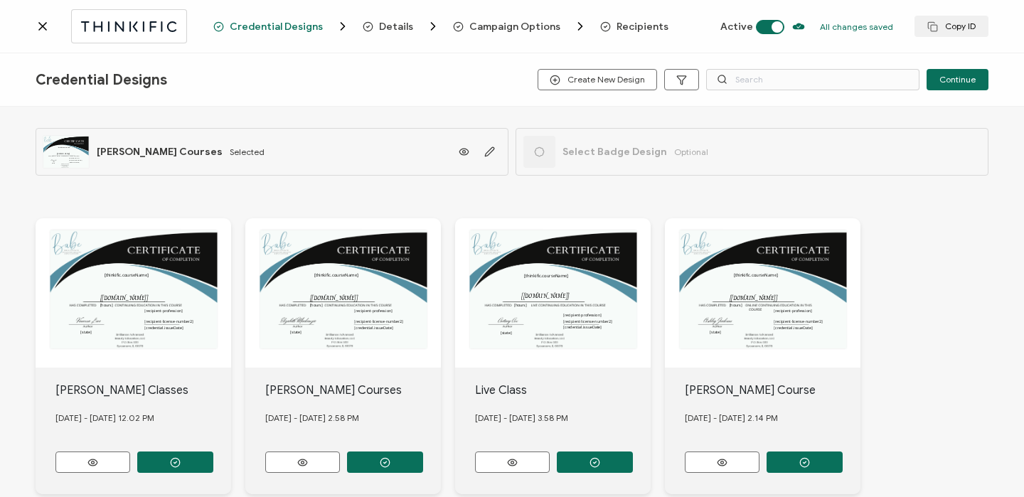
click at [638, 29] on span "Recipients" at bounding box center [642, 26] width 52 height 11
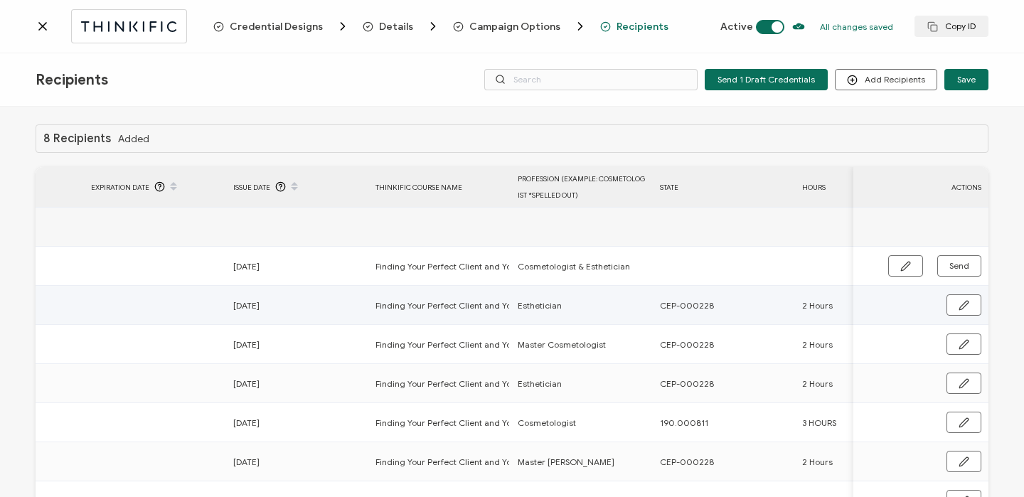
scroll to position [0, 610]
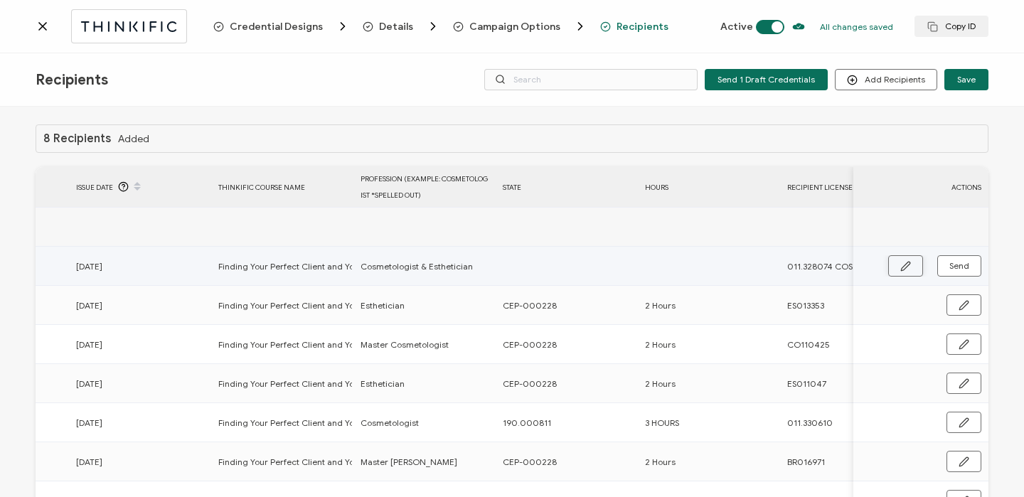
click at [894, 265] on button "button" at bounding box center [905, 265] width 35 height 21
click at [554, 263] on input "text" at bounding box center [565, 266] width 124 height 23
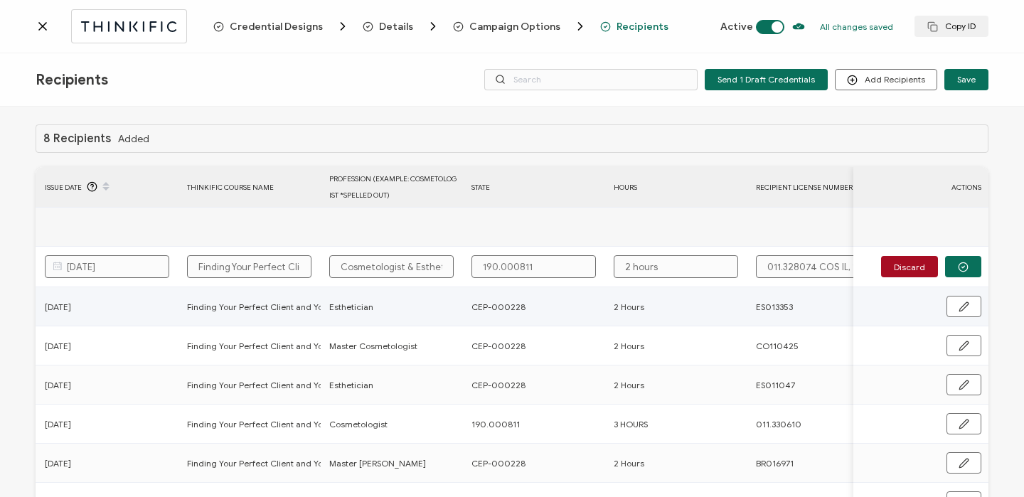
scroll to position [0, 684]
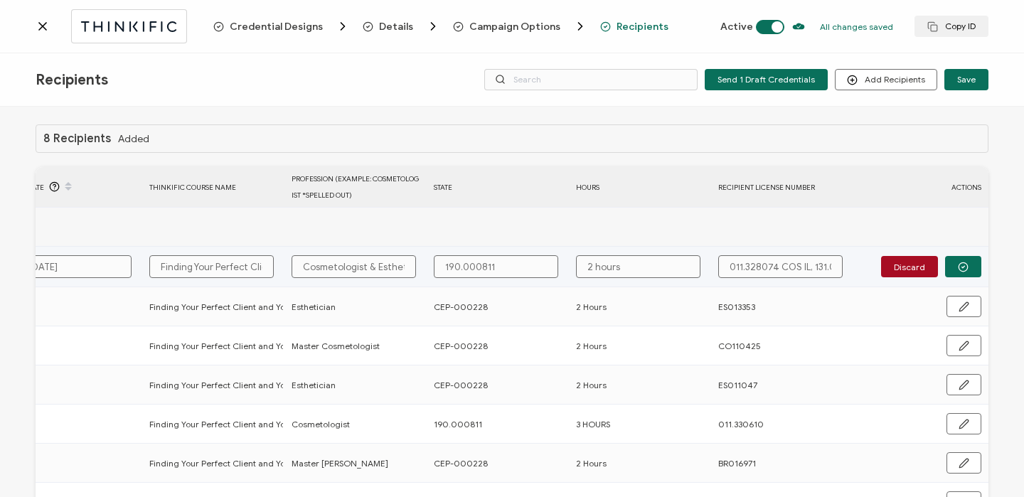
click at [794, 267] on input "011.328074 COS IL, 131.013332 ESTH IL" at bounding box center [780, 266] width 124 height 23
drag, startPoint x: 772, startPoint y: 267, endPoint x: 802, endPoint y: 267, distance: 29.9
click at [802, 267] on input "011.328074 COS IL, 131.013332 ESTH IL" at bounding box center [780, 266] width 124 height 23
drag, startPoint x: 821, startPoint y: 267, endPoint x: 894, endPoint y: 279, distance: 74.2
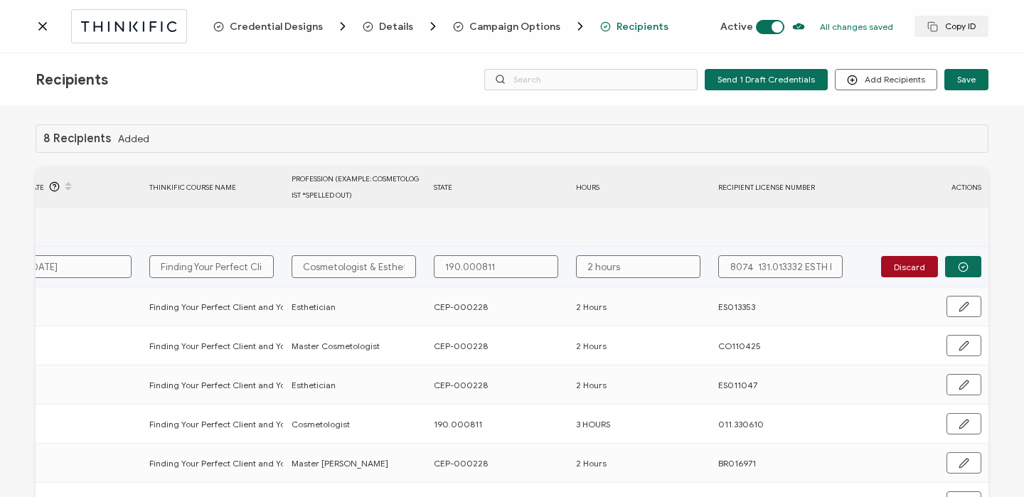
click at [894, 279] on div "FULL NAME EMAIL Status Expiration Date Issue Date Thinkific Course Name Profess…" at bounding box center [512, 364] width 953 height 394
click at [969, 271] on button "button" at bounding box center [963, 266] width 36 height 21
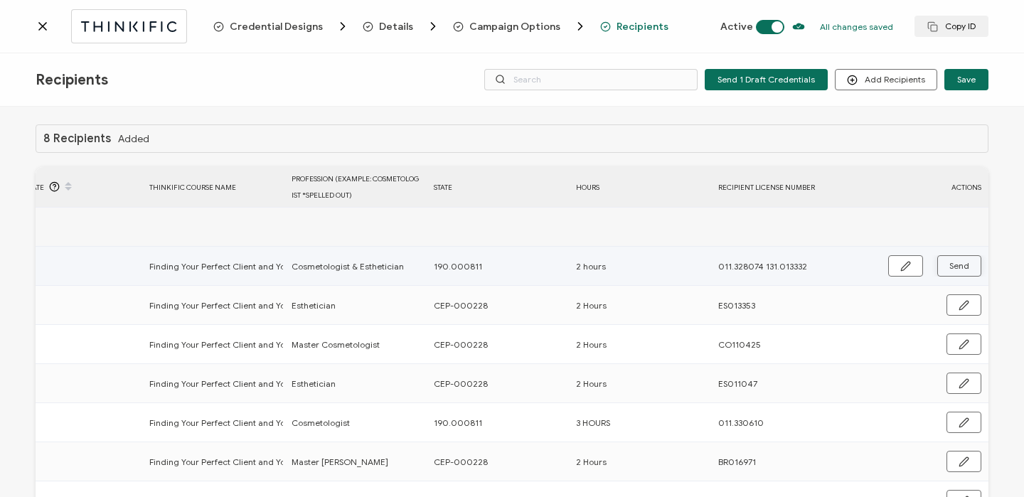
click at [963, 268] on span "Send" at bounding box center [959, 266] width 20 height 9
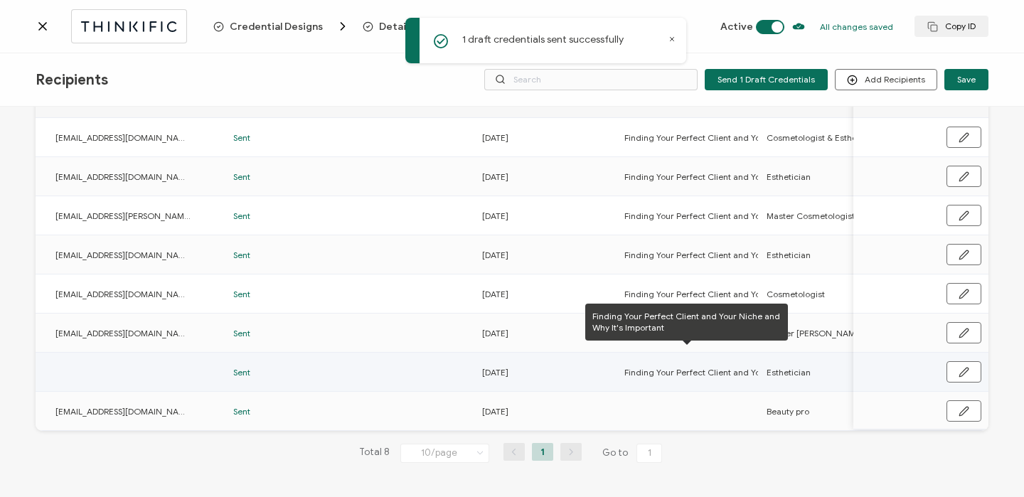
scroll to position [0, 193]
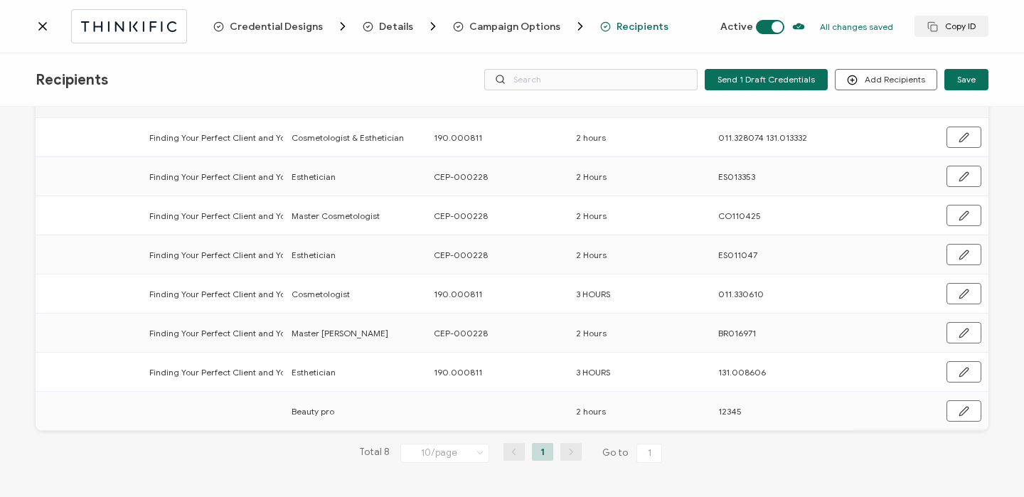
click at [45, 26] on icon at bounding box center [43, 26] width 14 height 14
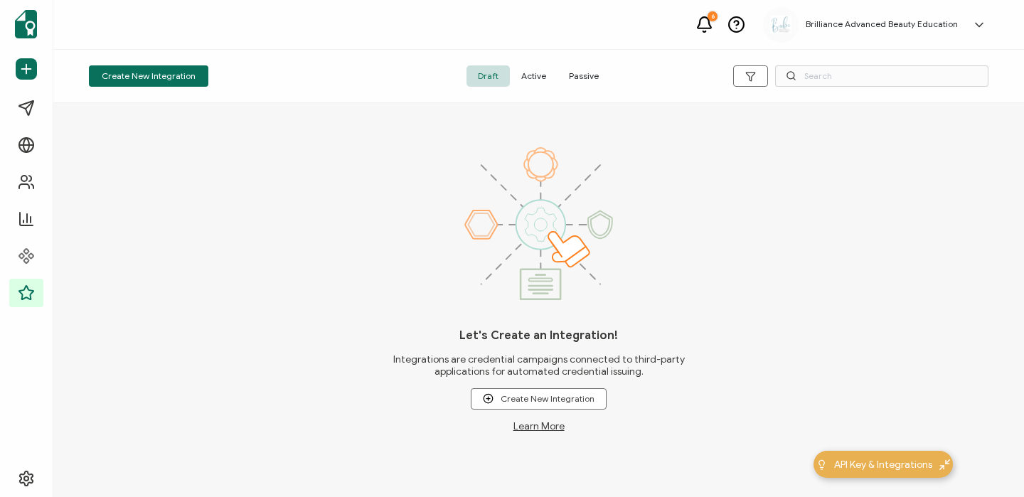
click at [541, 78] on span "Active" at bounding box center [534, 75] width 48 height 21
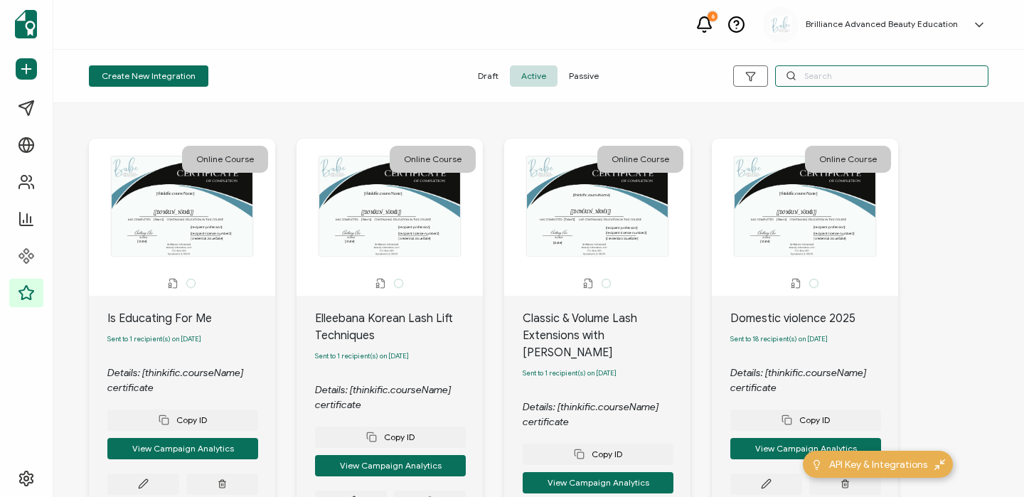
click at [843, 78] on input "text" at bounding box center [881, 75] width 213 height 21
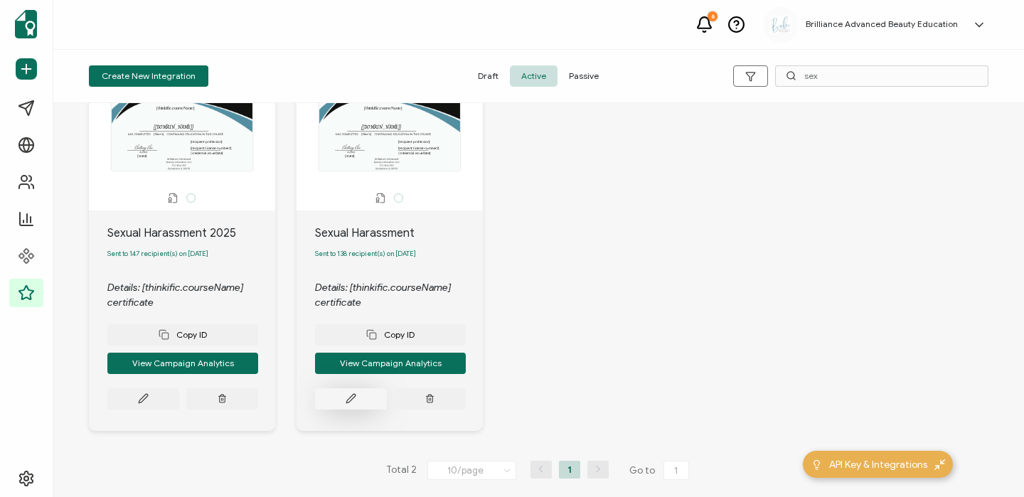
click at [342, 406] on button at bounding box center [351, 398] width 72 height 21
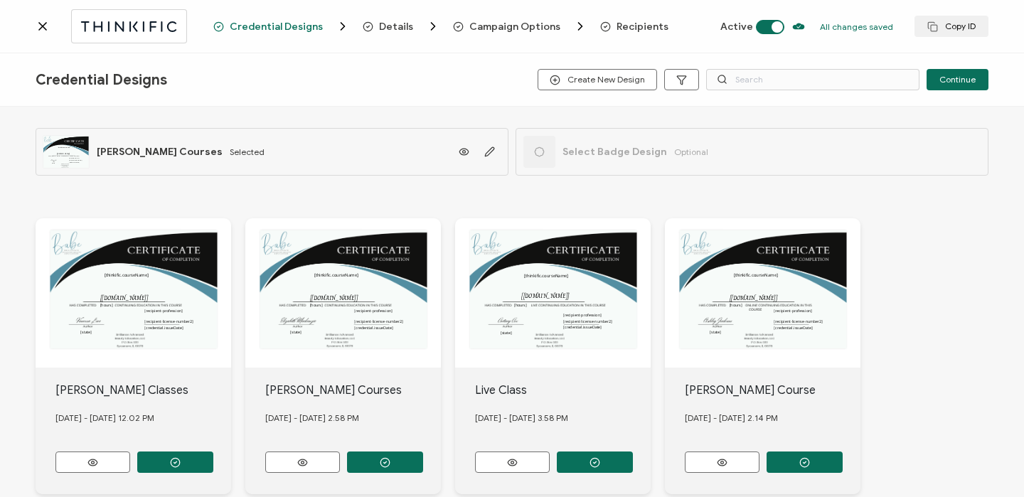
click at [646, 22] on span "Recipients" at bounding box center [642, 26] width 52 height 11
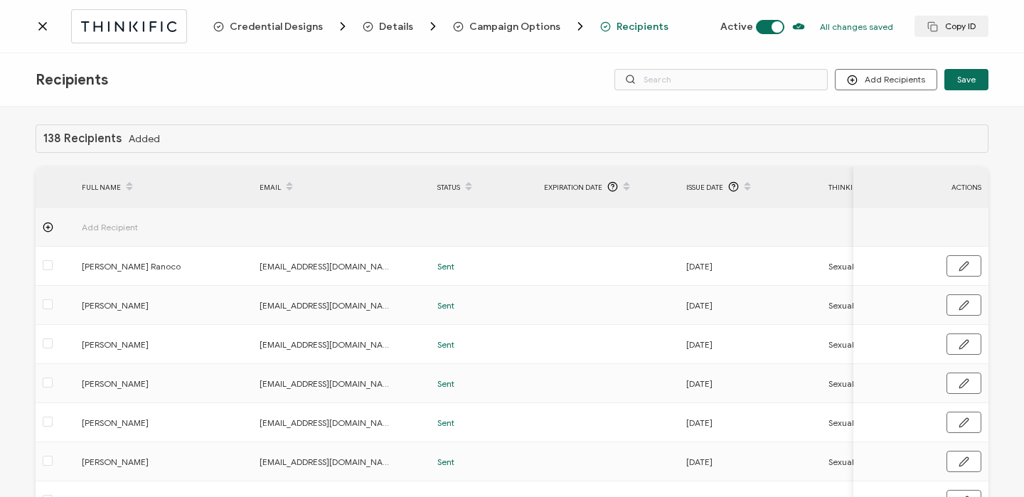
click at [48, 31] on icon at bounding box center [43, 26] width 14 height 14
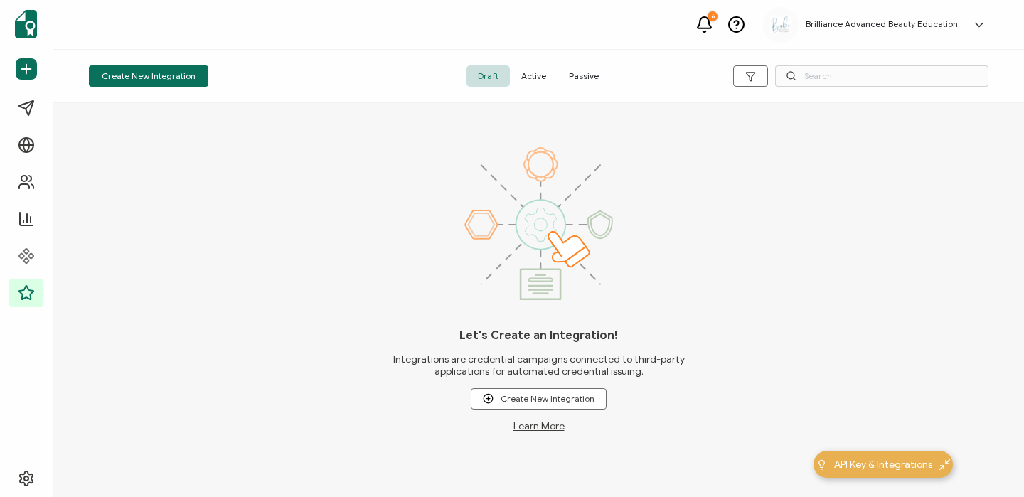
click at [533, 77] on span "Active" at bounding box center [534, 75] width 48 height 21
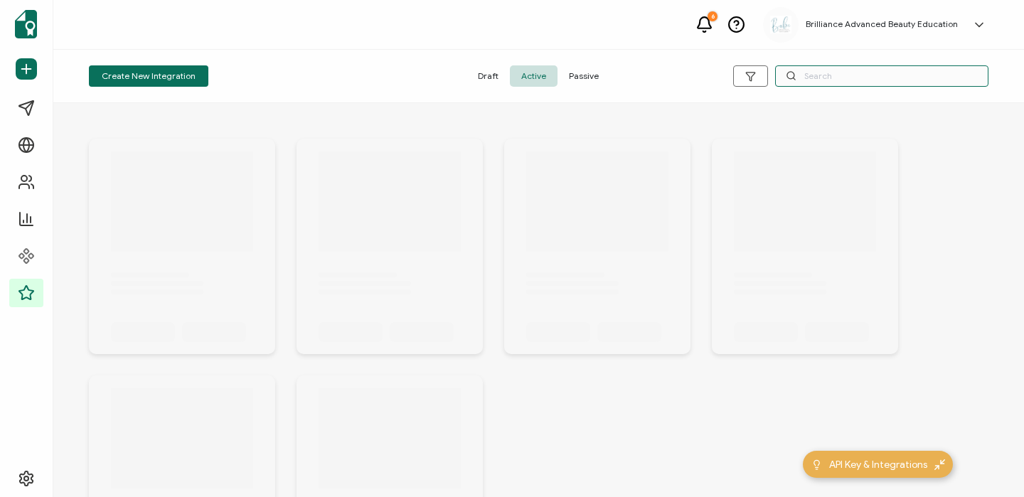
click at [820, 68] on input "text" at bounding box center [881, 75] width 213 height 21
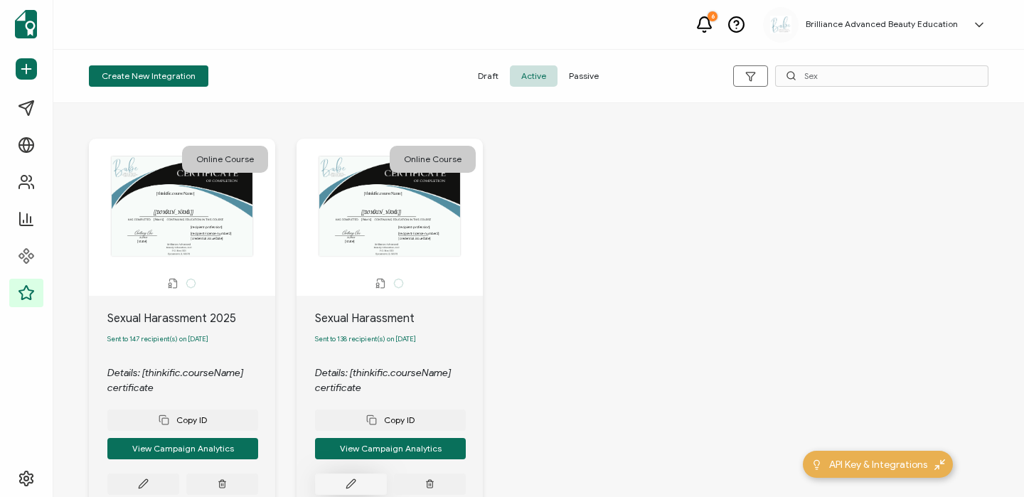
click at [350, 480] on button at bounding box center [351, 484] width 72 height 21
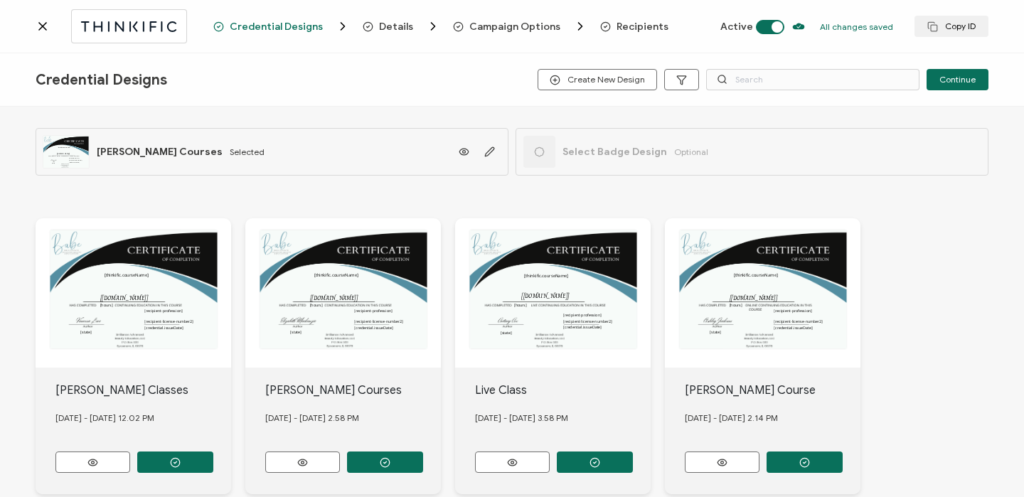
click at [631, 16] on div at bounding box center [547, 16] width 284 height 4
click at [630, 21] on span "Recipients" at bounding box center [642, 26] width 52 height 11
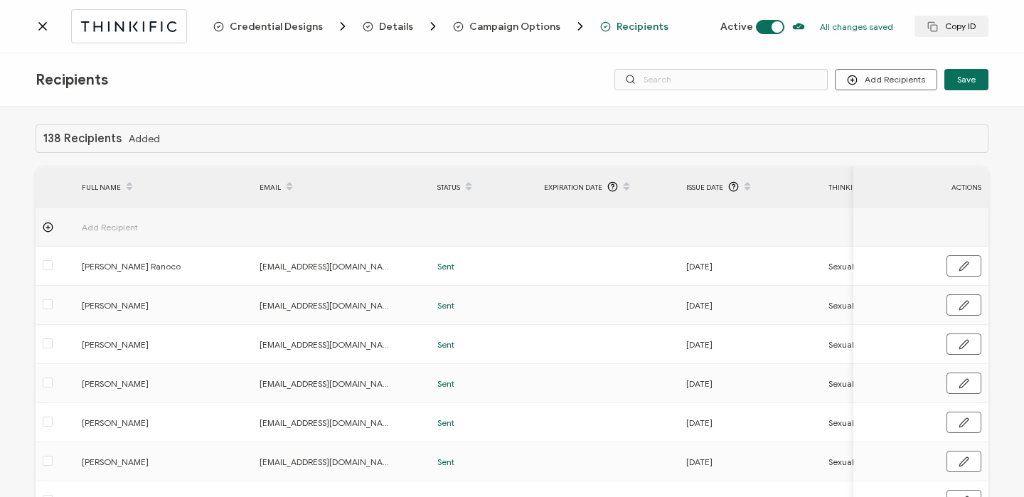
click at [43, 27] on icon at bounding box center [42, 26] width 7 height 7
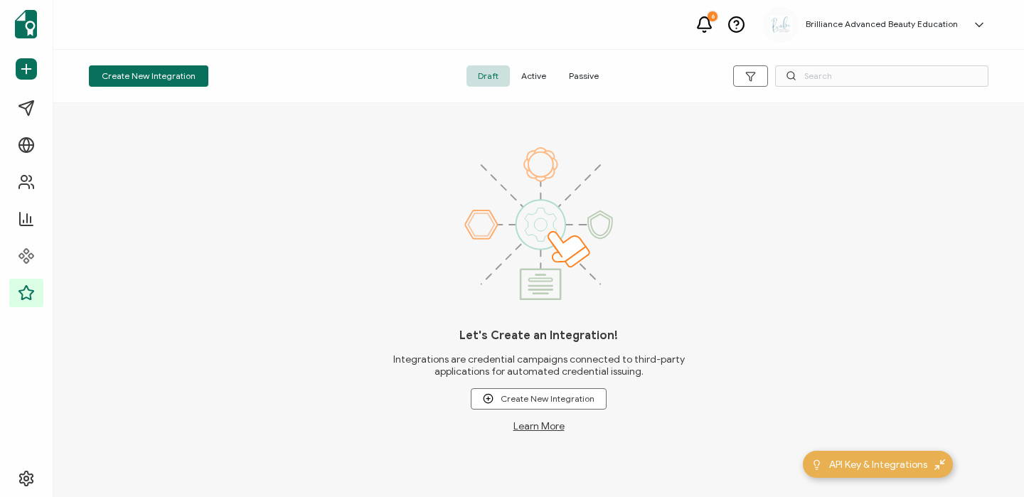
click at [533, 78] on span "Active" at bounding box center [534, 75] width 48 height 21
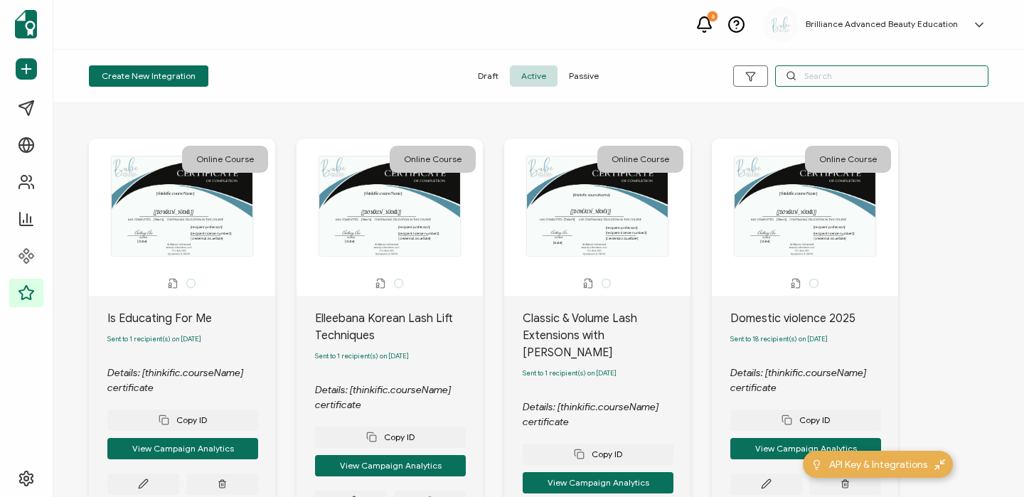
click at [800, 82] on input "text" at bounding box center [881, 75] width 213 height 21
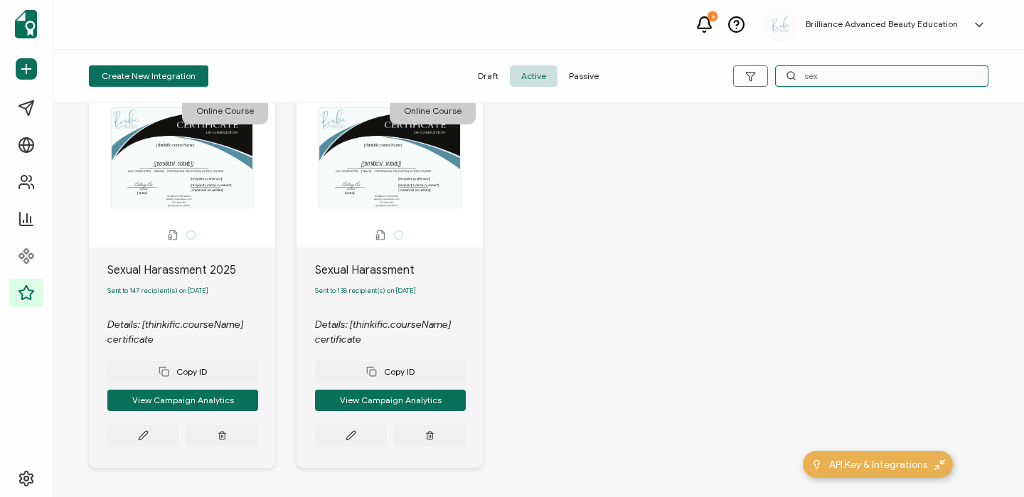
scroll to position [50, 0]
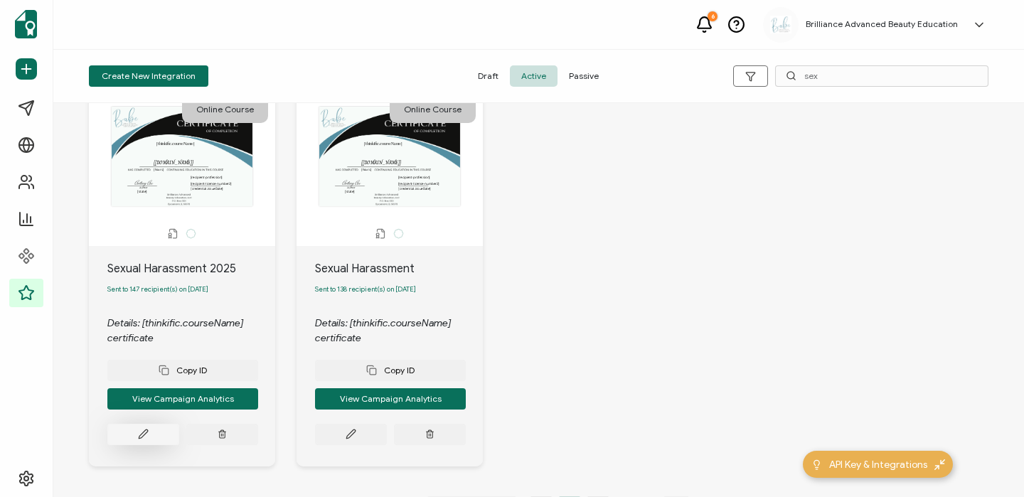
click at [142, 439] on icon at bounding box center [143, 434] width 9 height 9
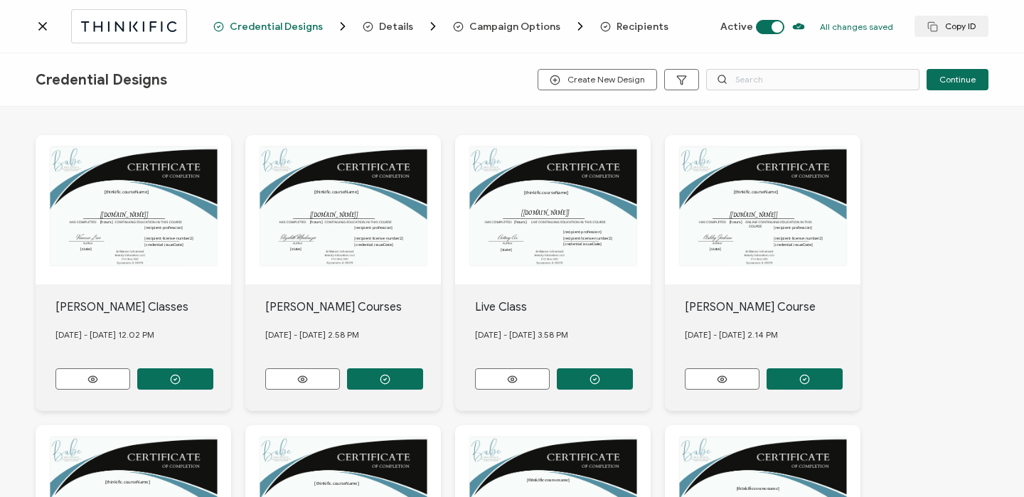
click at [637, 24] on span "Recipients" at bounding box center [642, 26] width 52 height 11
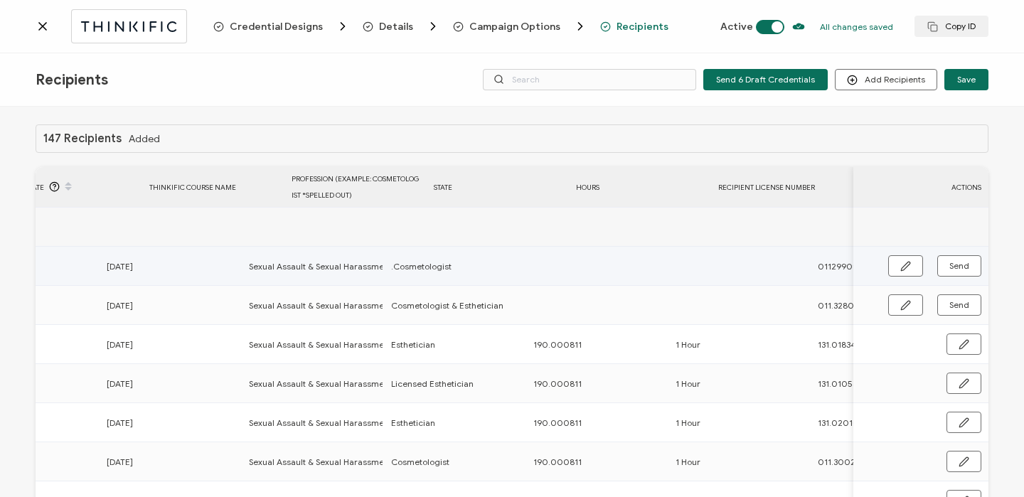
scroll to position [0, 684]
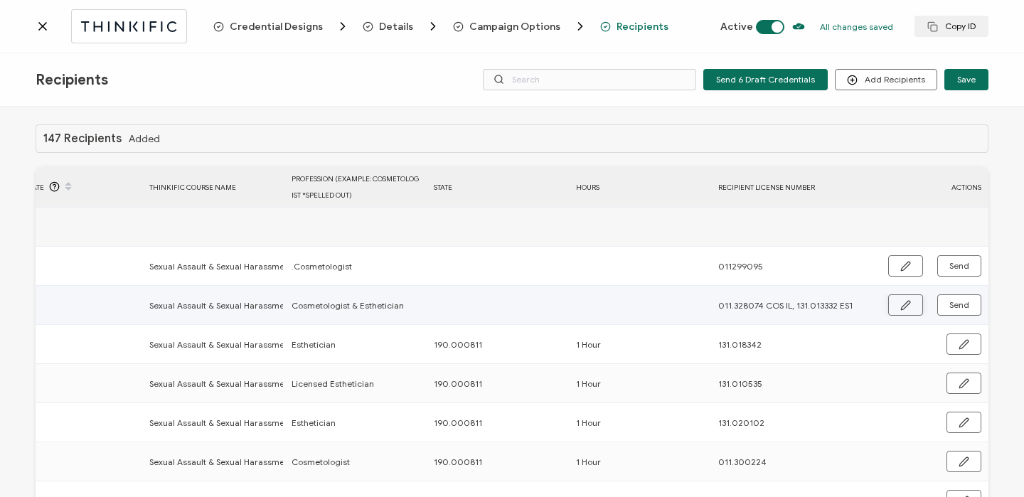
click at [888, 306] on button "button" at bounding box center [905, 304] width 35 height 21
click at [501, 303] on input "text" at bounding box center [496, 305] width 124 height 23
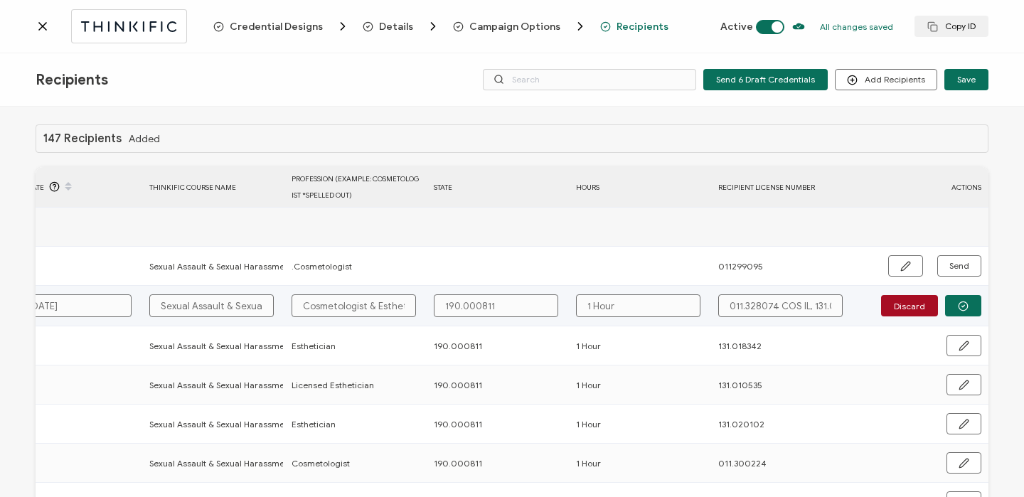
click at [777, 309] on input "011.328074 COS IL, 131.013332 ESTH IL" at bounding box center [780, 305] width 124 height 23
drag, startPoint x: 771, startPoint y: 306, endPoint x: 806, endPoint y: 305, distance: 34.8
click at [806, 305] on input "011.328074 COS IL, 131.013332 ESTH IL" at bounding box center [780, 305] width 124 height 23
drag, startPoint x: 816, startPoint y: 307, endPoint x: 872, endPoint y: 311, distance: 57.0
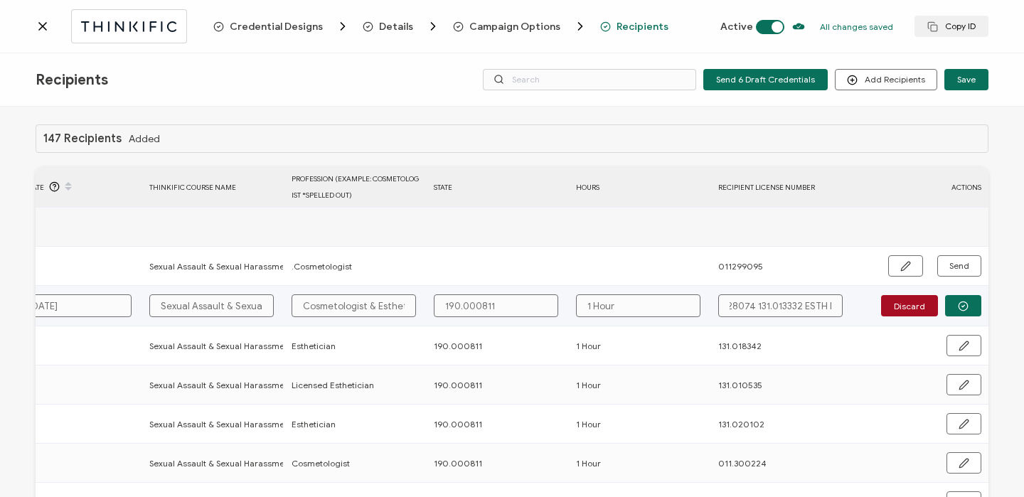
click at [872, 311] on div "FULL NAME EMAIL Status Expiration Date Issue Date Thinkific Course Name Profess…" at bounding box center [512, 403] width 953 height 472
click at [973, 307] on button "button" at bounding box center [963, 305] width 36 height 21
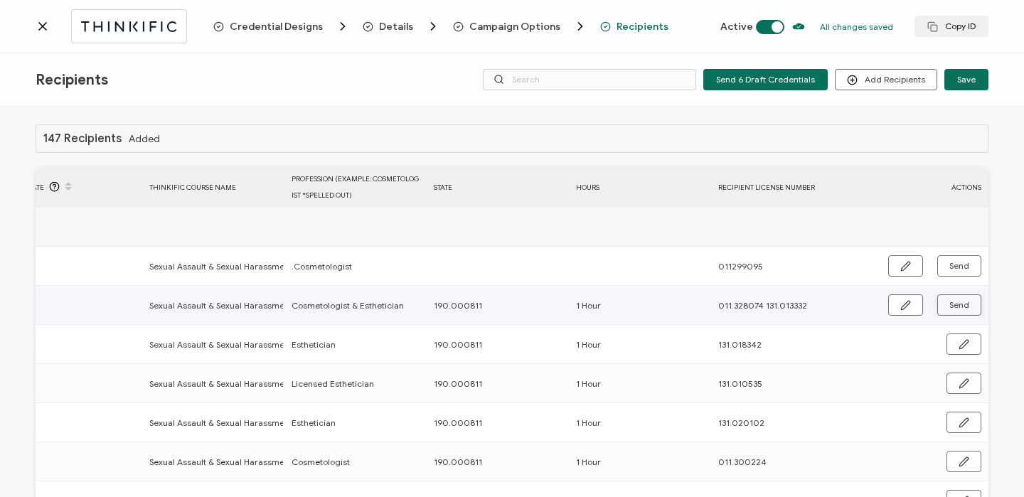
click at [965, 307] on button "Send" at bounding box center [959, 304] width 44 height 21
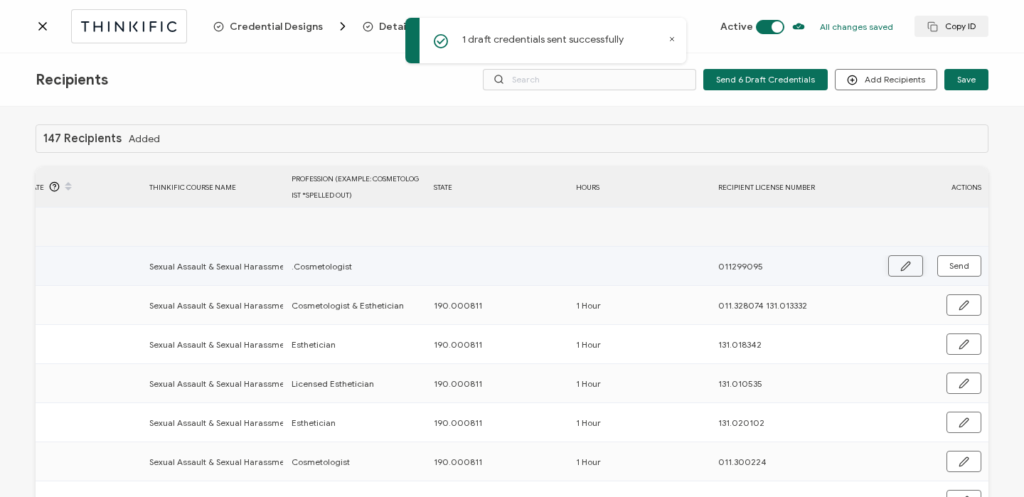
click at [911, 272] on button "button" at bounding box center [905, 265] width 35 height 21
click at [507, 269] on input "text" at bounding box center [496, 266] width 124 height 23
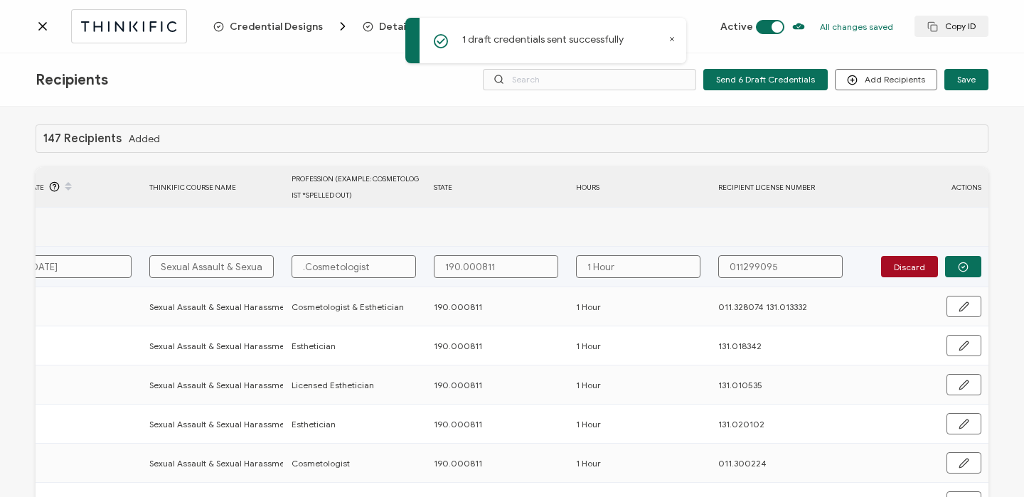
click at [740, 263] on input "011299095" at bounding box center [780, 266] width 124 height 23
click at [966, 268] on button "button" at bounding box center [963, 266] width 36 height 21
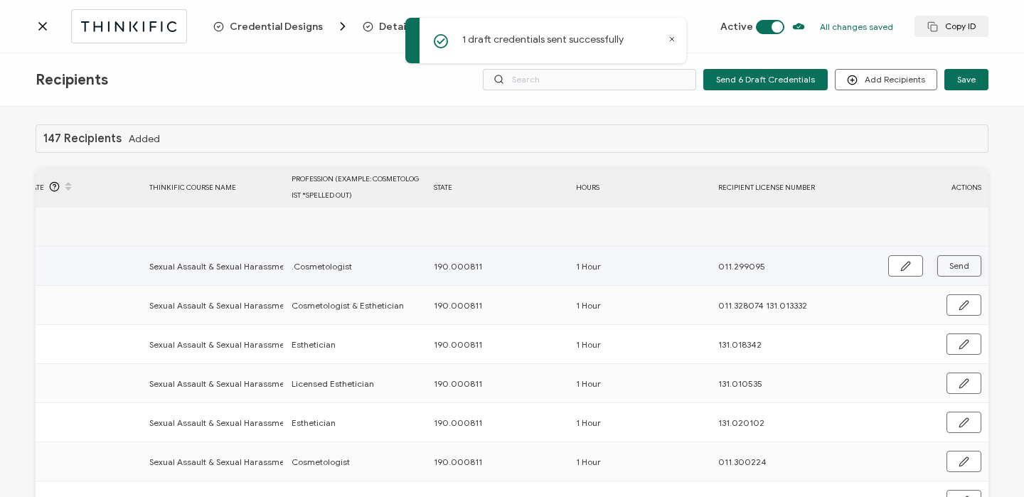
click at [966, 267] on button "Send" at bounding box center [959, 265] width 44 height 21
